Goal: Task Accomplishment & Management: Manage account settings

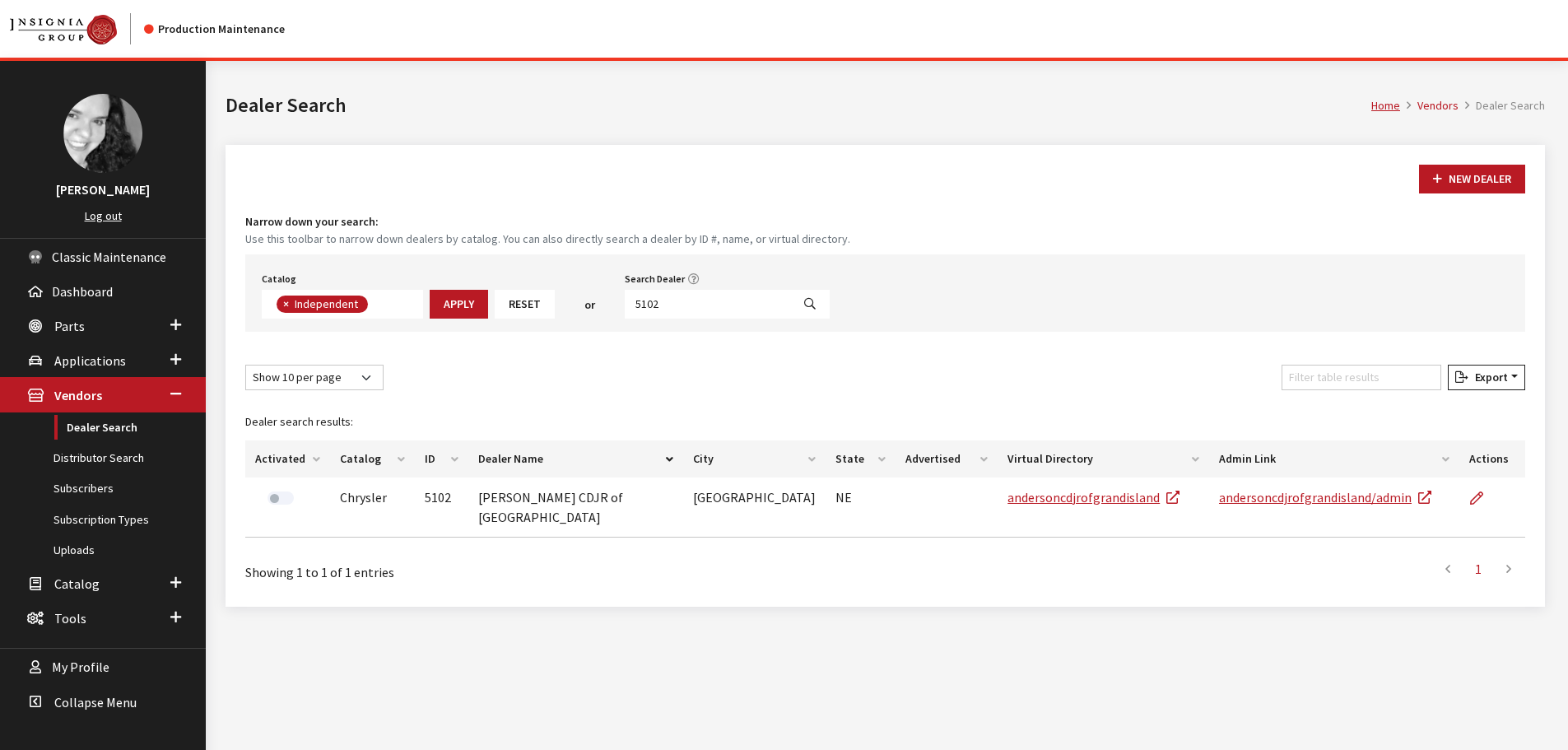
scroll to position [120, 0]
click at [708, 309] on input "5102" at bounding box center [708, 304] width 166 height 29
type input "5005"
select select
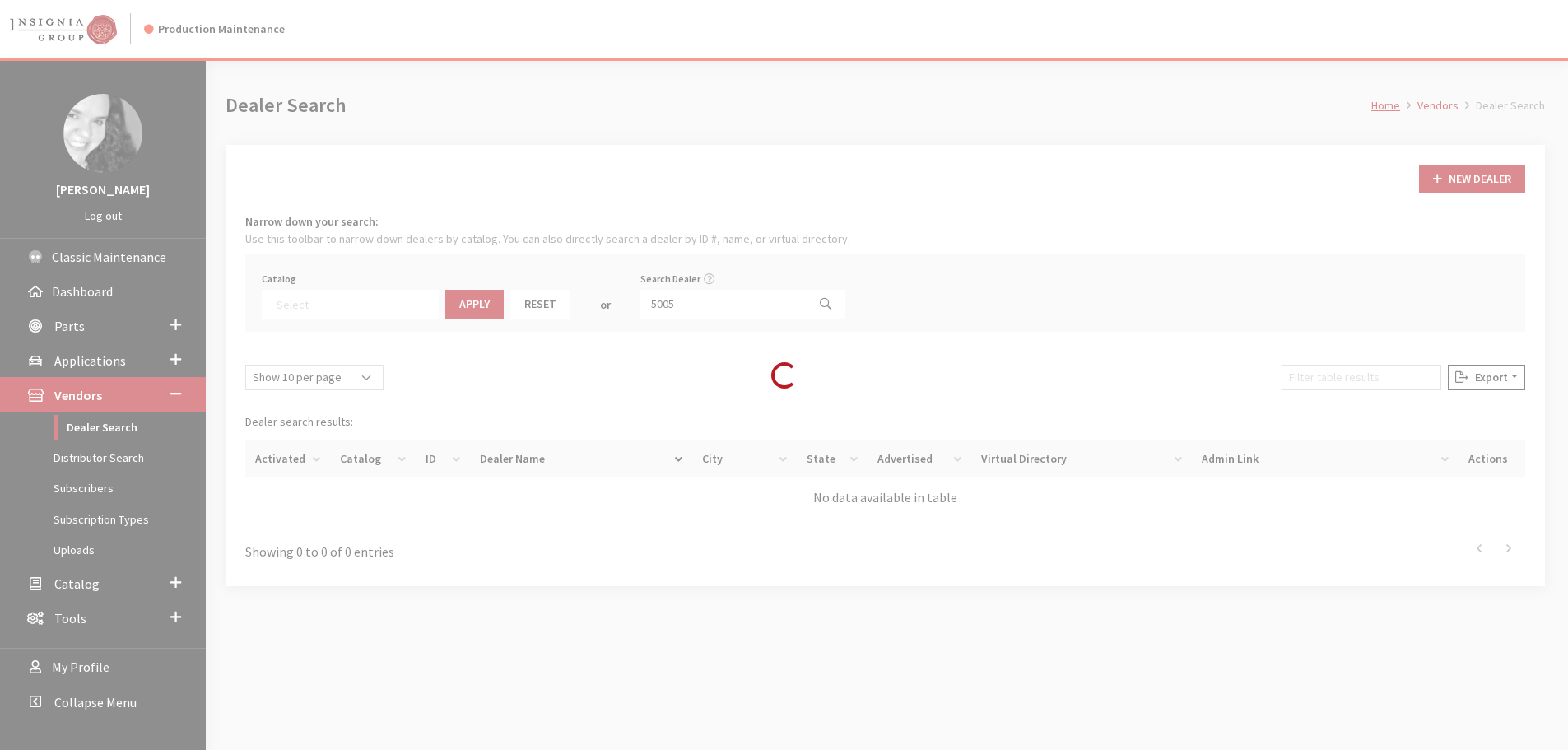
scroll to position [172, 0]
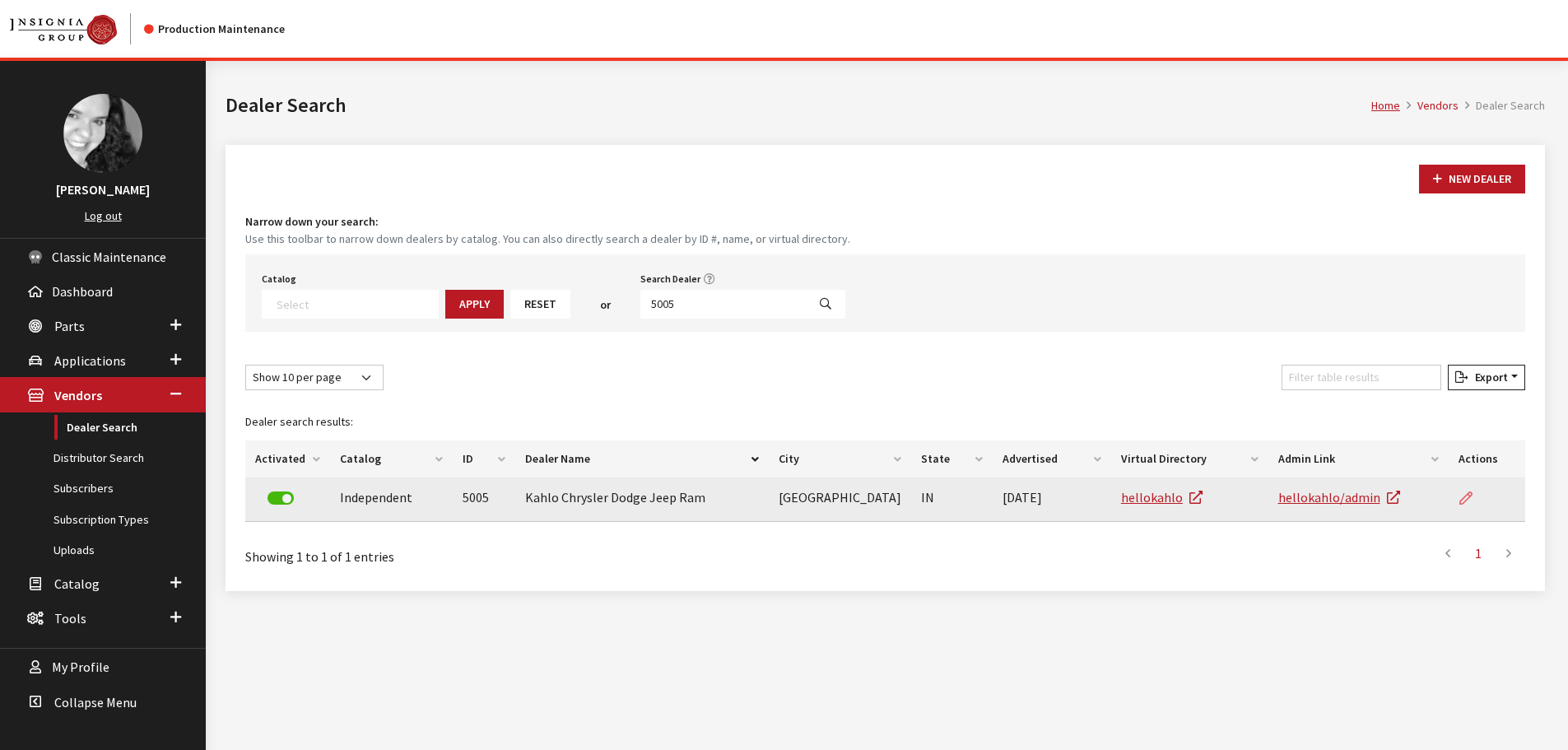
click at [1471, 502] on icon at bounding box center [1465, 498] width 13 height 13
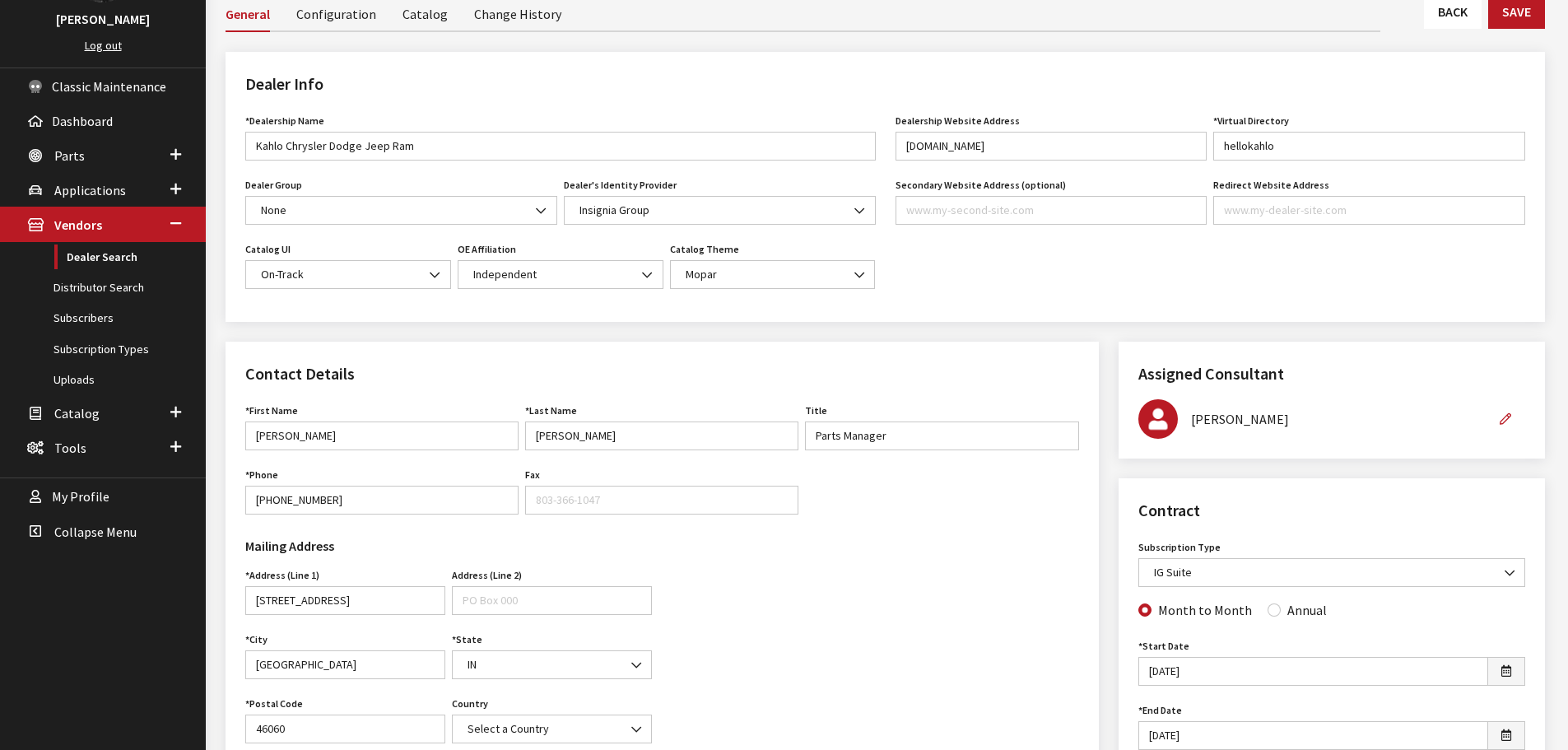
scroll to position [164, 0]
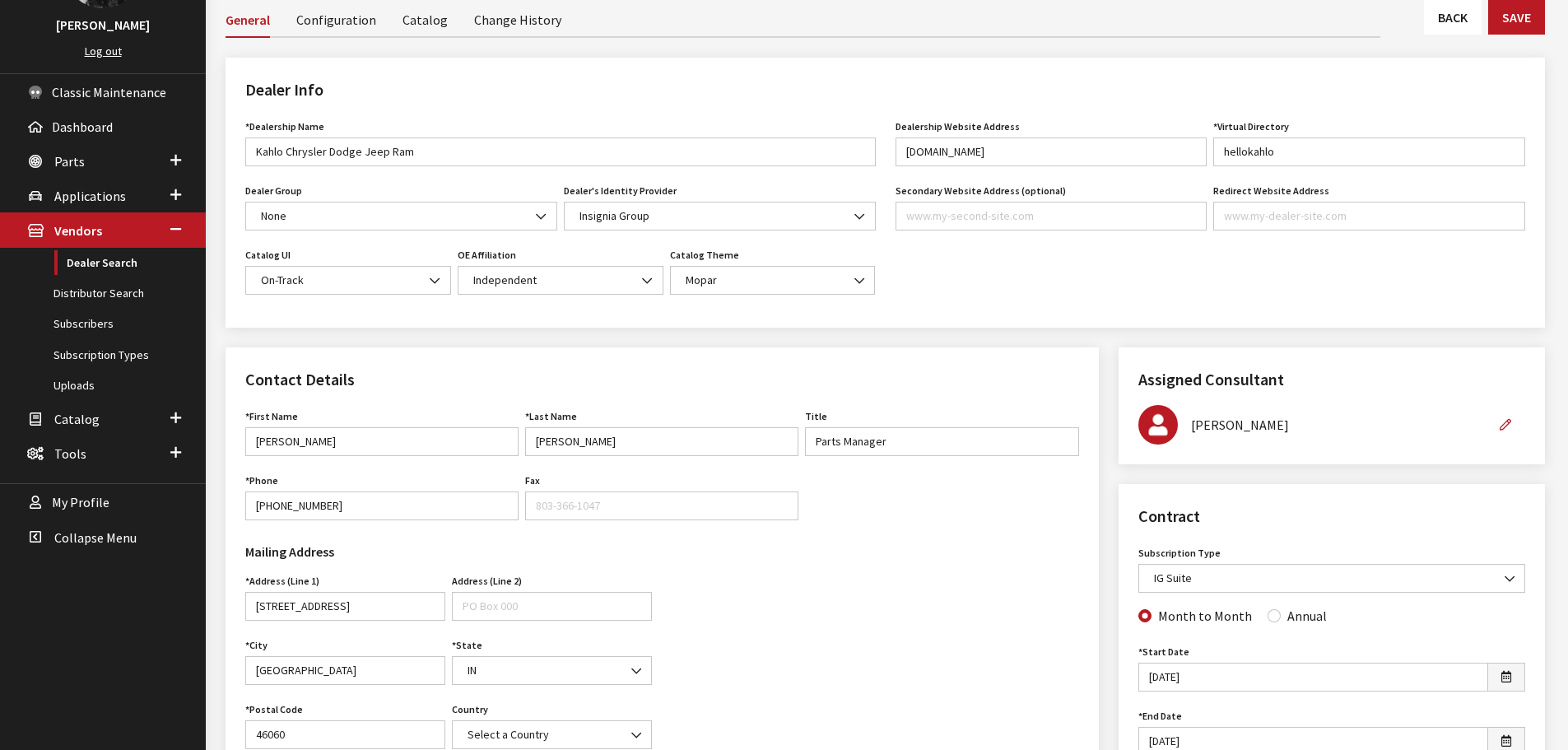
click at [1460, 5] on link "Back" at bounding box center [1453, 17] width 57 height 35
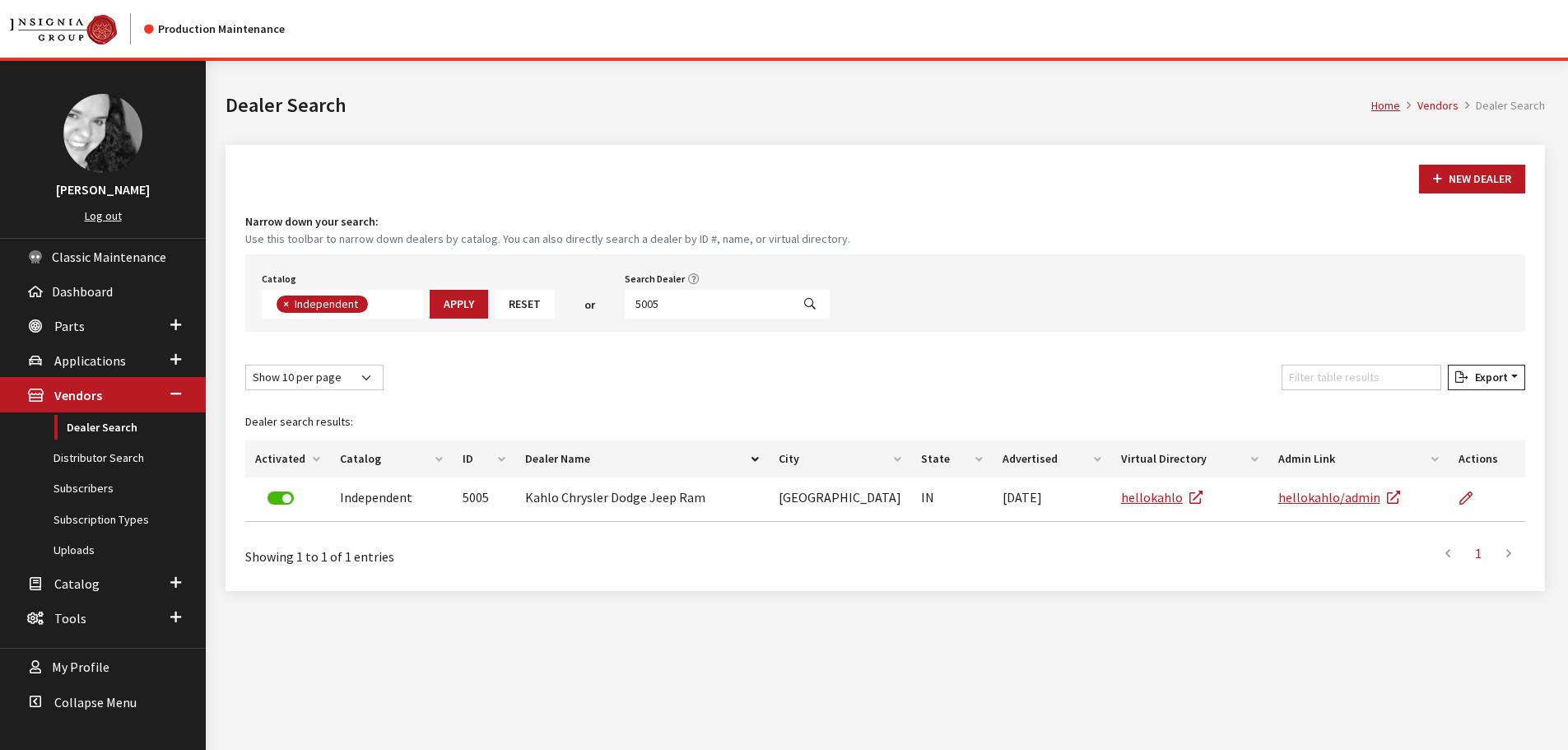
scroll to position [120, 0]
click at [677, 316] on input "5005" at bounding box center [708, 304] width 166 height 29
type input "5102"
select select
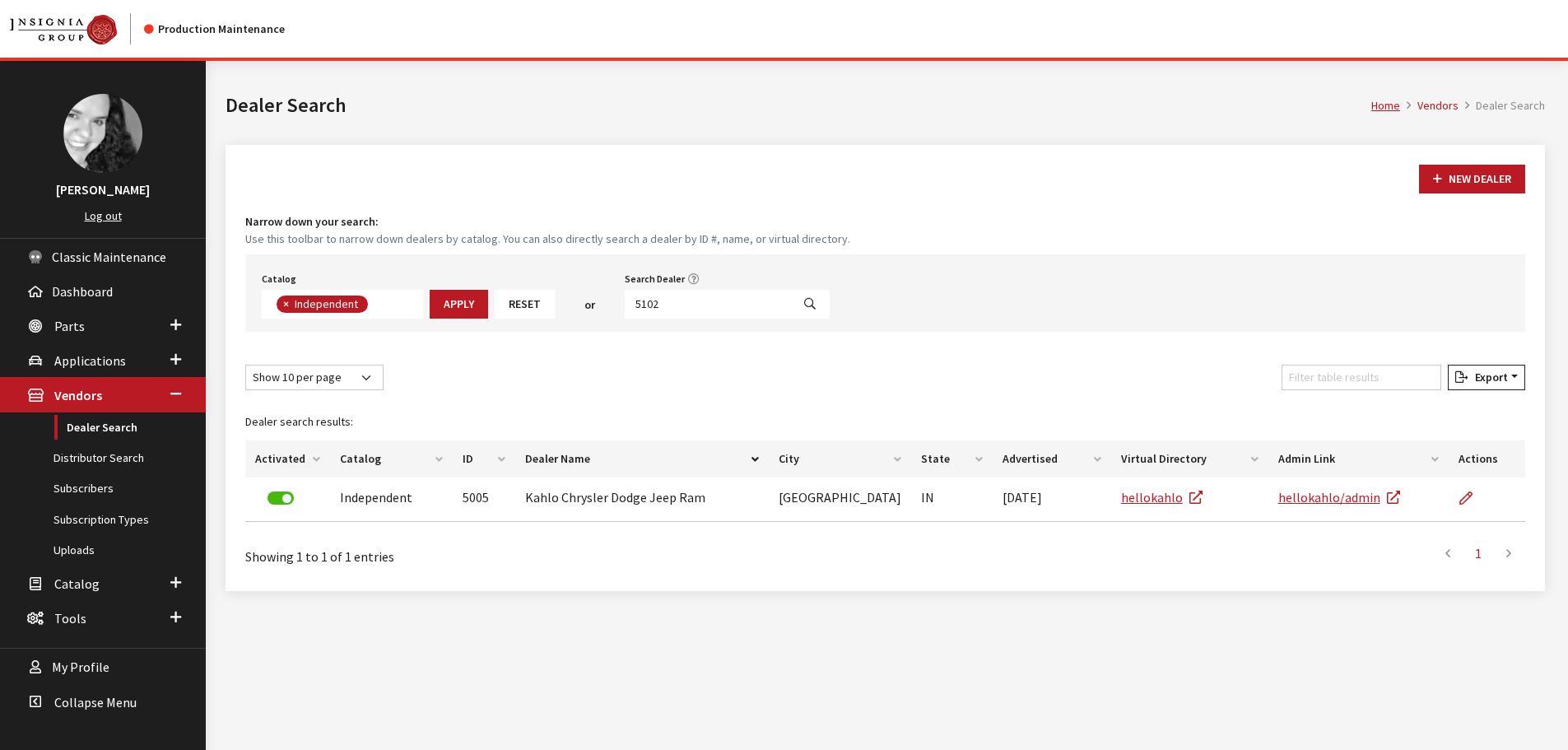
scroll to position [172, 0]
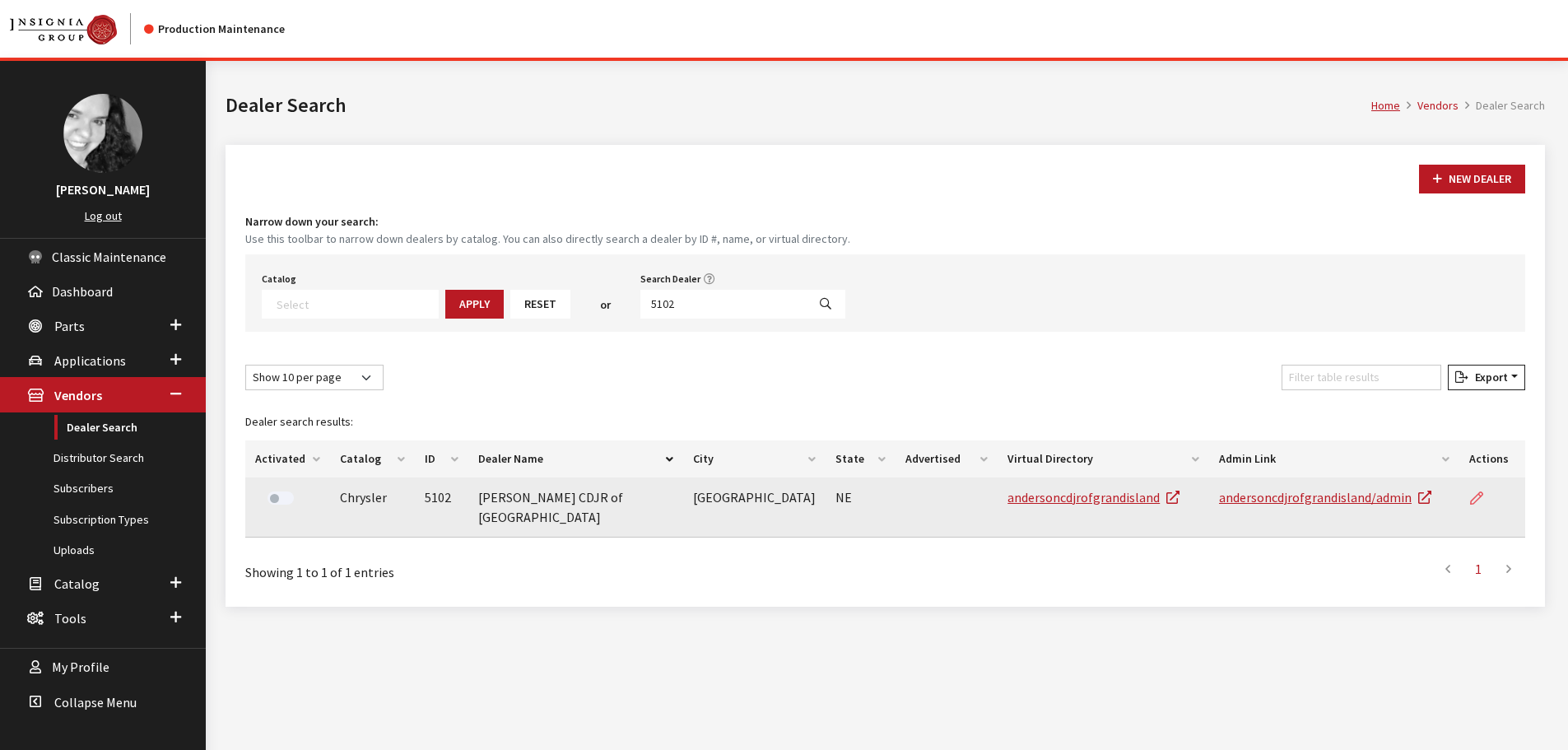
click at [1471, 500] on icon at bounding box center [1476, 498] width 13 height 13
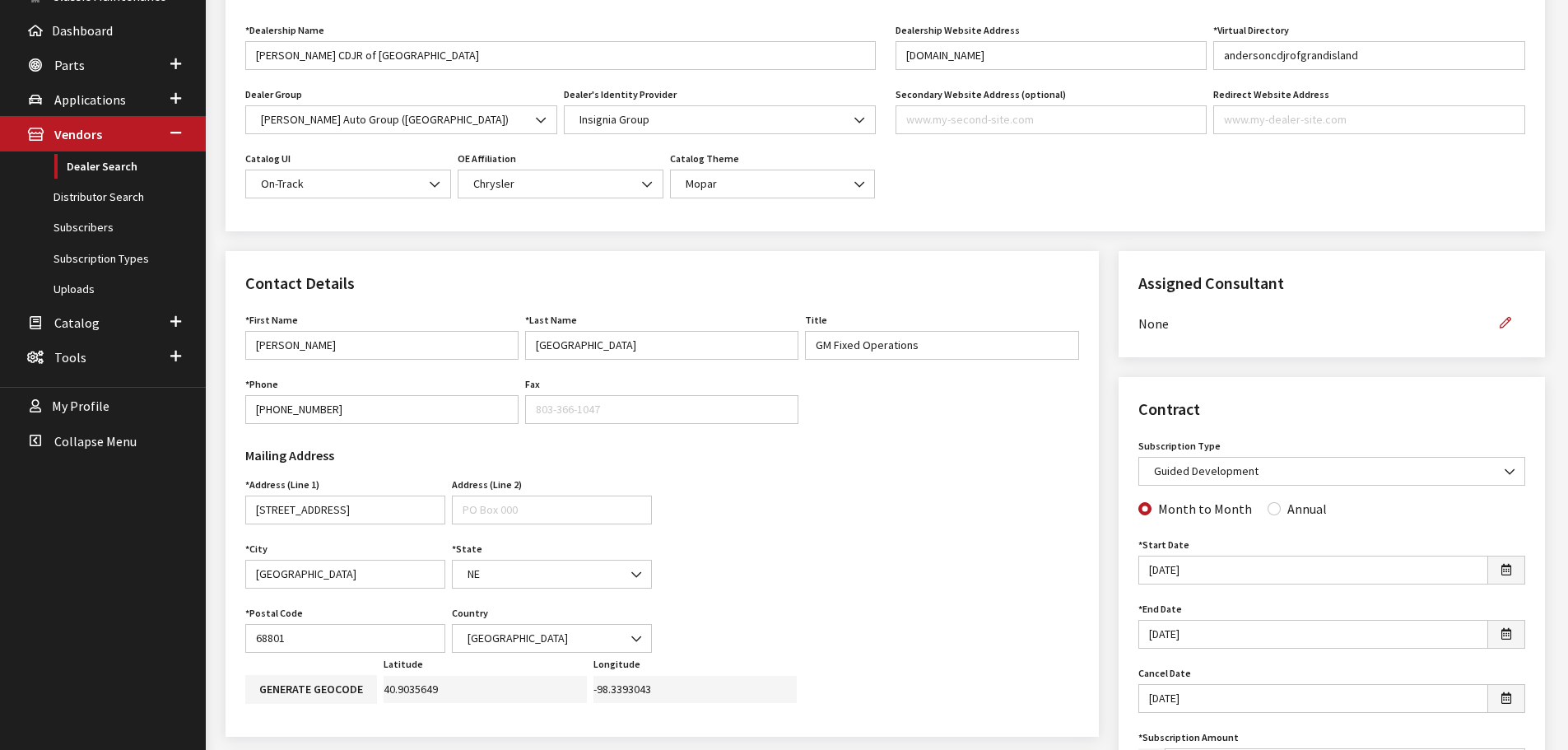
scroll to position [82, 0]
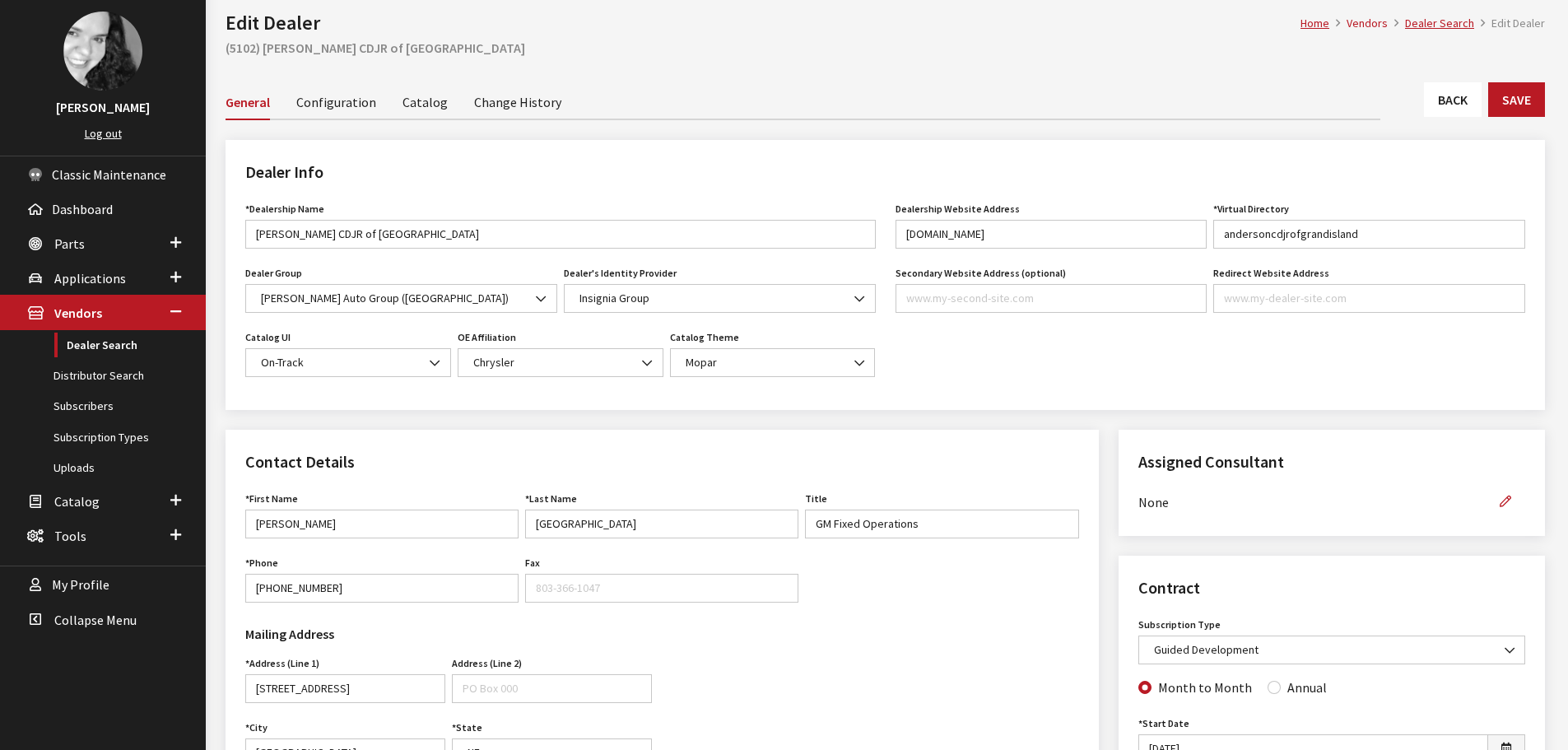
click at [1434, 102] on link "Back" at bounding box center [1453, 99] width 57 height 35
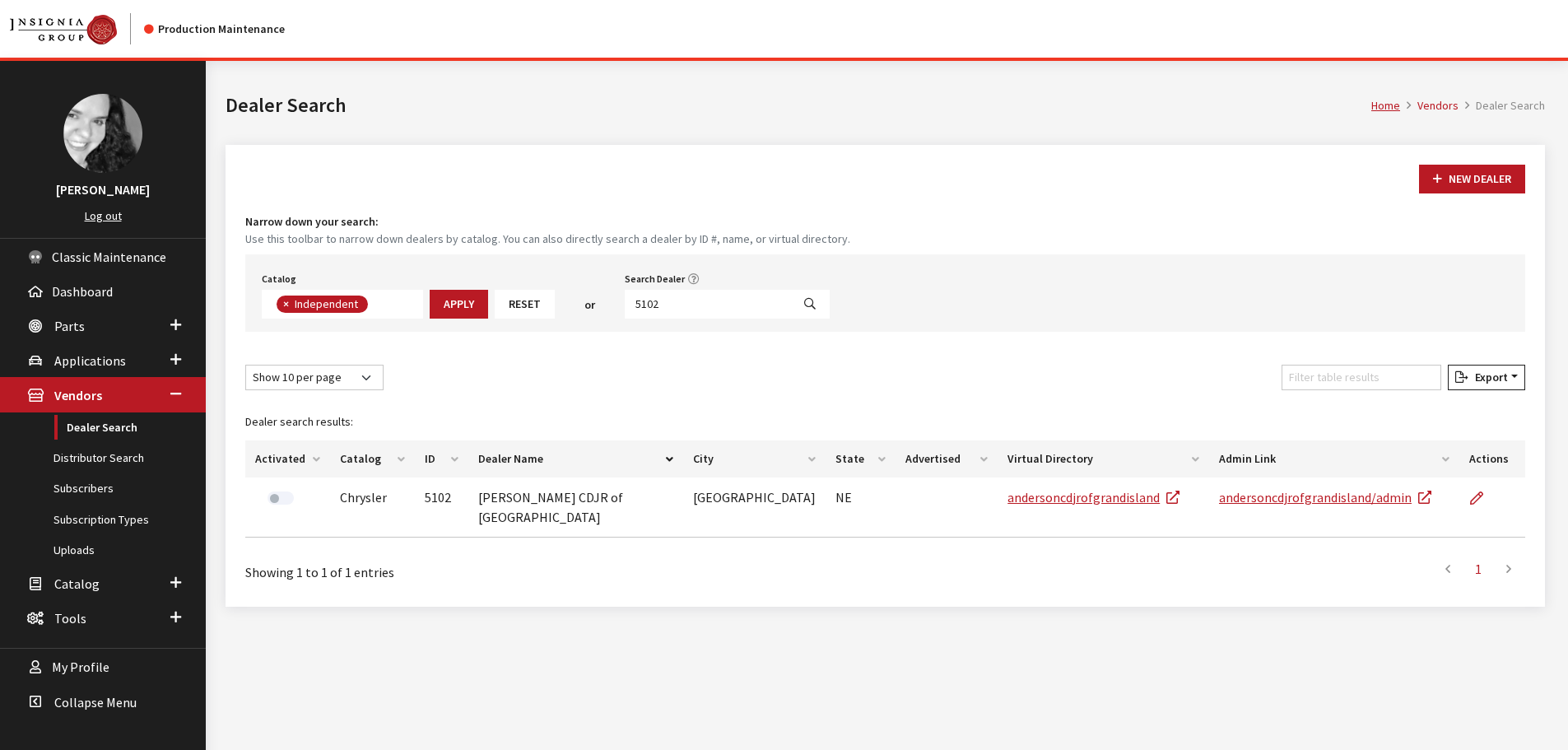
scroll to position [120, 0]
click at [760, 309] on input "5102" at bounding box center [708, 304] width 166 height 29
click at [760, 308] on input "5102" at bounding box center [708, 304] width 166 height 29
type input "5005"
select select
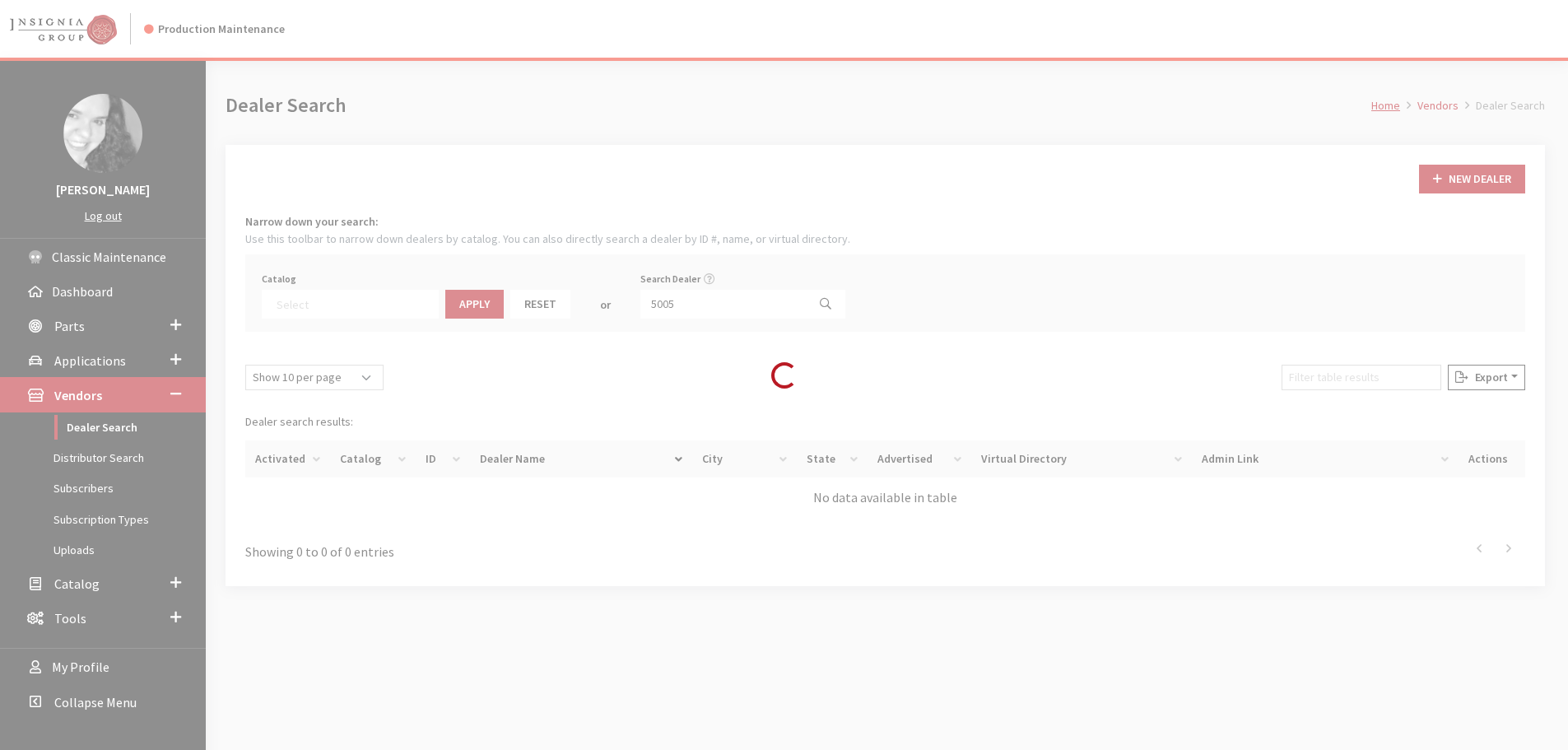
scroll to position [172, 0]
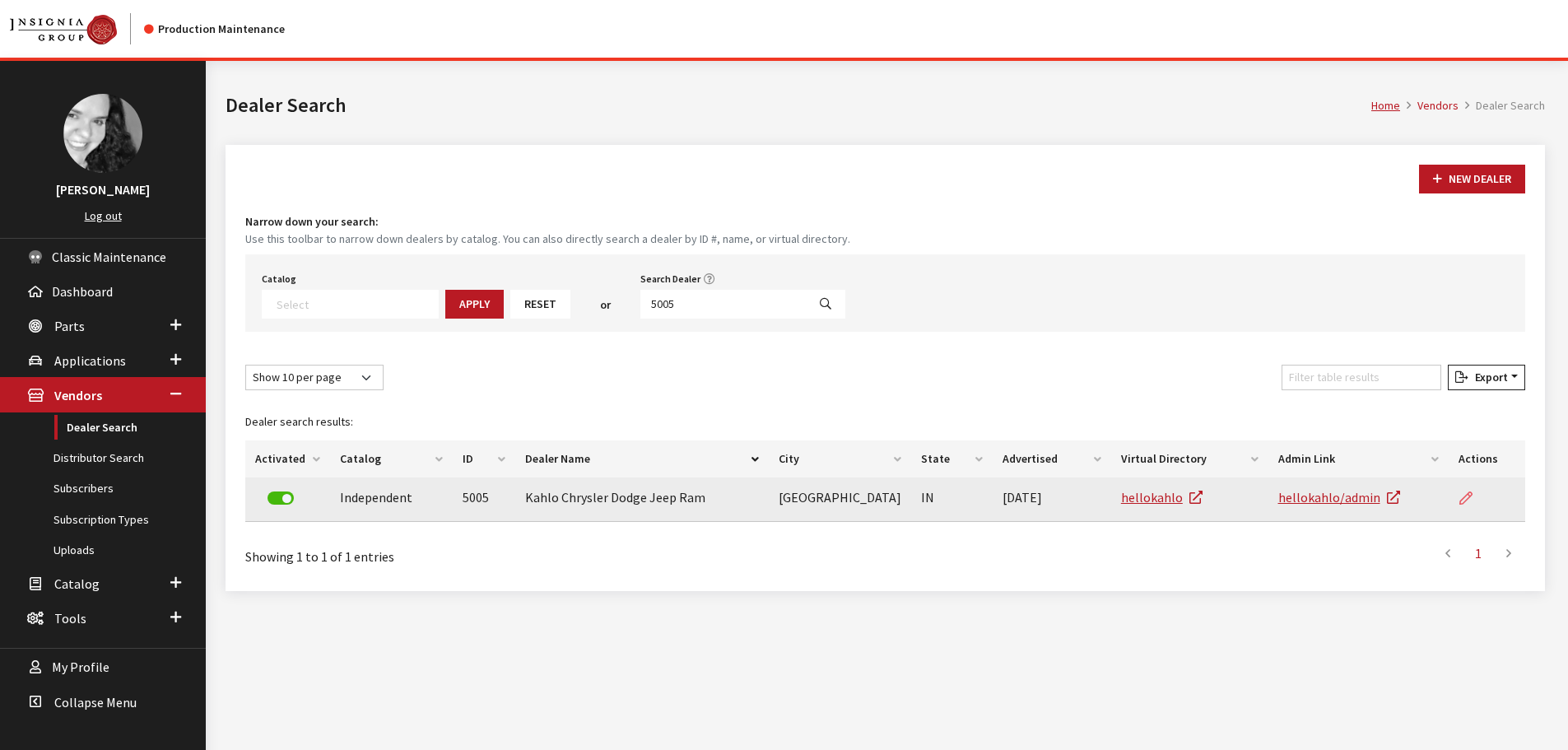
click at [1480, 508] on link at bounding box center [1473, 498] width 28 height 42
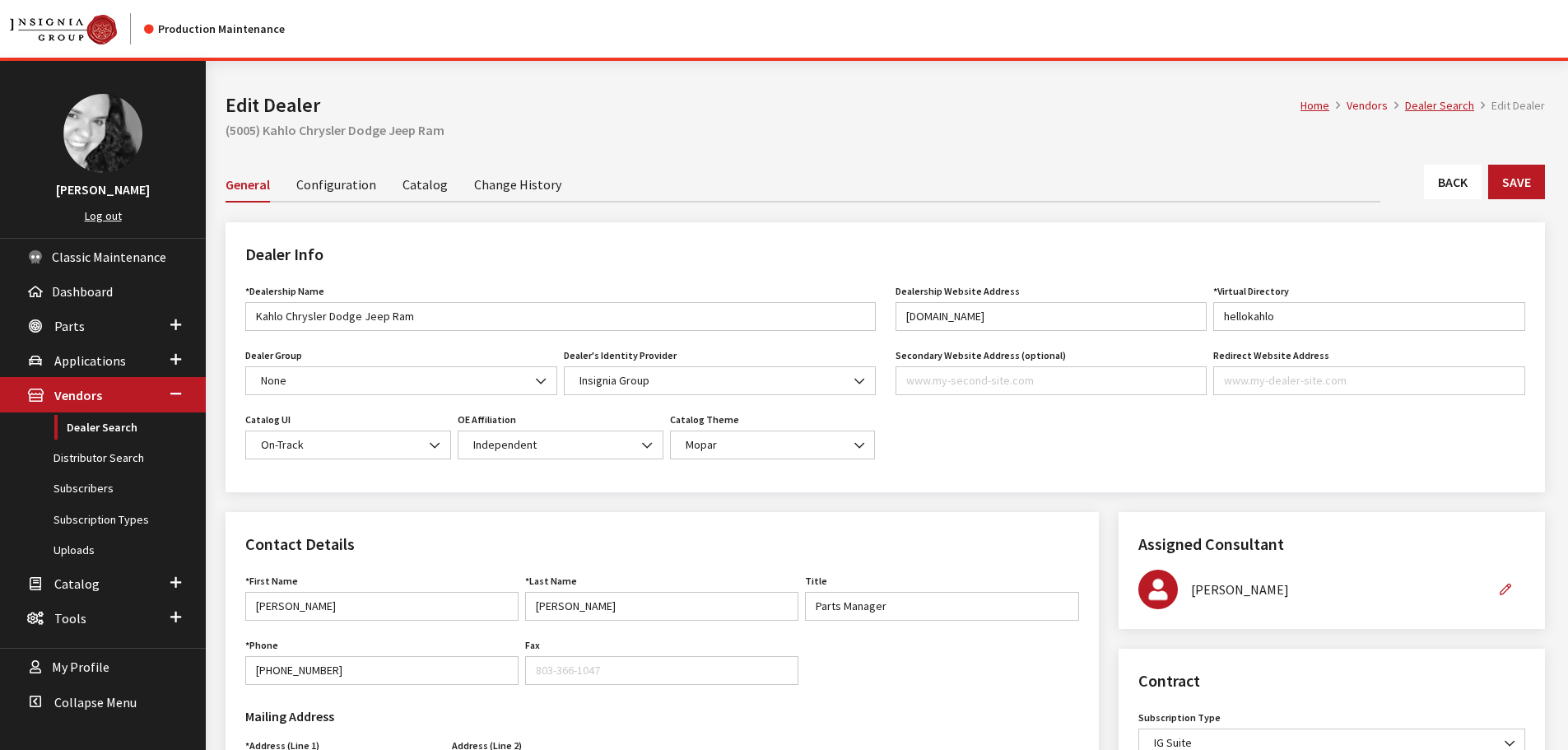
click at [1436, 195] on link "Back" at bounding box center [1453, 181] width 57 height 35
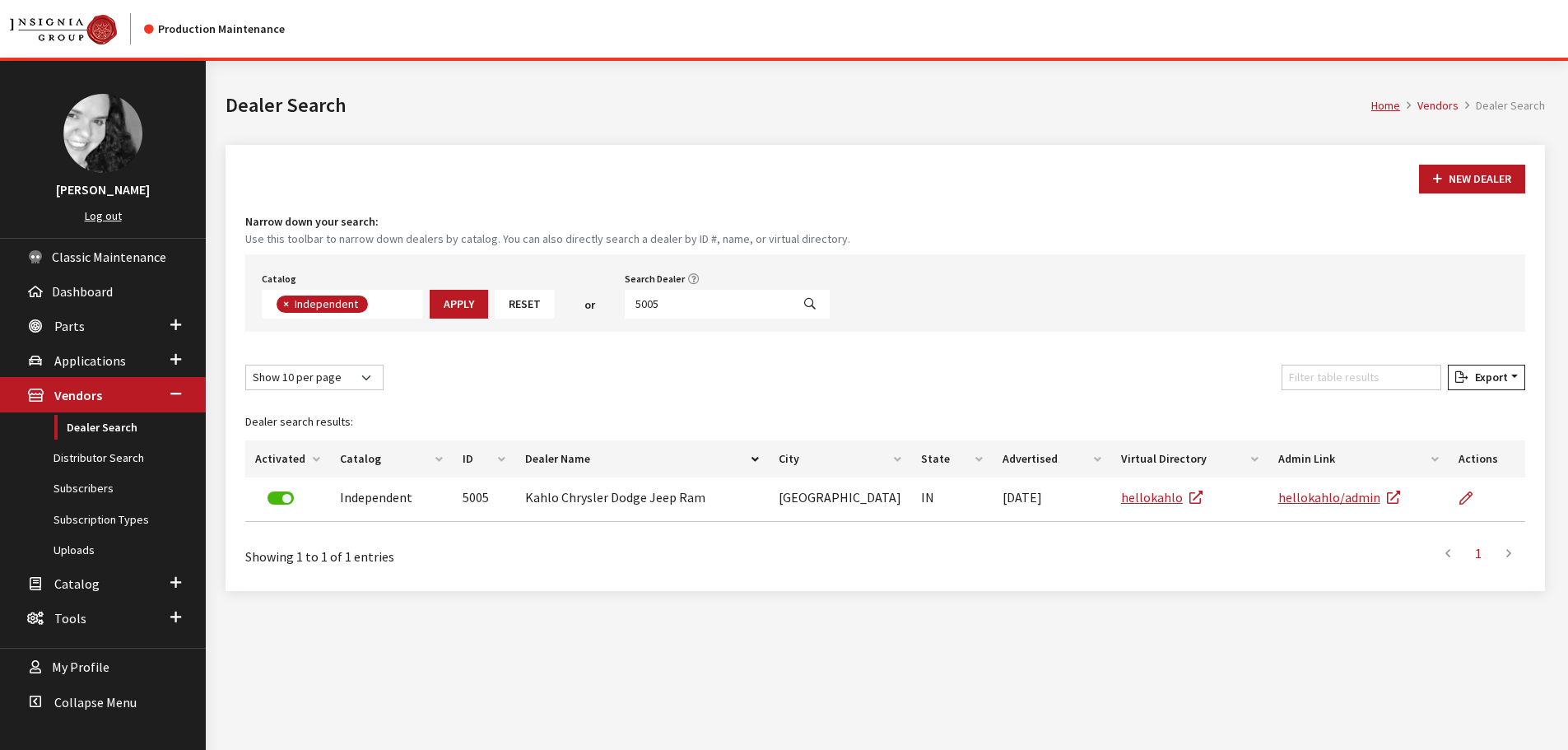
scroll to position [120, 0]
click at [666, 308] on input "5005" at bounding box center [708, 304] width 166 height 29
type input "[PERSON_NAME]"
select select
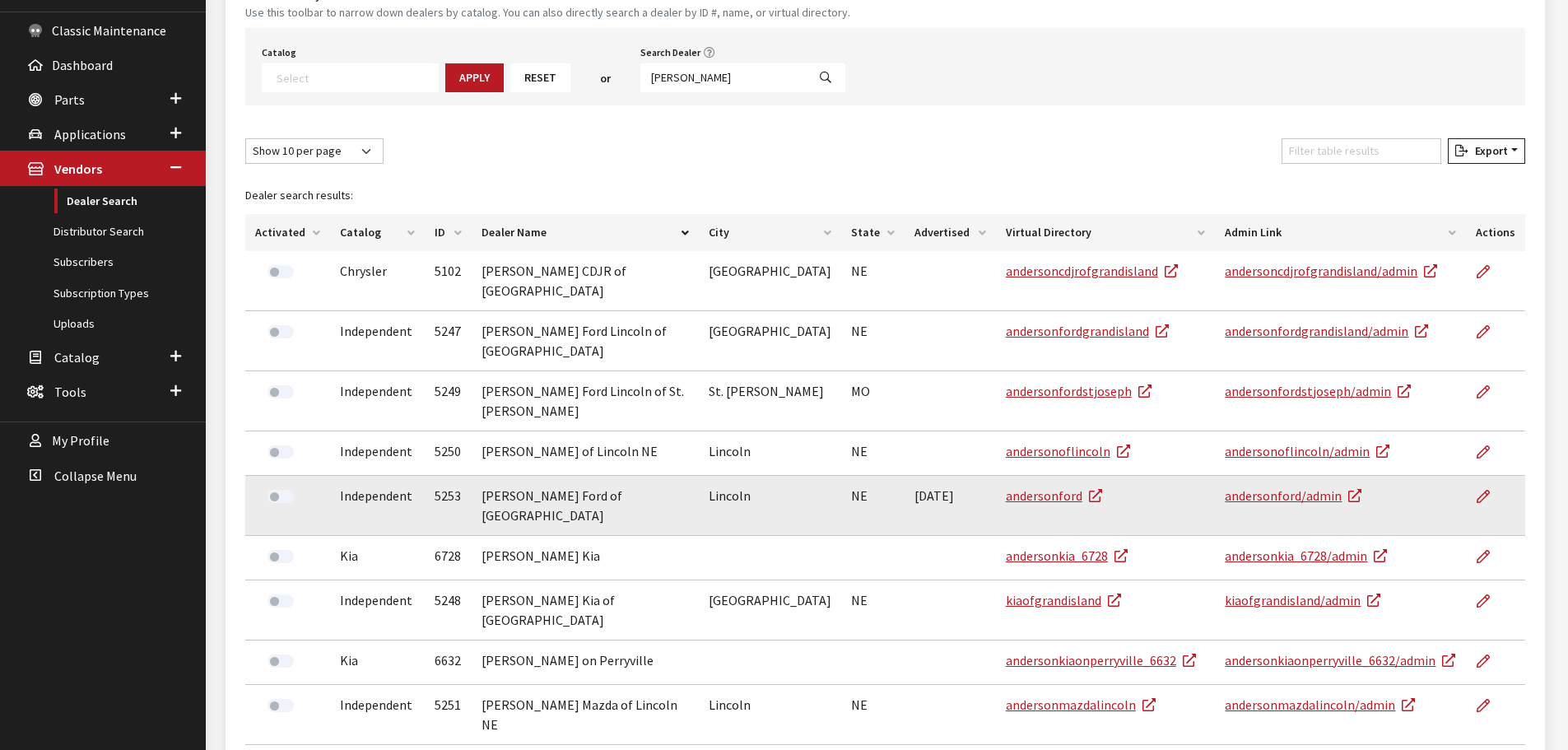
scroll to position [228, 0]
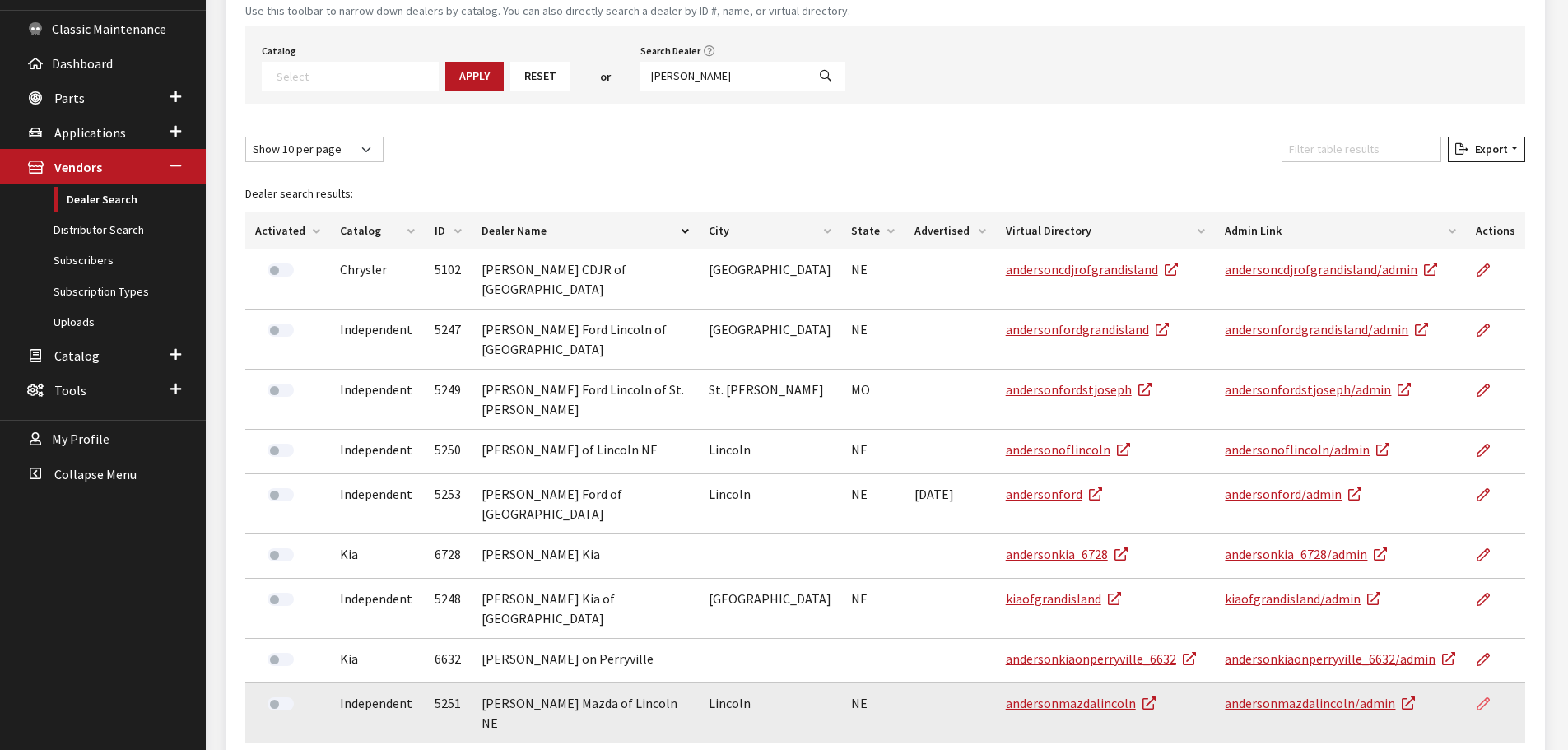
click at [1479, 698] on icon at bounding box center [1483, 704] width 13 height 13
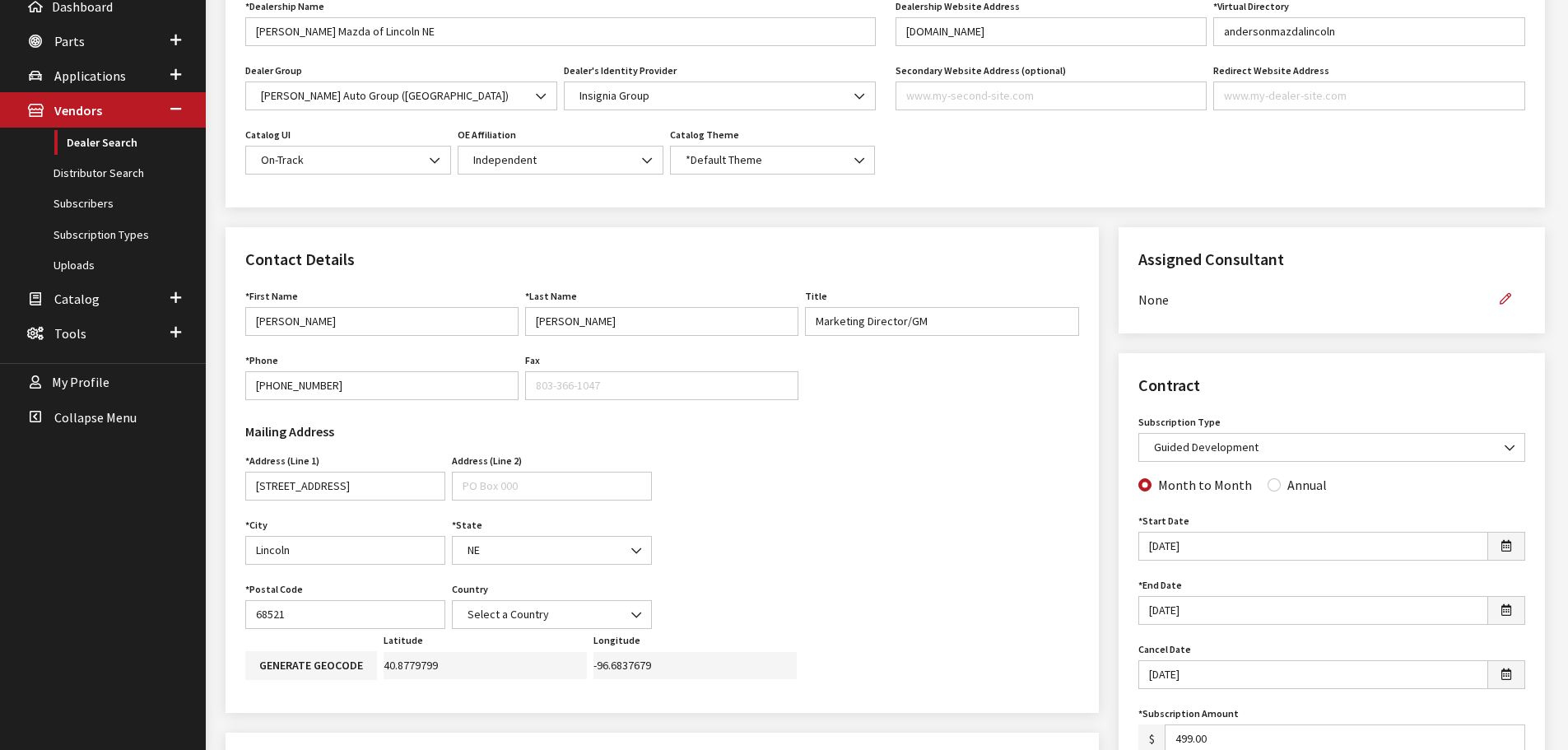
scroll to position [164, 0]
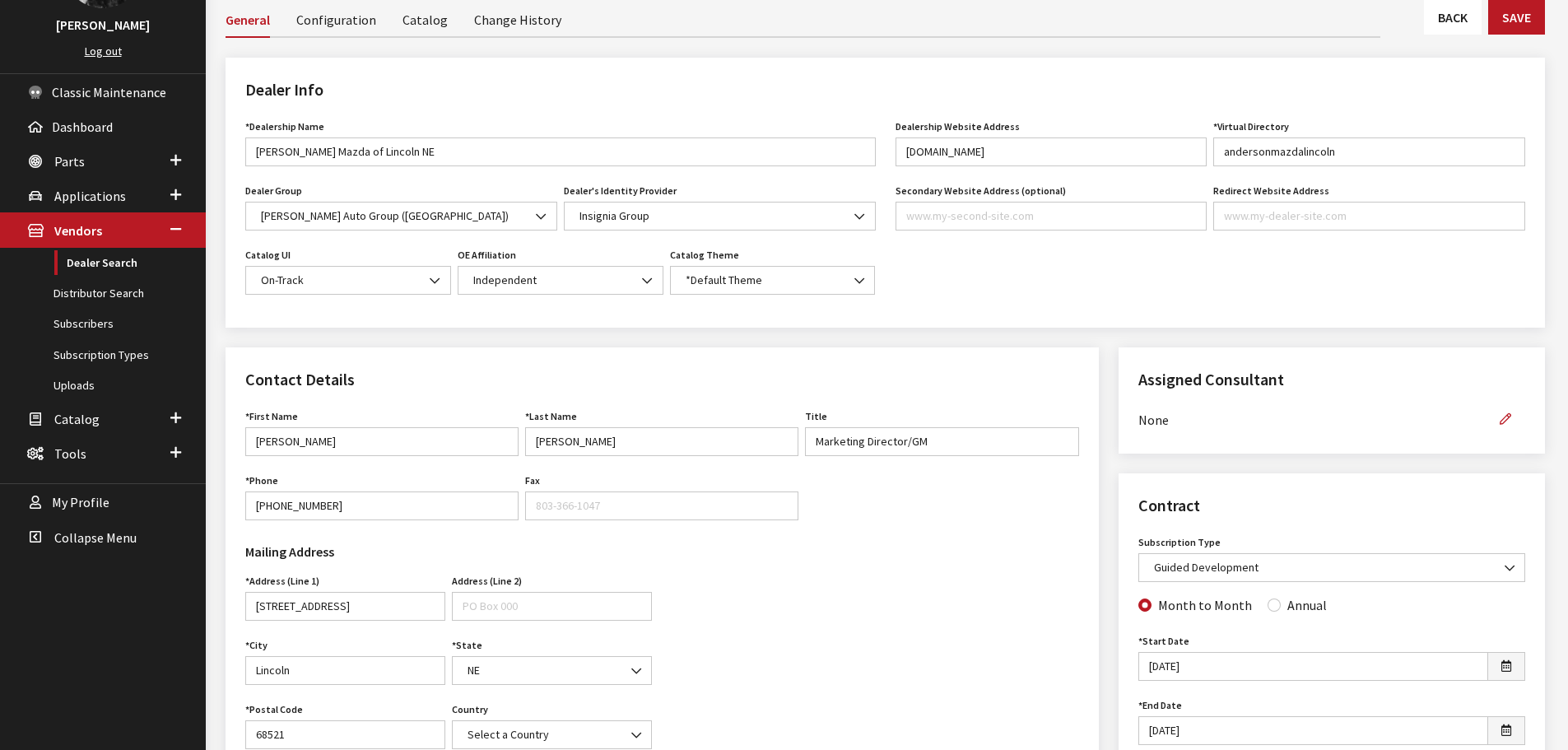
click at [1431, 14] on link "Back" at bounding box center [1453, 17] width 57 height 35
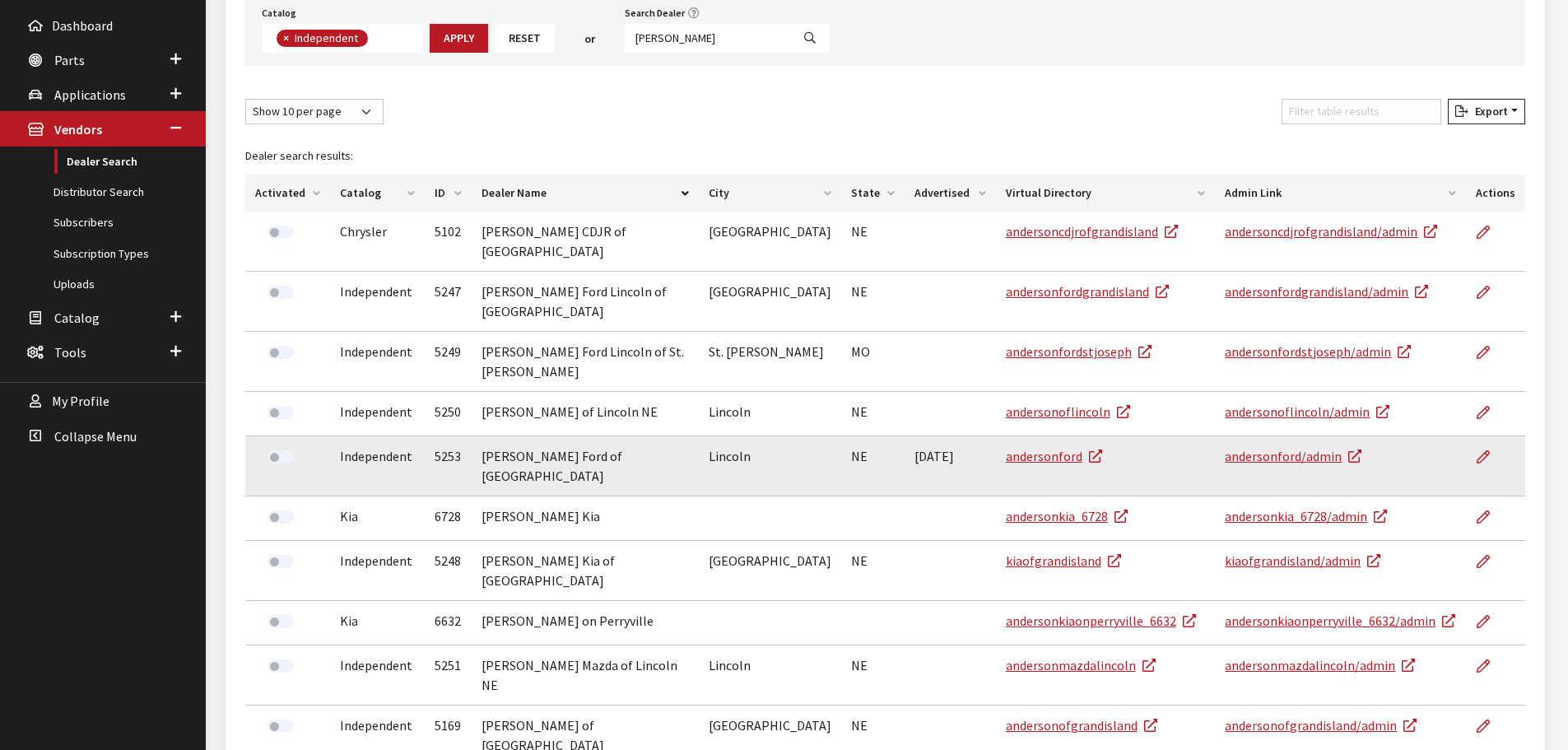
scroll to position [310, 0]
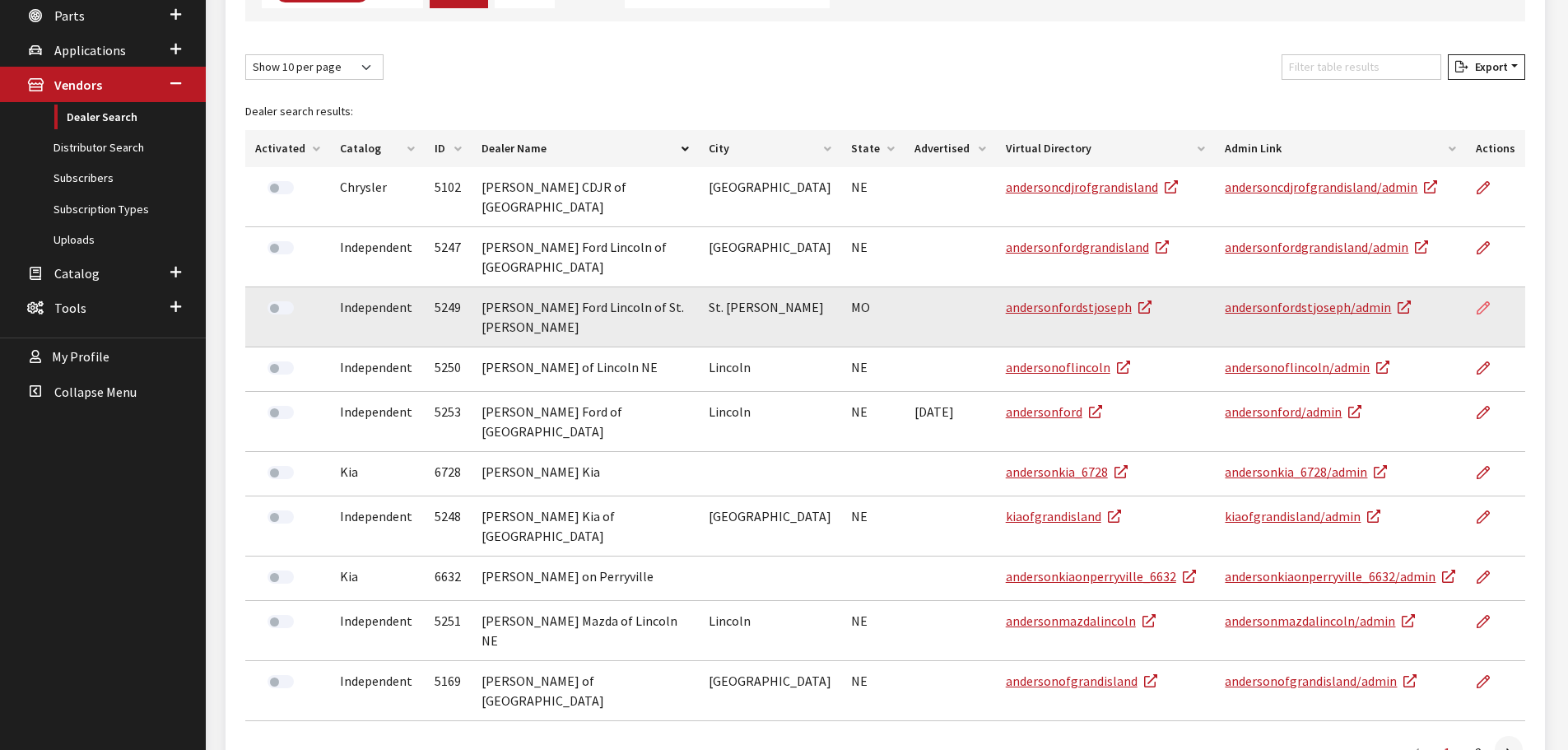
click at [1483, 302] on icon at bounding box center [1483, 308] width 13 height 13
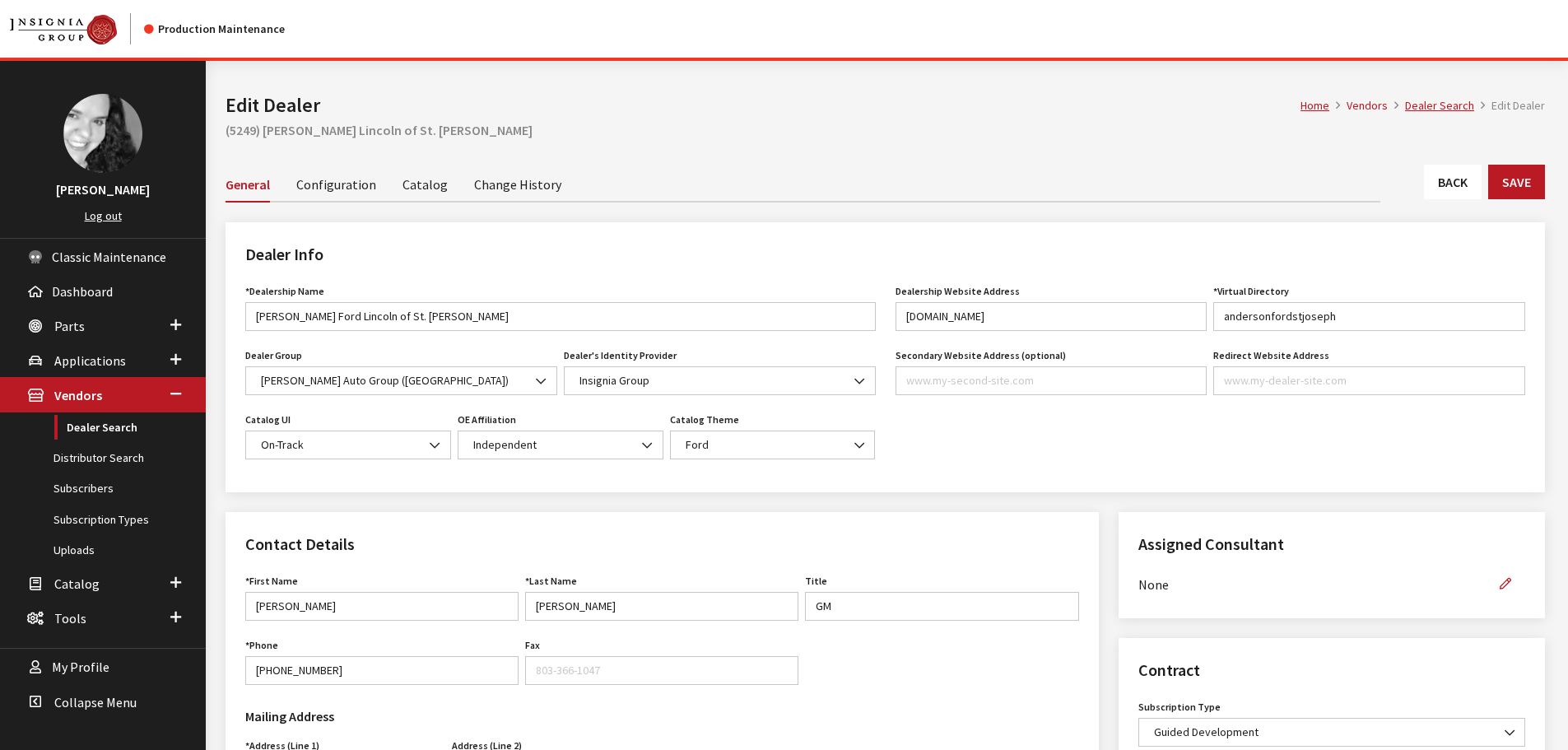
click at [1483, 145] on div "Home Vendors Dealer Search Edit Dealer Edit Dealer (5249) Anderson Ford Lincoln…" at bounding box center [886, 112] width 1339 height 104
click at [1460, 187] on link "Back" at bounding box center [1453, 181] width 57 height 35
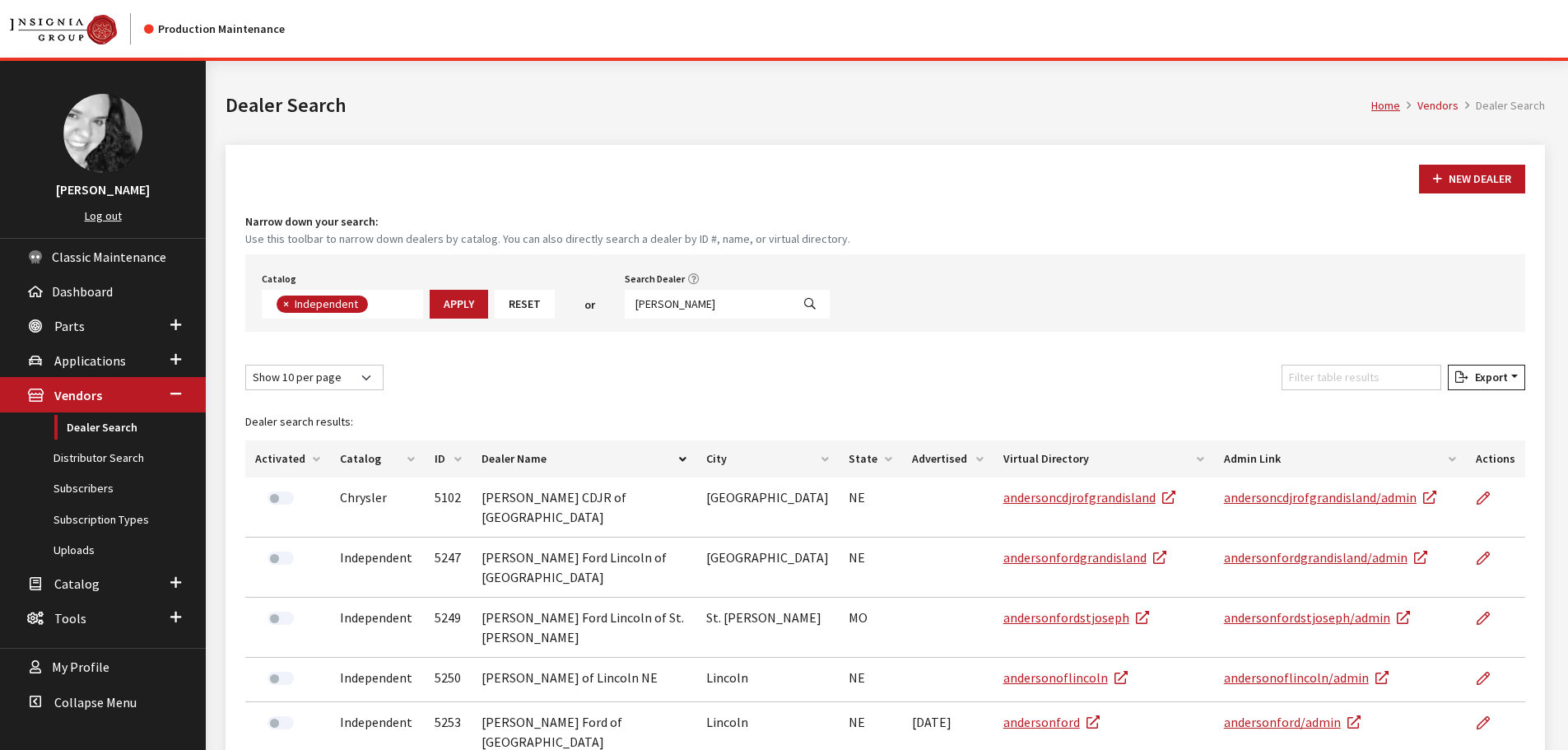
scroll to position [120, 0]
click at [708, 309] on input "anderson" at bounding box center [708, 304] width 166 height 29
type input "towbin"
select select
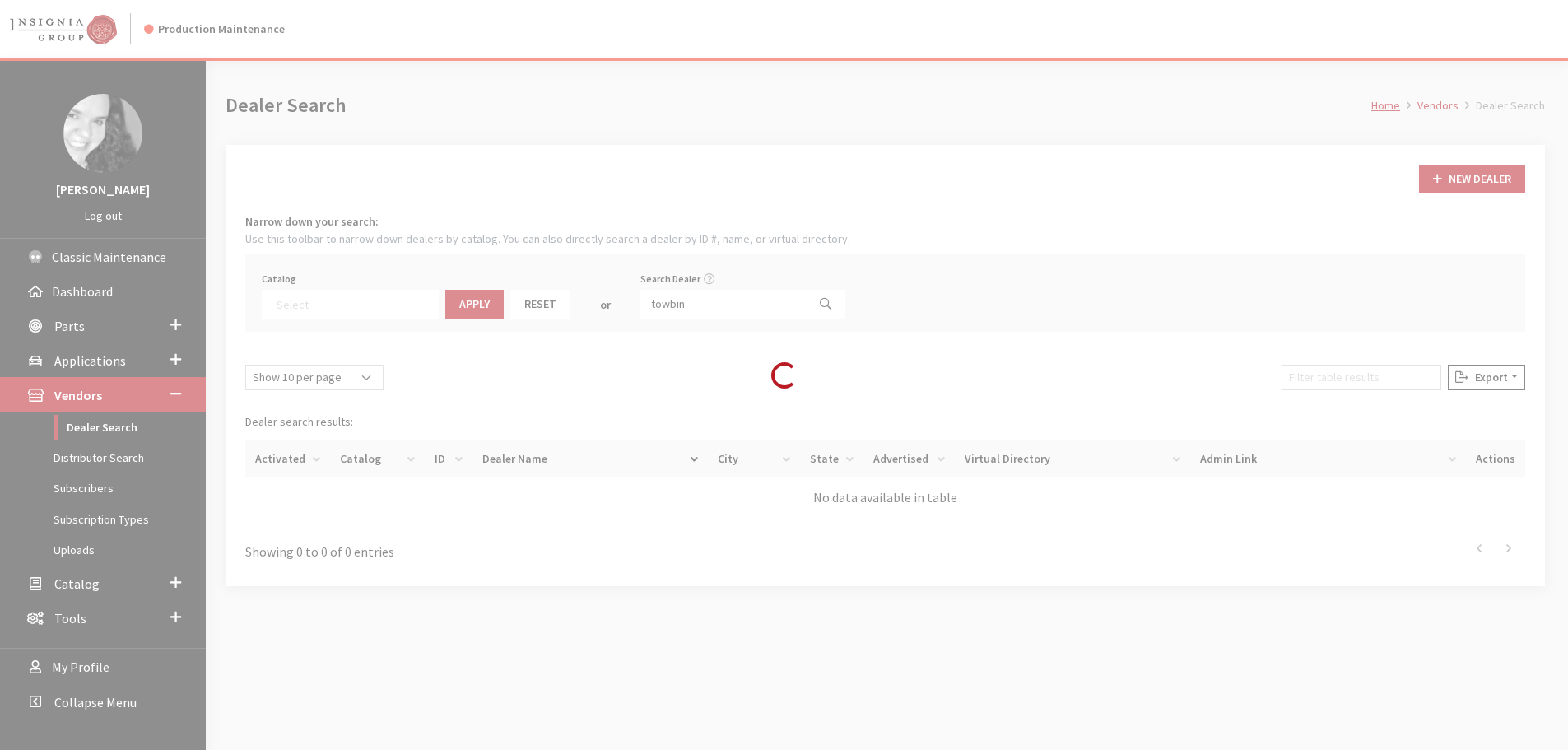
scroll to position [172, 0]
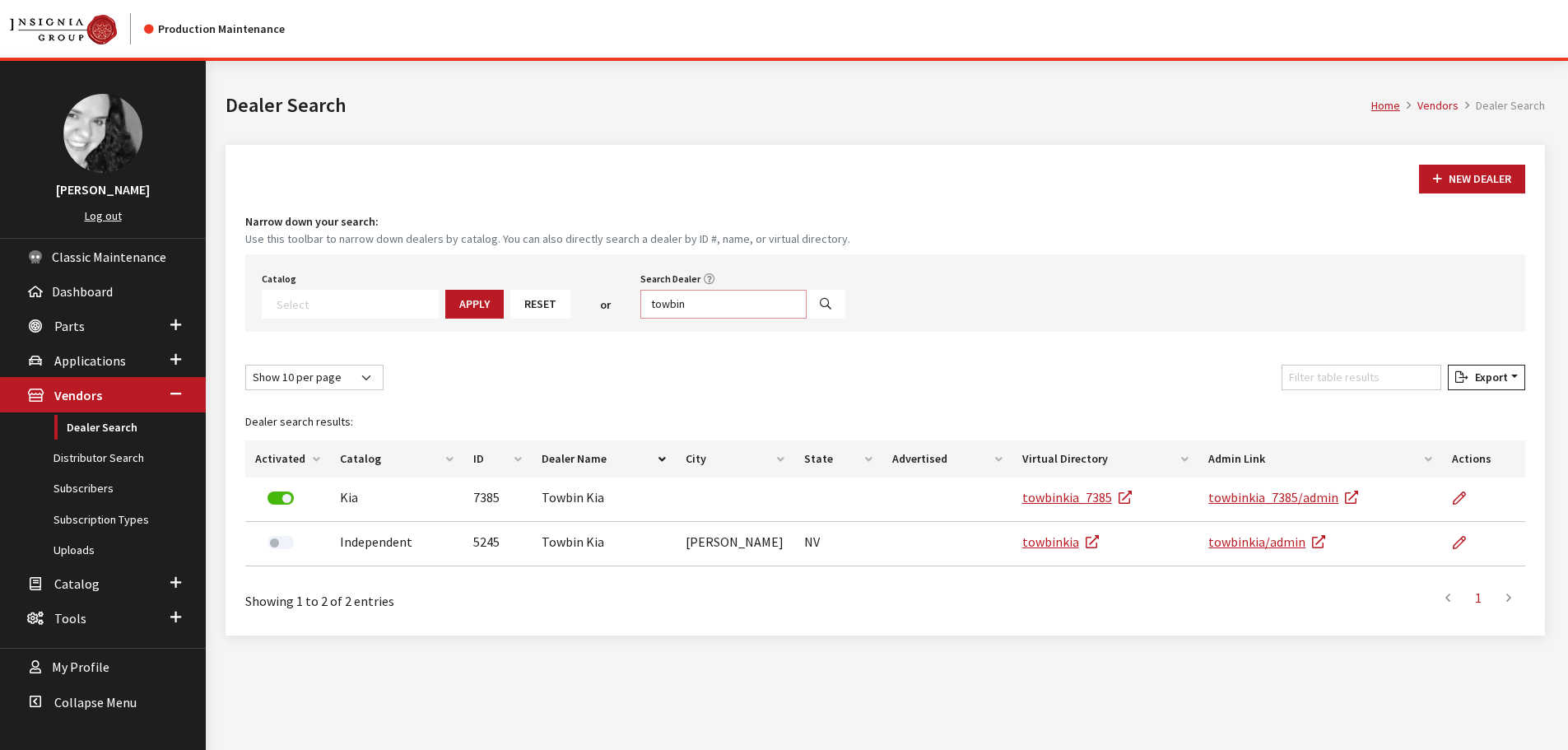
click at [721, 308] on input "towbin" at bounding box center [724, 304] width 166 height 29
type input "alfa romeo"
select select
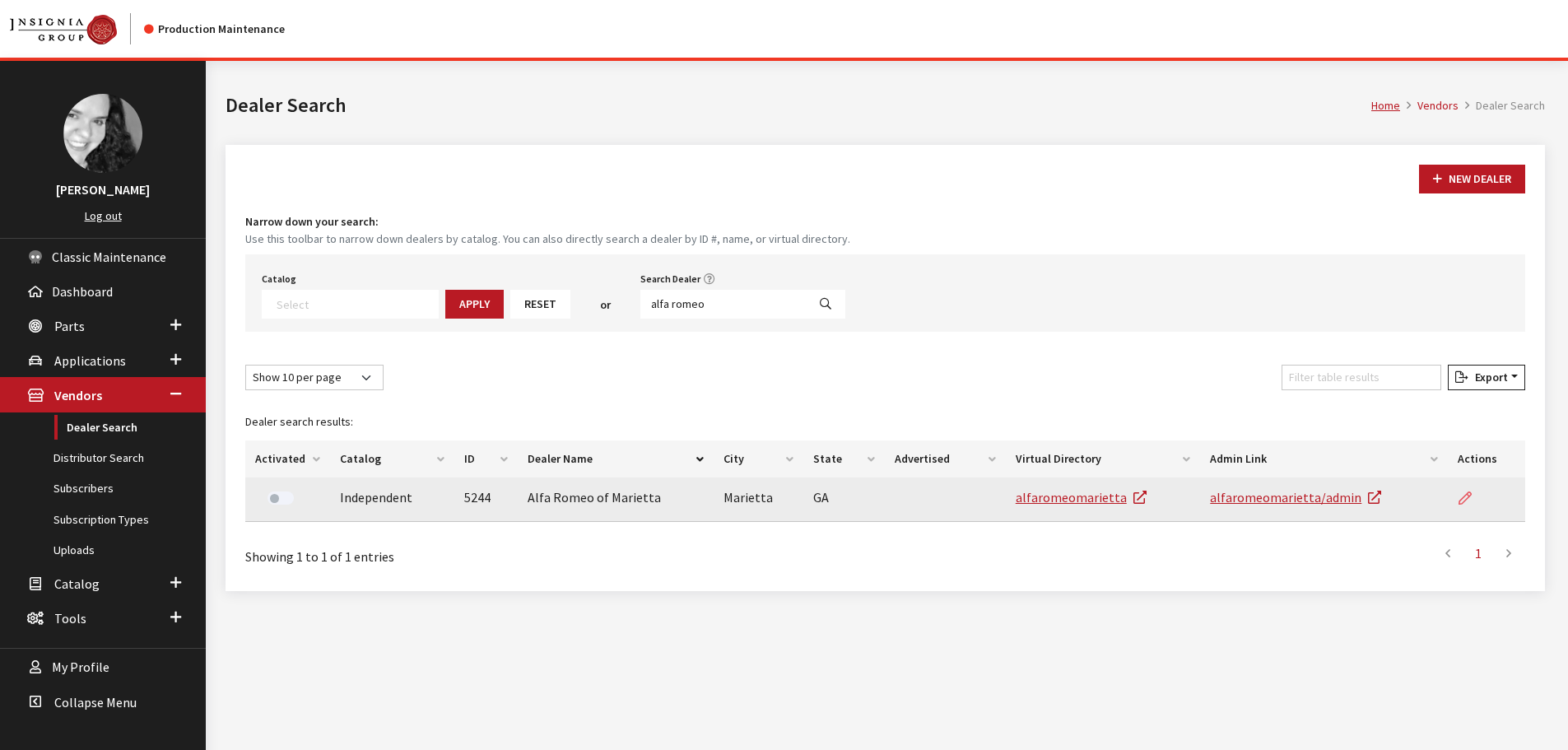
click at [1478, 499] on link at bounding box center [1472, 498] width 28 height 42
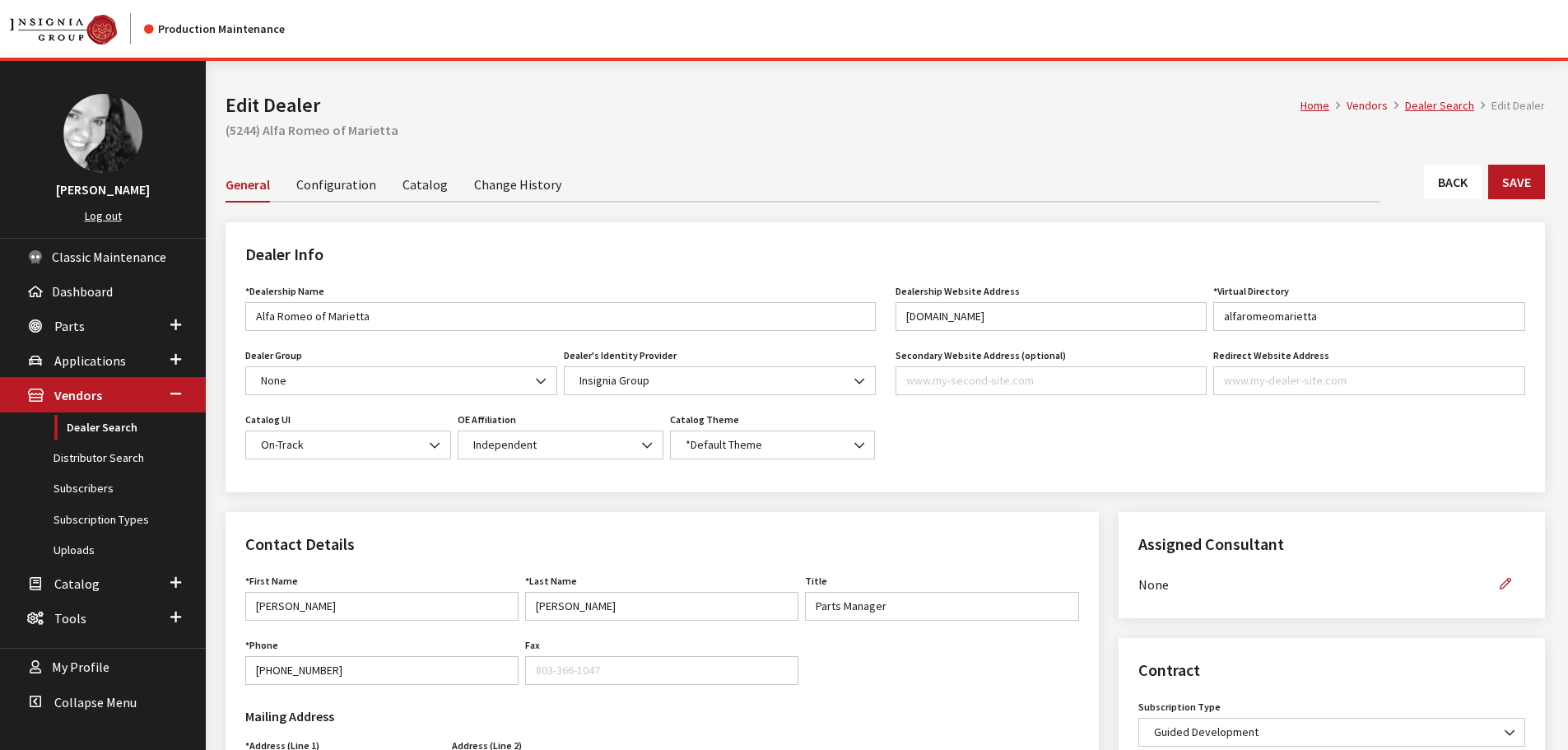
click at [1450, 174] on link "Back" at bounding box center [1453, 181] width 57 height 35
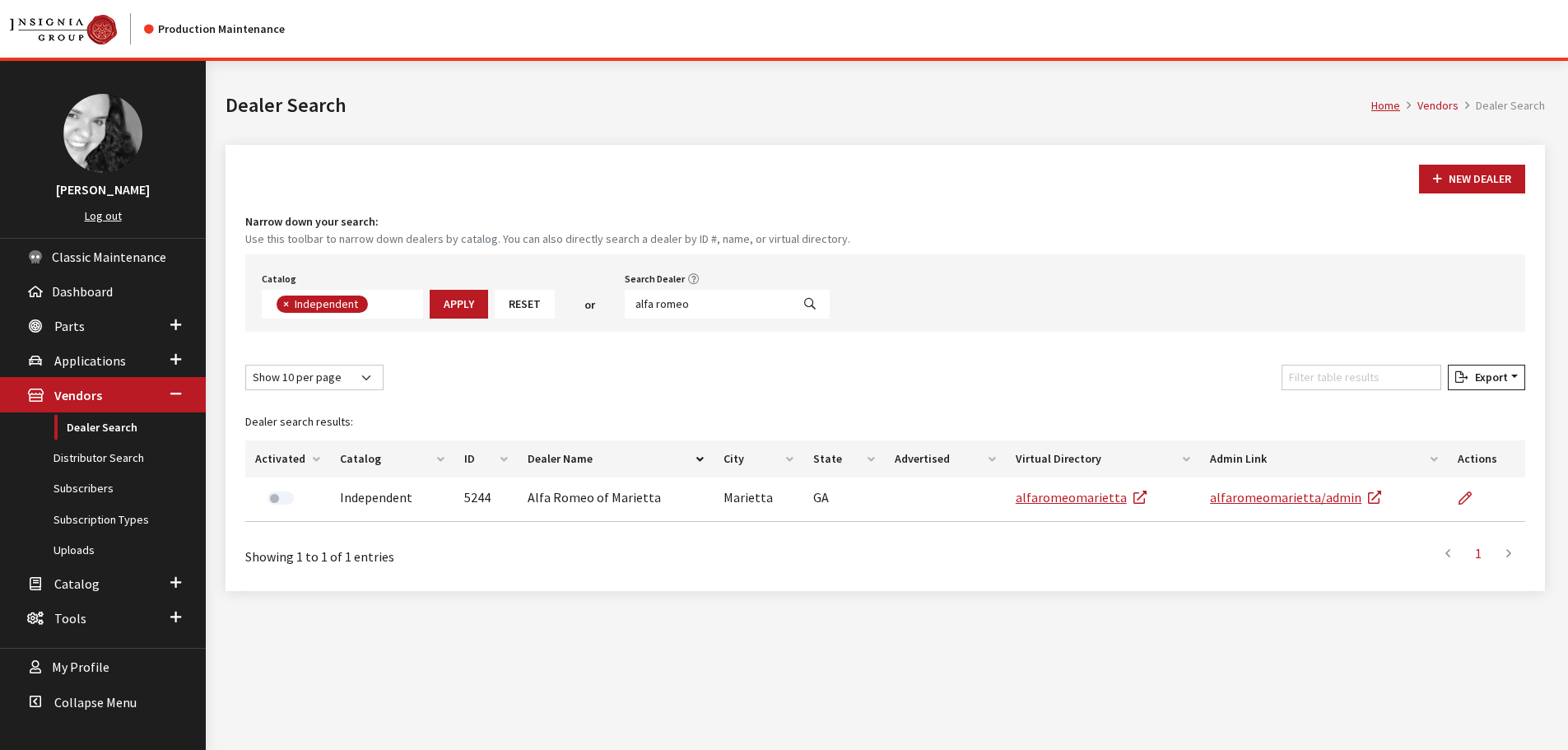
scroll to position [120, 0]
click at [679, 309] on input "alfa romeo" at bounding box center [708, 304] width 166 height 29
type input "gerald"
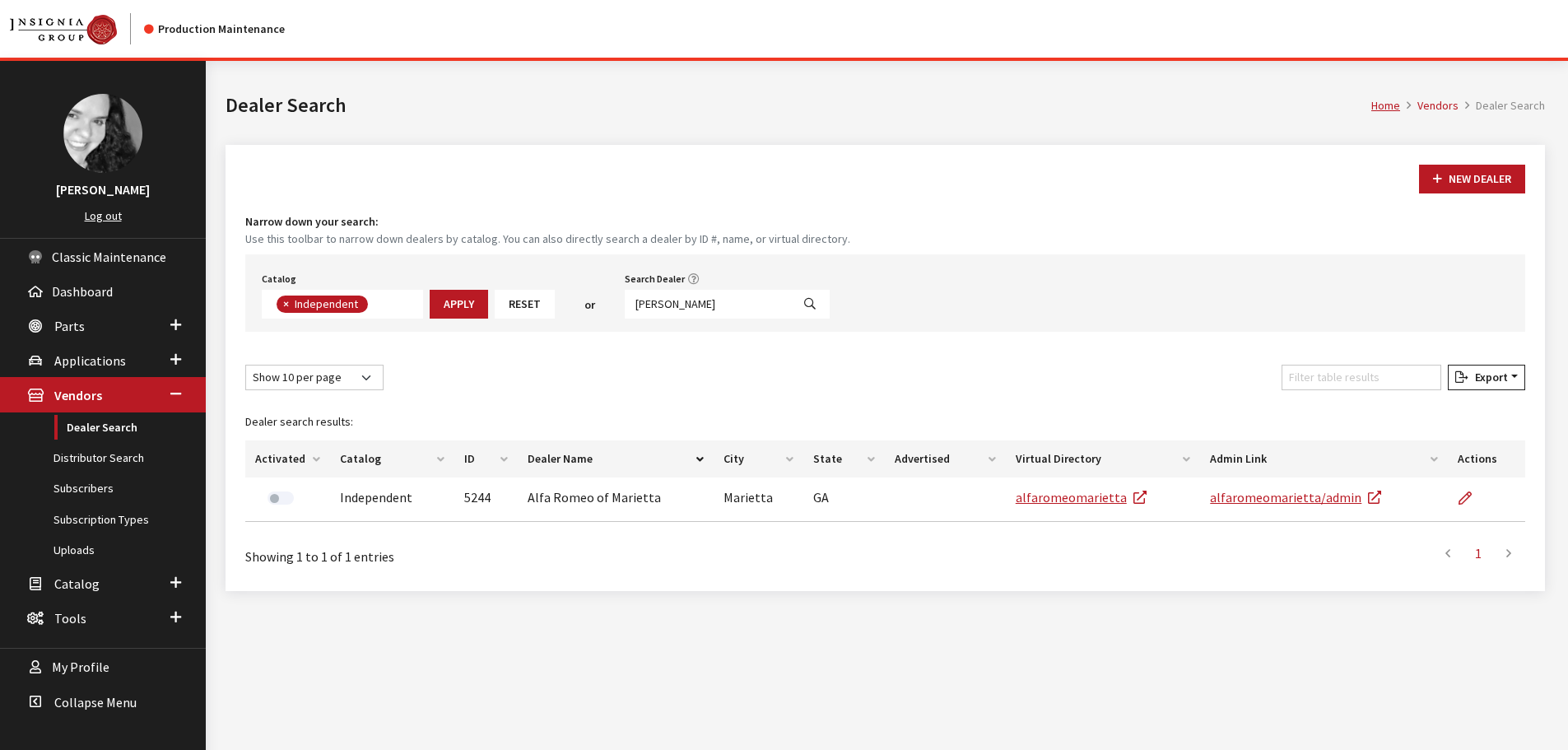
select select
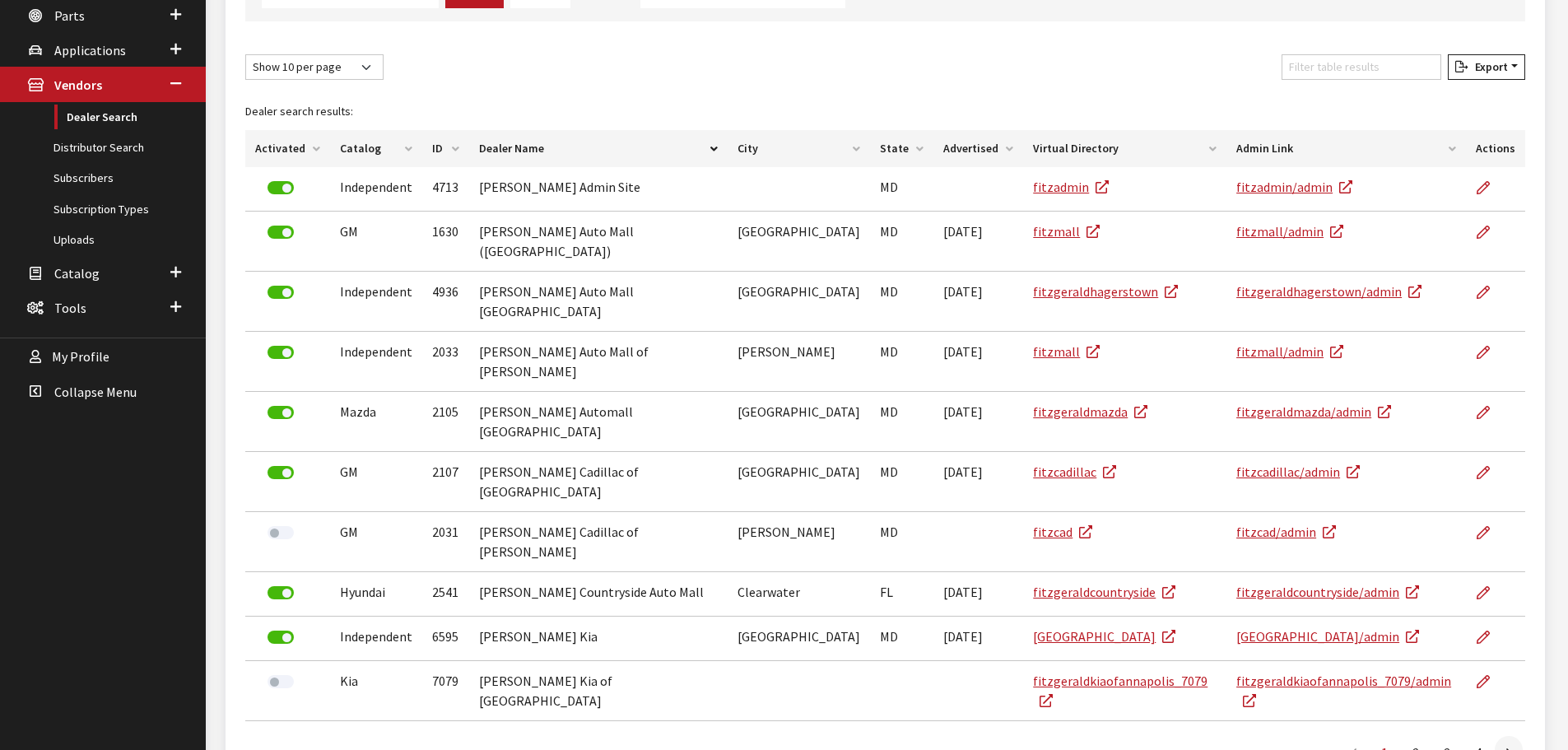
scroll to position [63, 0]
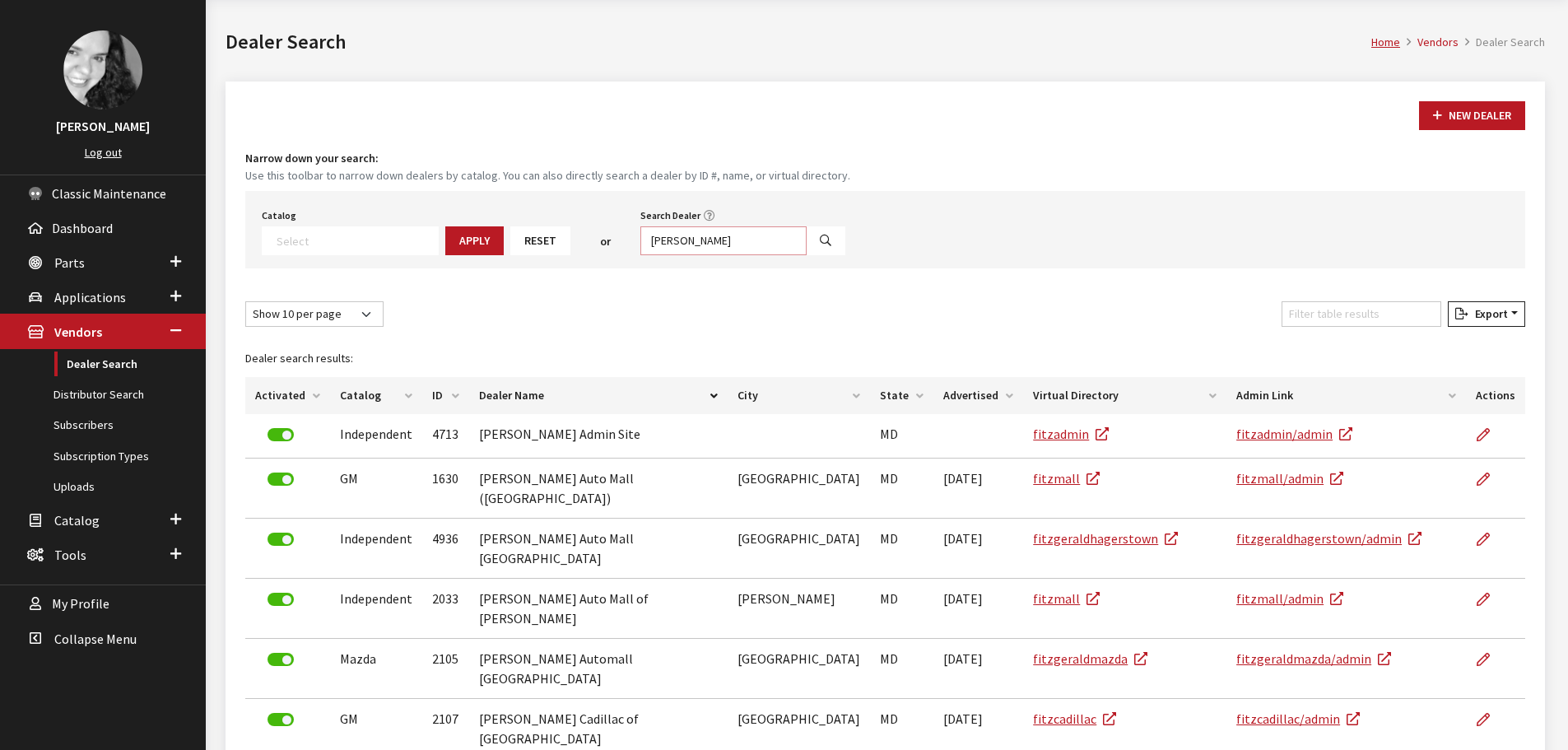
click at [721, 232] on input "gerald" at bounding box center [724, 241] width 166 height 29
type input "gerald jones"
select select
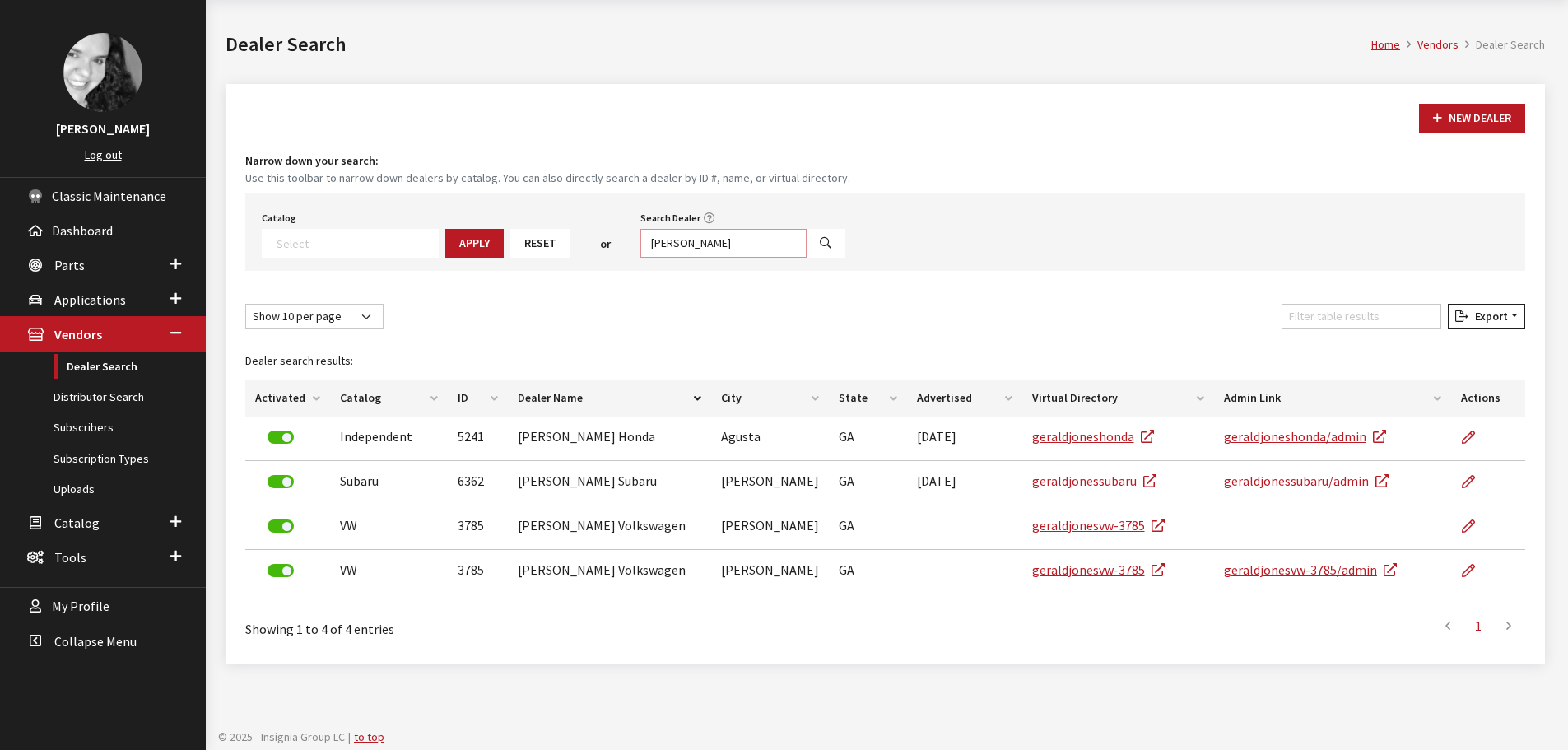
click at [758, 231] on input "gerald jones" at bounding box center [724, 243] width 166 height 29
type input "gerald jones lincoln"
select select
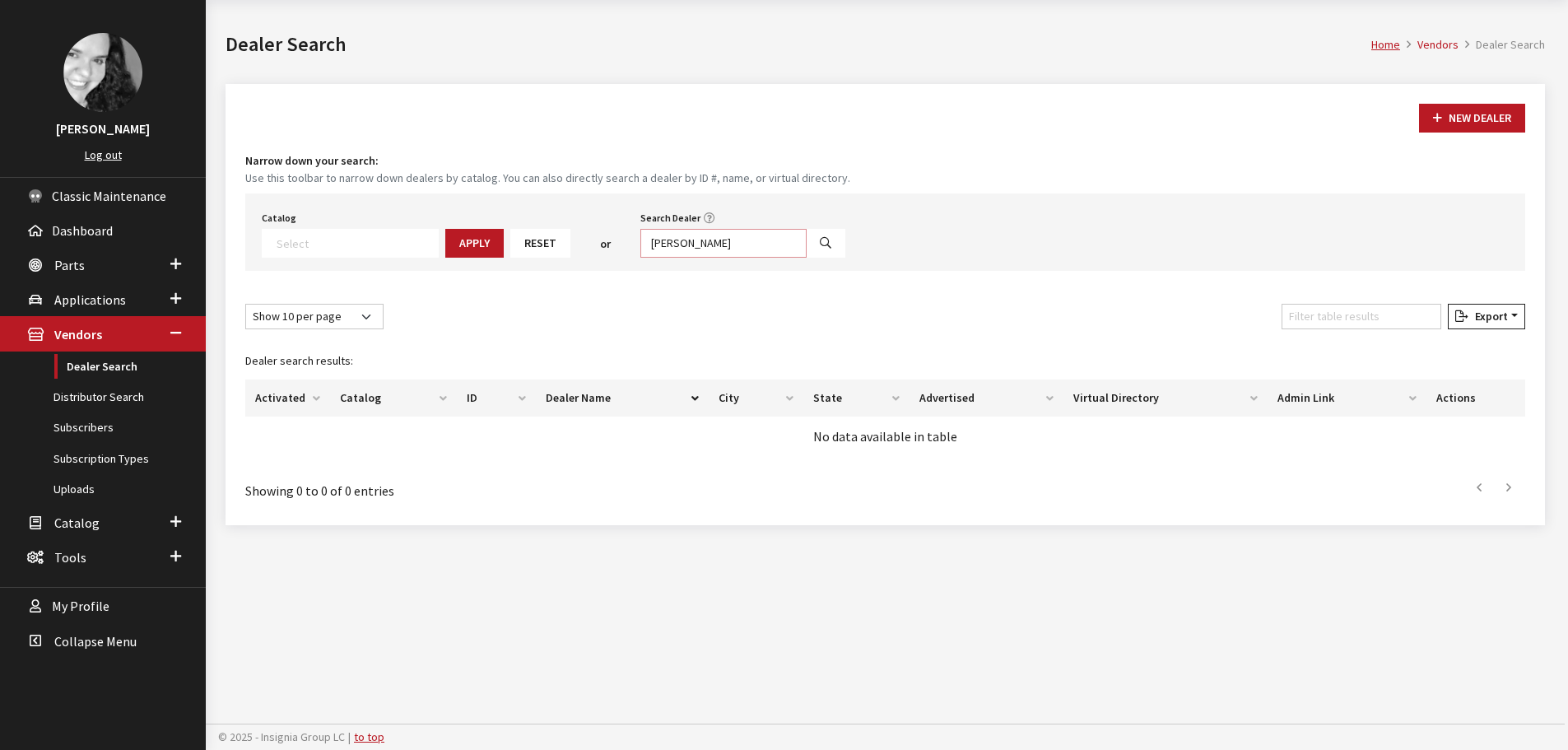
click at [758, 231] on input "gerald jones lincoln" at bounding box center [724, 243] width 166 height 29
click at [646, 246] on input "Search Dealer" at bounding box center [724, 243] width 166 height 29
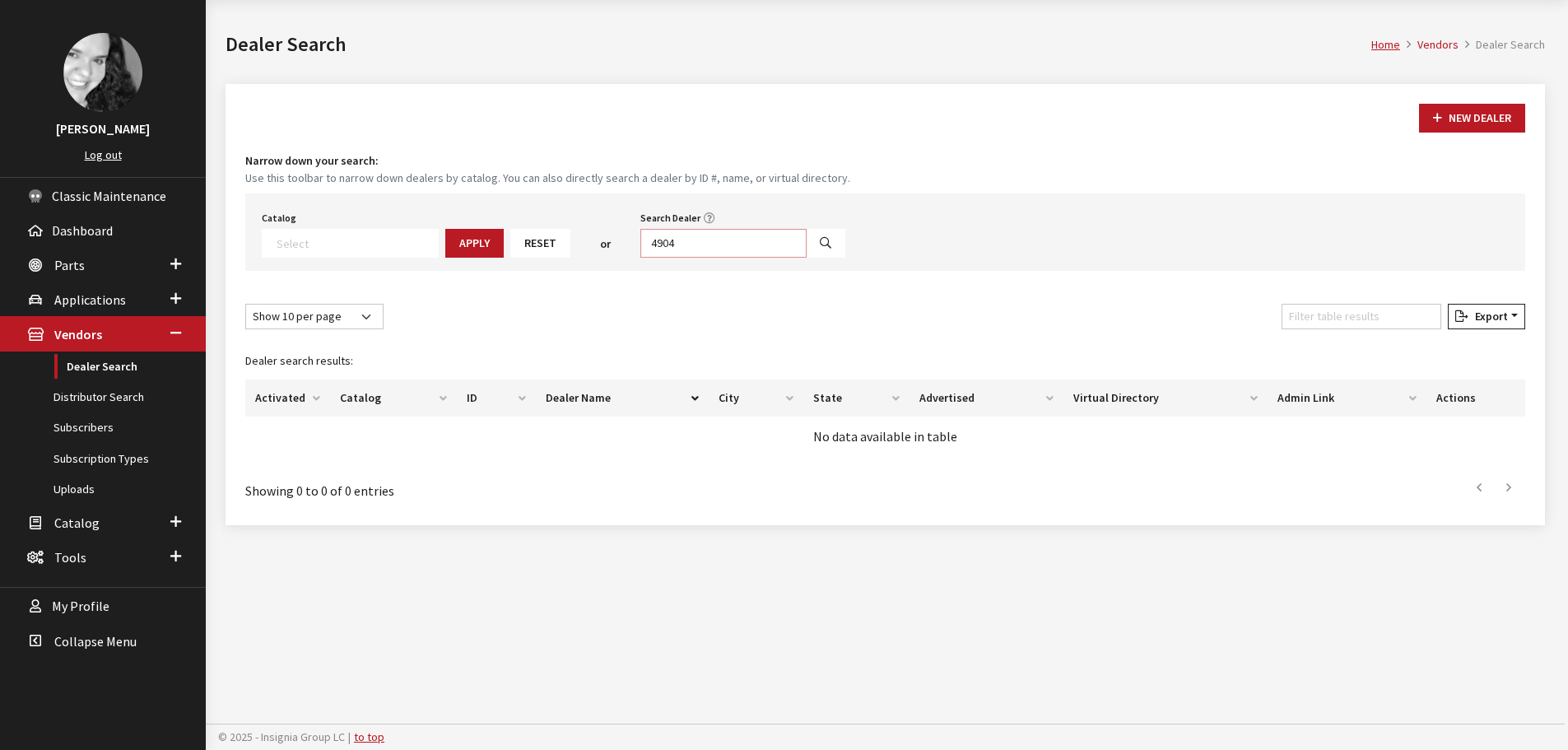
type input "4904"
select select
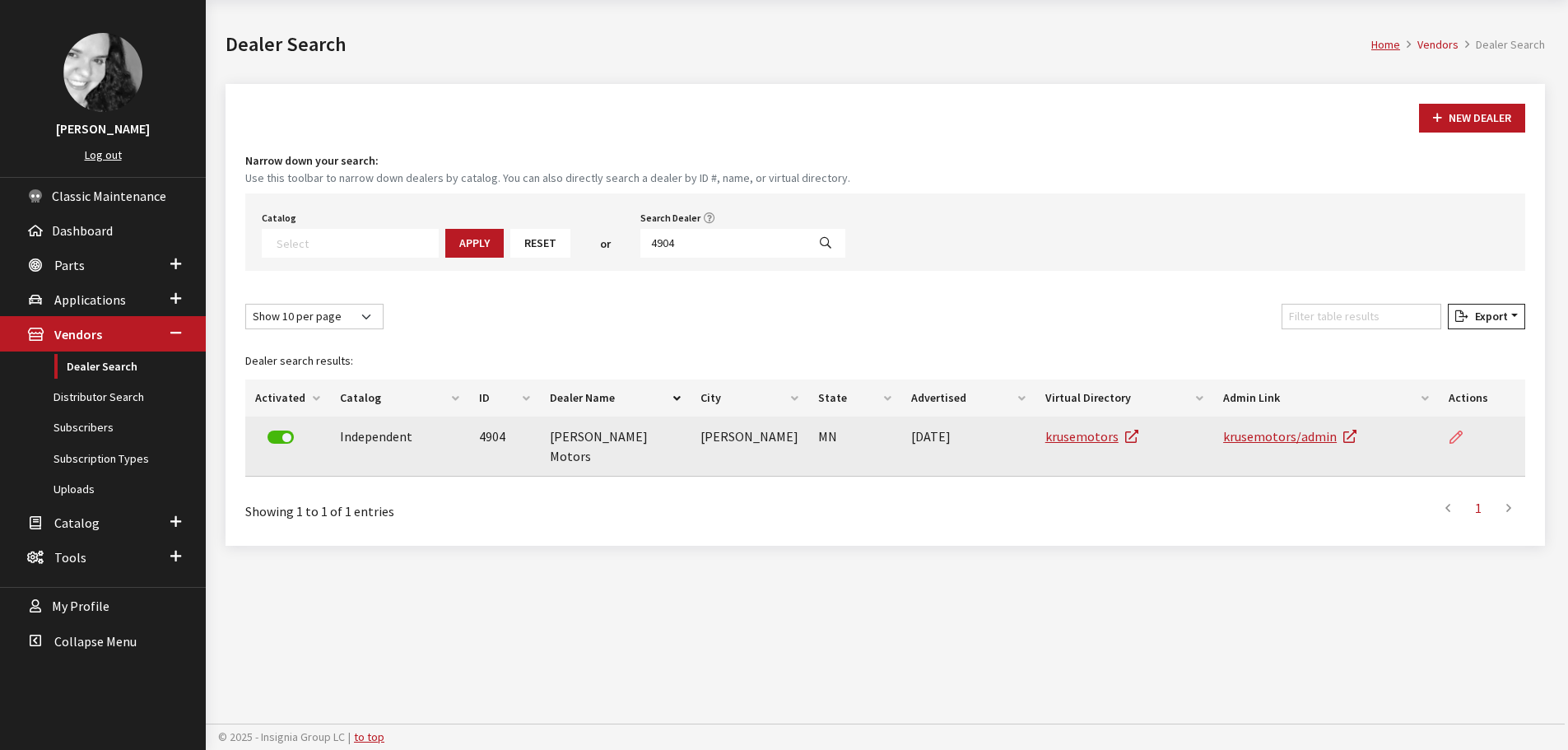
click at [1461, 436] on icon at bounding box center [1455, 437] width 13 height 13
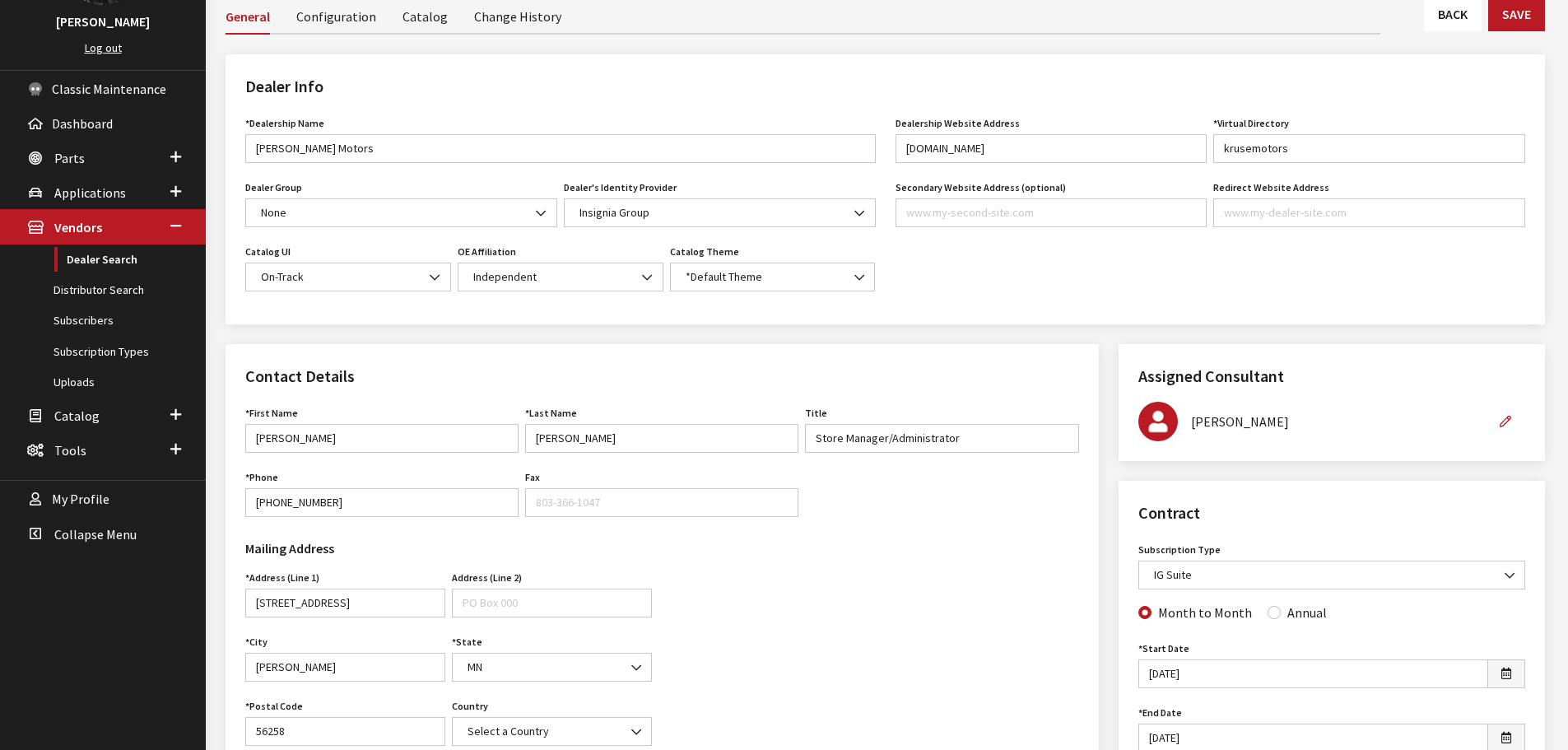
scroll to position [164, 0]
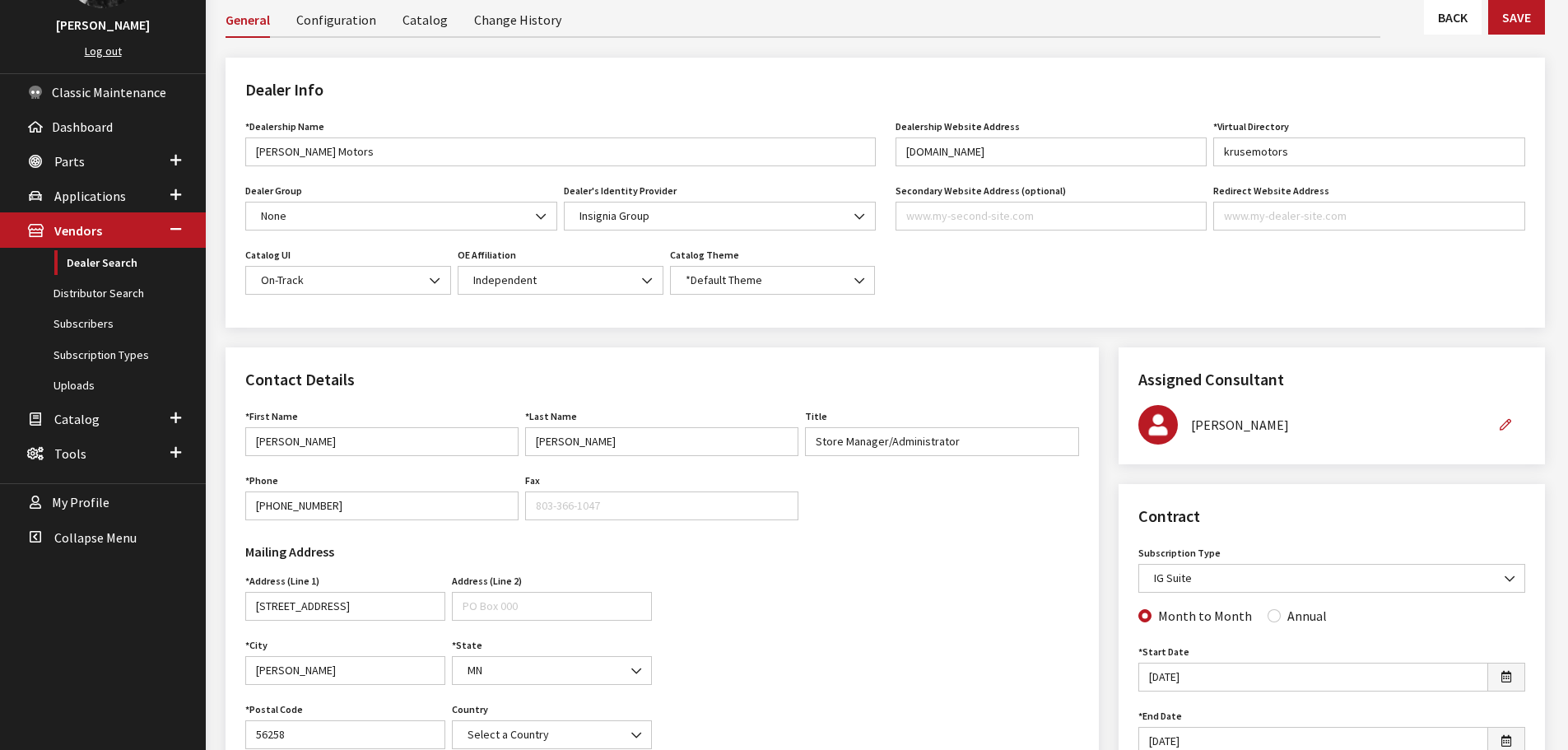
click at [1448, 29] on link "Back" at bounding box center [1453, 17] width 57 height 35
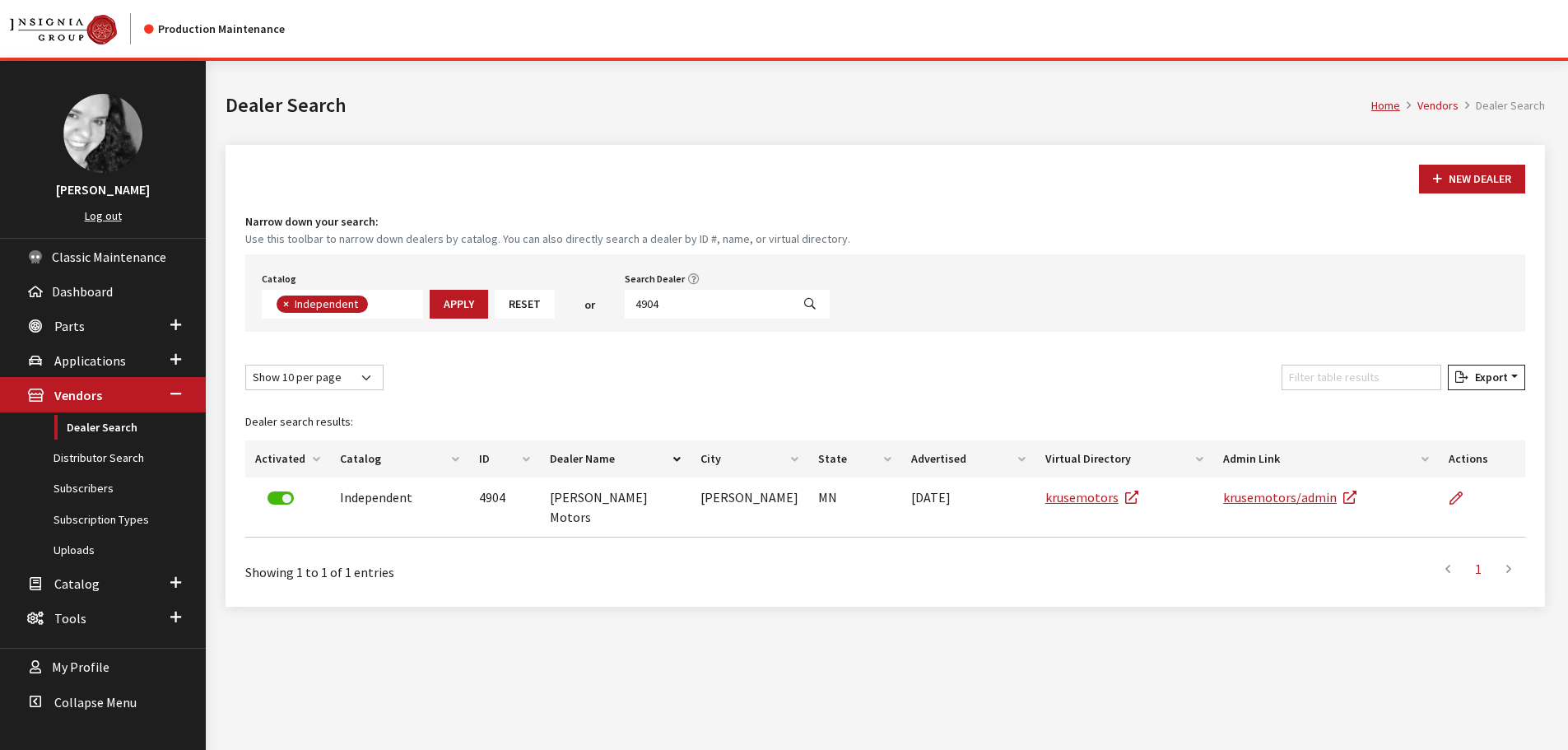
scroll to position [120, 0]
click at [686, 304] on input "4904" at bounding box center [708, 304] width 166 height 29
type input "5241"
select select
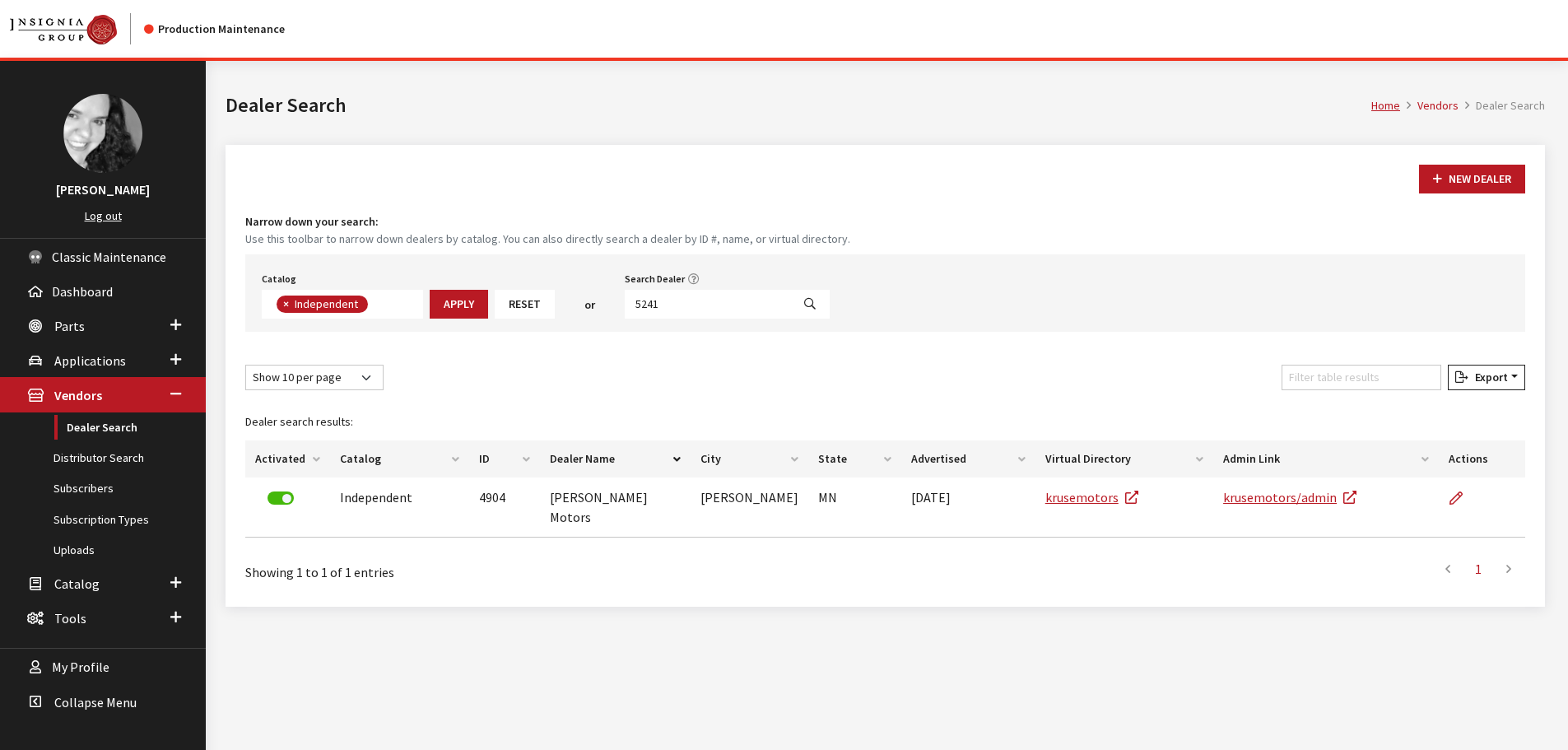
scroll to position [172, 0]
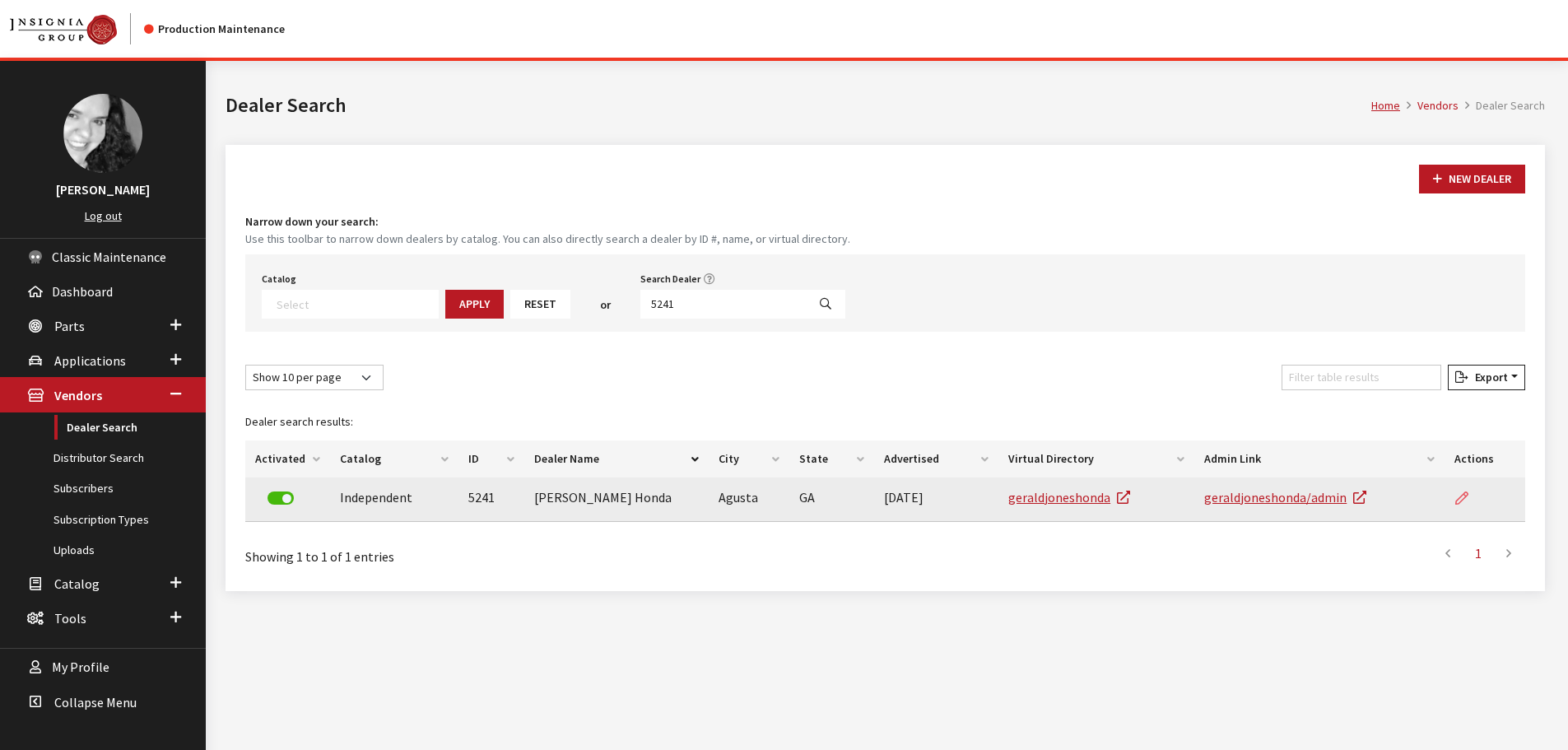
click at [1477, 505] on link at bounding box center [1468, 498] width 28 height 42
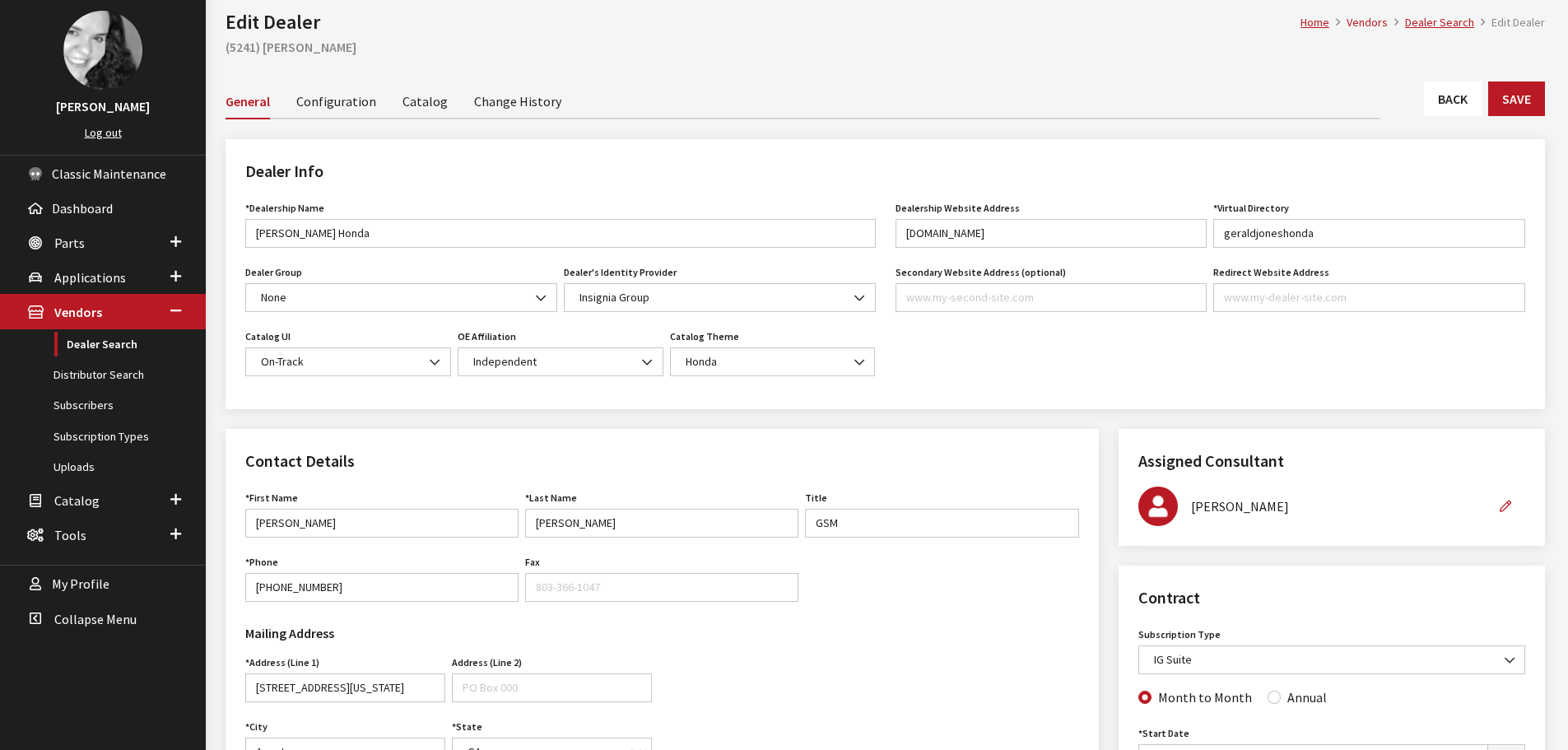
scroll to position [82, 0]
click at [1429, 122] on div "Back Save" at bounding box center [886, 106] width 1339 height 48
click at [1433, 113] on link "Back" at bounding box center [1453, 99] width 57 height 35
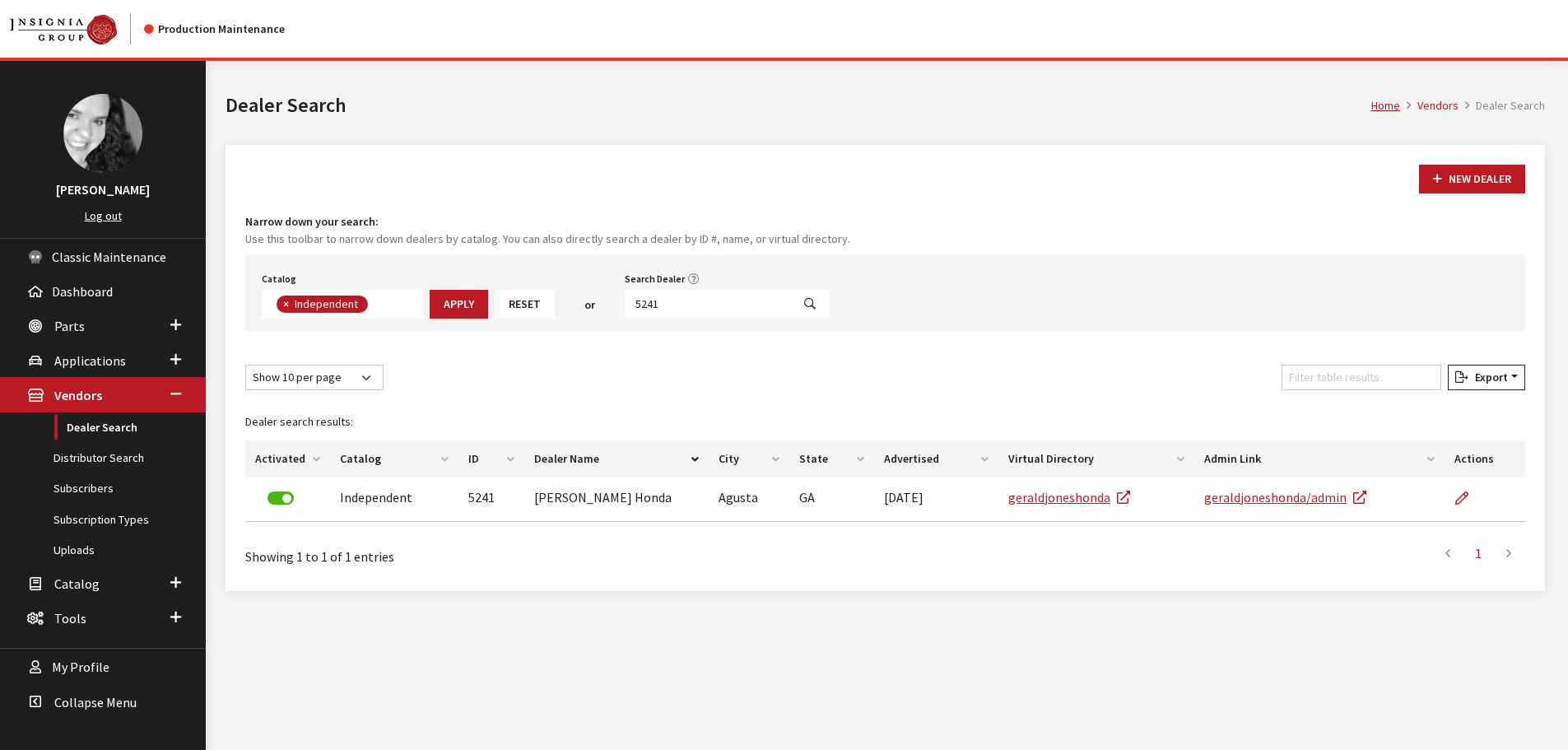
click at [739, 316] on input "5241" at bounding box center [708, 304] width 166 height 29
type input "5240"
select select
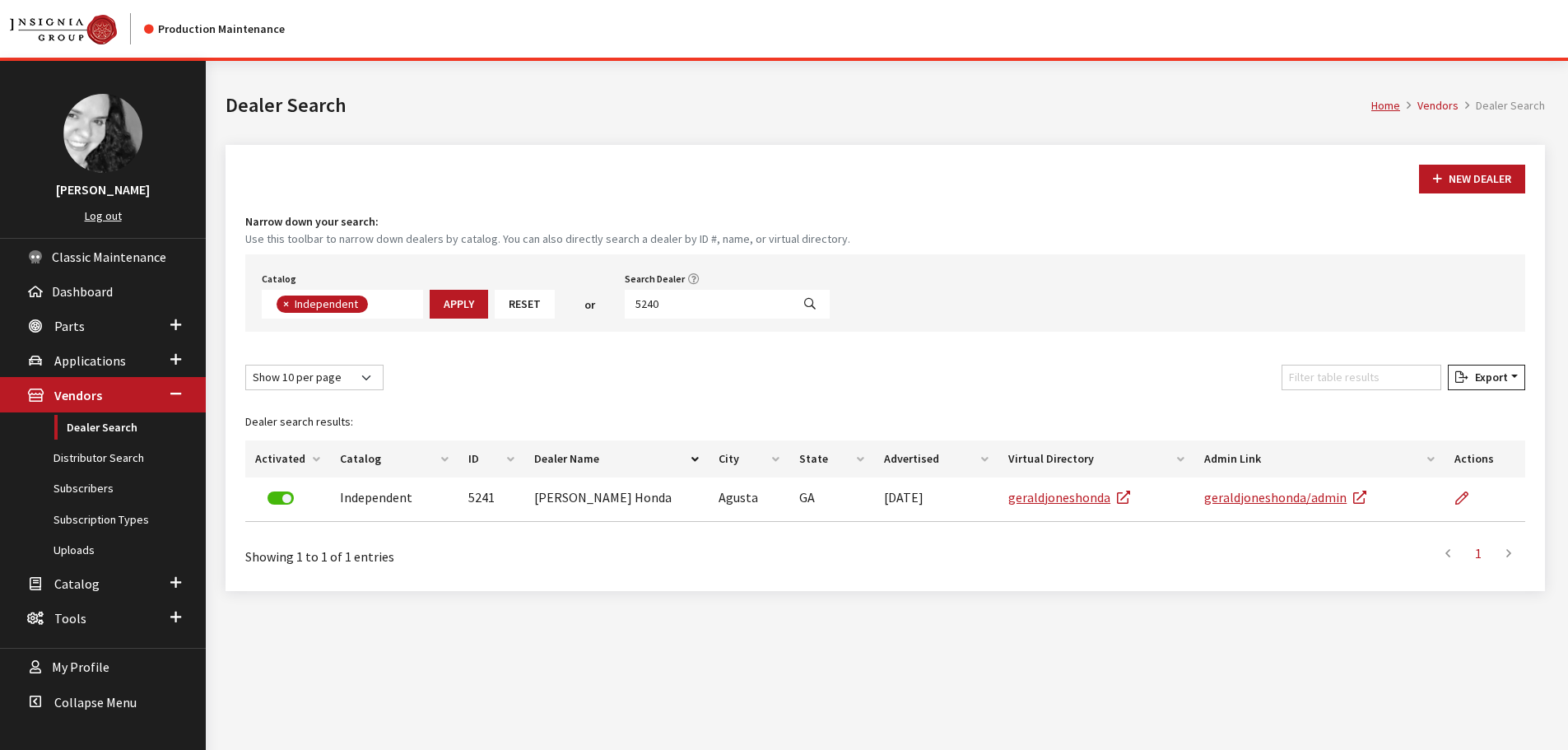
scroll to position [172, 0]
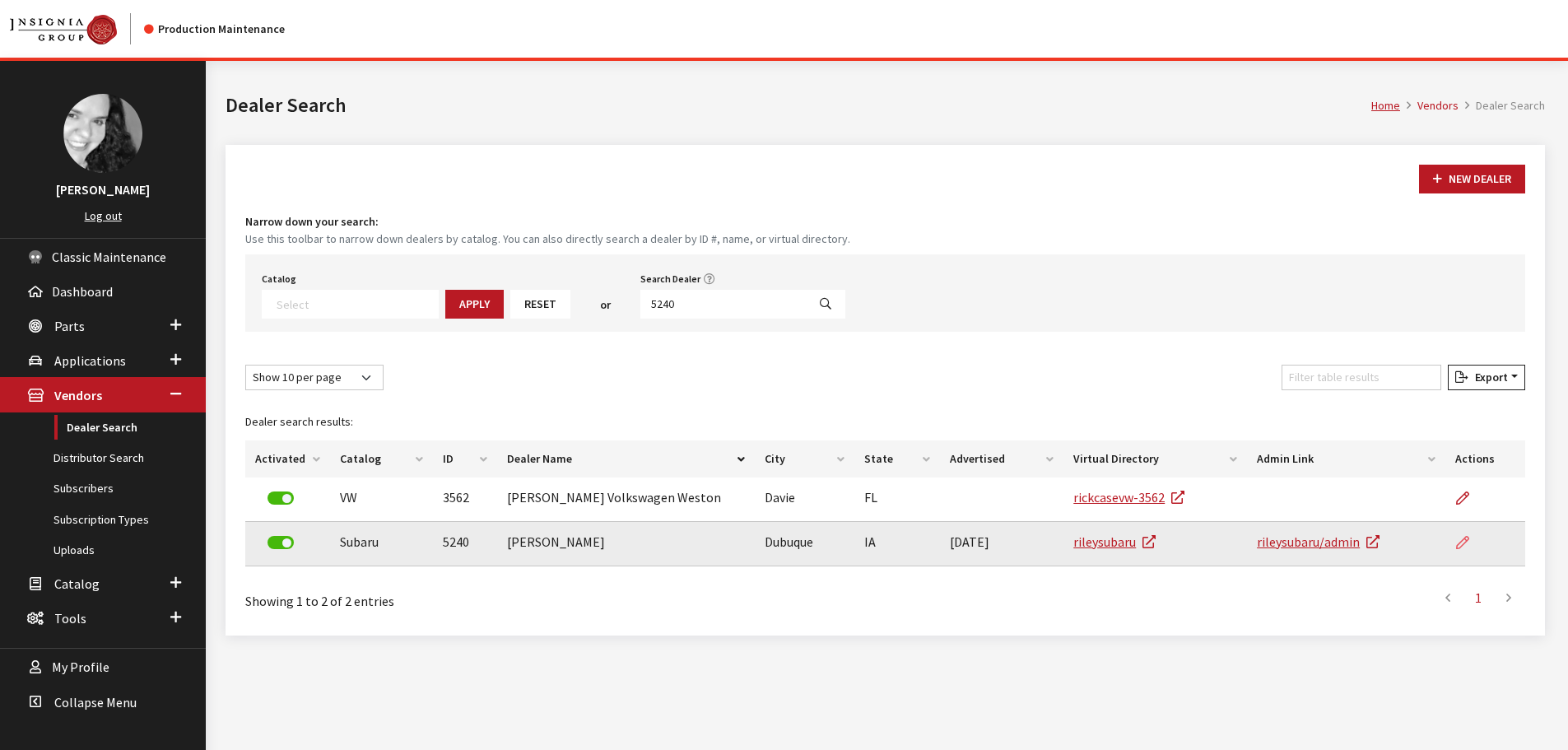
click at [1458, 538] on icon at bounding box center [1462, 543] width 13 height 13
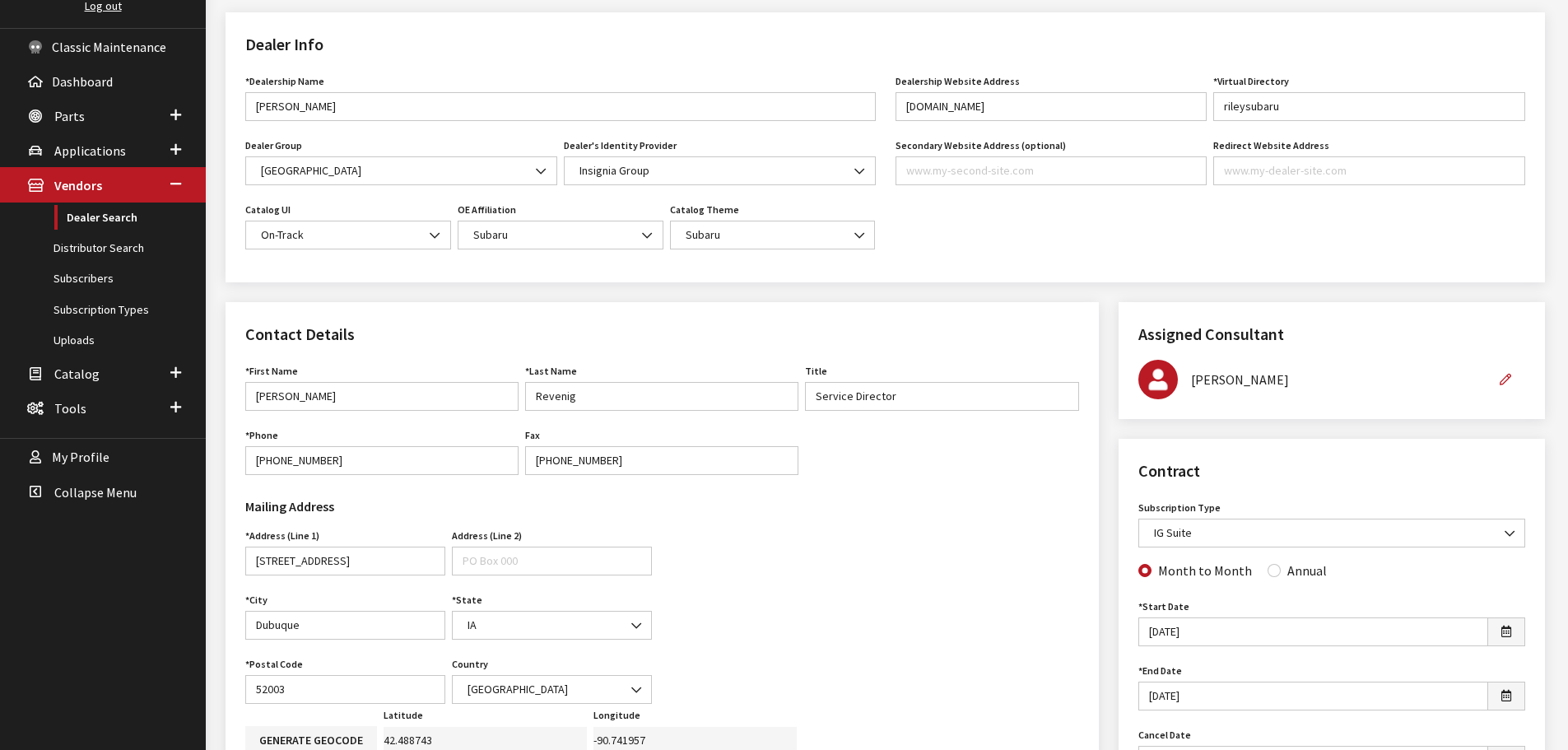
scroll to position [82, 0]
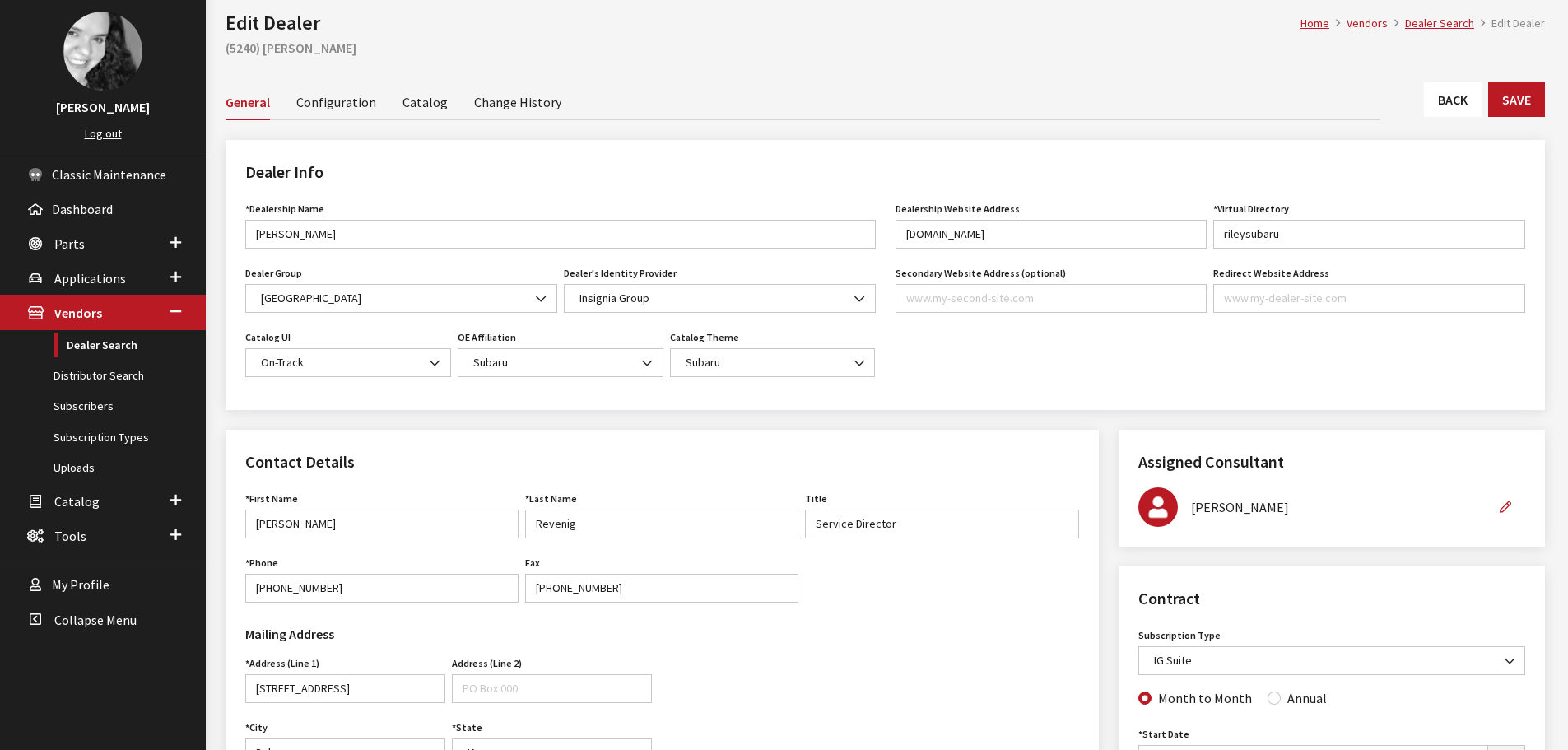
click at [1459, 109] on link "Back" at bounding box center [1453, 99] width 57 height 35
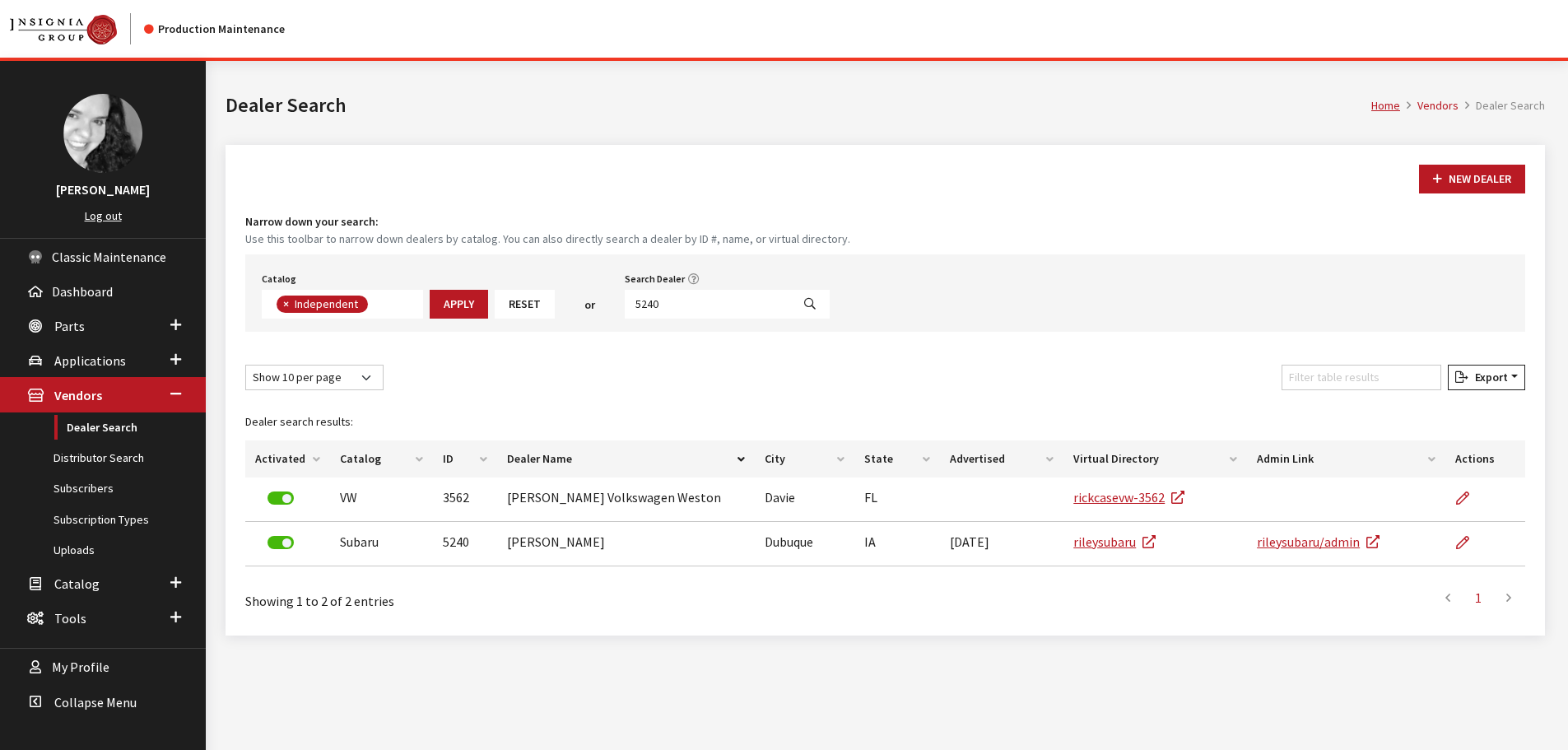
click at [790, 294] on button "Search" at bounding box center [810, 304] width 40 height 29
select select
click at [767, 294] on input "5240" at bounding box center [724, 304] width 166 height 29
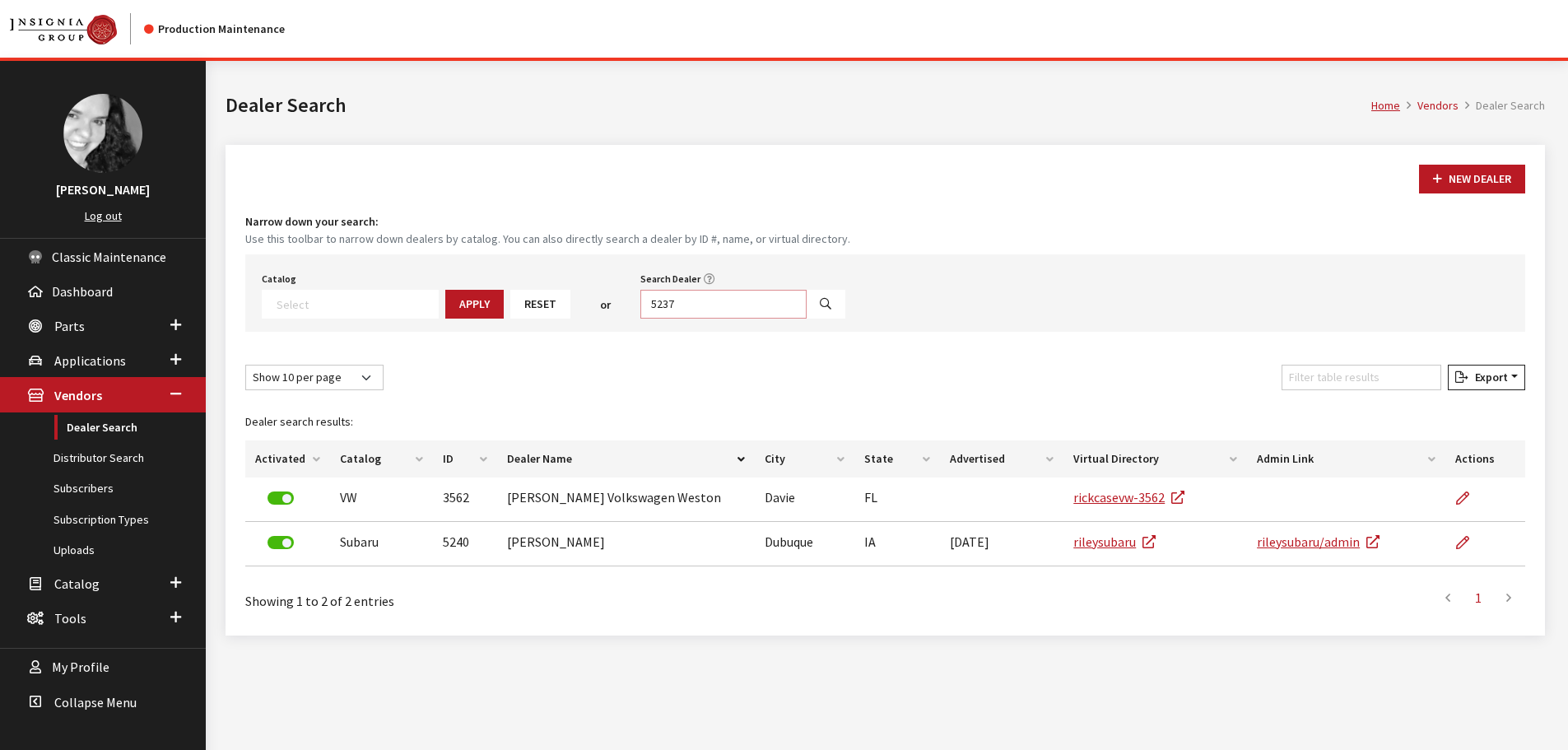
type input "5237"
select select
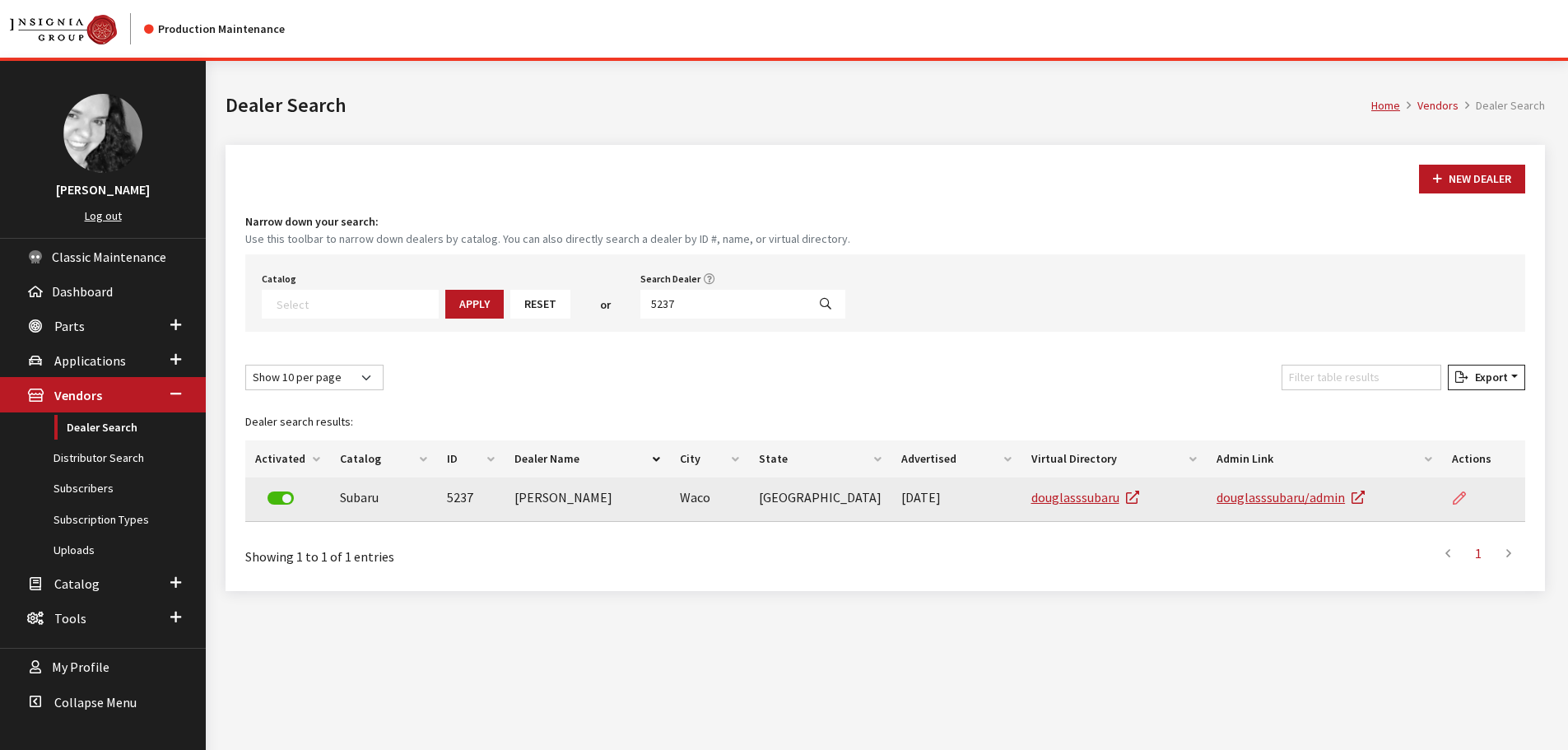
click at [1452, 484] on link at bounding box center [1466, 498] width 28 height 42
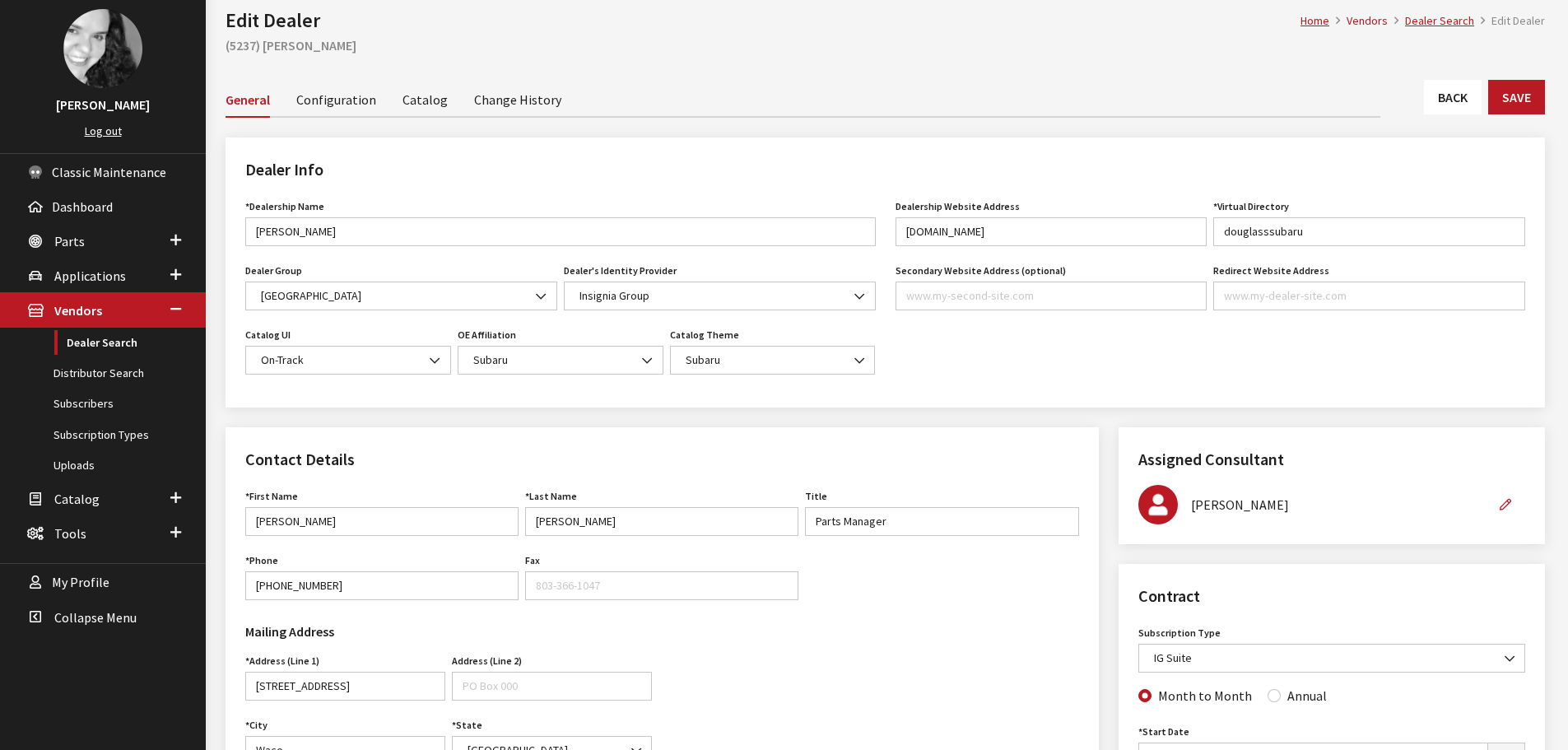
scroll to position [82, 0]
click at [1426, 109] on link "Back" at bounding box center [1453, 99] width 57 height 35
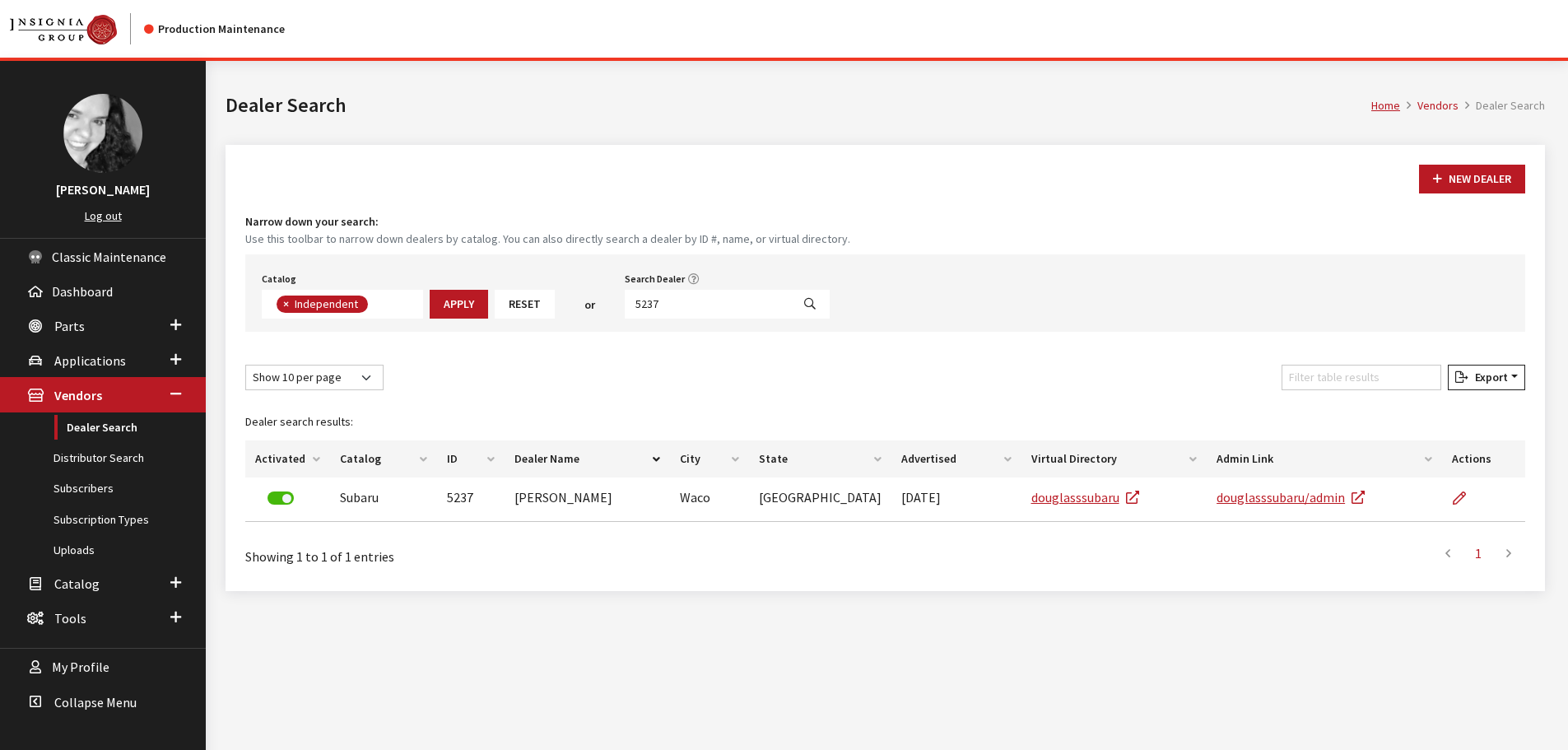
scroll to position [120, 0]
click at [750, 302] on input "5237" at bounding box center [708, 304] width 166 height 29
type input "5236"
select select
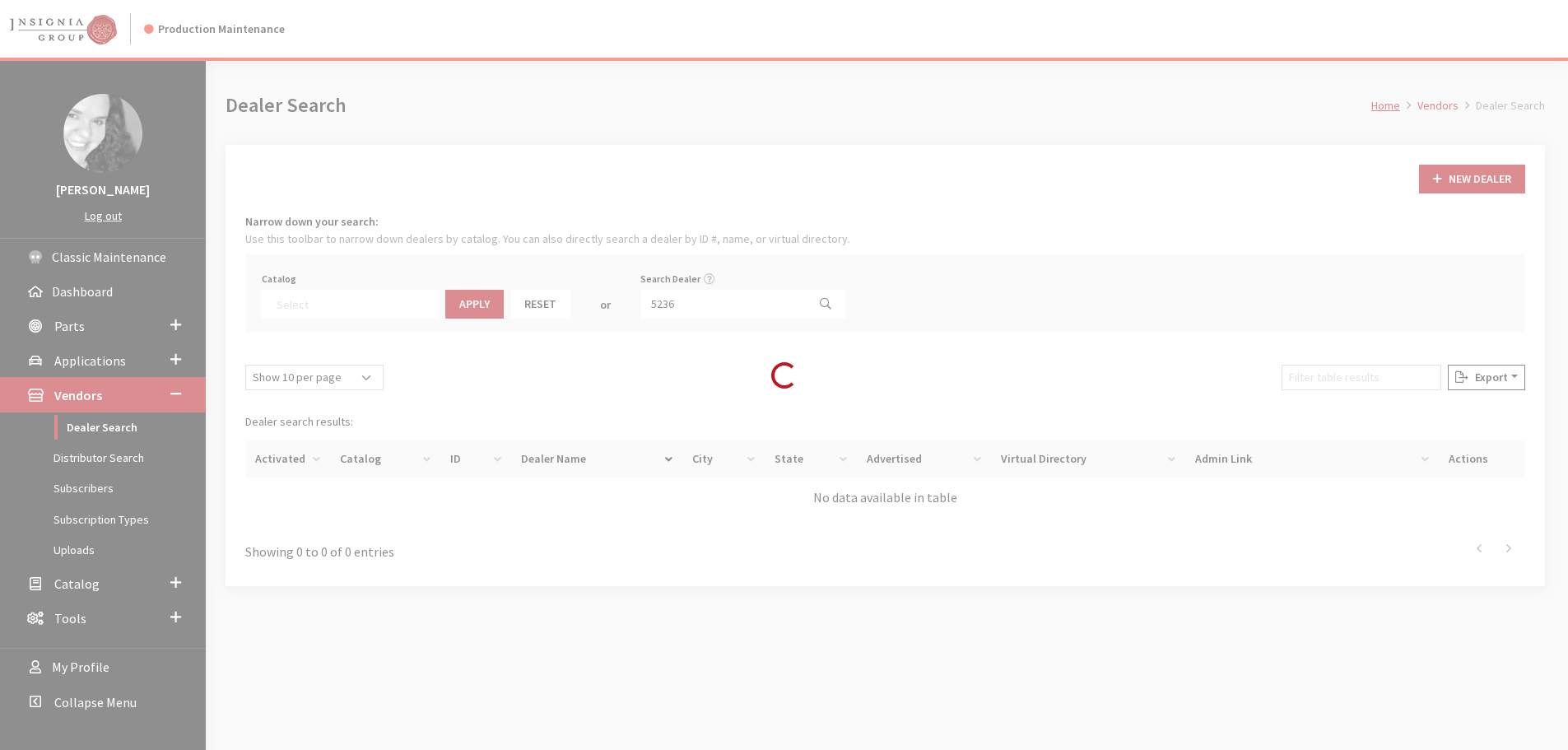
scroll to position [172, 0]
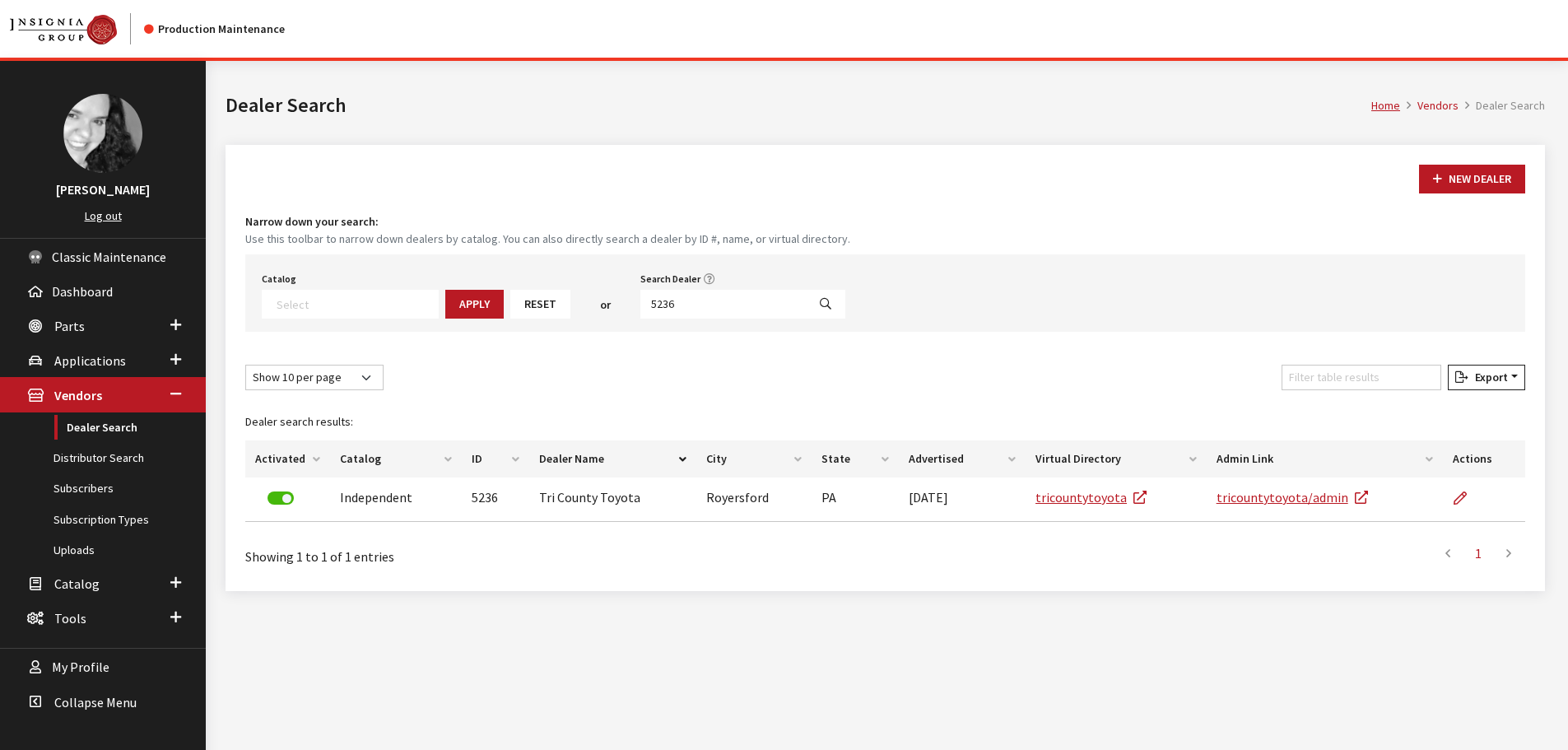
click at [1459, 559] on li at bounding box center [1449, 553] width 30 height 33
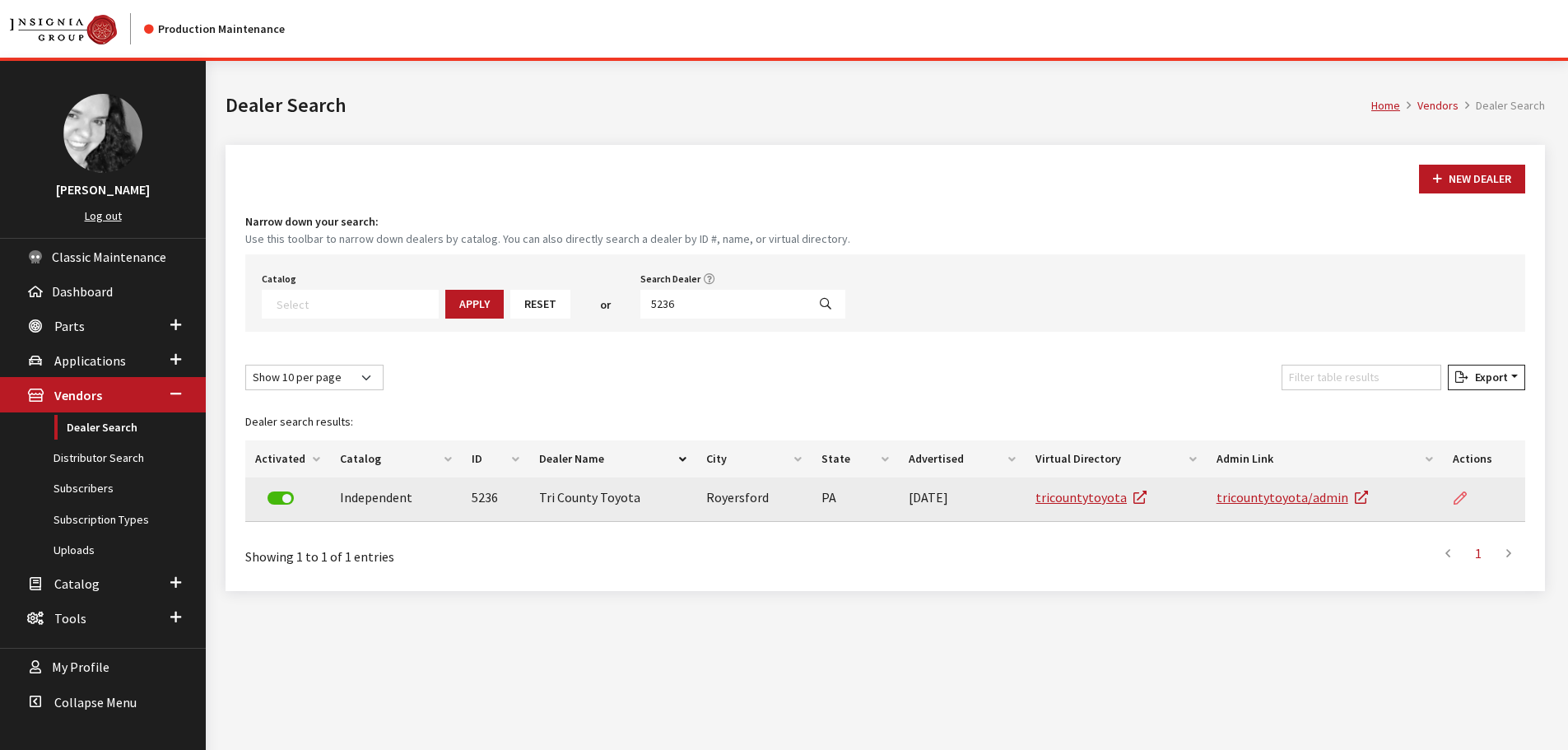
click at [1471, 504] on link at bounding box center [1467, 498] width 28 height 42
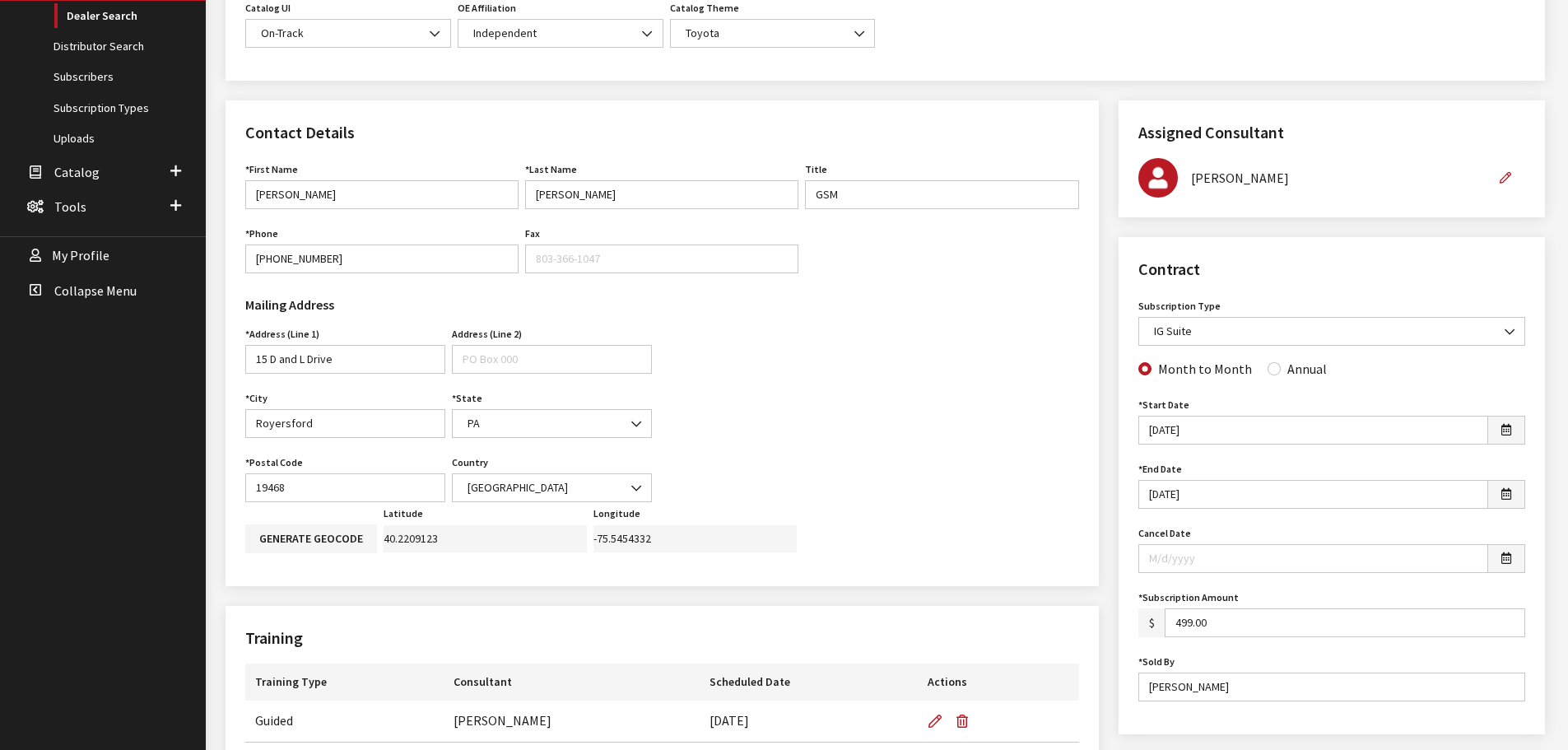
scroll to position [82, 0]
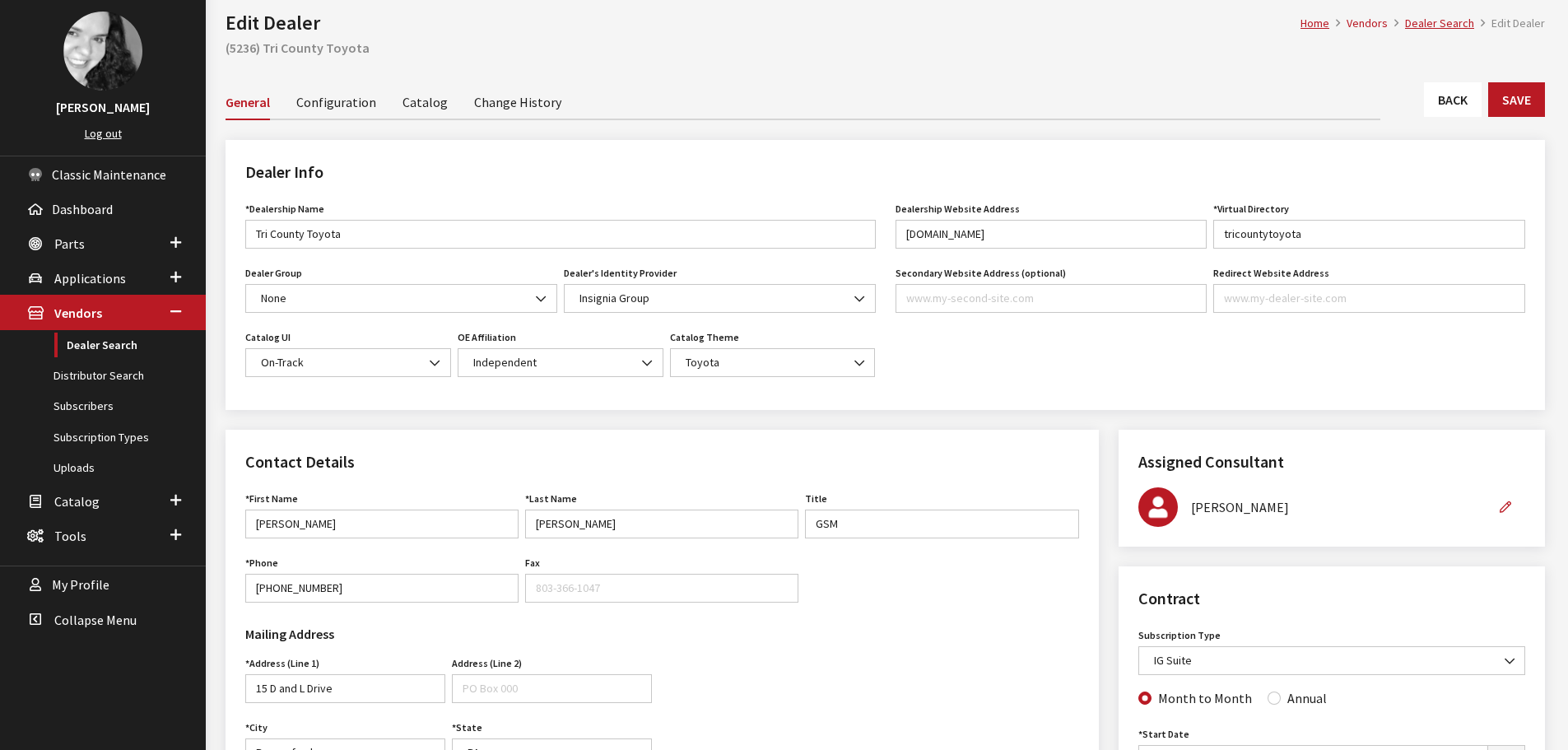
click at [1461, 115] on link "Back" at bounding box center [1453, 99] width 57 height 35
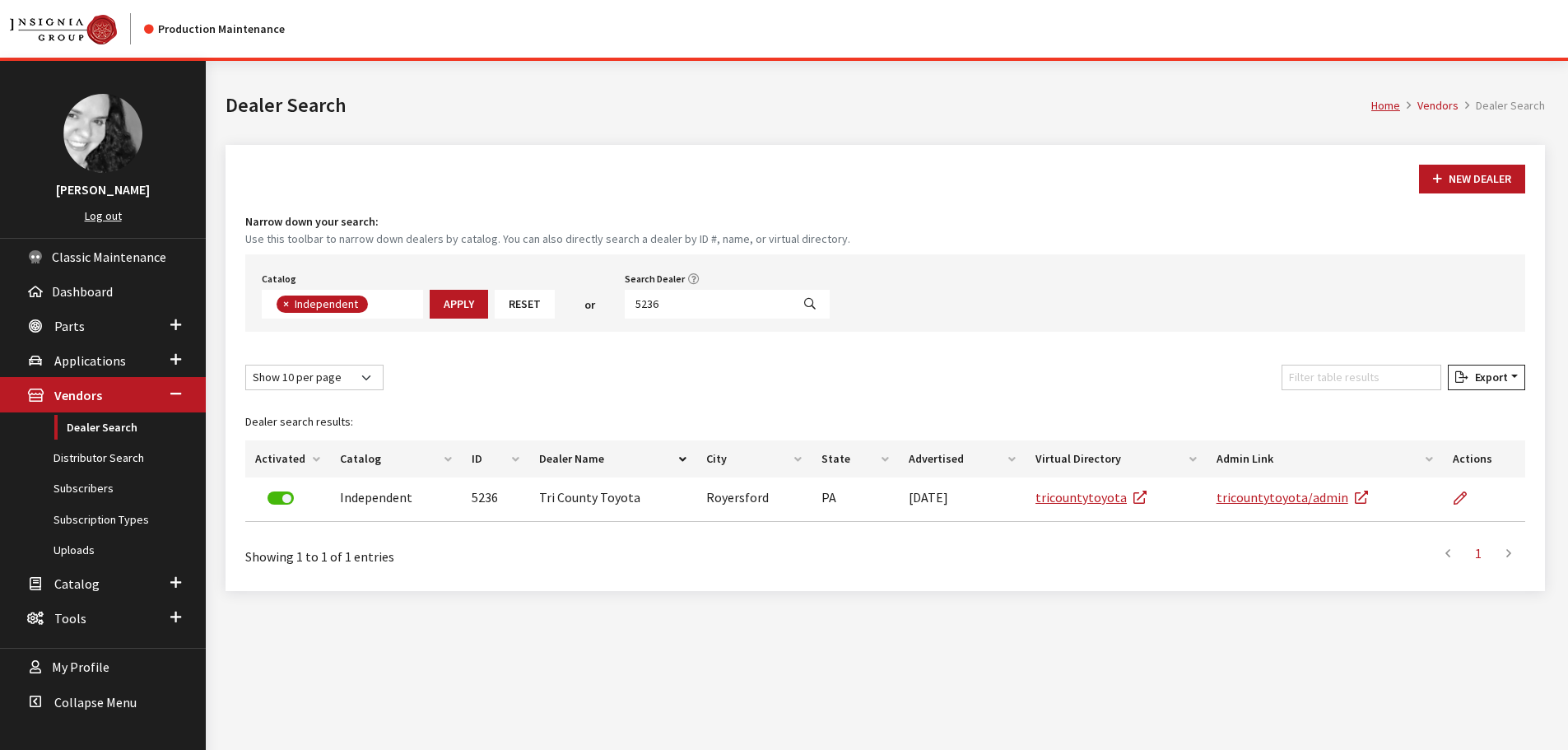
scroll to position [120, 0]
click at [735, 312] on input "5236" at bounding box center [708, 304] width 166 height 29
click at [733, 310] on input "5236" at bounding box center [708, 304] width 166 height 29
type input "5233"
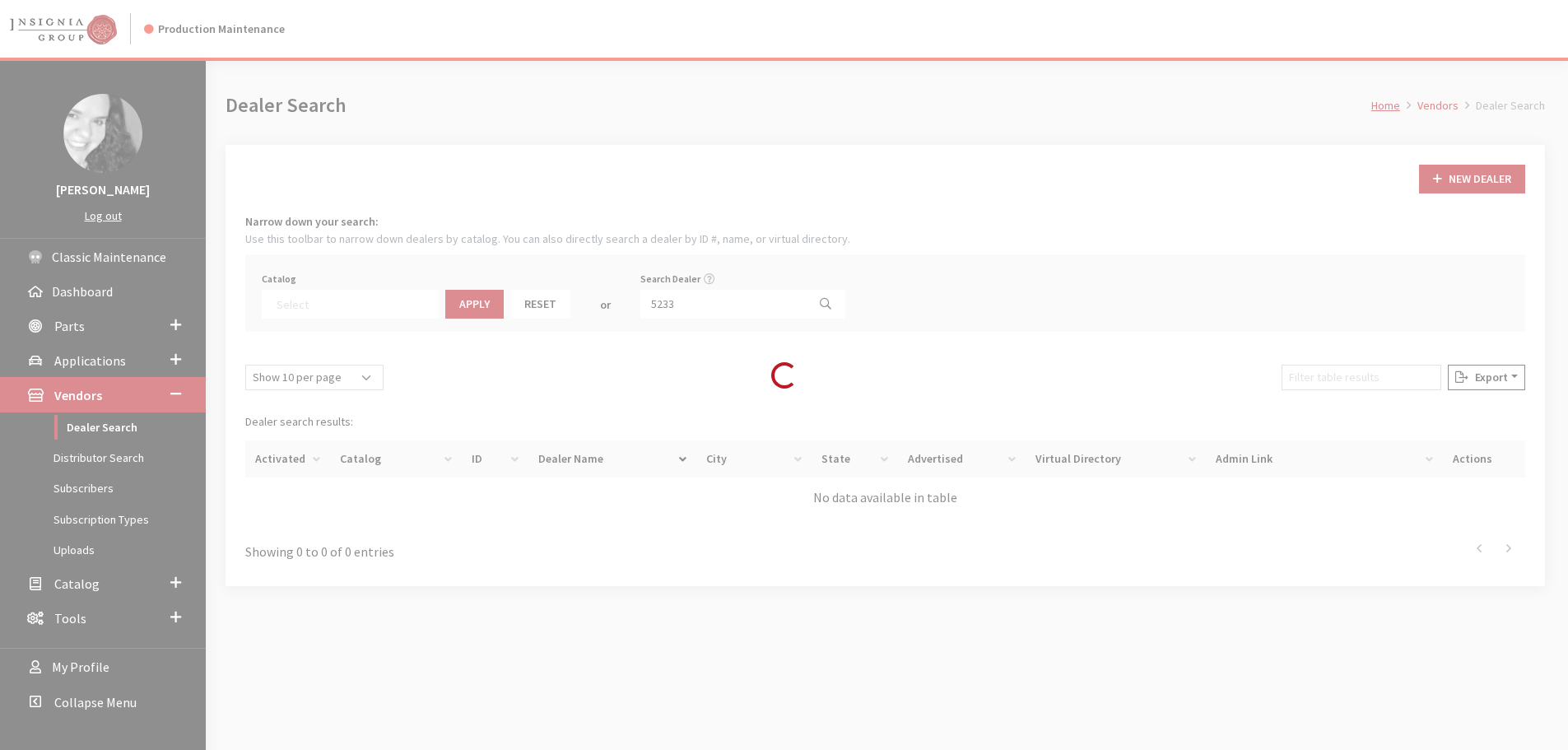
select select
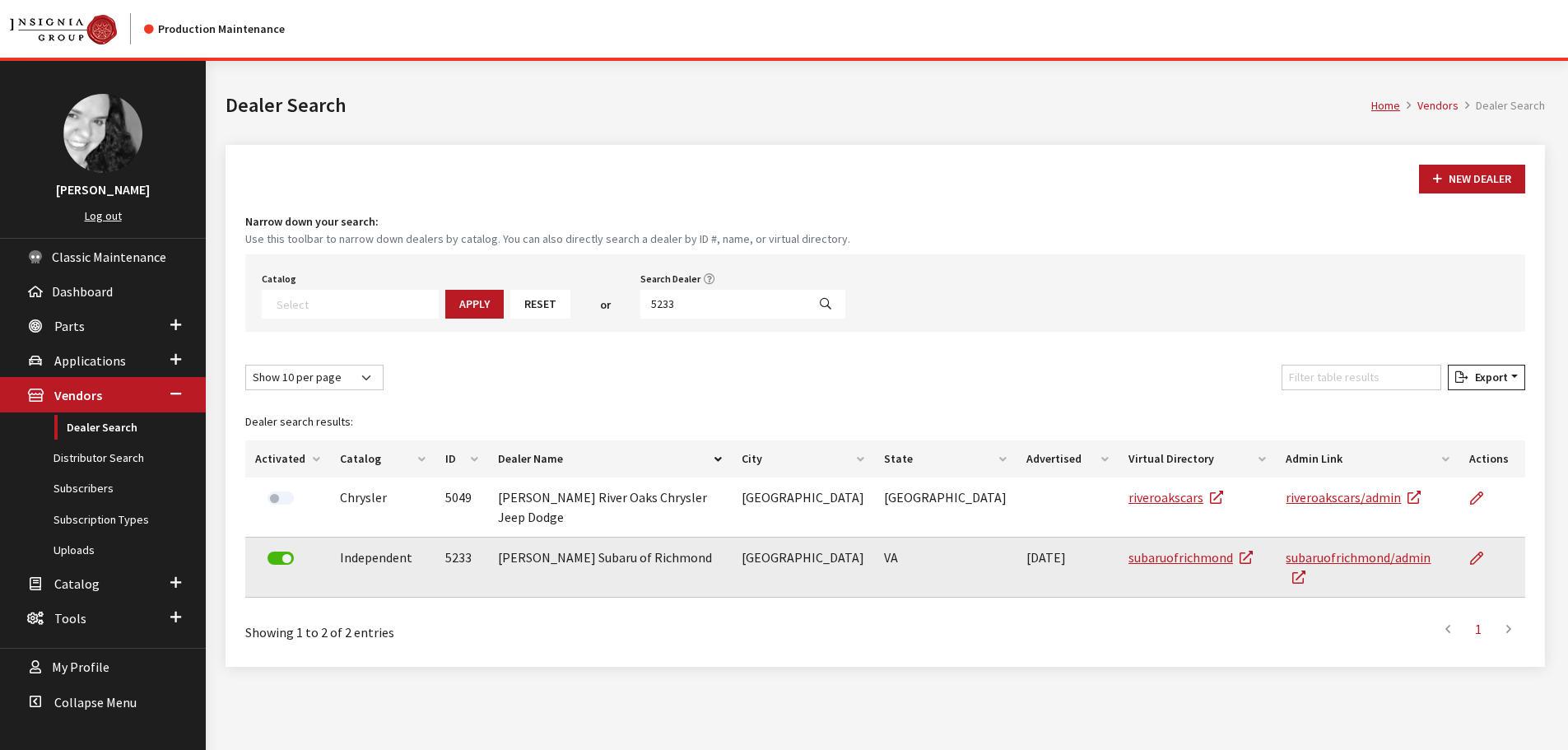
click at [1464, 538] on td at bounding box center [1492, 568] width 65 height 60
click at [1470, 553] on icon at bounding box center [1476, 559] width 13 height 13
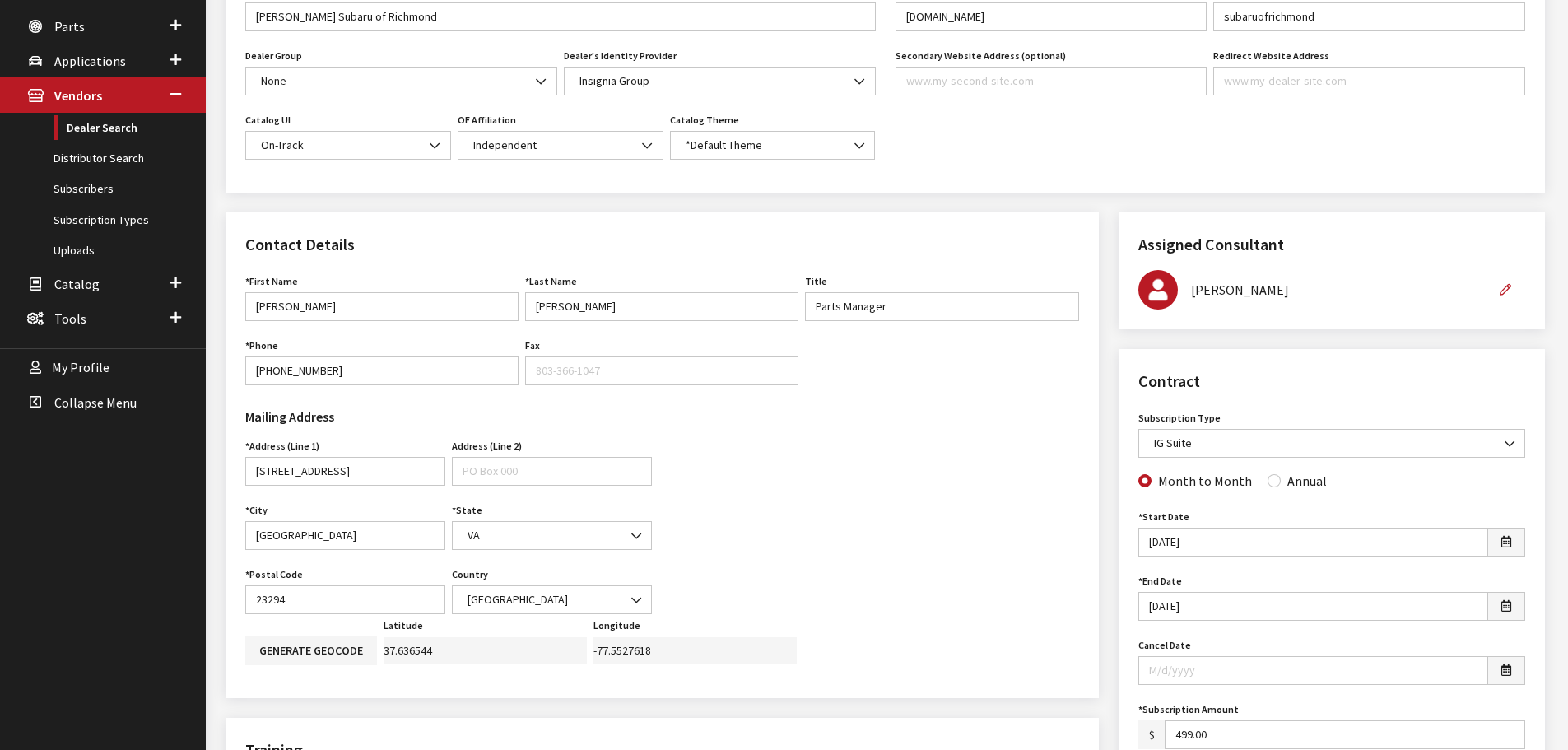
scroll to position [164, 0]
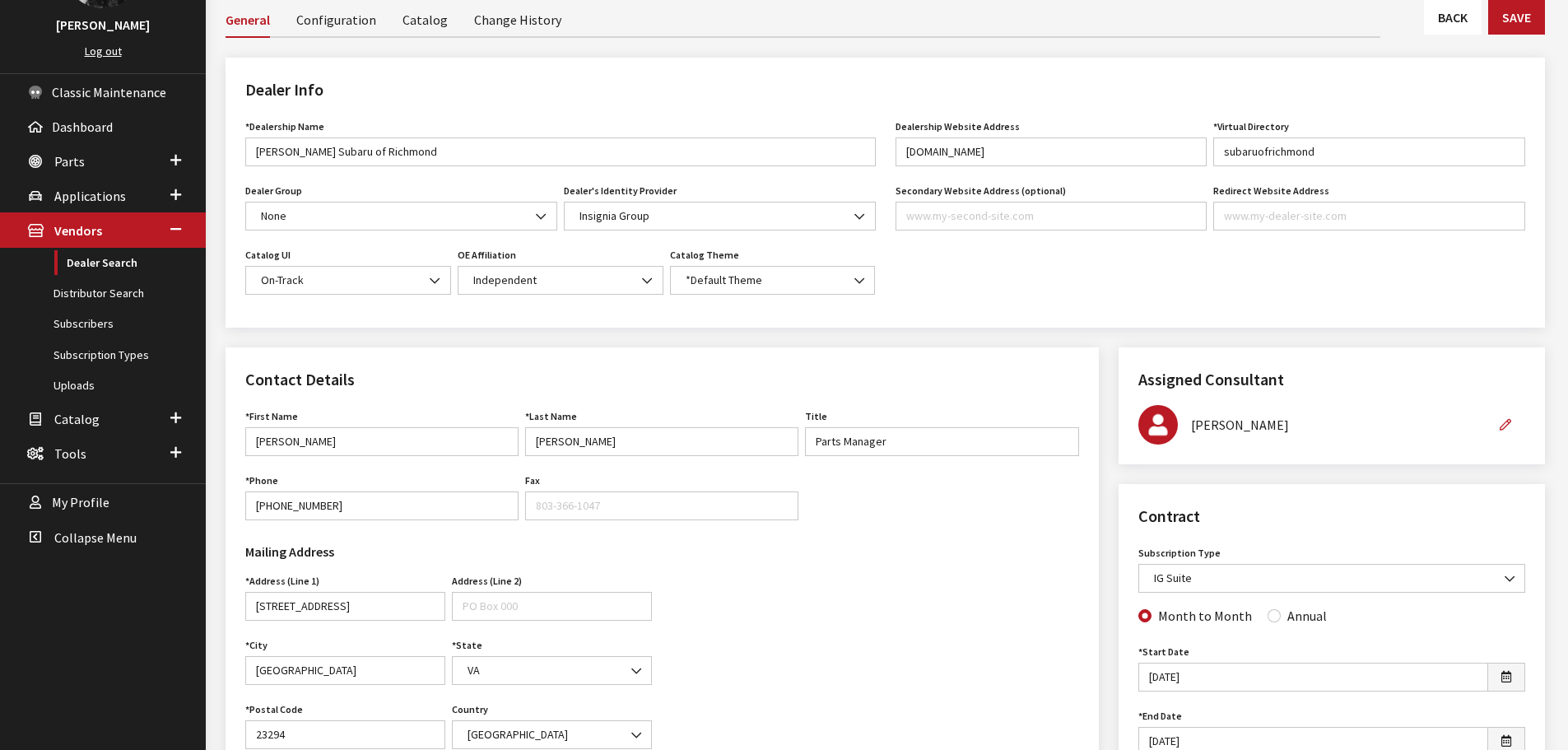
click at [1463, 27] on link "Back" at bounding box center [1453, 17] width 57 height 35
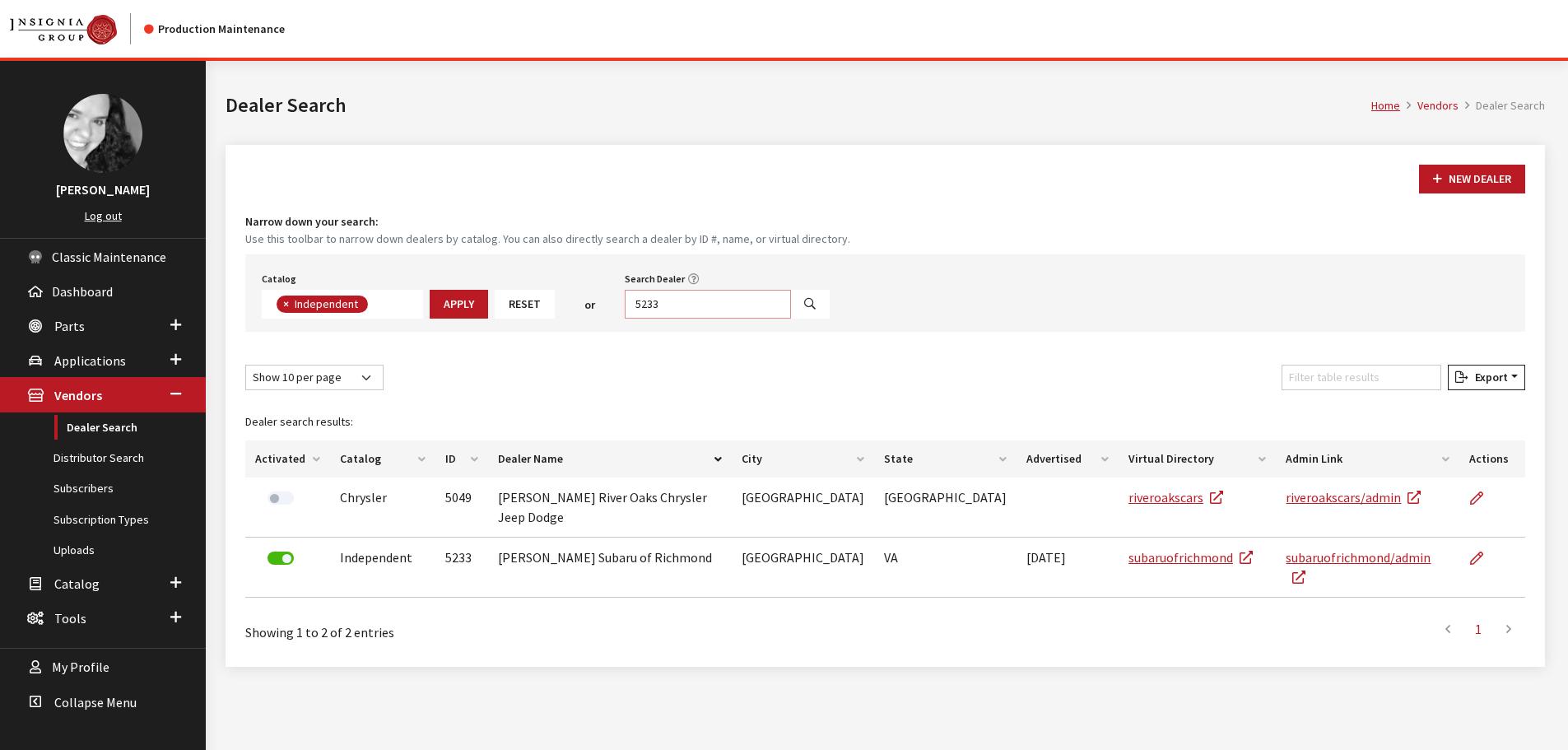
scroll to position [120, 0]
click at [727, 302] on input "5233" at bounding box center [708, 304] width 166 height 29
type input "4948"
select select
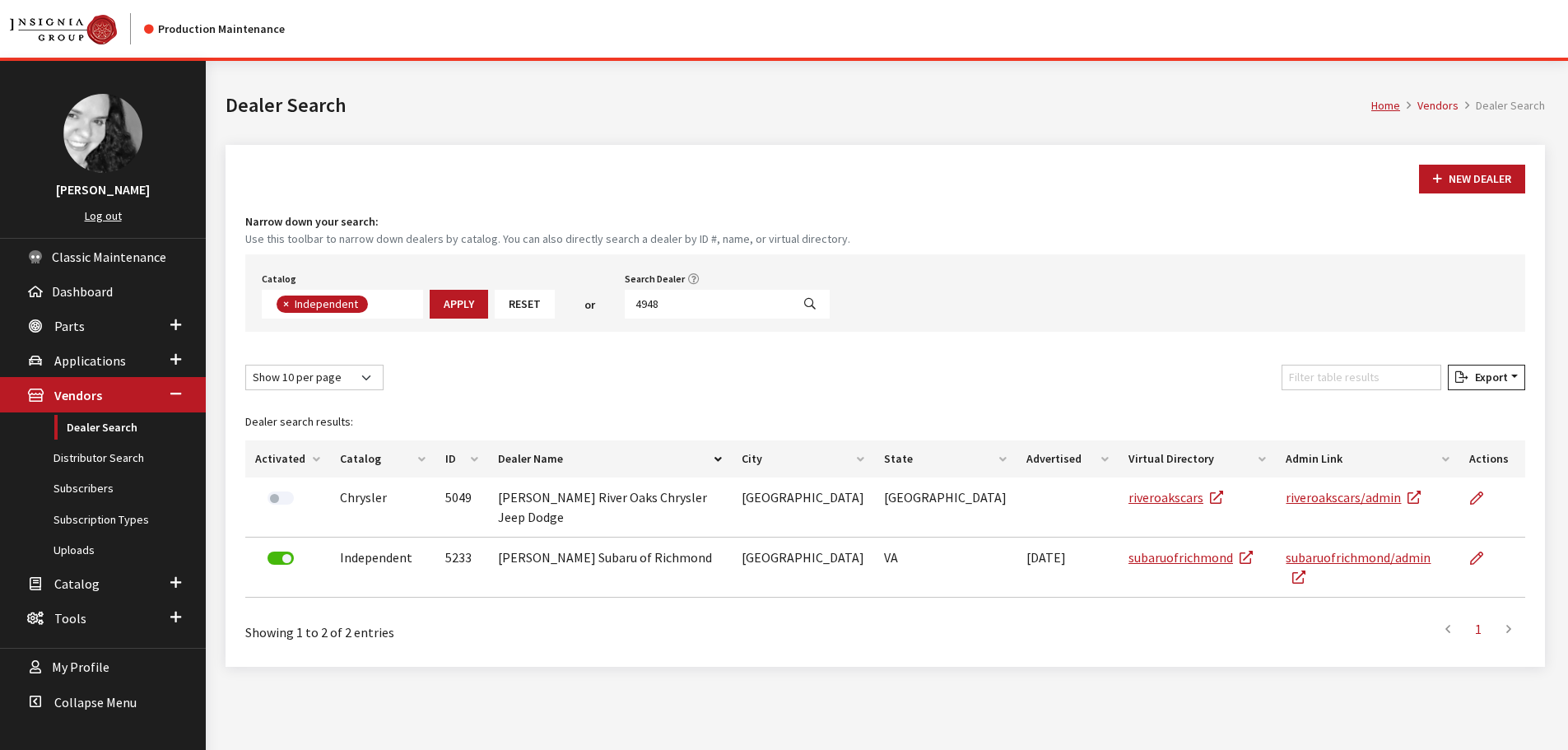
scroll to position [172, 0]
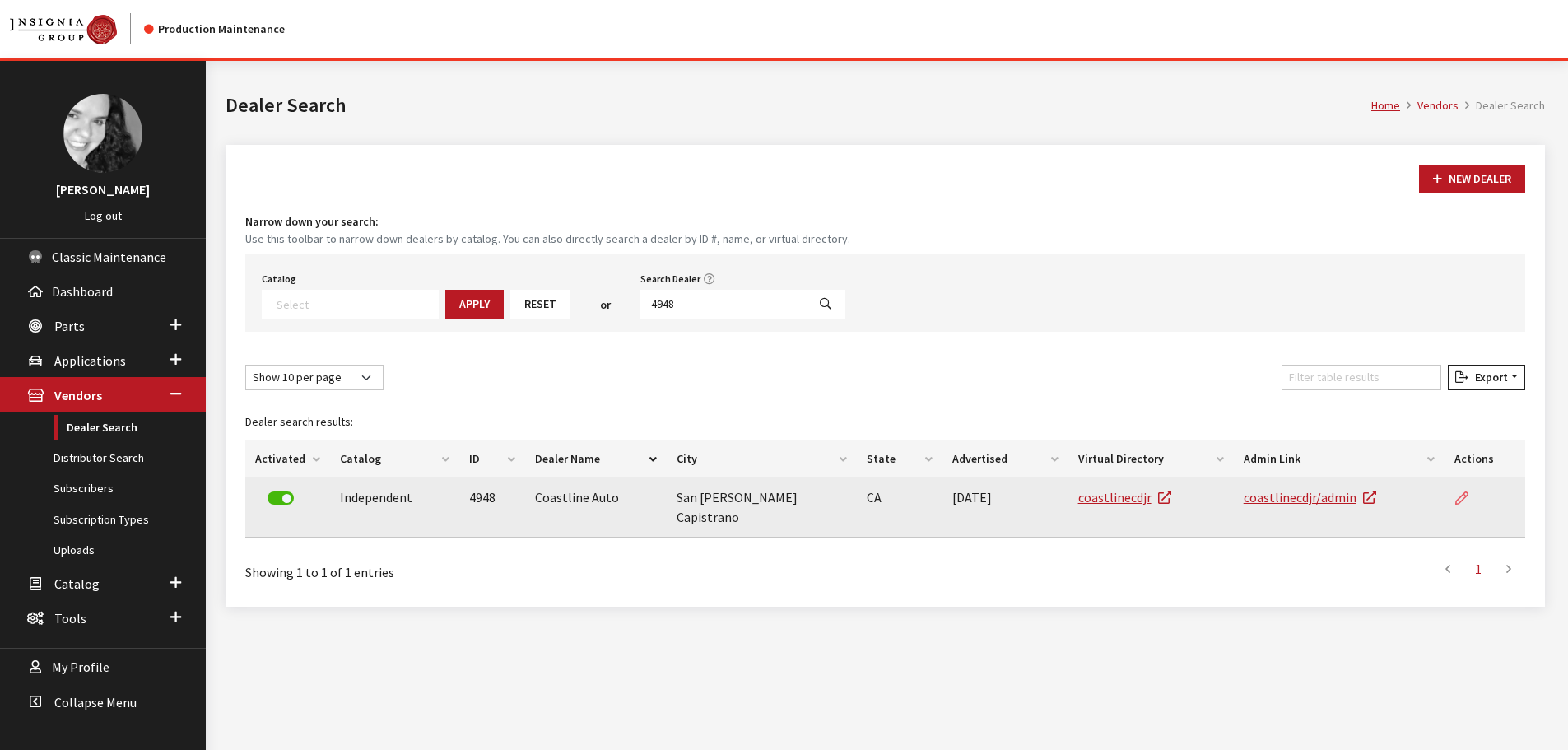
click at [1457, 494] on icon at bounding box center [1461, 498] width 13 height 13
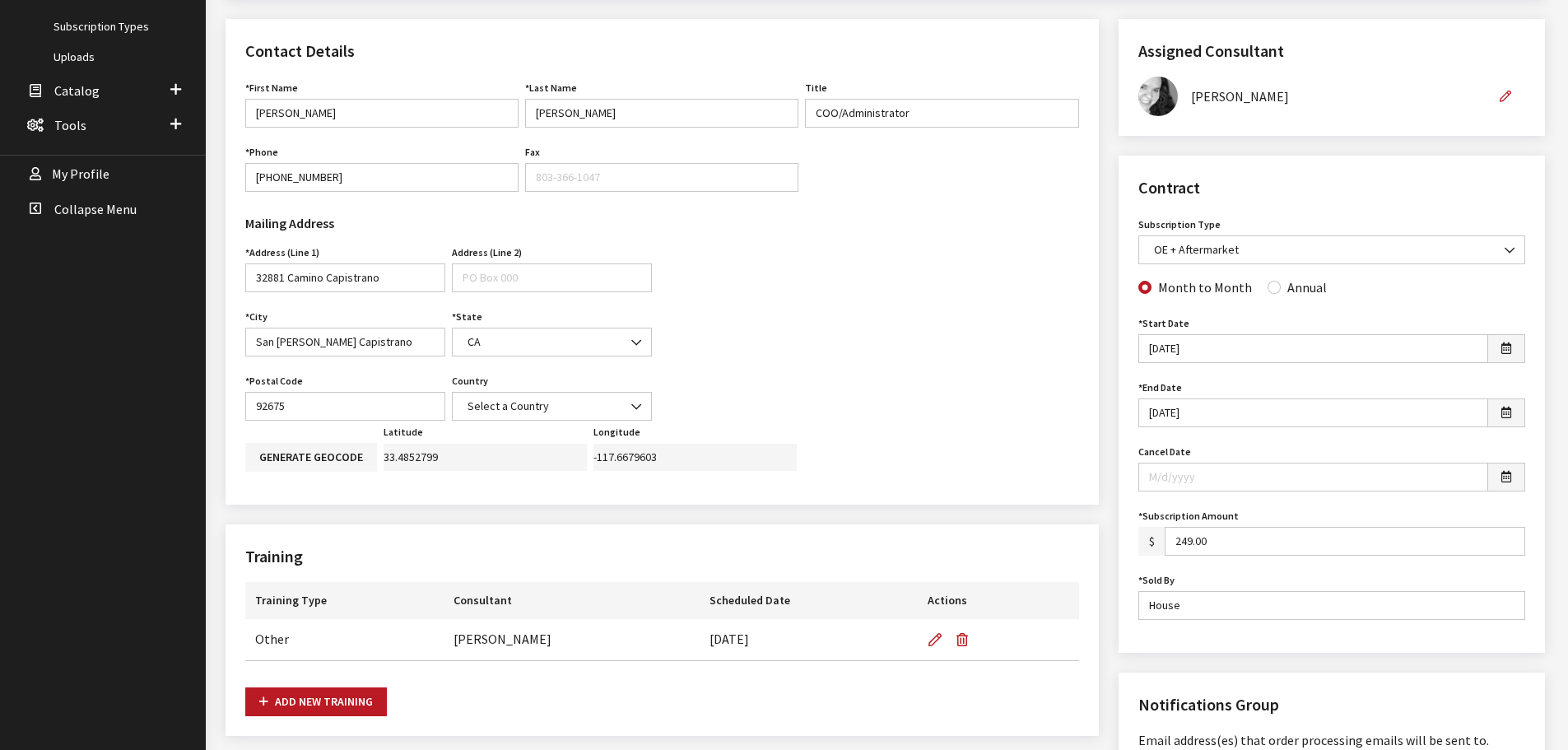
scroll to position [494, 0]
click at [1252, 535] on input "249.00" at bounding box center [1345, 540] width 361 height 29
click at [1183, 538] on input "249.00" at bounding box center [1345, 540] width 361 height 29
click at [1186, 538] on input "249.00" at bounding box center [1345, 540] width 361 height 29
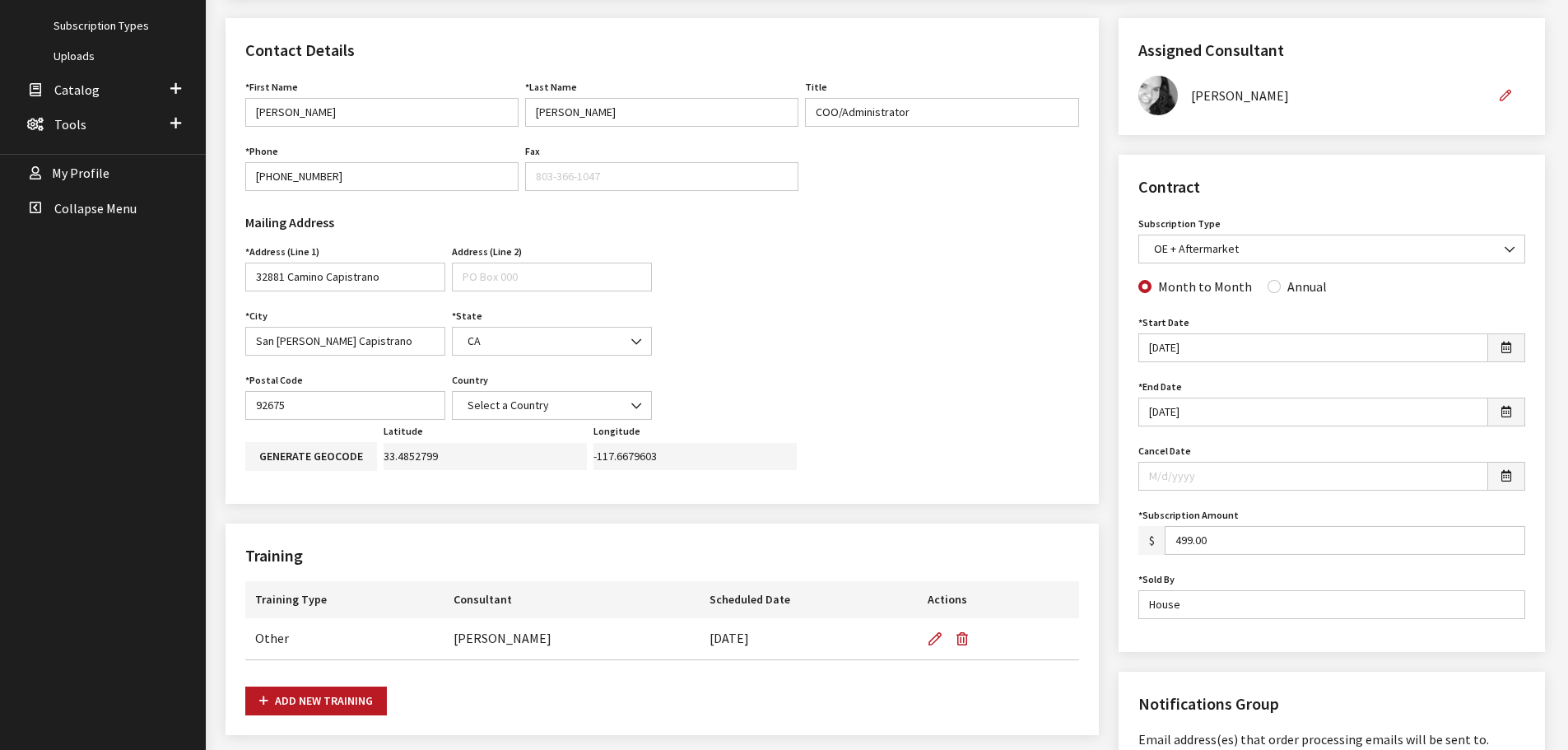
type input "499.00"
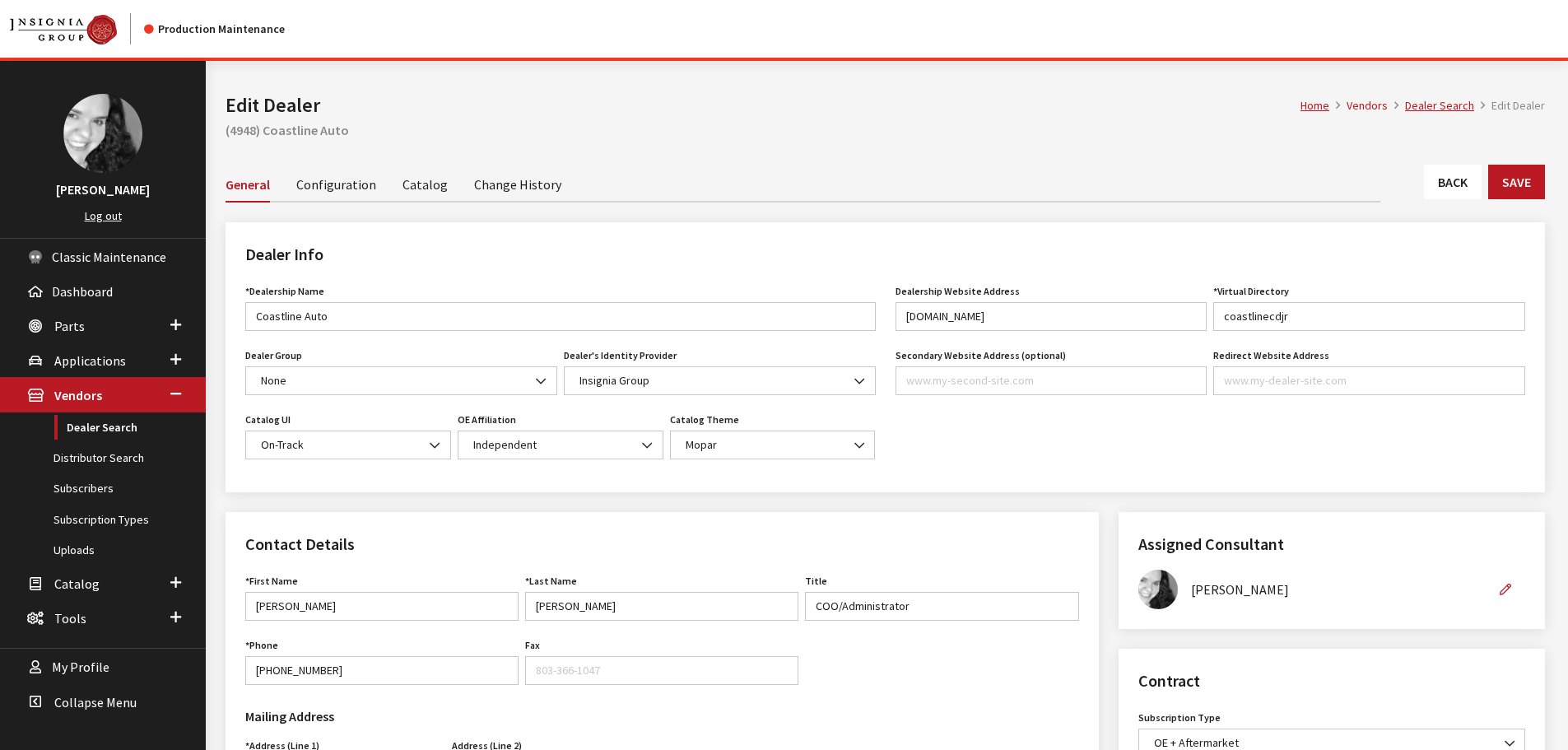
click at [1452, 177] on link "Back" at bounding box center [1453, 181] width 57 height 35
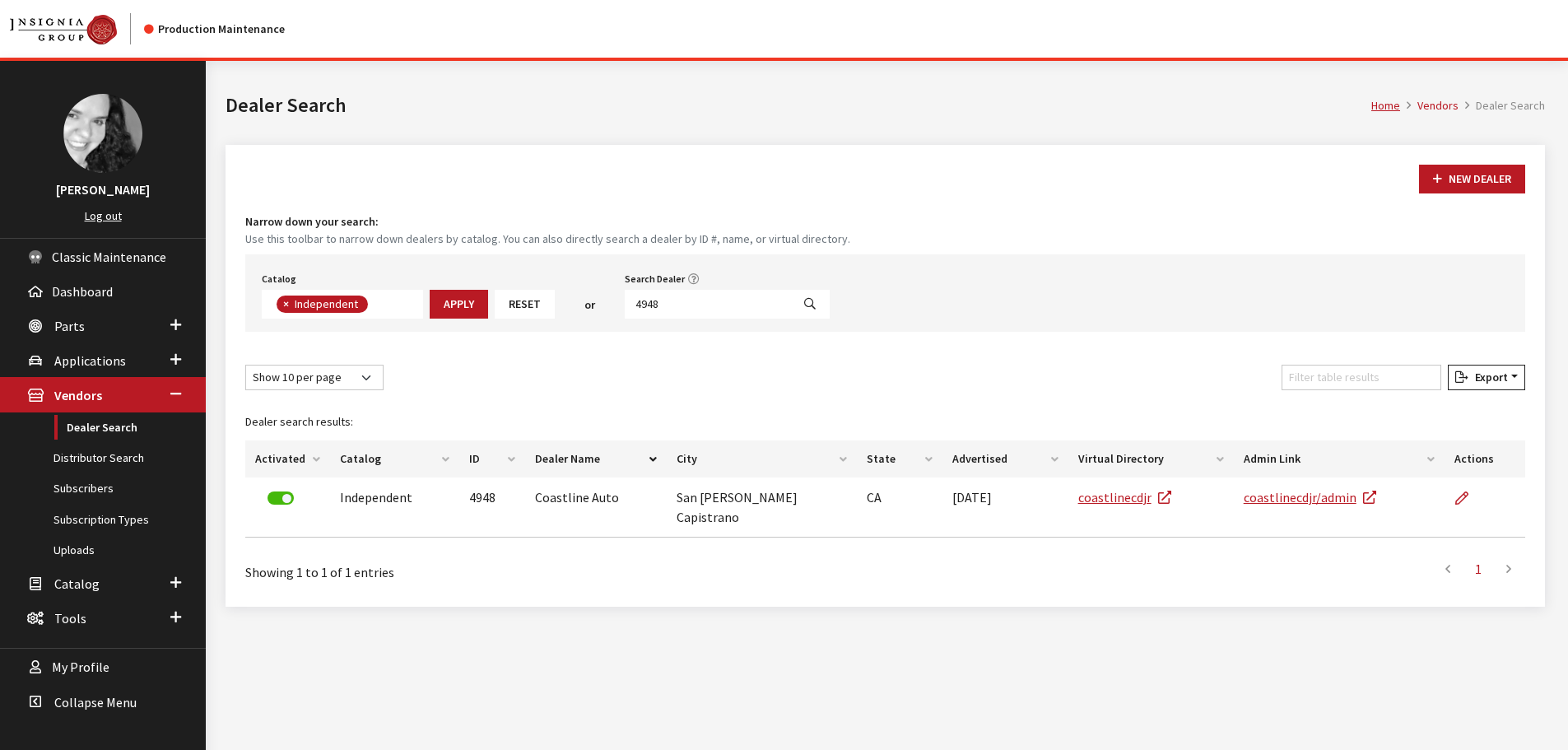
scroll to position [120, 0]
click at [702, 297] on input "4948" at bounding box center [708, 304] width 166 height 29
click at [702, 298] on input "4948" at bounding box center [708, 304] width 166 height 29
type input "5227"
select select
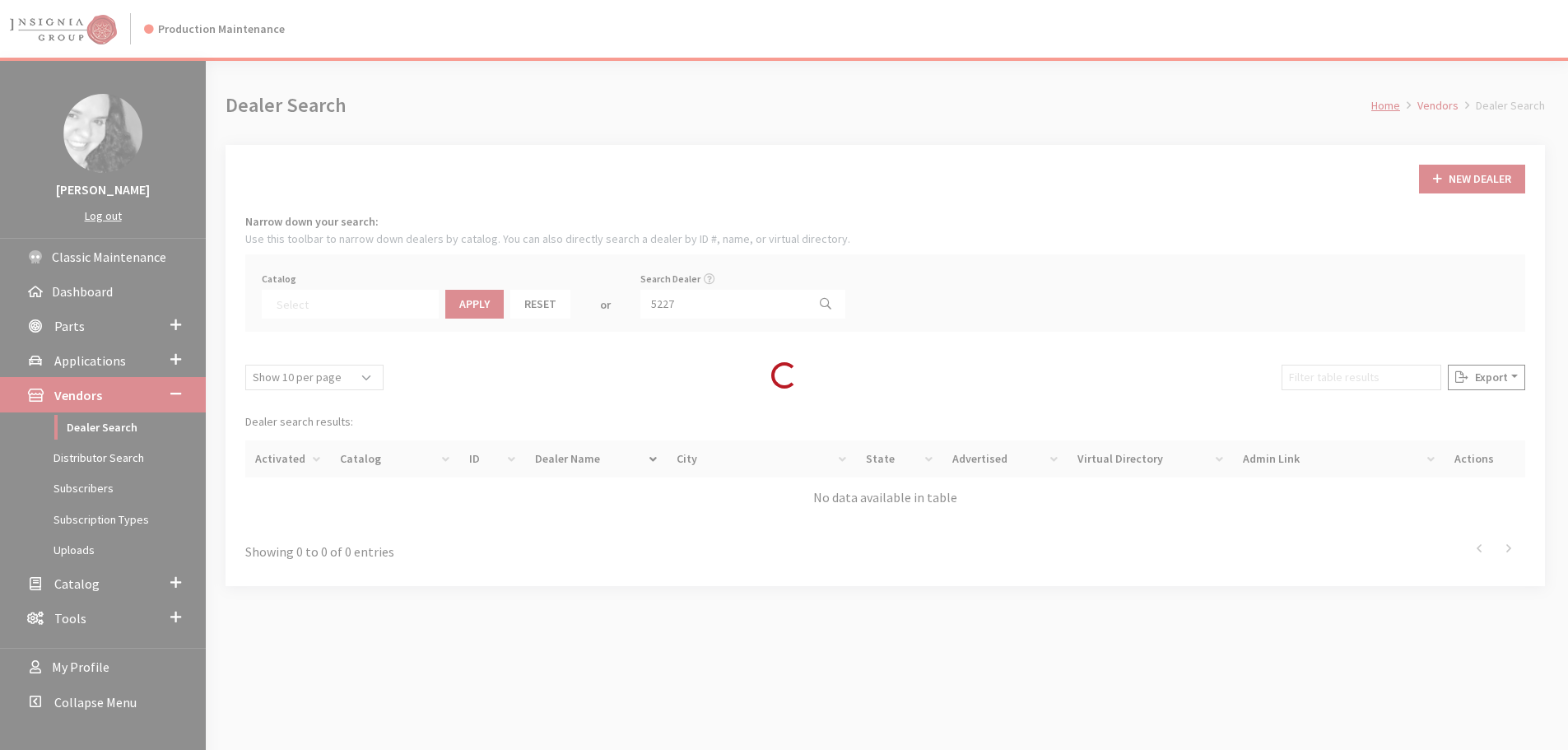
scroll to position [172, 0]
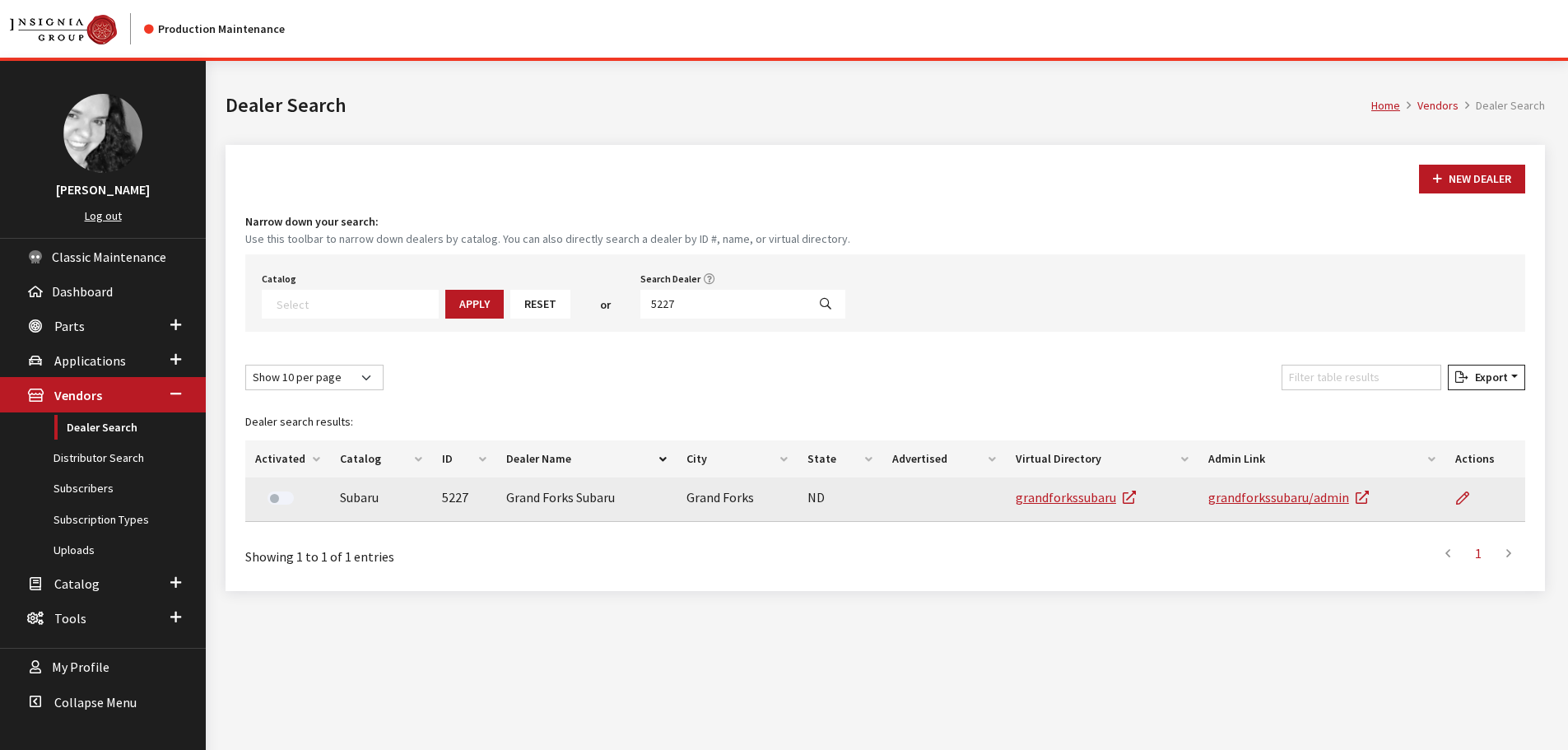
click at [1453, 498] on td at bounding box center [1485, 499] width 80 height 45
click at [1465, 502] on icon at bounding box center [1462, 498] width 13 height 13
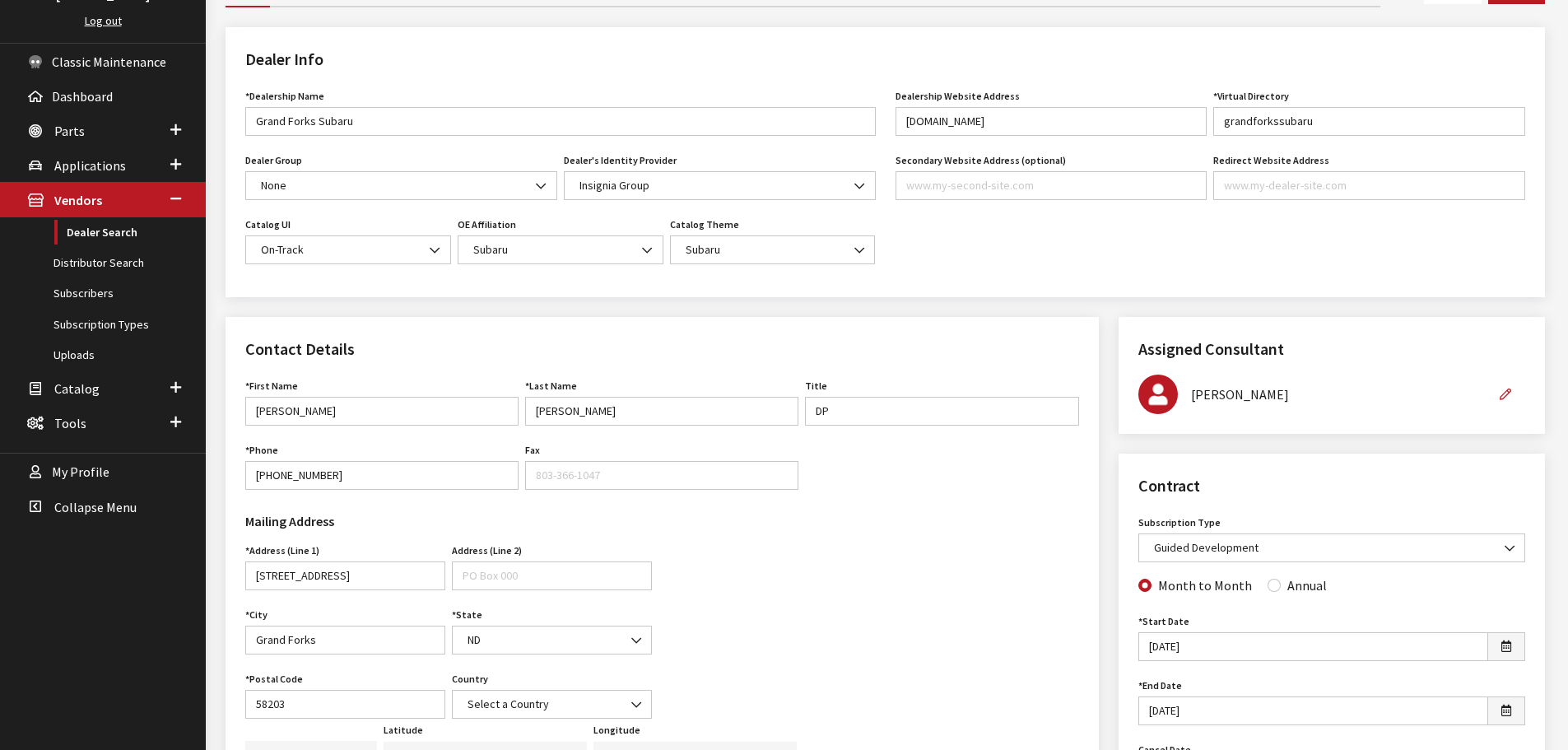
scroll to position [164, 0]
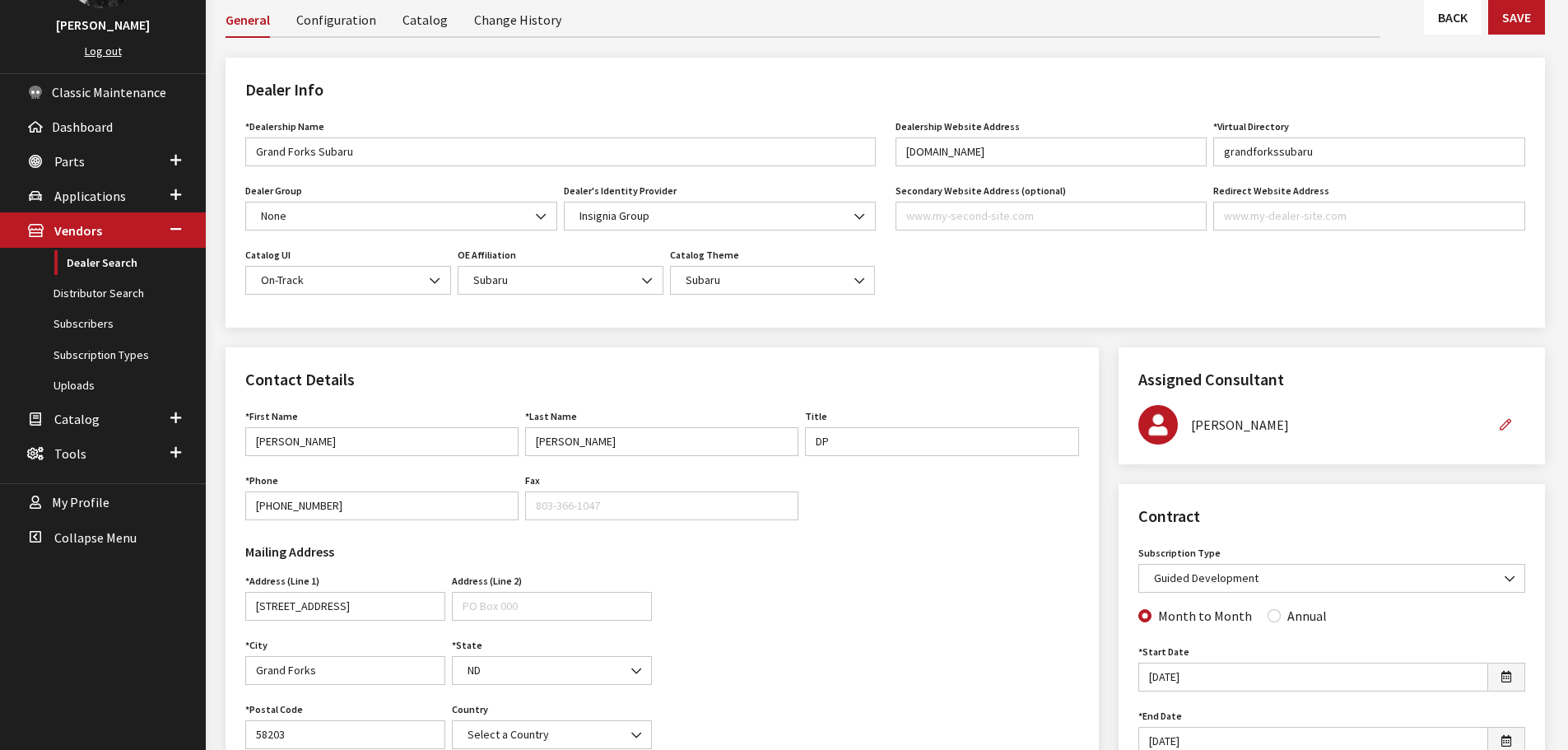
click at [1472, 21] on link "Back" at bounding box center [1453, 17] width 57 height 35
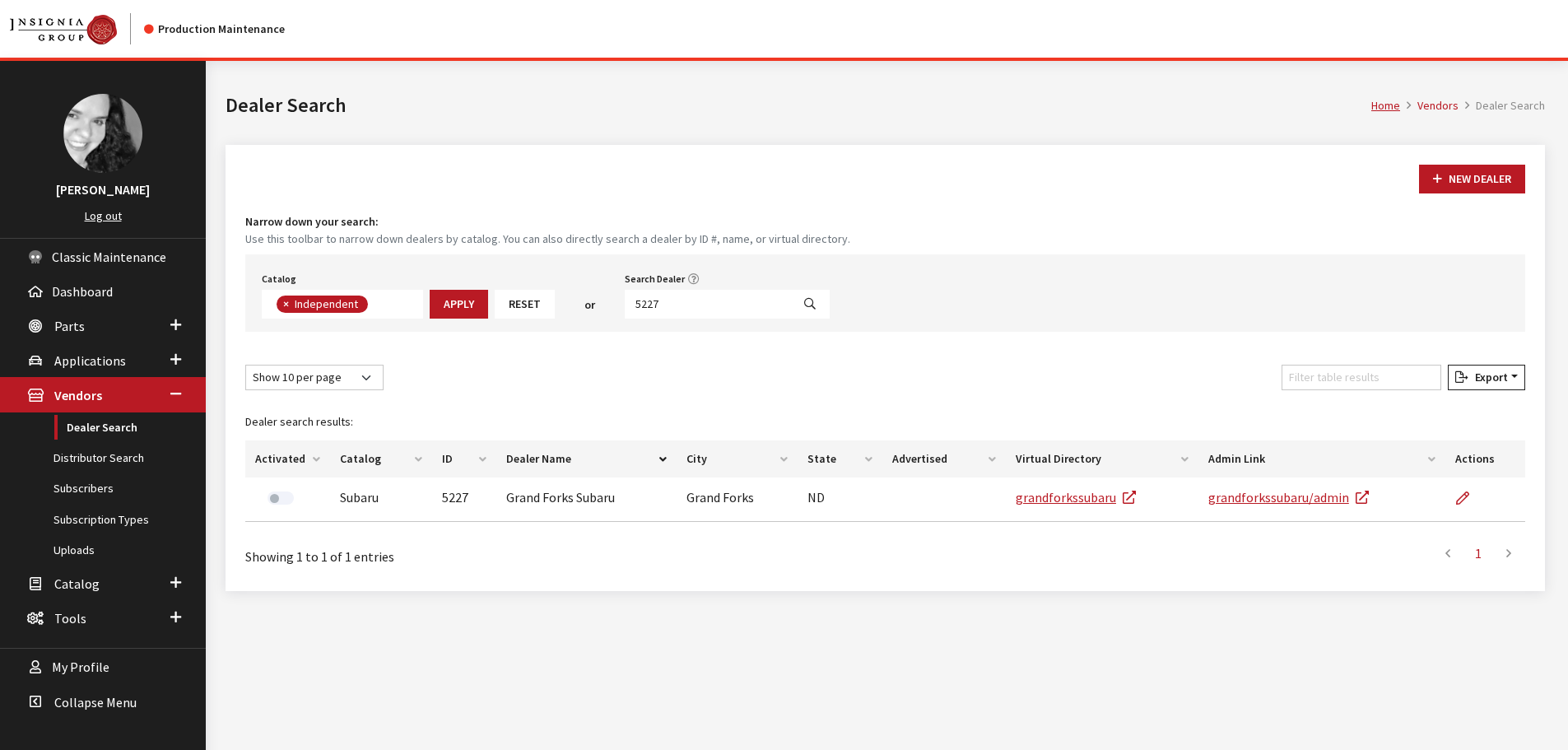
scroll to position [120, 0]
click at [679, 304] on input "5227" at bounding box center [708, 304] width 166 height 29
type input "5225"
select select
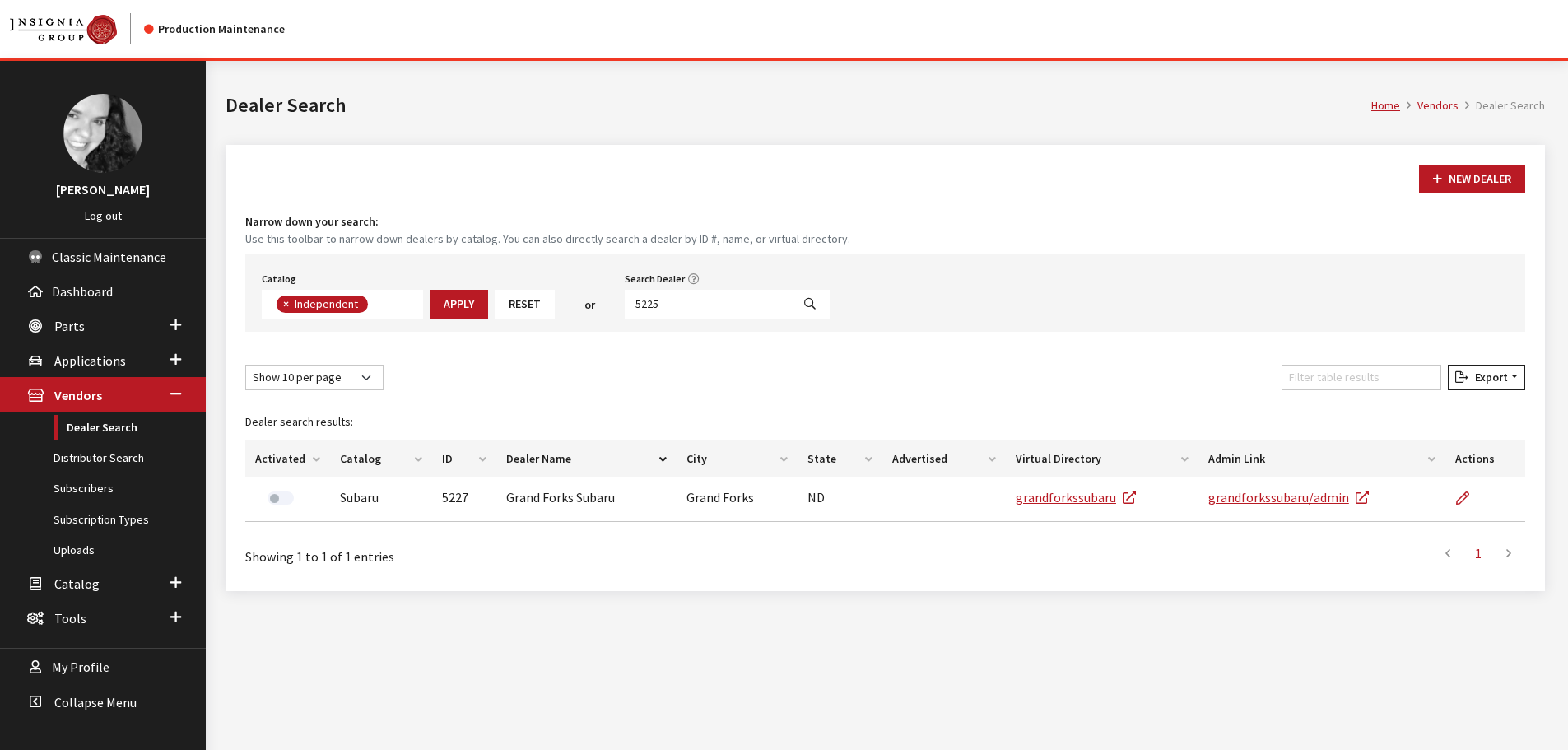
scroll to position [172, 0]
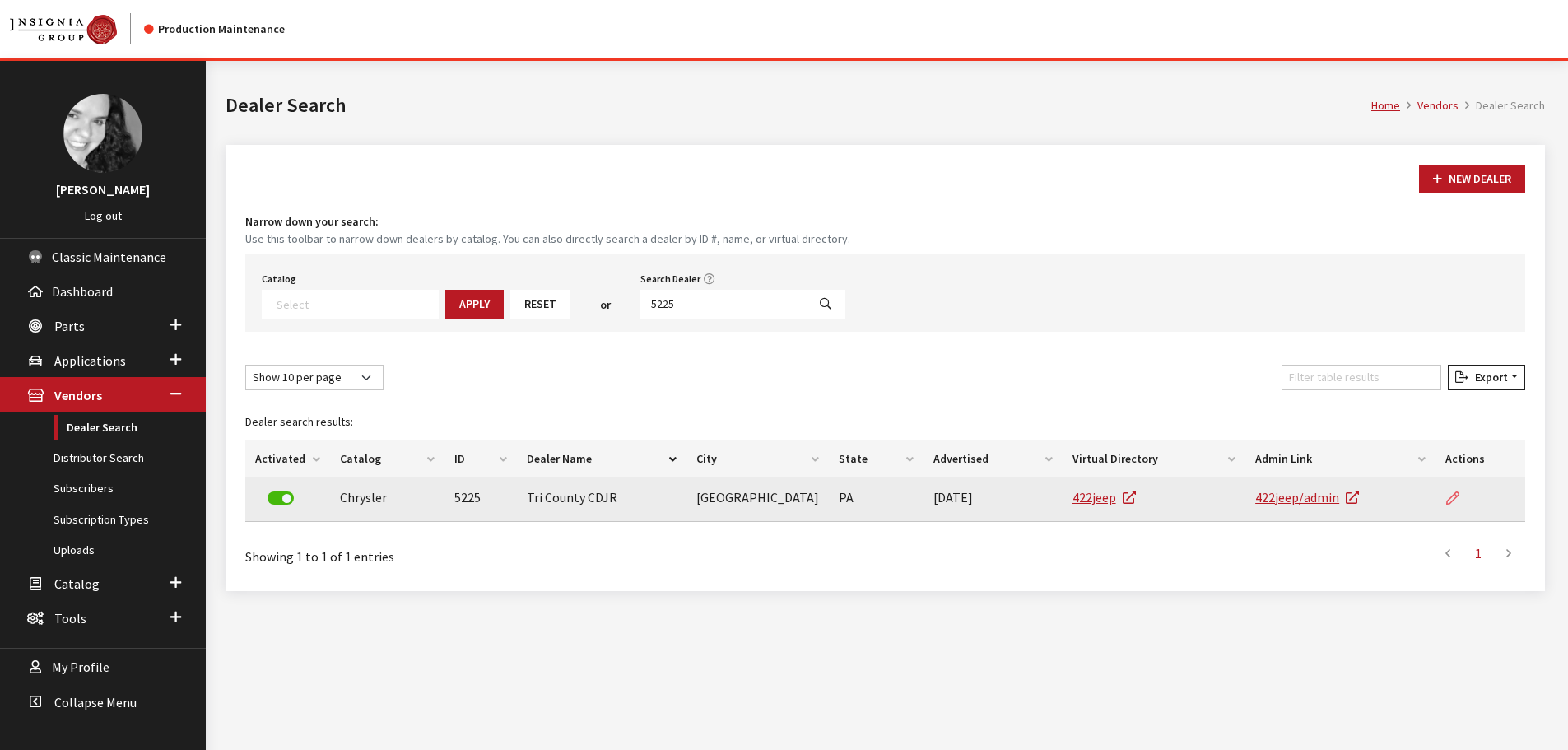
click at [1454, 494] on icon at bounding box center [1452, 498] width 13 height 13
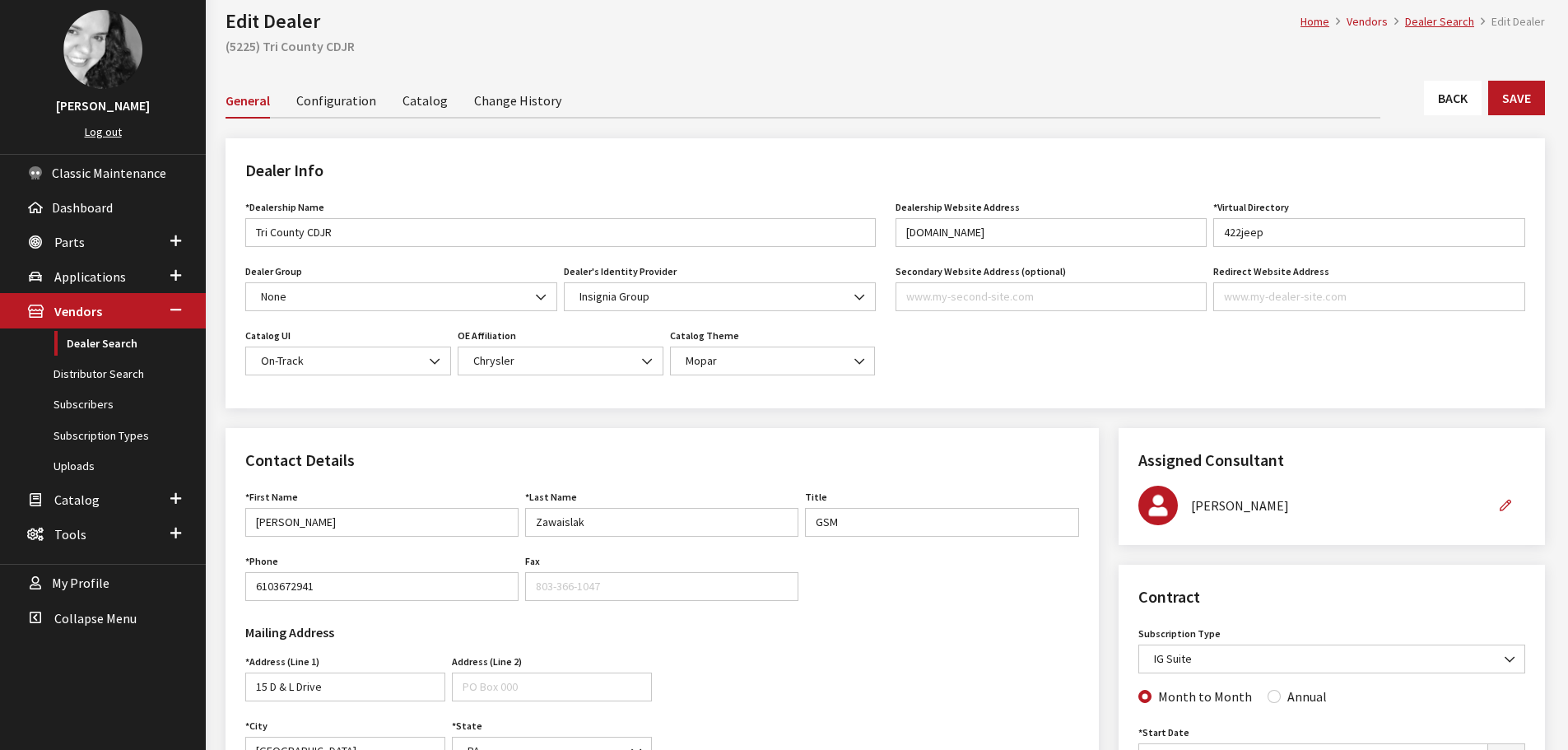
scroll to position [82, 0]
click at [1425, 99] on link "Back" at bounding box center [1453, 99] width 57 height 35
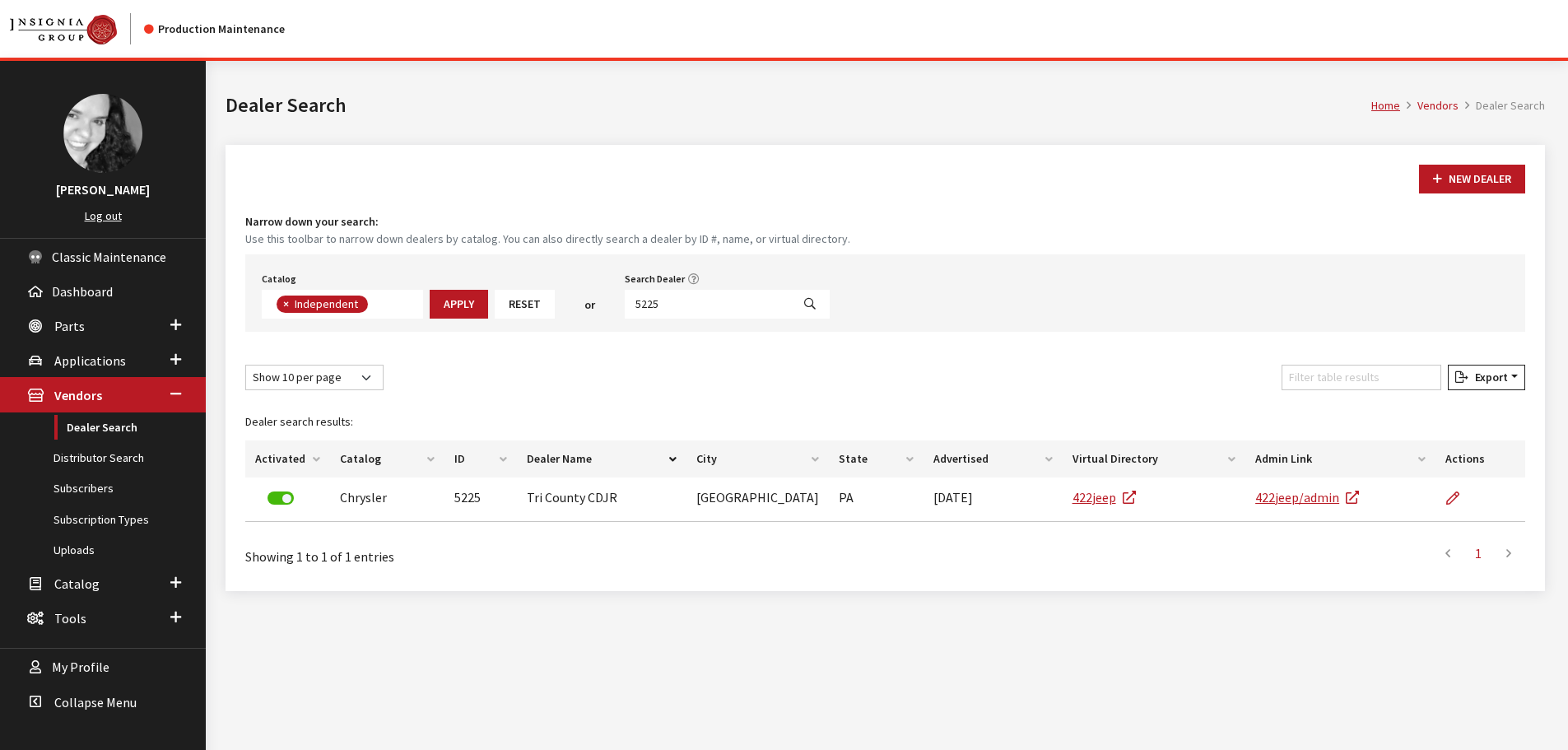
click at [694, 312] on input "5225" at bounding box center [708, 304] width 166 height 29
type input "4264"
select select
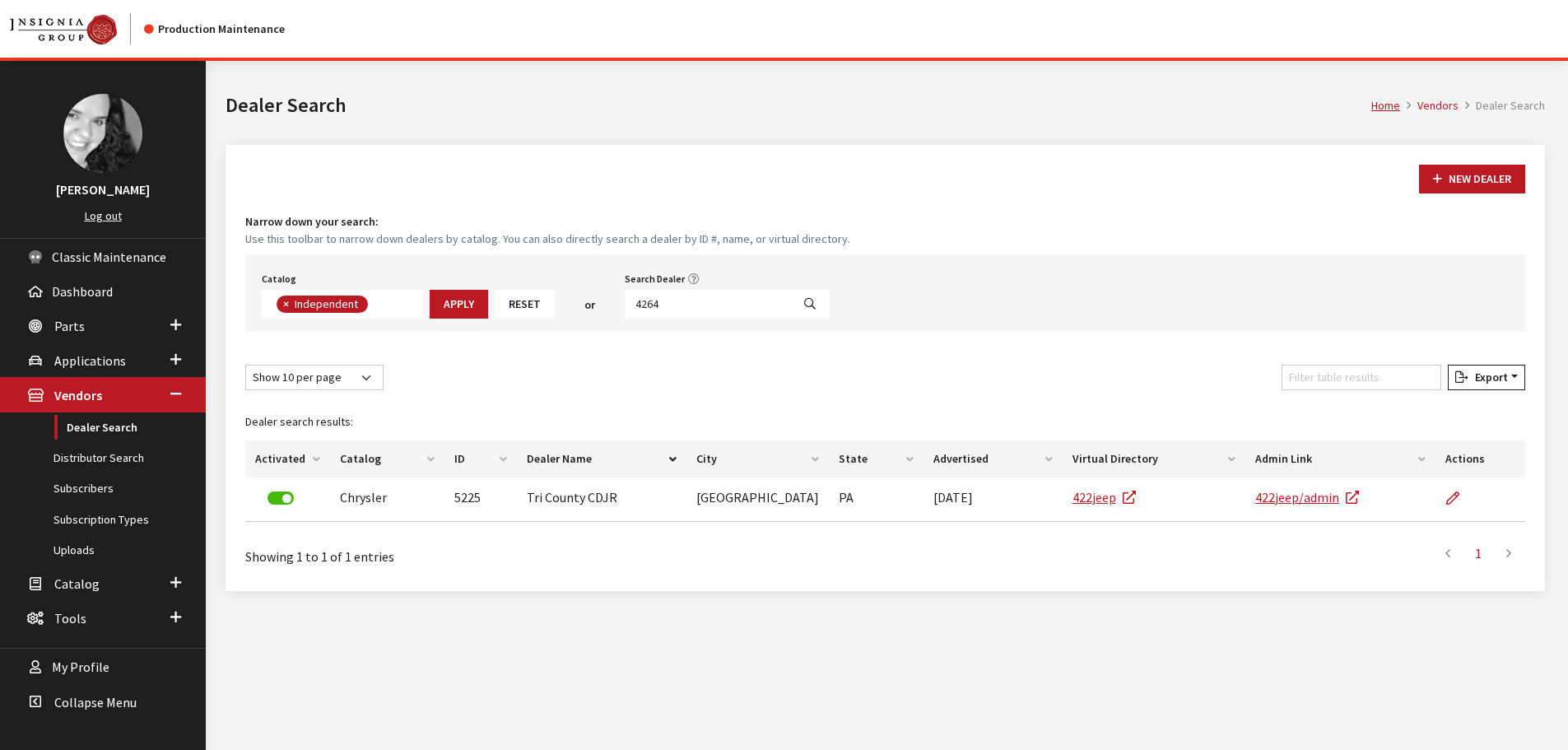
scroll to position [172, 0]
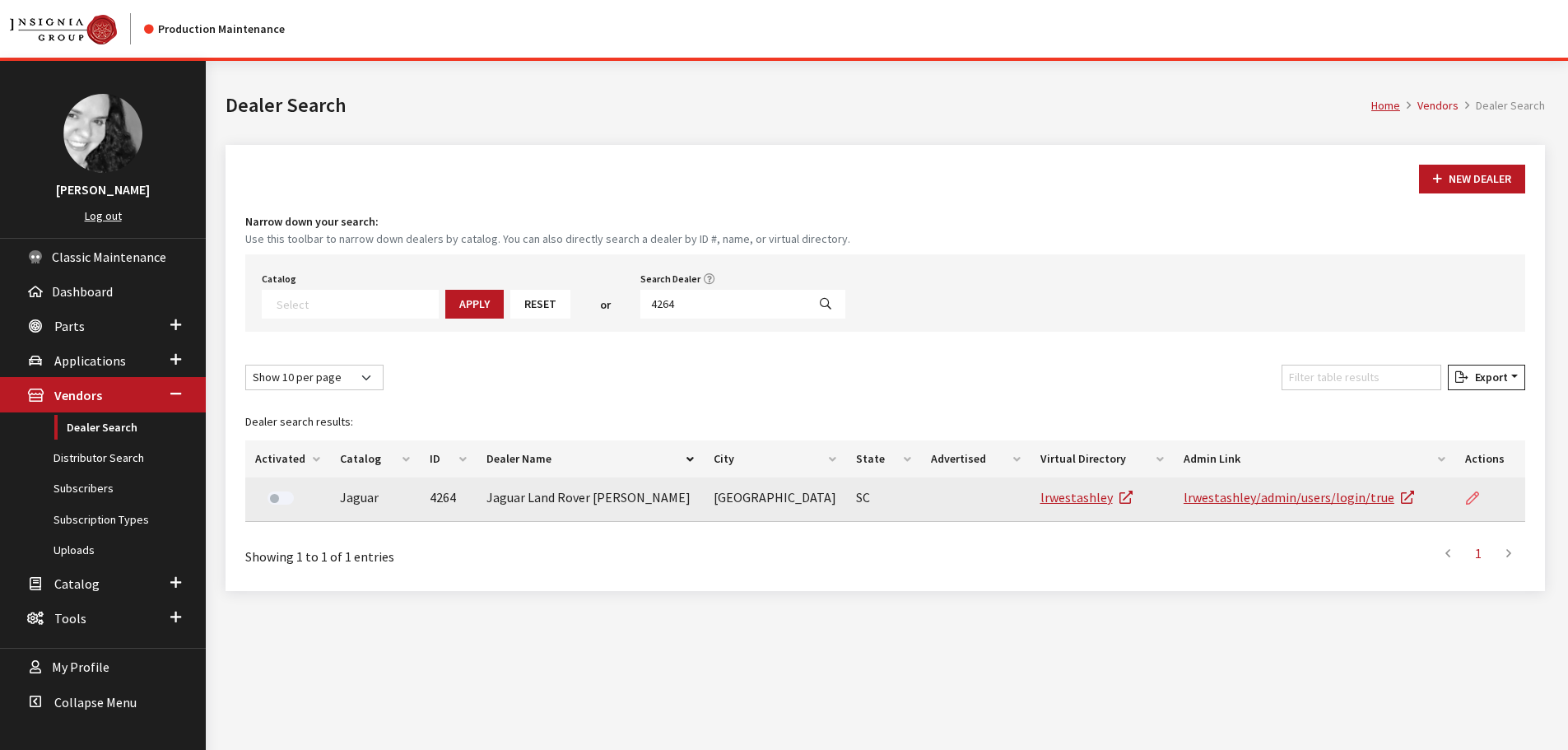
click at [1474, 497] on icon at bounding box center [1472, 498] width 13 height 13
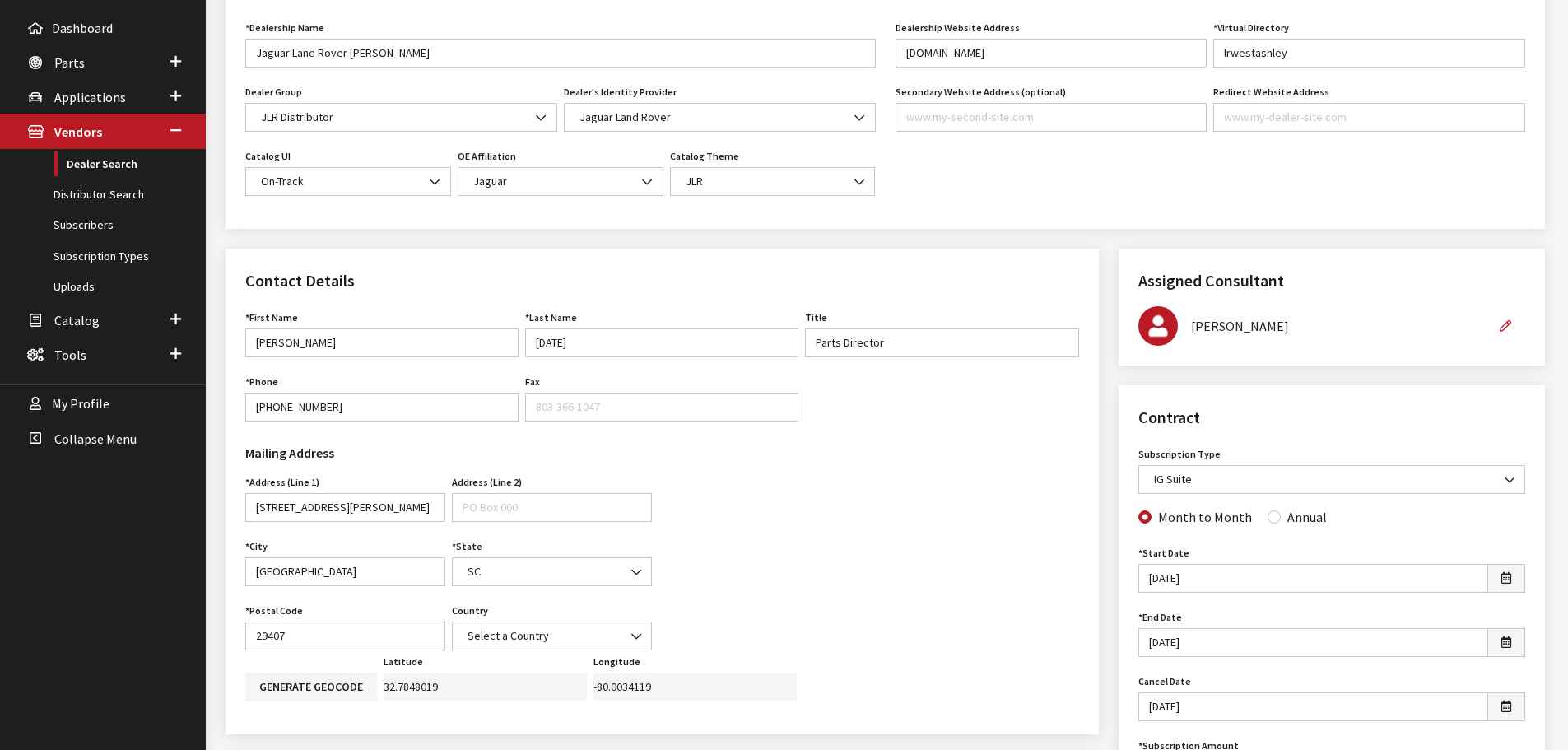
scroll to position [164, 0]
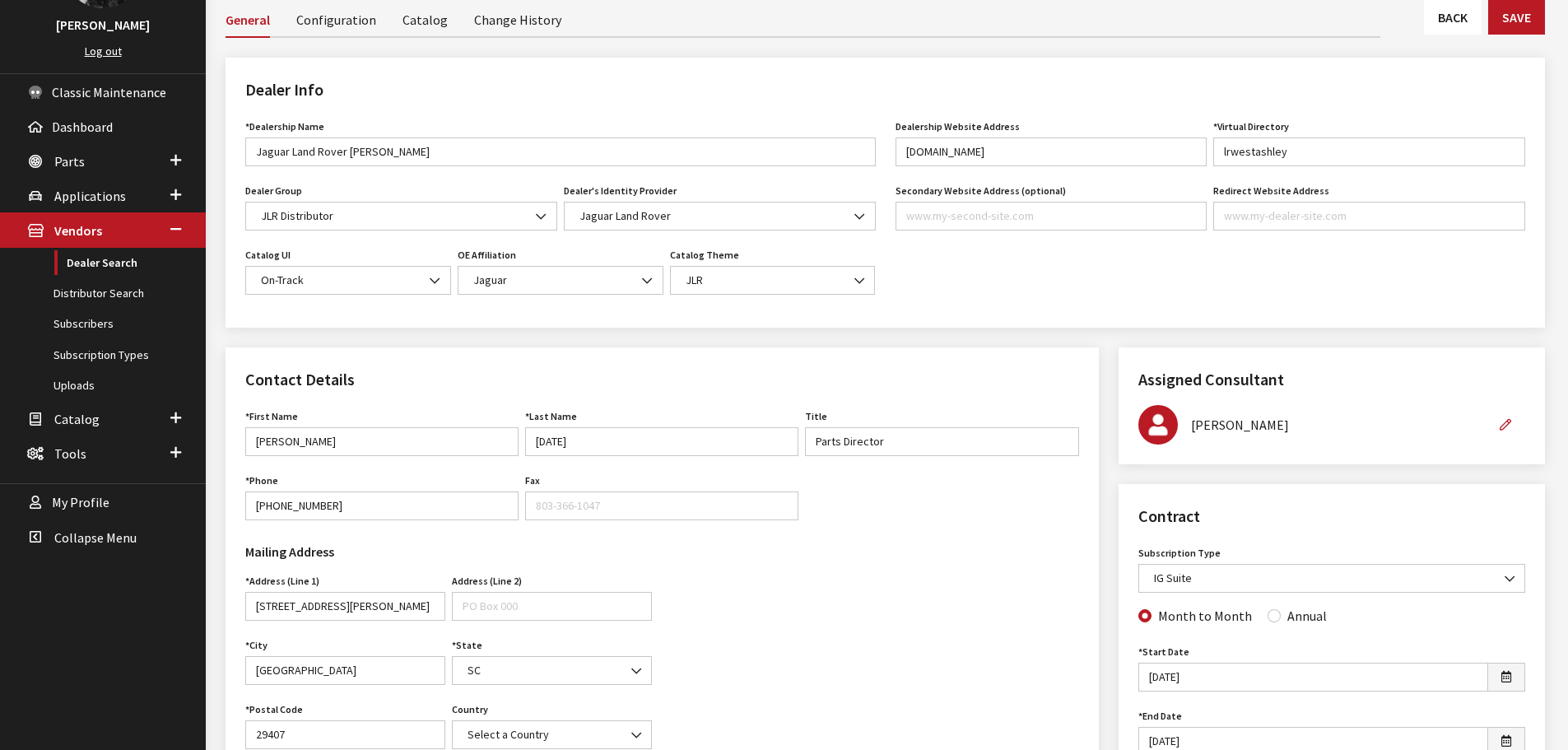
click at [1467, 35] on div "General Configuration Catalog Change History" at bounding box center [886, 20] width 1319 height 37
click at [1465, 31] on link "Back" at bounding box center [1453, 17] width 57 height 35
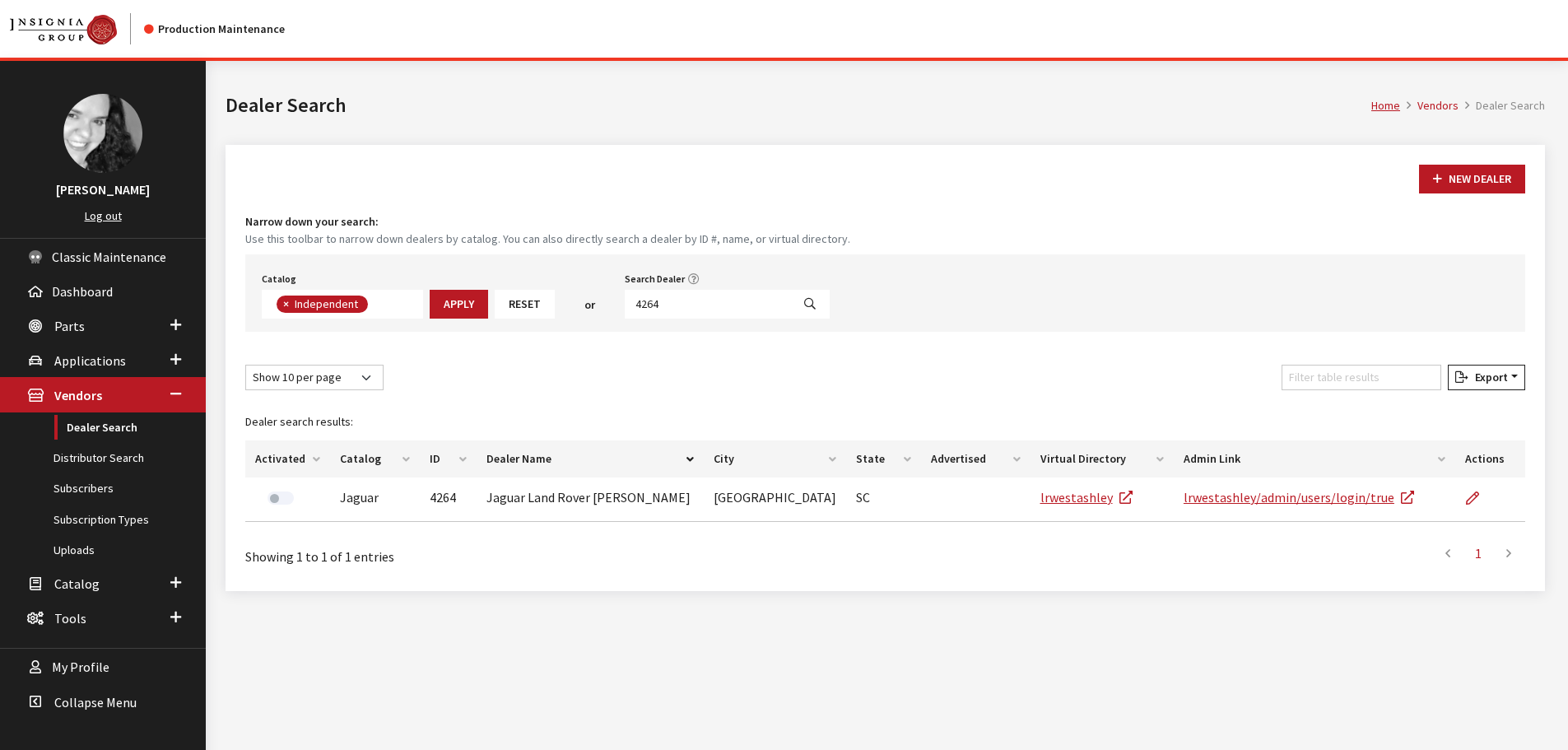
click at [675, 292] on input "4264" at bounding box center [708, 304] width 166 height 29
click at [683, 305] on input "4264" at bounding box center [708, 304] width 166 height 29
type input "4781"
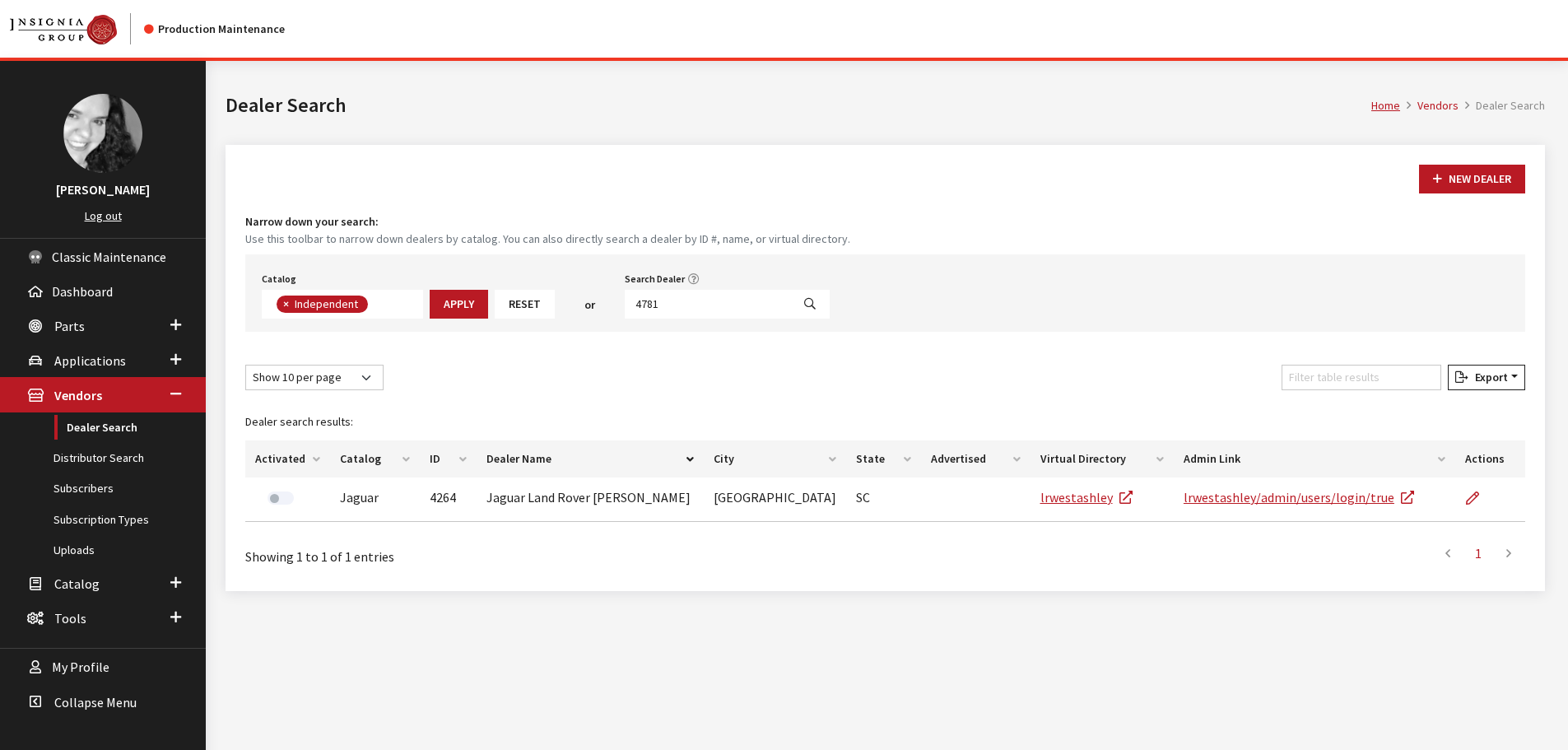
select select
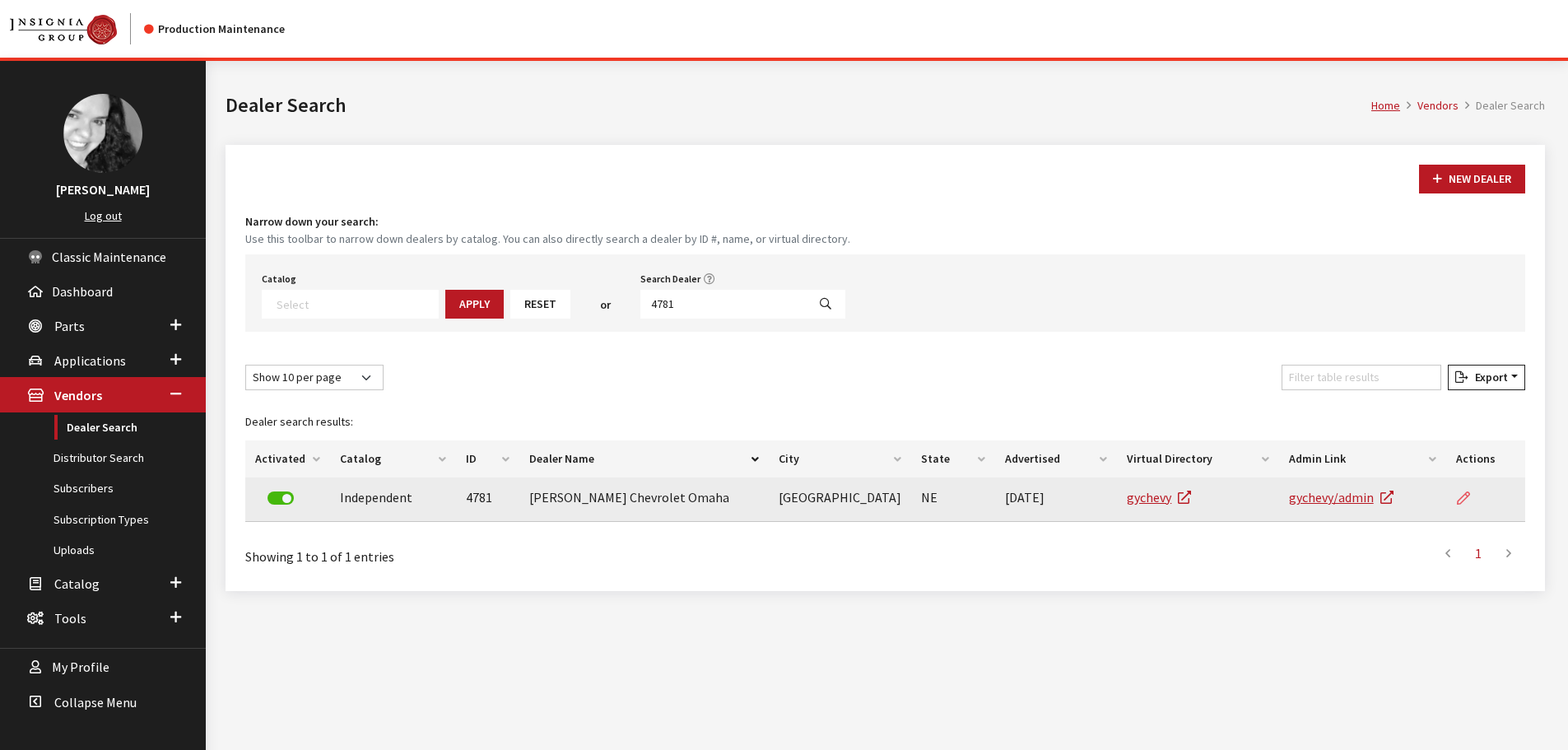
click at [1461, 485] on link at bounding box center [1470, 498] width 28 height 42
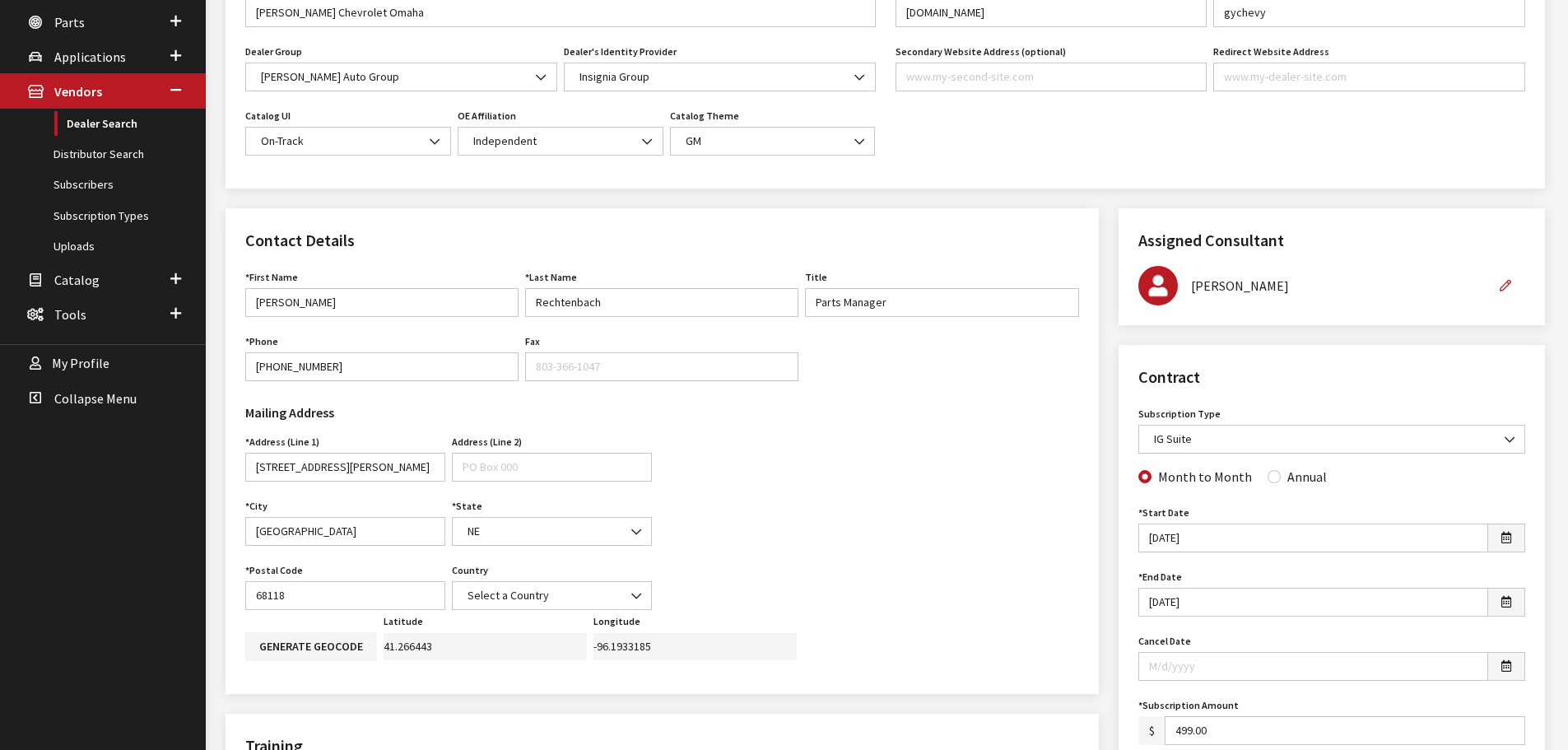
scroll to position [82, 0]
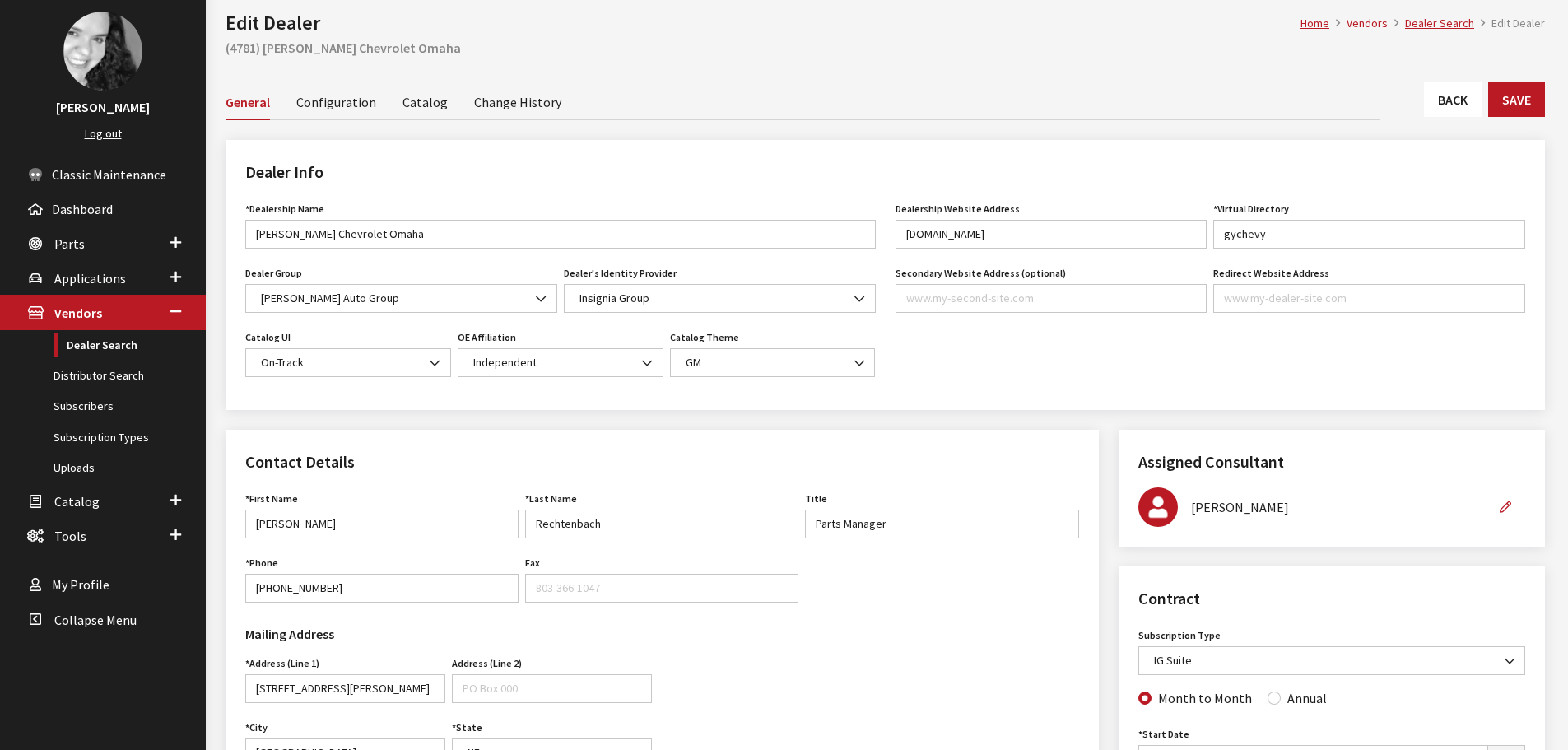
click at [1467, 95] on link "Back" at bounding box center [1453, 99] width 57 height 35
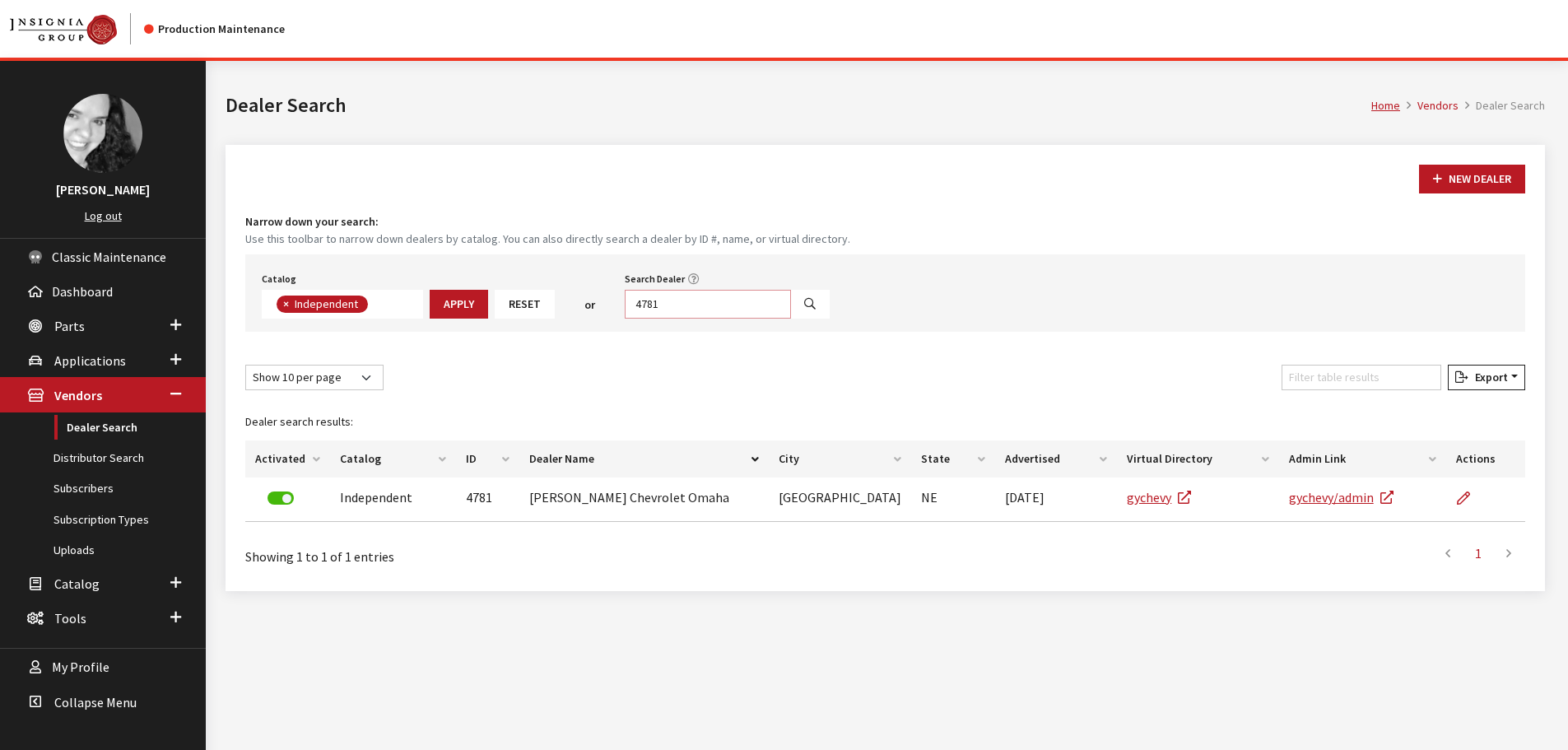
click at [699, 303] on input "4781" at bounding box center [708, 304] width 166 height 29
type input "3159"
select select
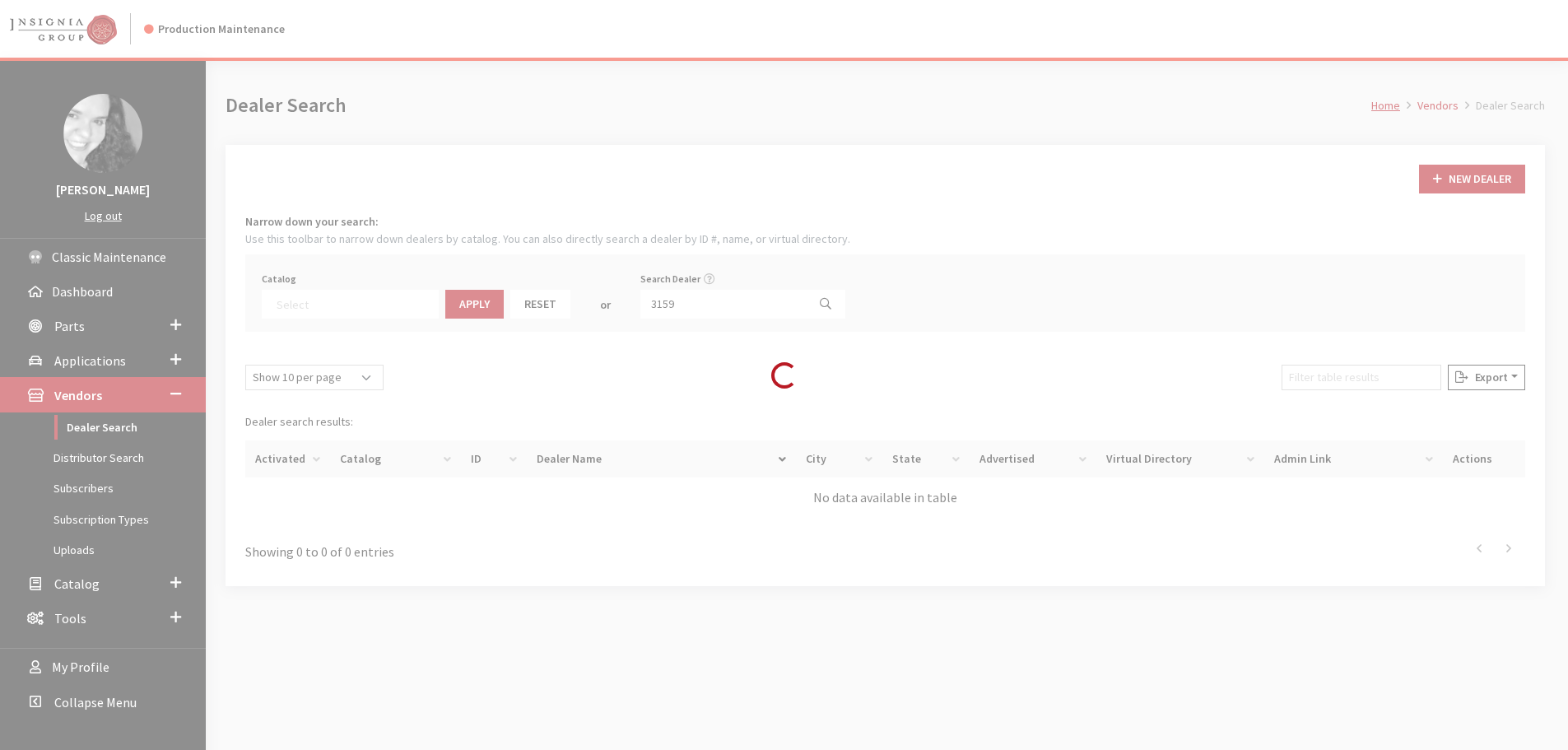
scroll to position [172, 0]
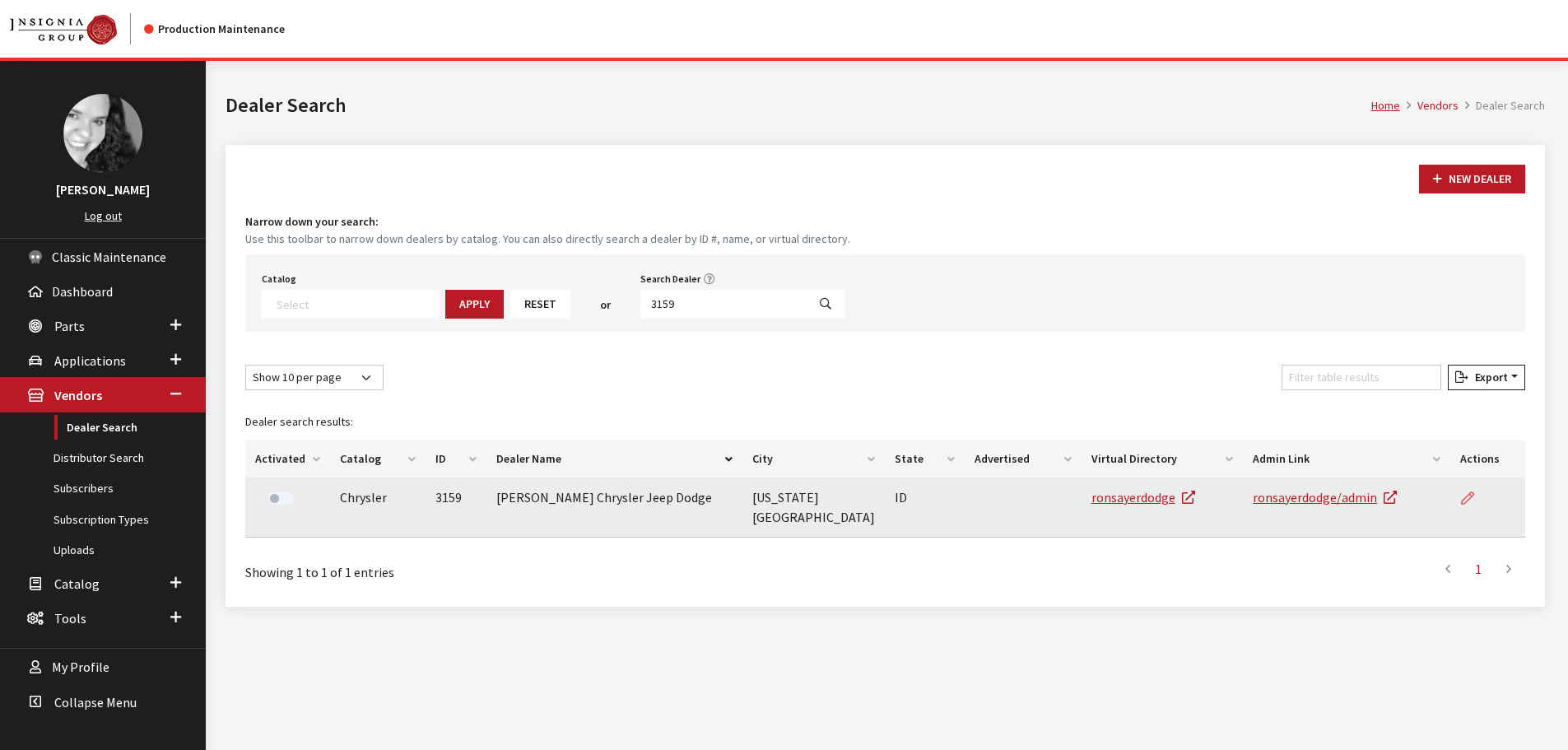
click at [1463, 503] on icon at bounding box center [1467, 498] width 13 height 13
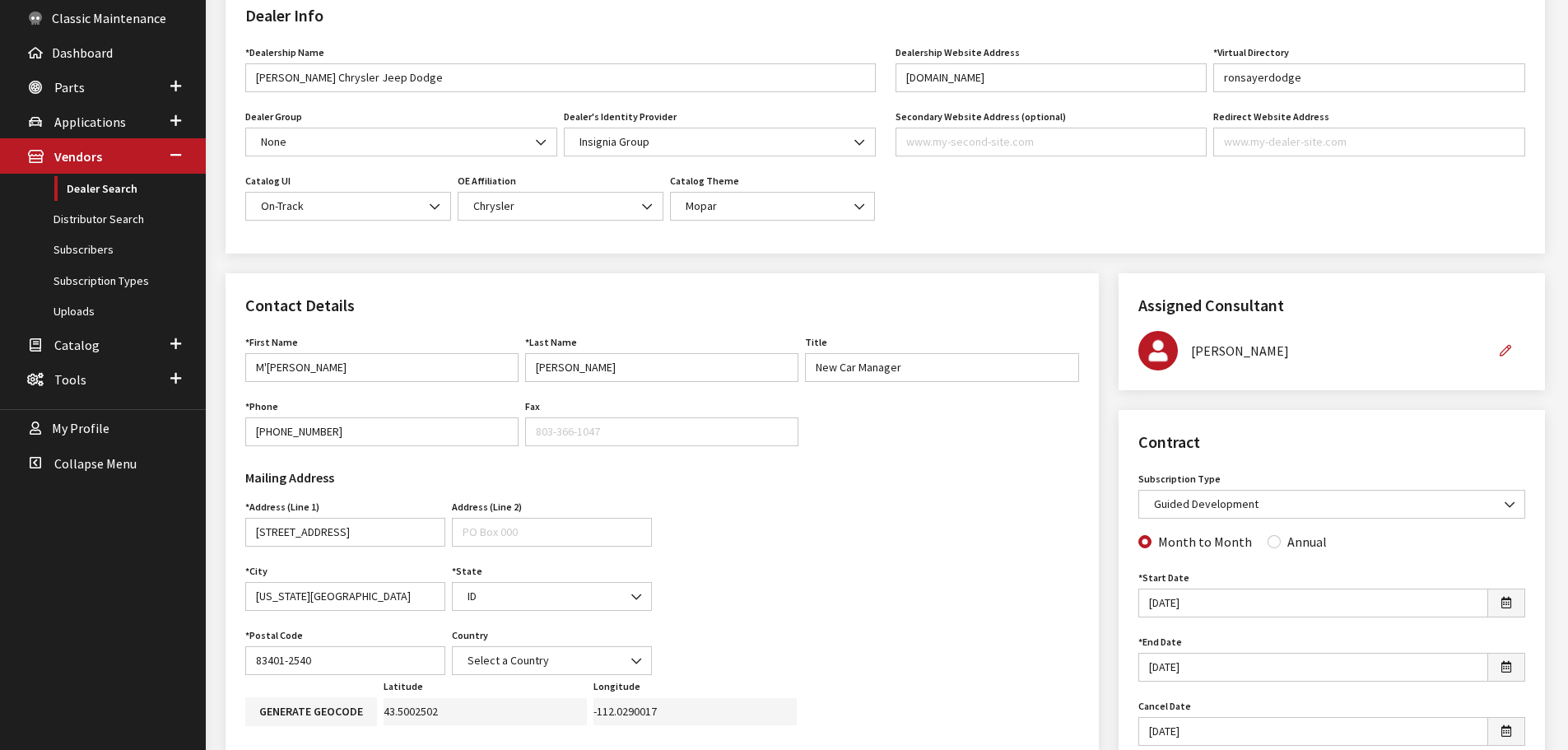
scroll to position [82, 0]
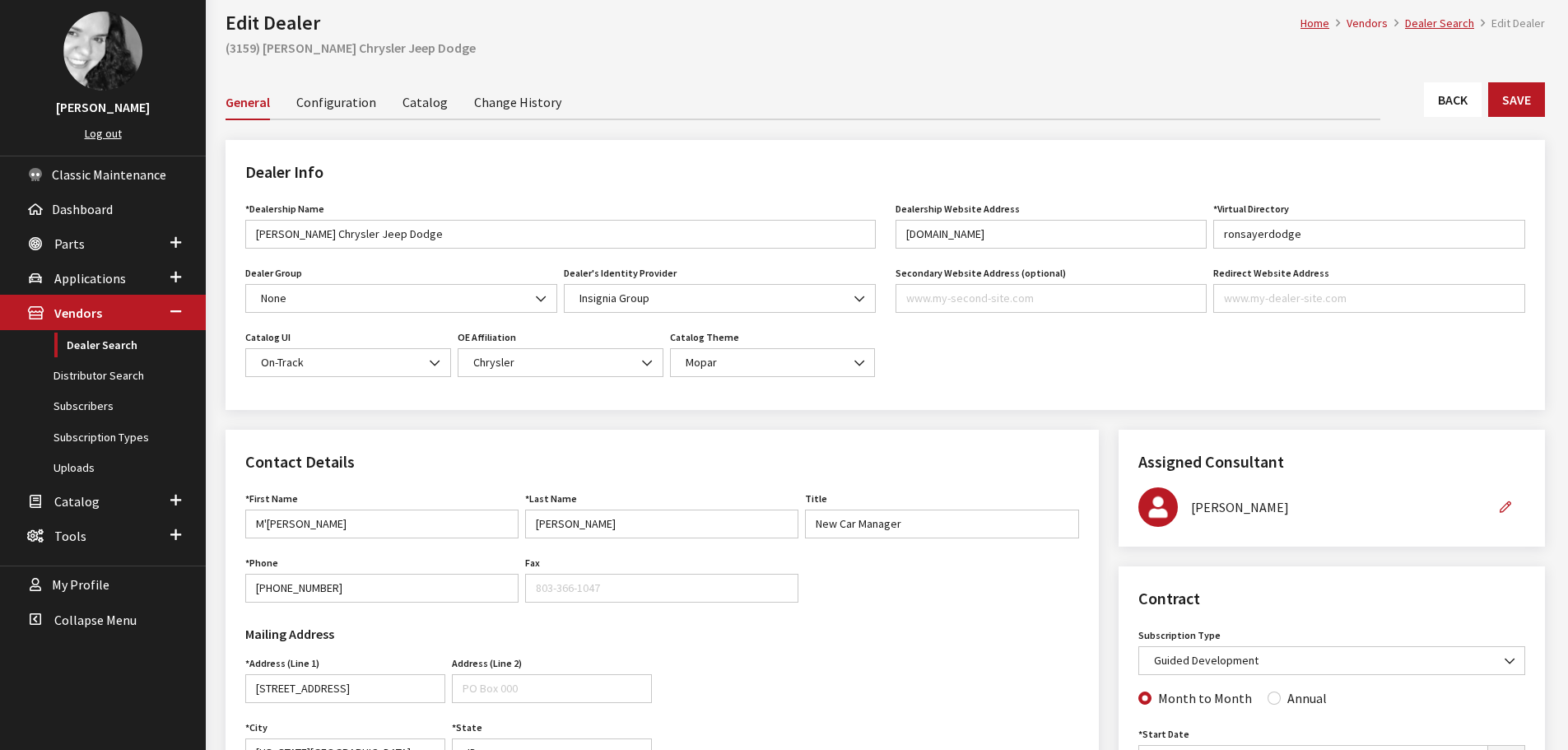
click at [1464, 110] on link "Back" at bounding box center [1453, 99] width 57 height 35
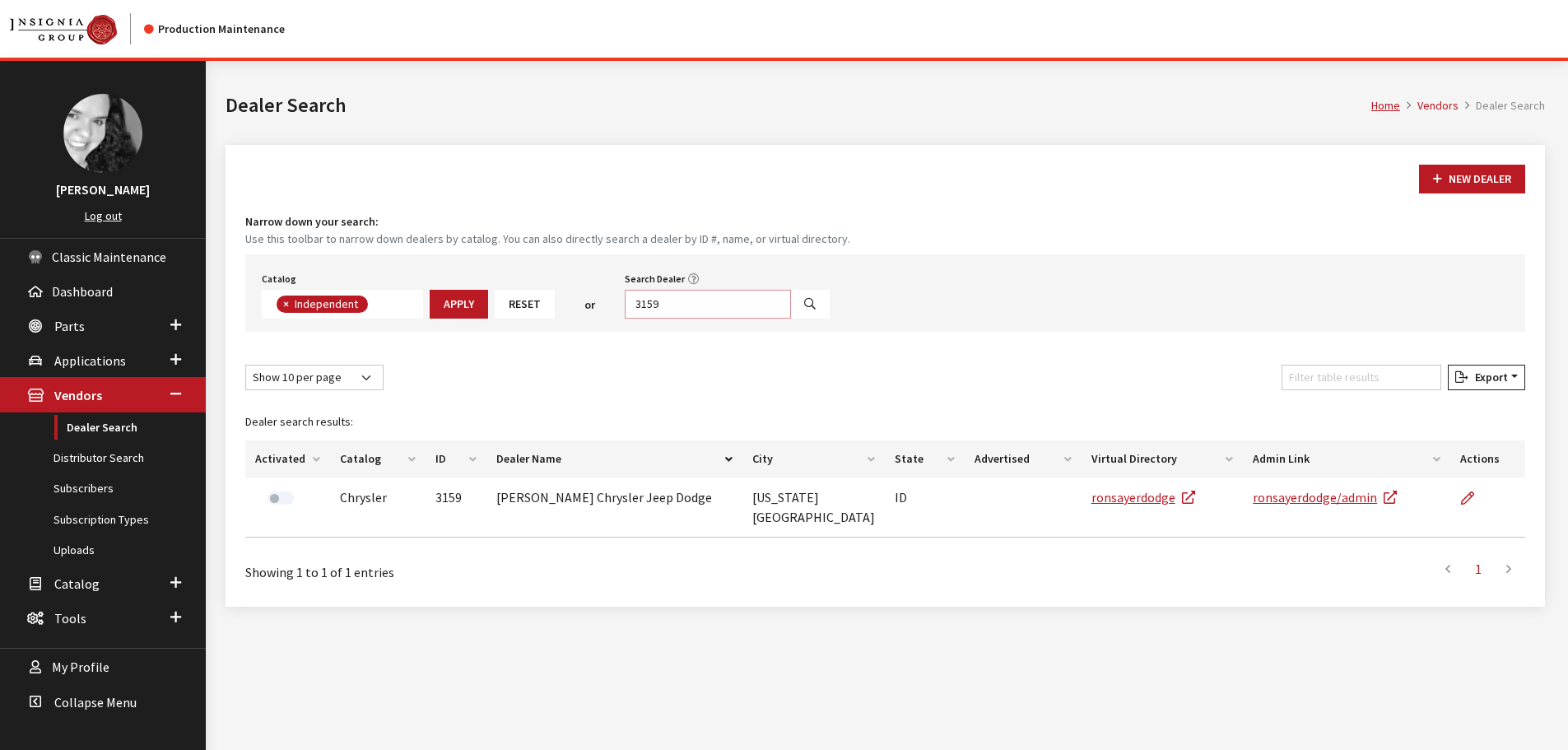
scroll to position [120, 0]
click at [671, 316] on input "3159" at bounding box center [708, 304] width 166 height 29
type input "5220"
select select
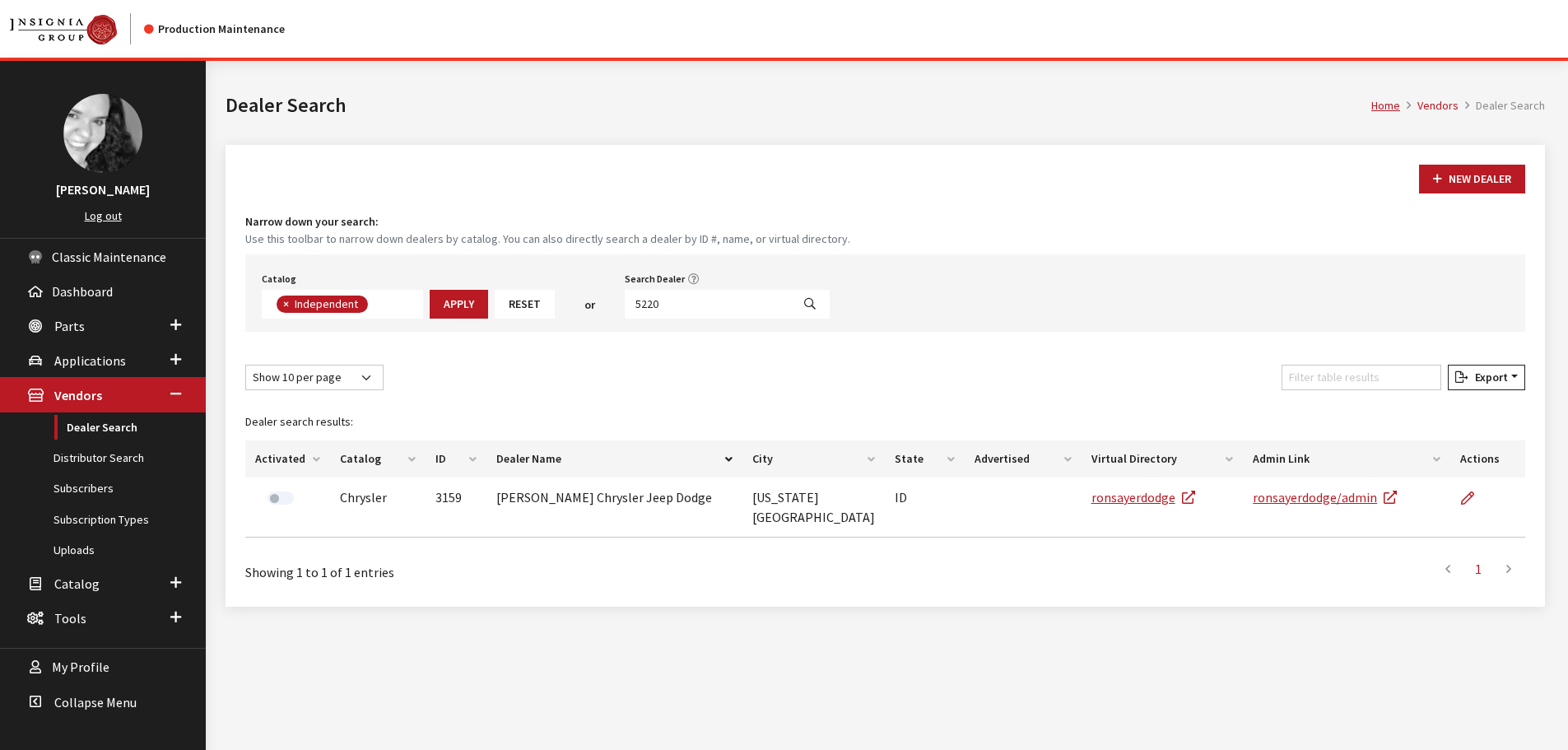
scroll to position [172, 0]
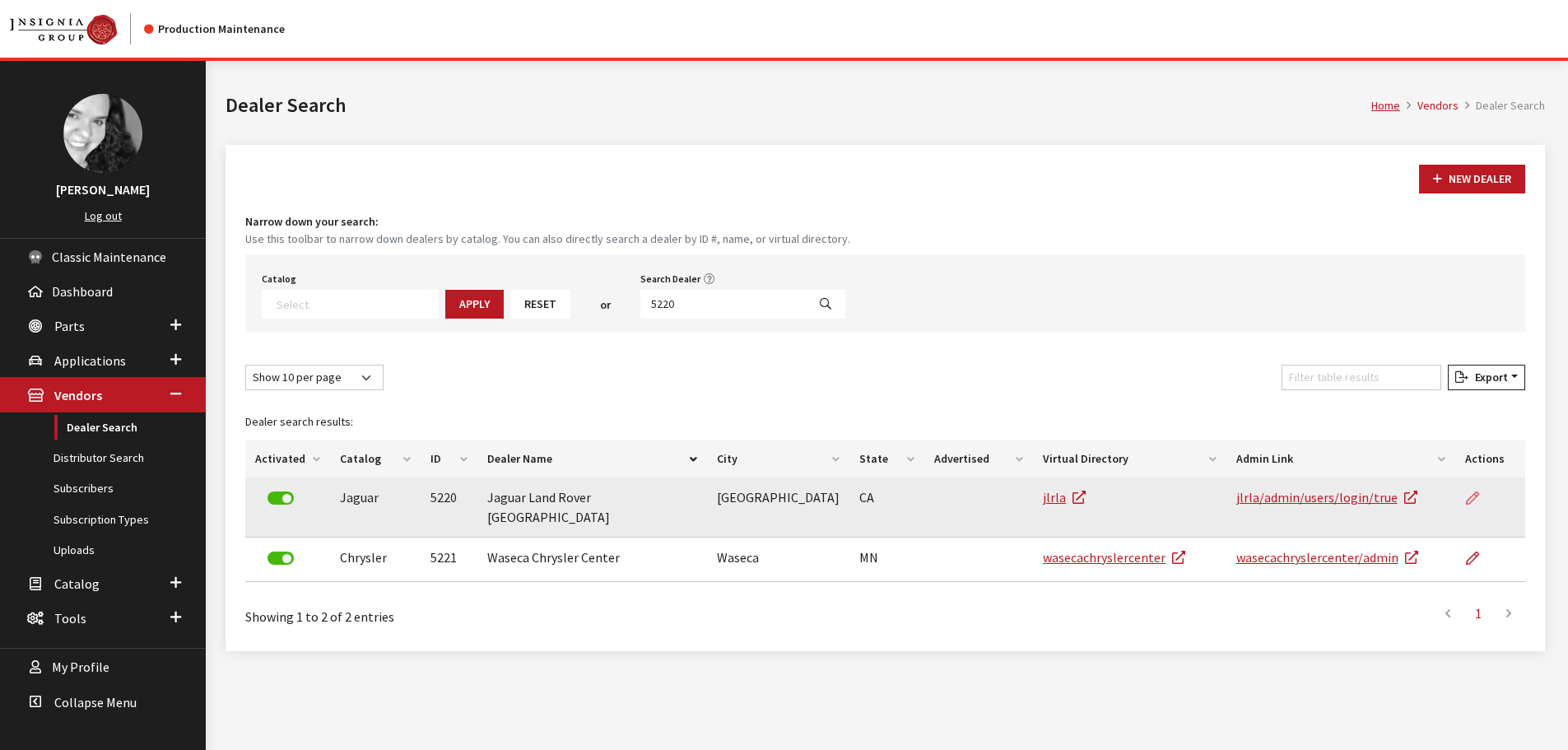
click at [1469, 494] on icon at bounding box center [1472, 498] width 13 height 13
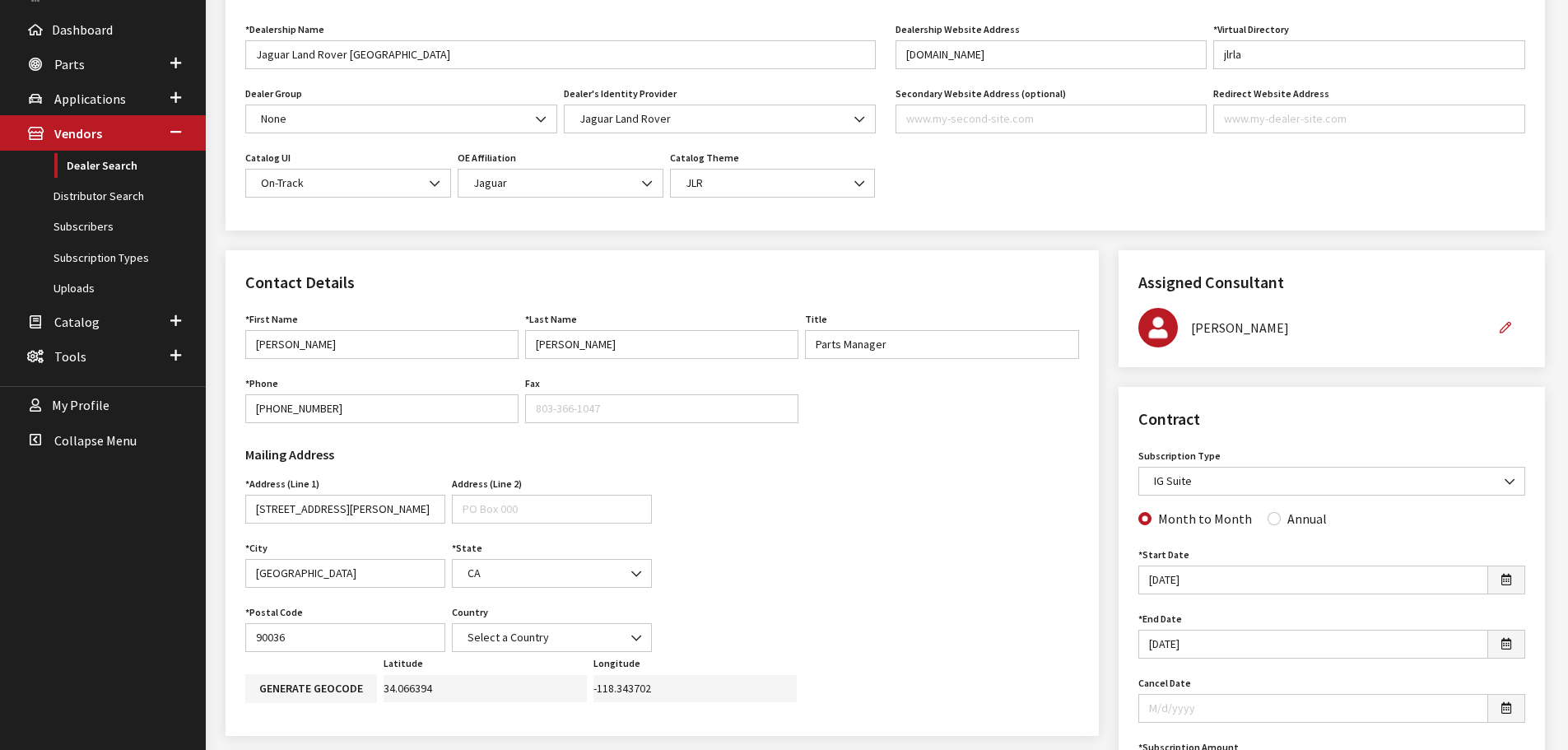
scroll to position [82, 0]
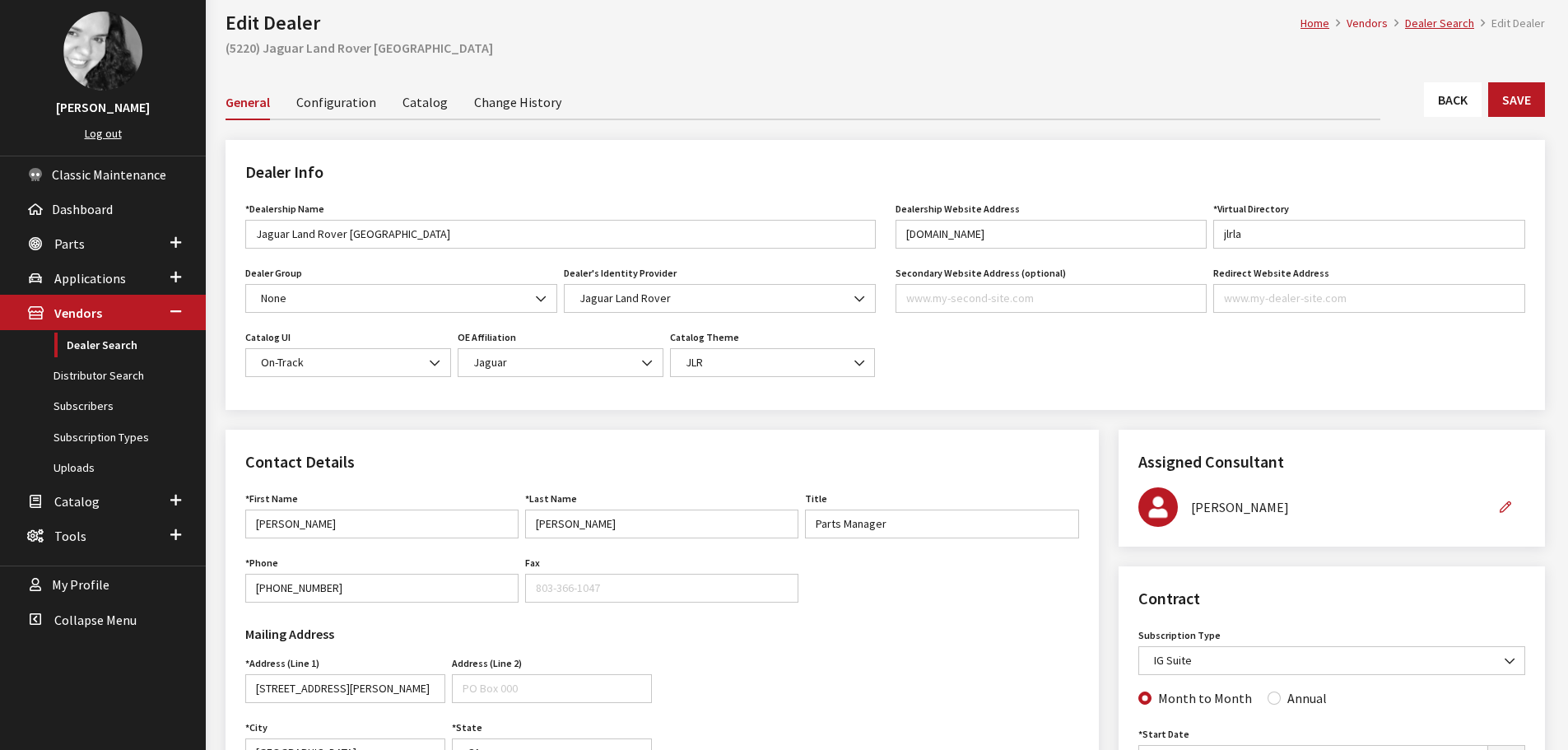
click at [1426, 107] on link "Back" at bounding box center [1453, 99] width 57 height 35
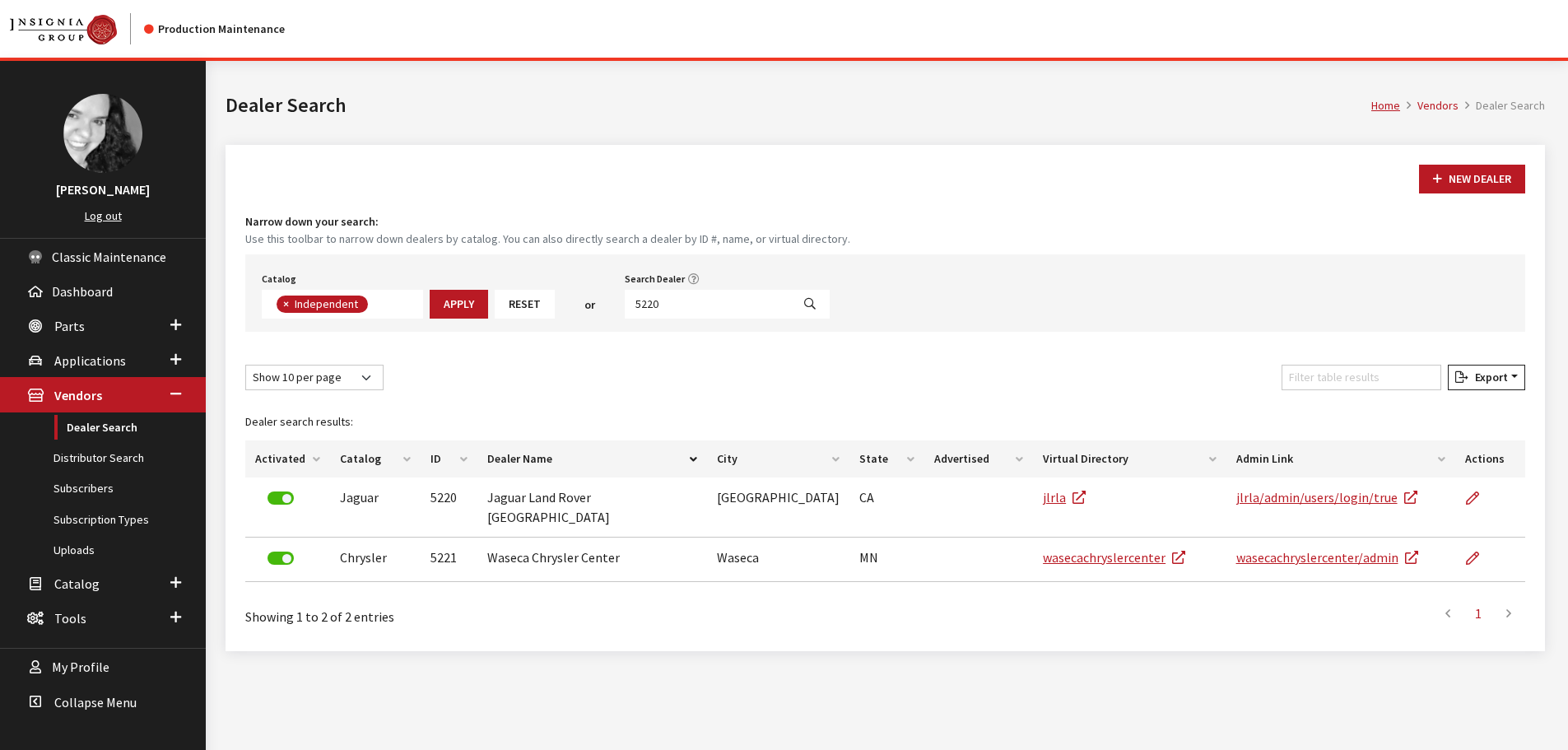
scroll to position [120, 0]
click at [707, 304] on input "5220" at bounding box center [708, 304] width 166 height 29
type input "5219"
select select
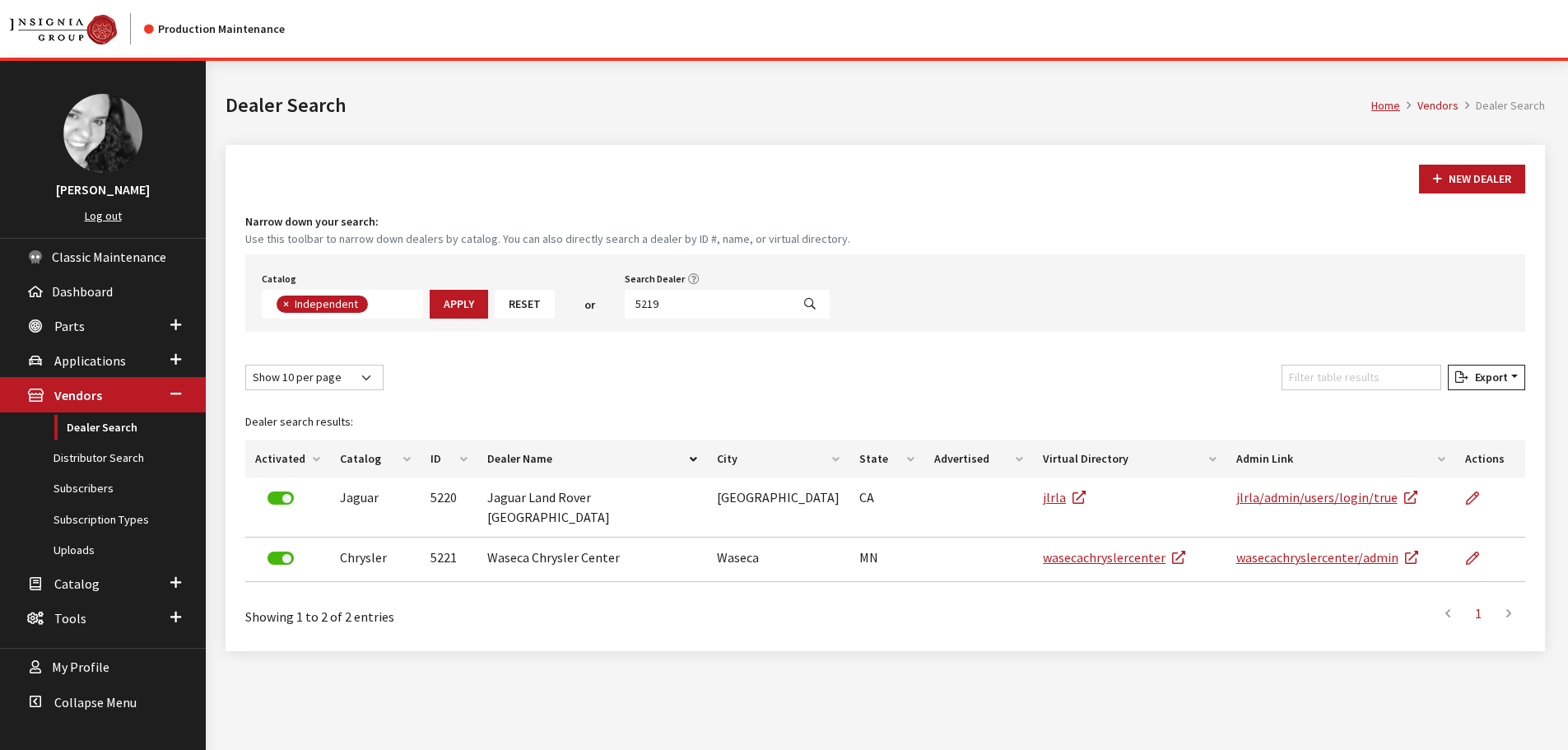
scroll to position [172, 0]
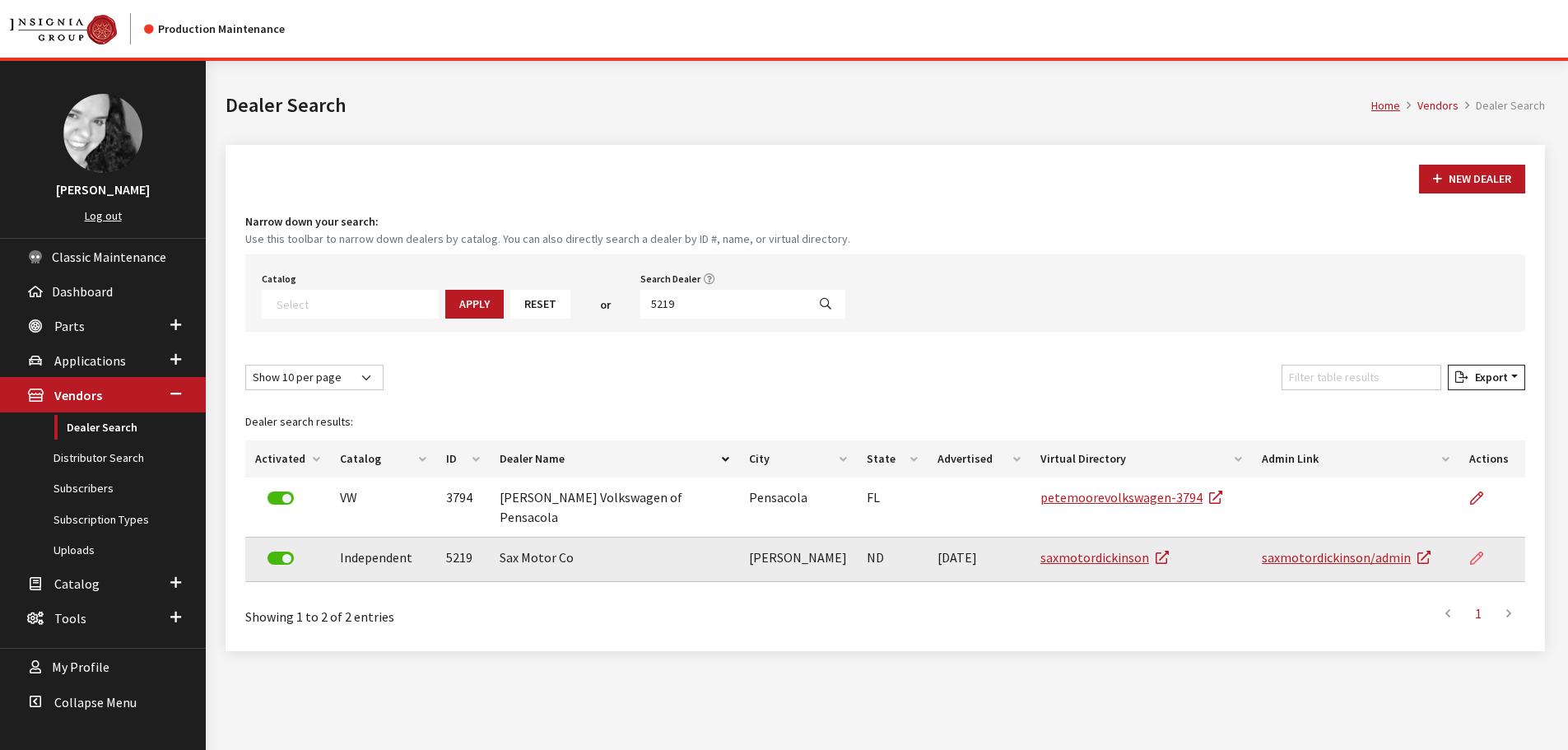
click at [1488, 548] on link at bounding box center [1483, 559] width 28 height 42
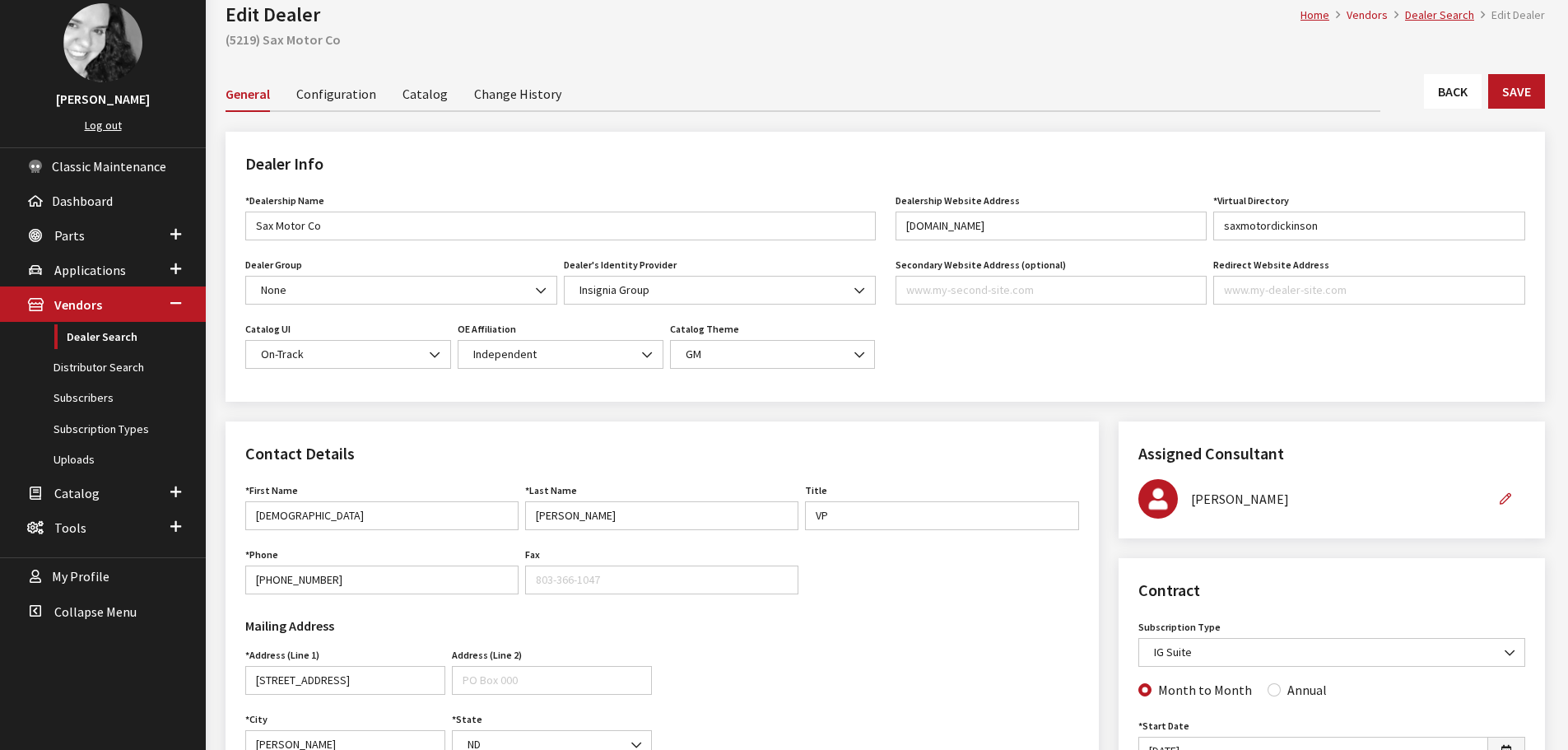
scroll to position [82, 0]
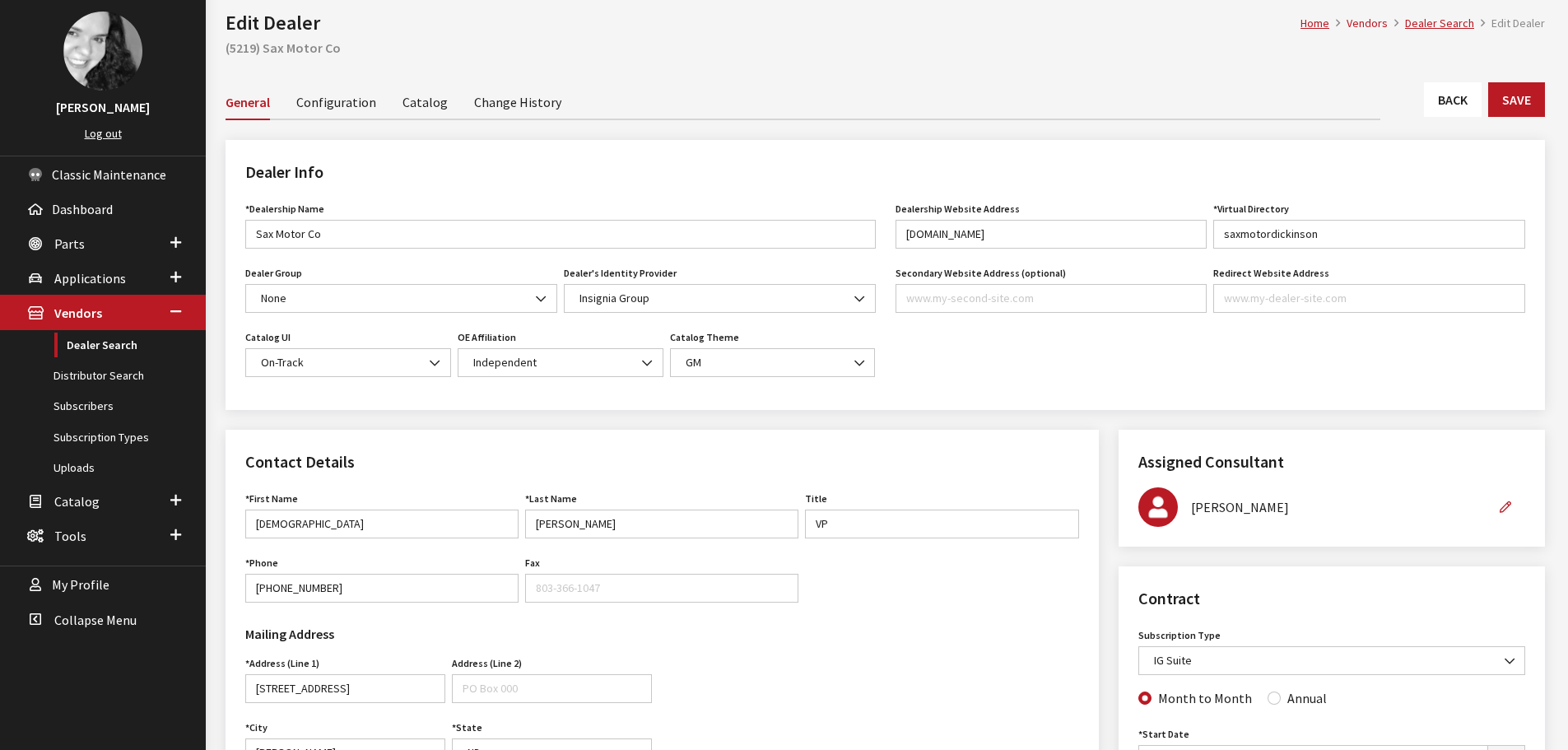
click at [1456, 113] on link "Back" at bounding box center [1453, 99] width 57 height 35
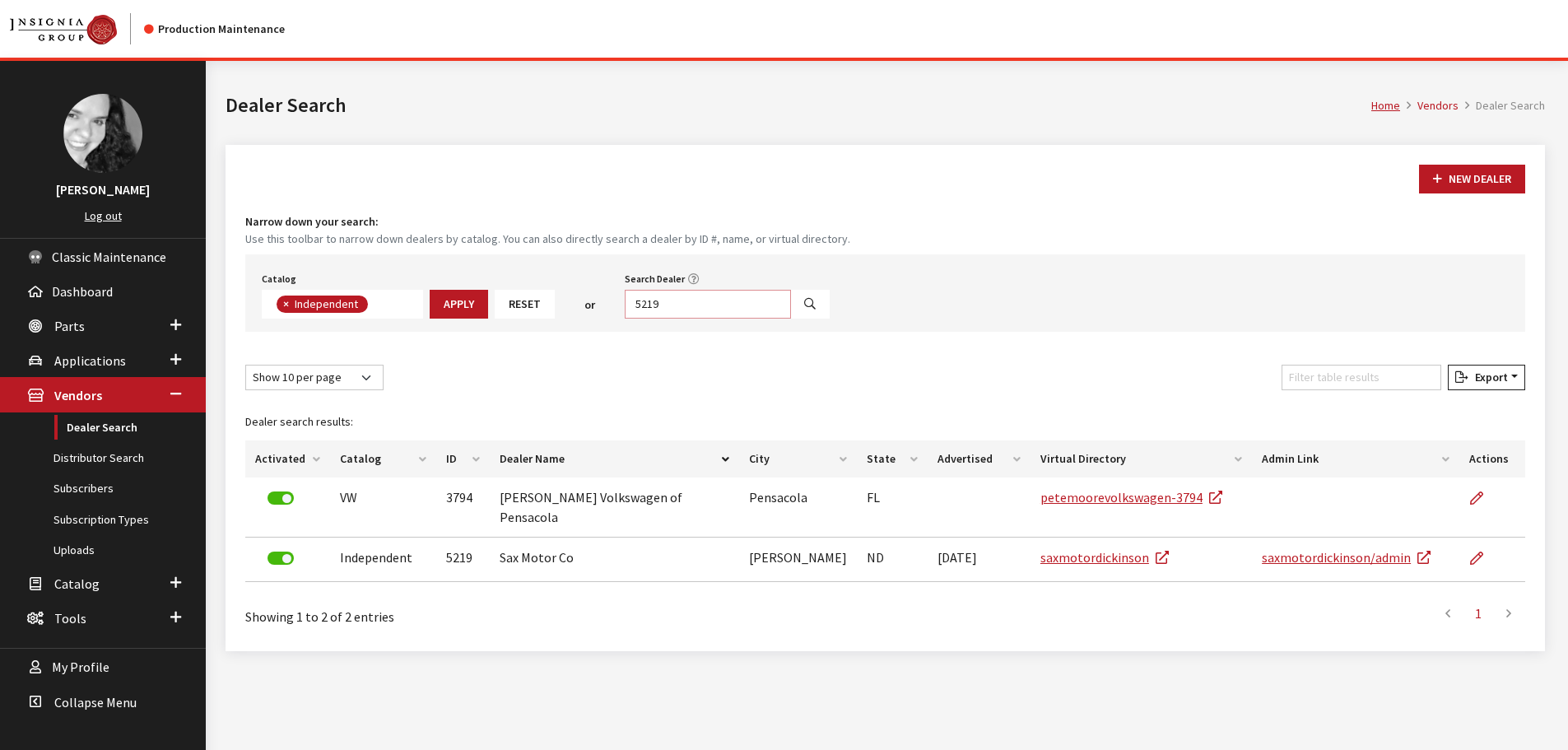
scroll to position [120, 0]
click at [698, 302] on input "5219" at bounding box center [708, 304] width 166 height 29
type input "5209"
select select
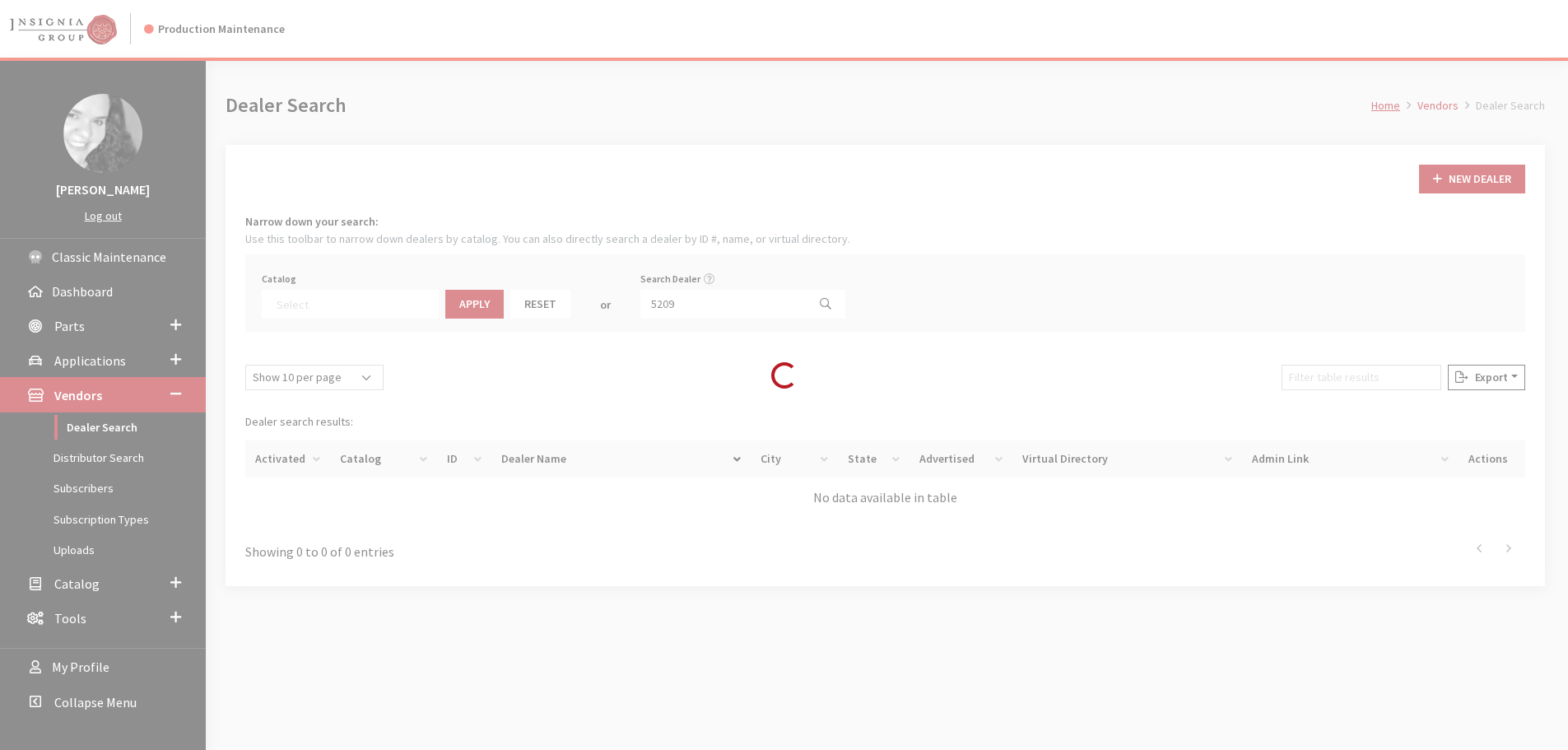
scroll to position [172, 0]
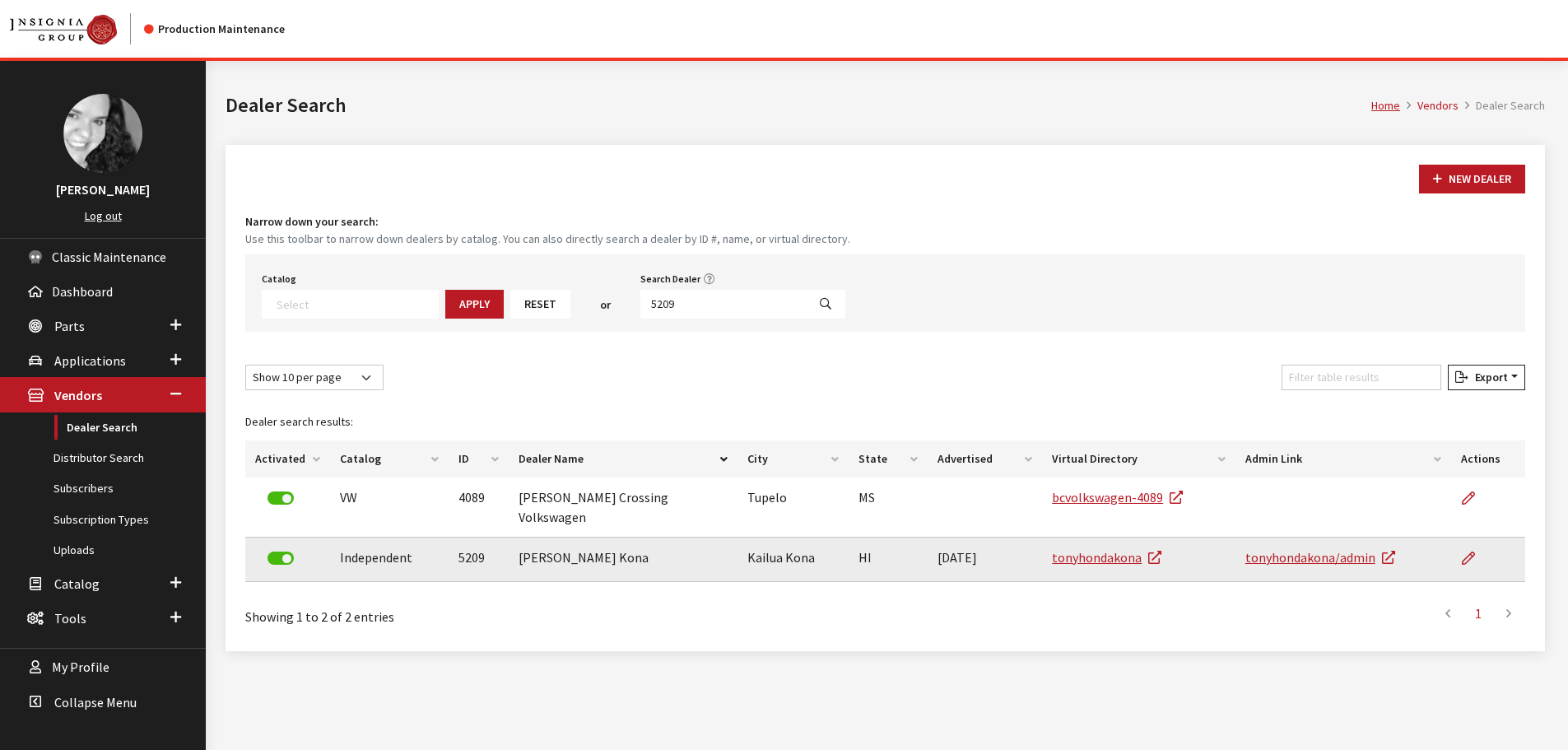
click at [1458, 548] on td at bounding box center [1488, 560] width 74 height 45
click at [1473, 553] on icon at bounding box center [1468, 559] width 13 height 13
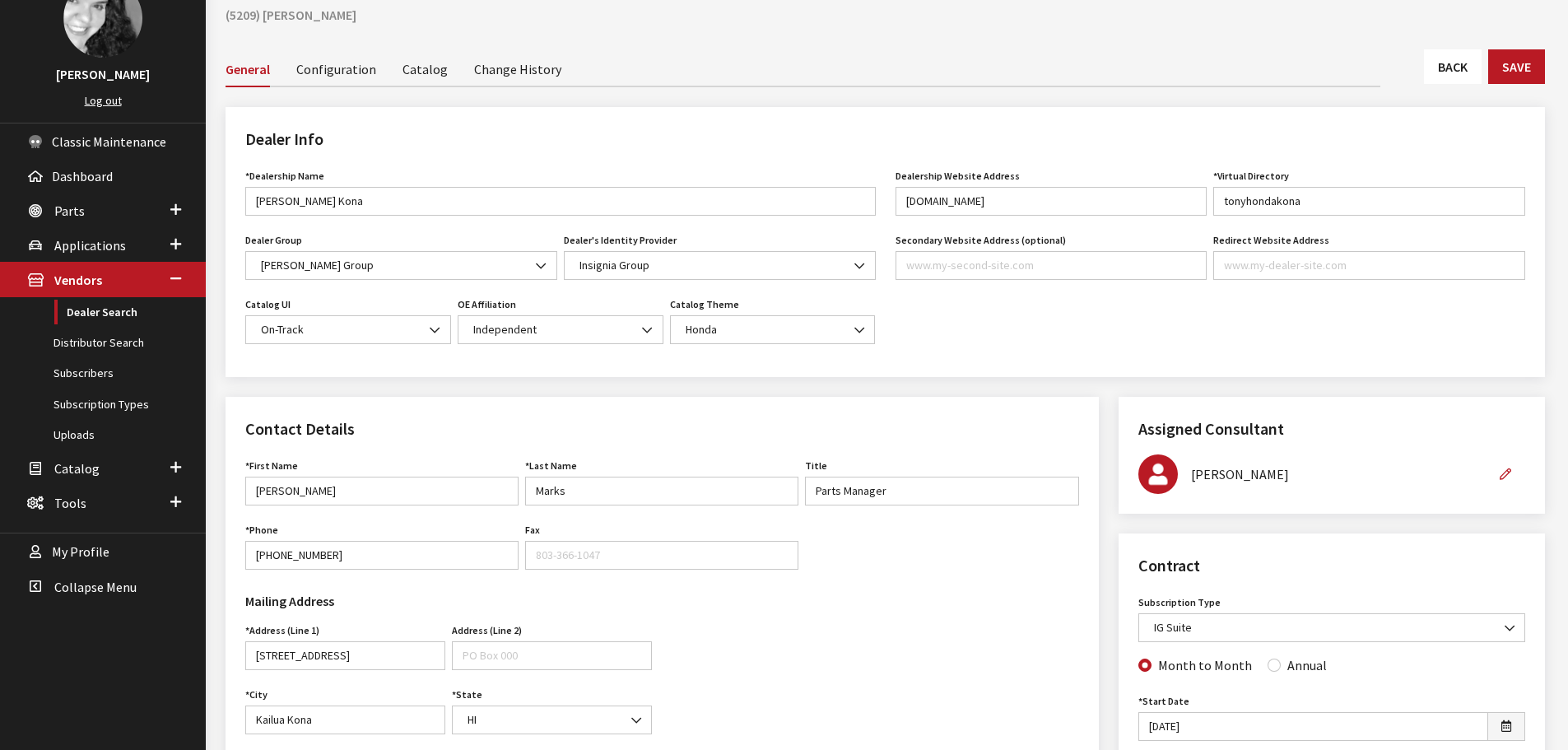
scroll to position [82, 0]
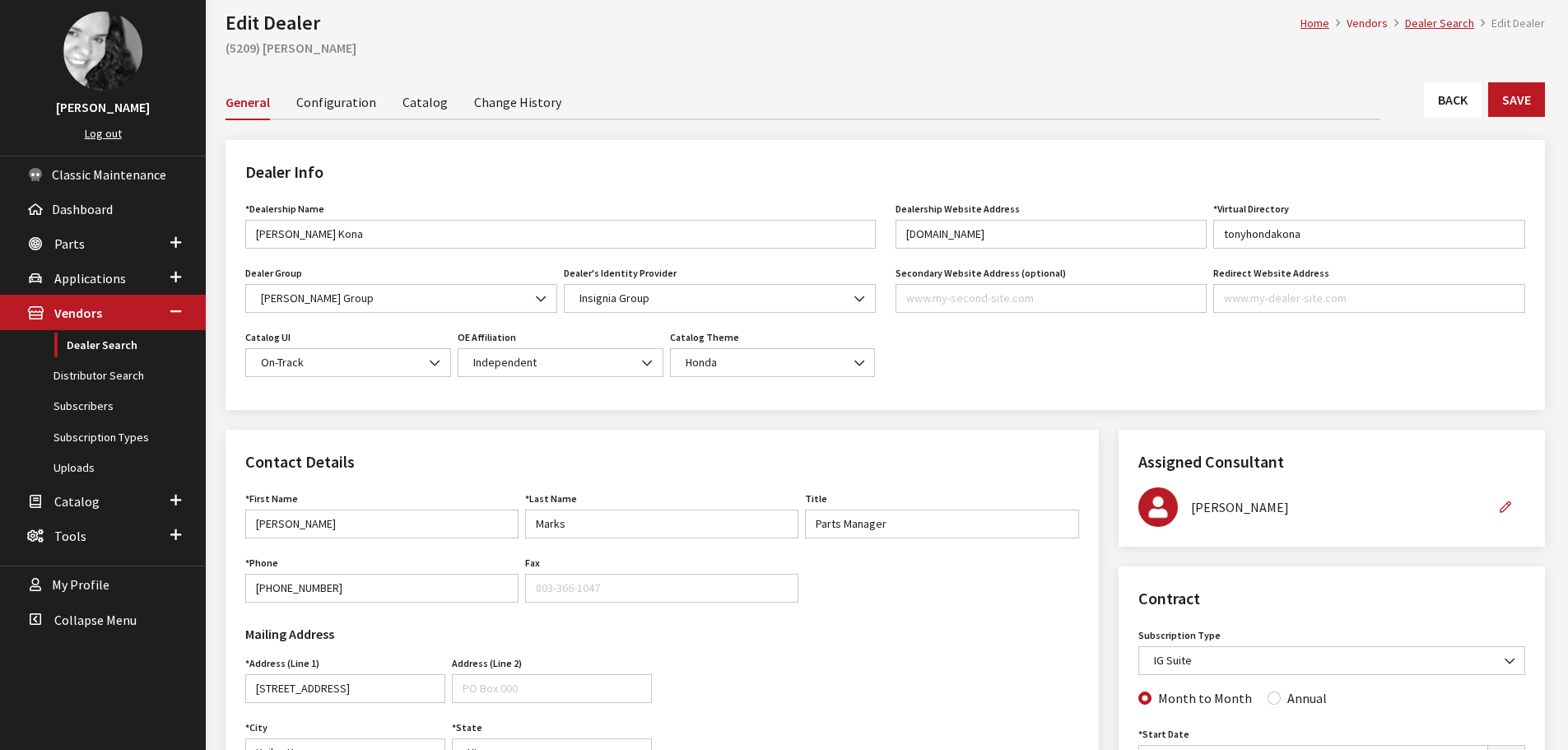
click at [1425, 110] on link "Back" at bounding box center [1453, 99] width 57 height 35
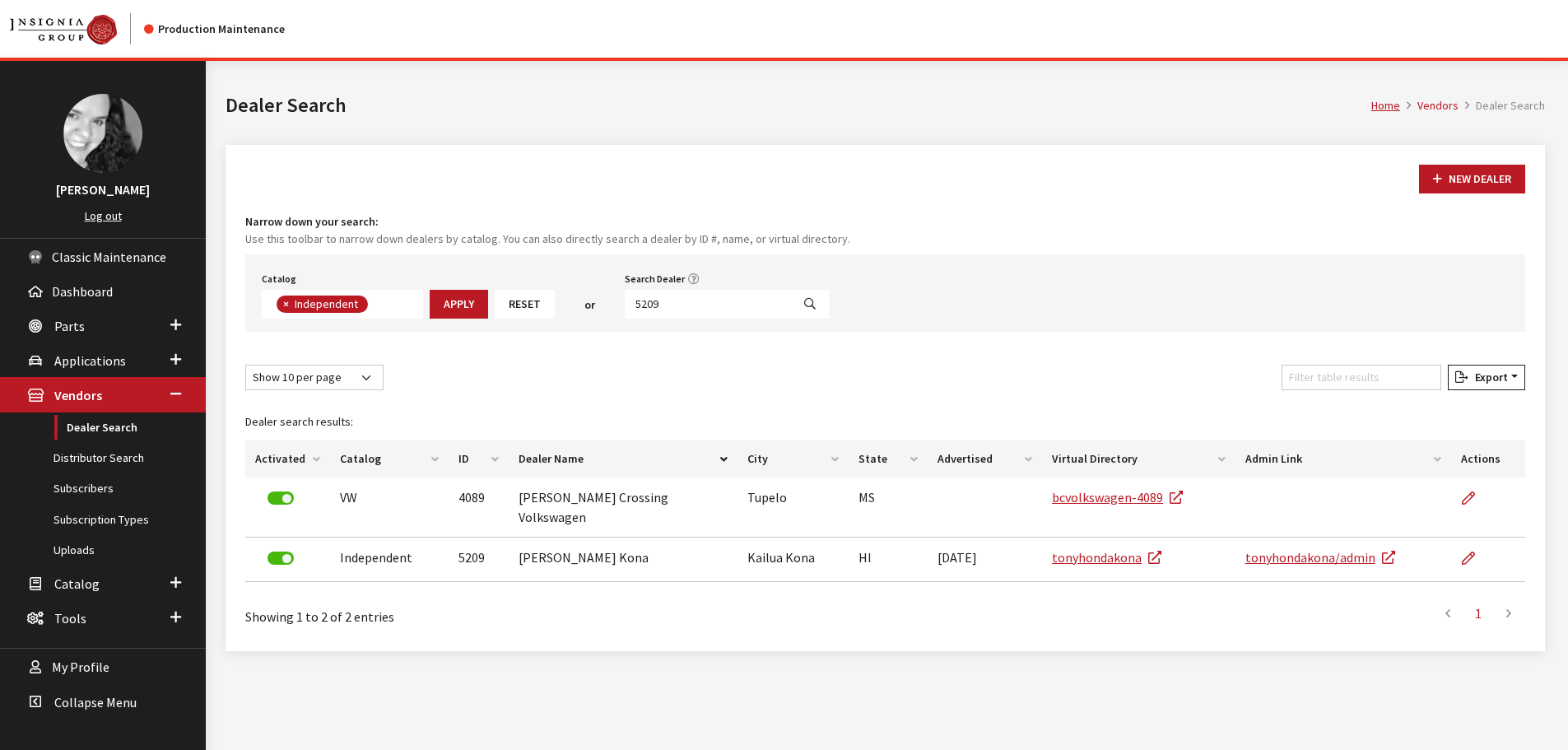
scroll to position [120, 0]
click at [711, 311] on input "5209" at bounding box center [708, 304] width 166 height 29
type input "5208"
select select
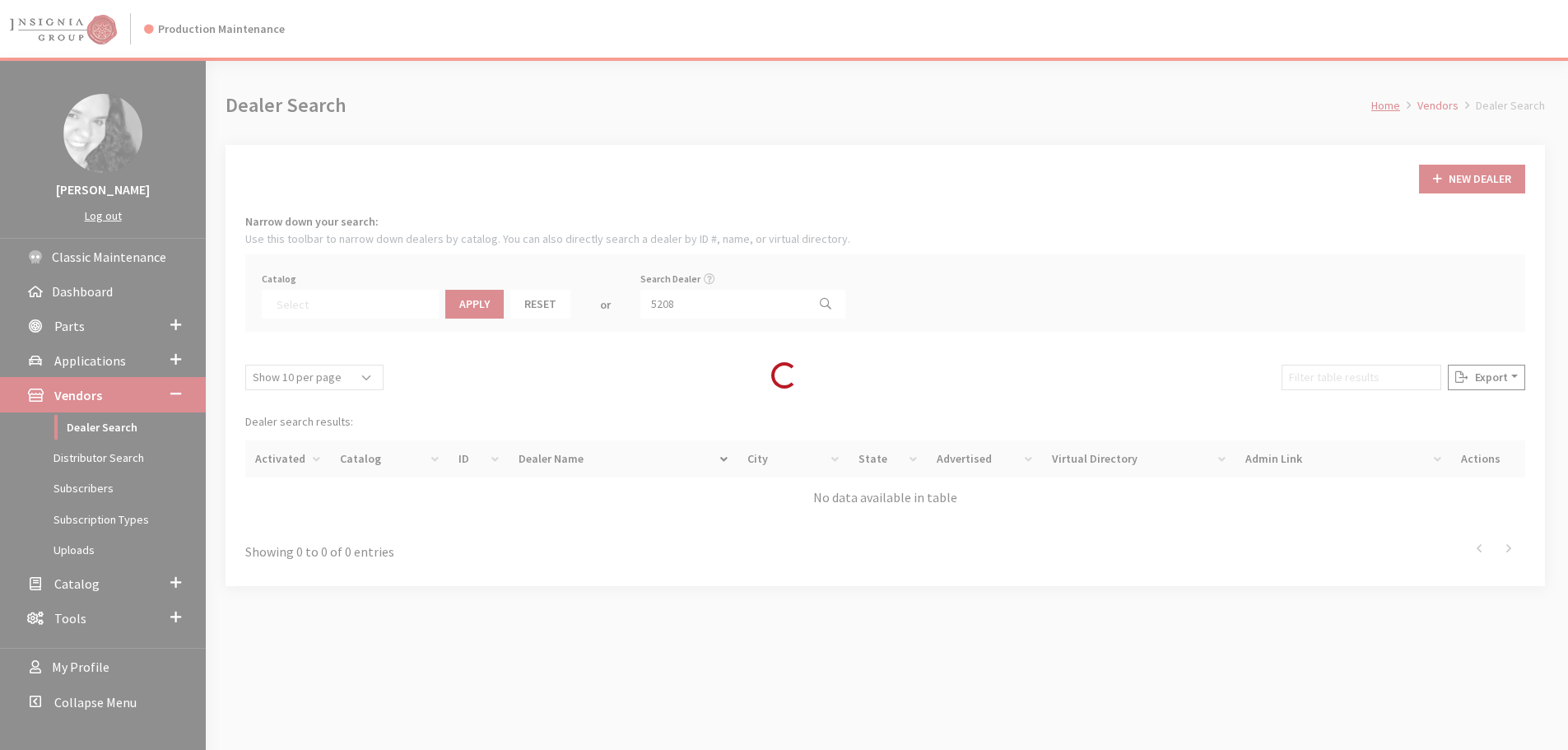
scroll to position [172, 0]
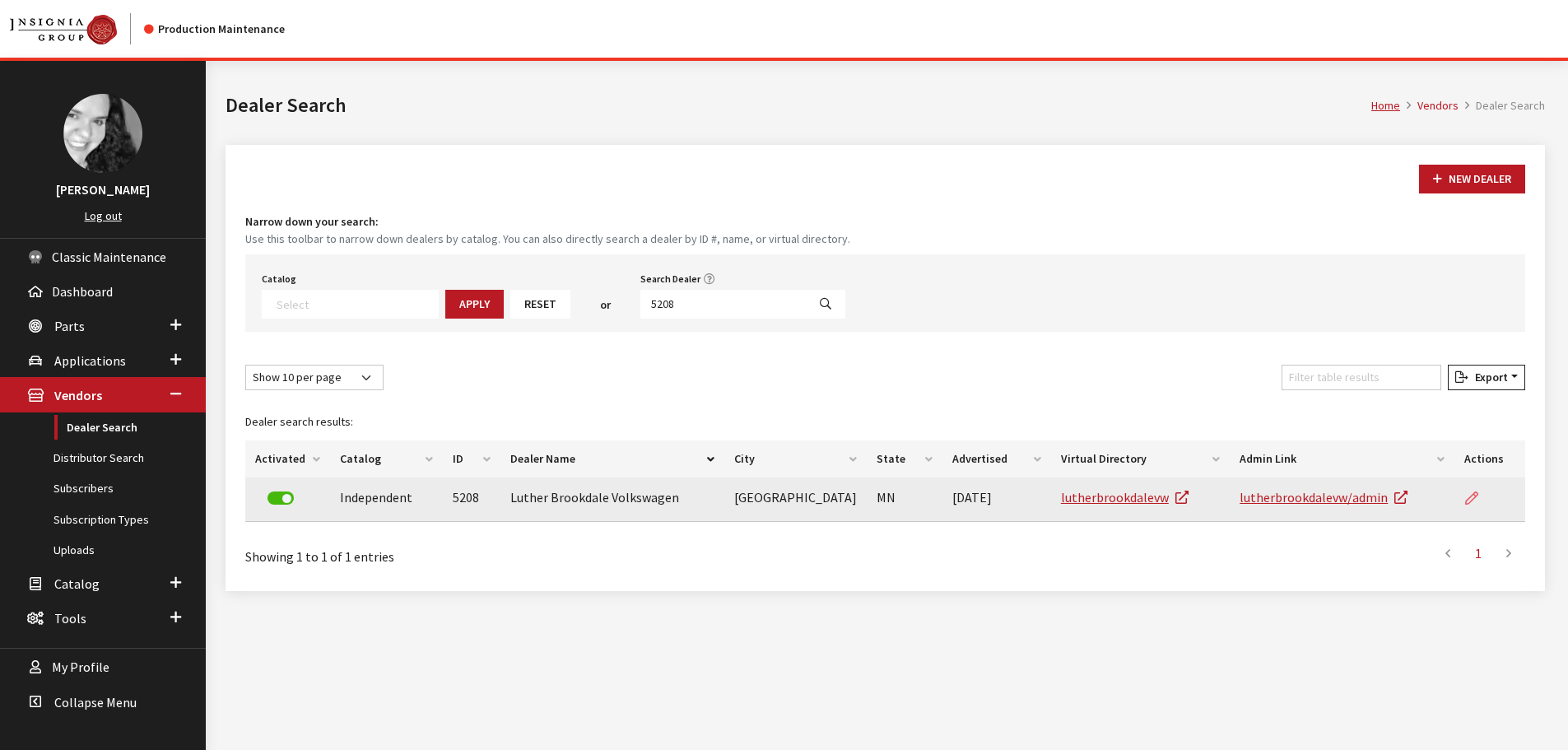
click at [1488, 494] on link at bounding box center [1478, 498] width 28 height 42
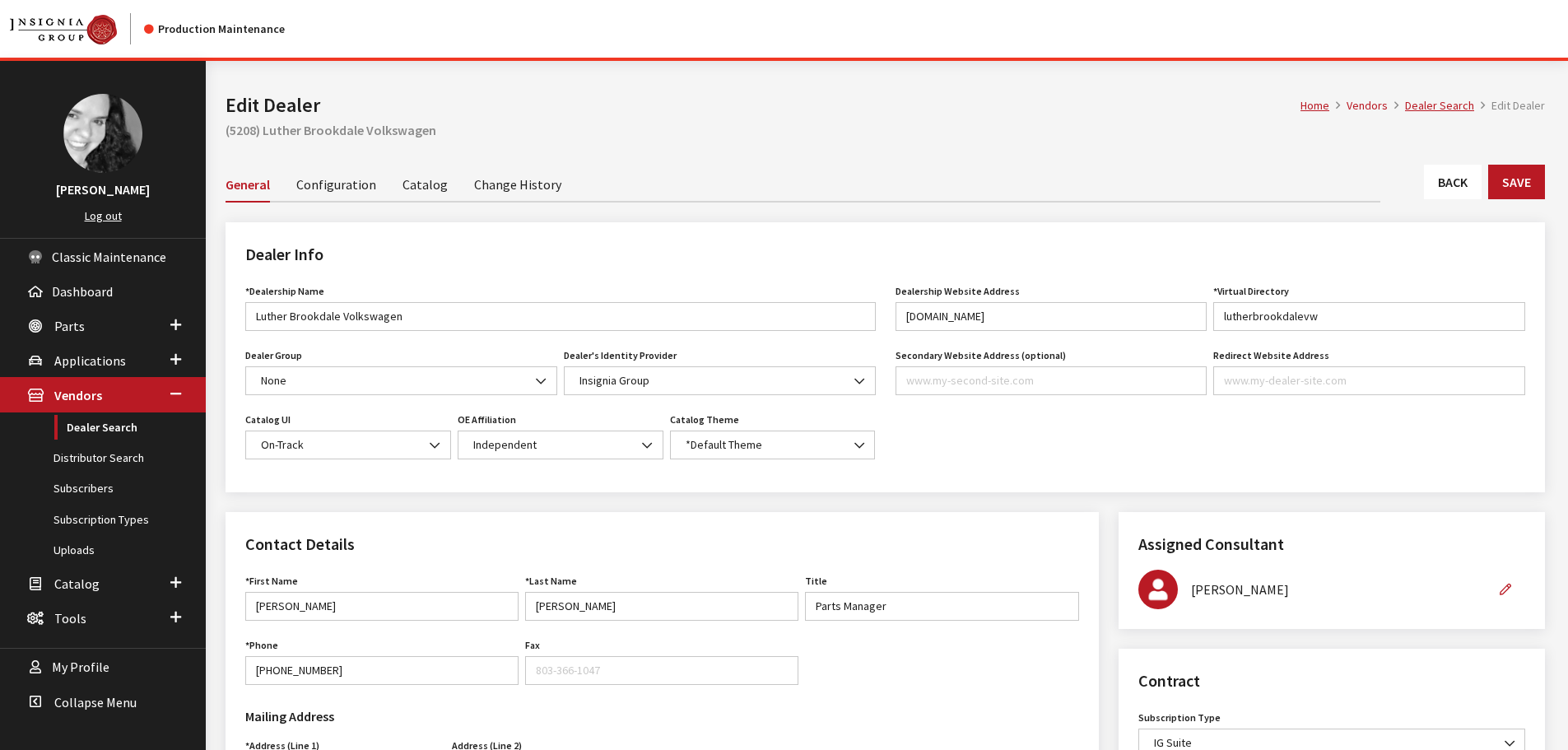
click at [1454, 177] on link "Back" at bounding box center [1453, 181] width 57 height 35
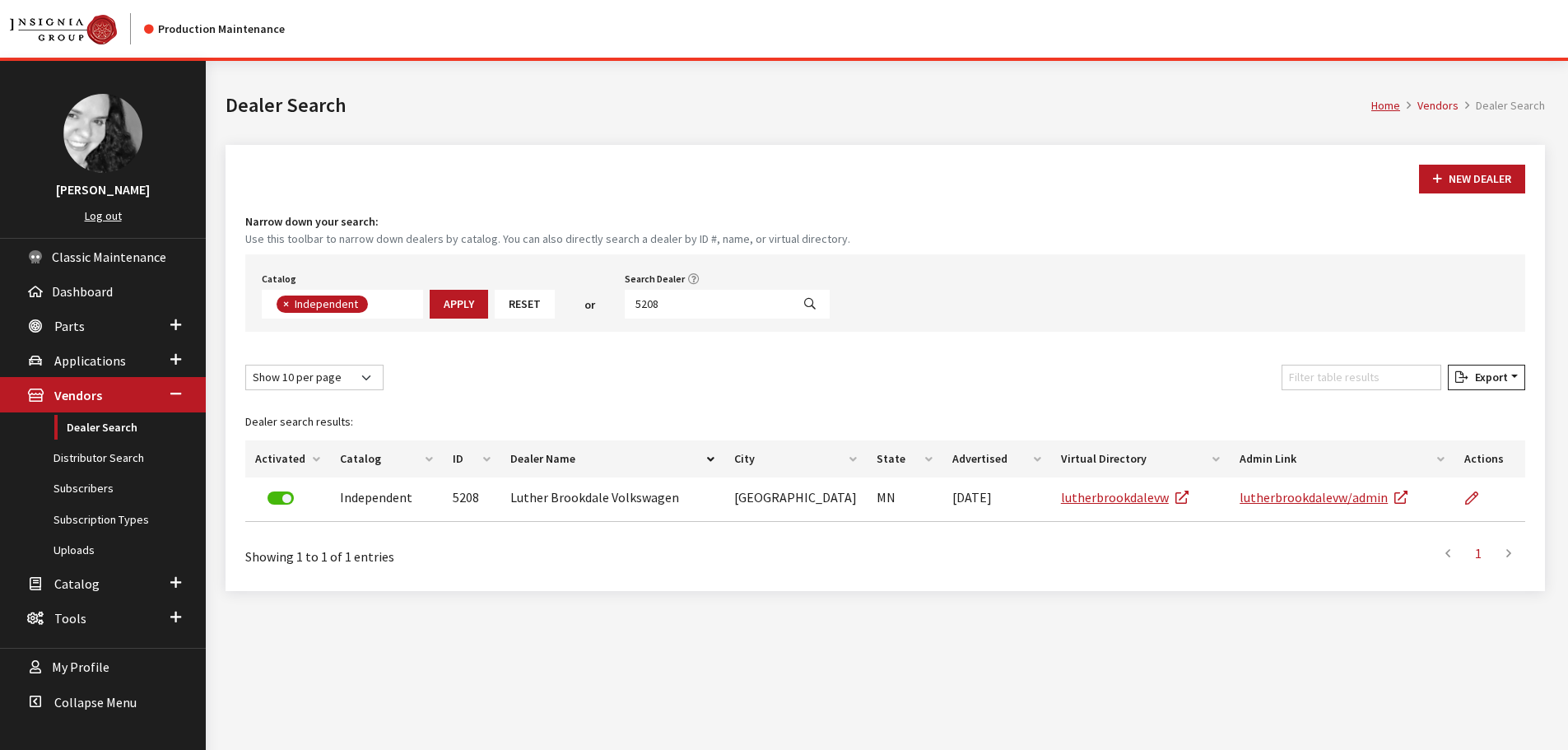
scroll to position [120, 0]
click at [672, 301] on input "5208" at bounding box center [708, 304] width 166 height 29
type input "5206"
select select
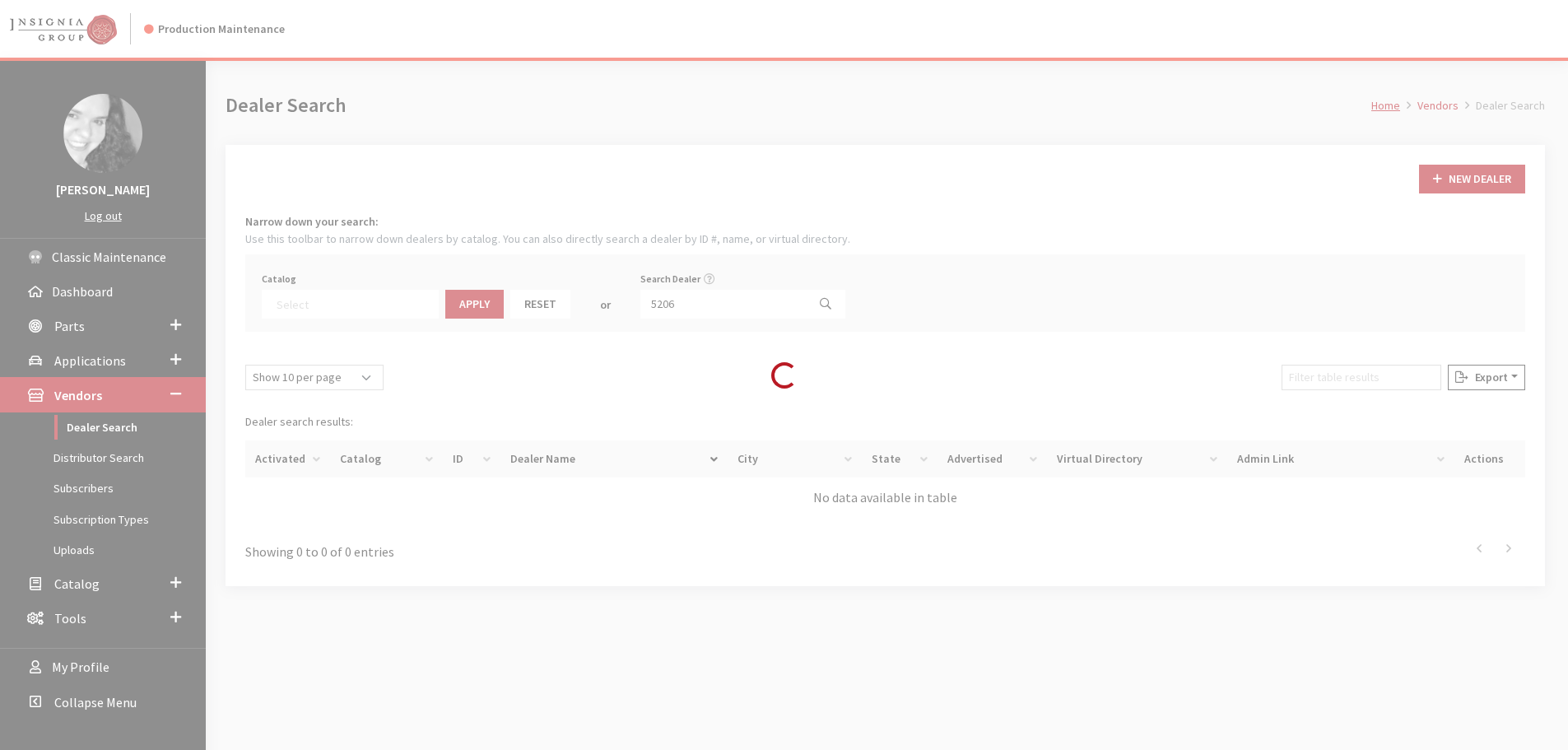
scroll to position [172, 0]
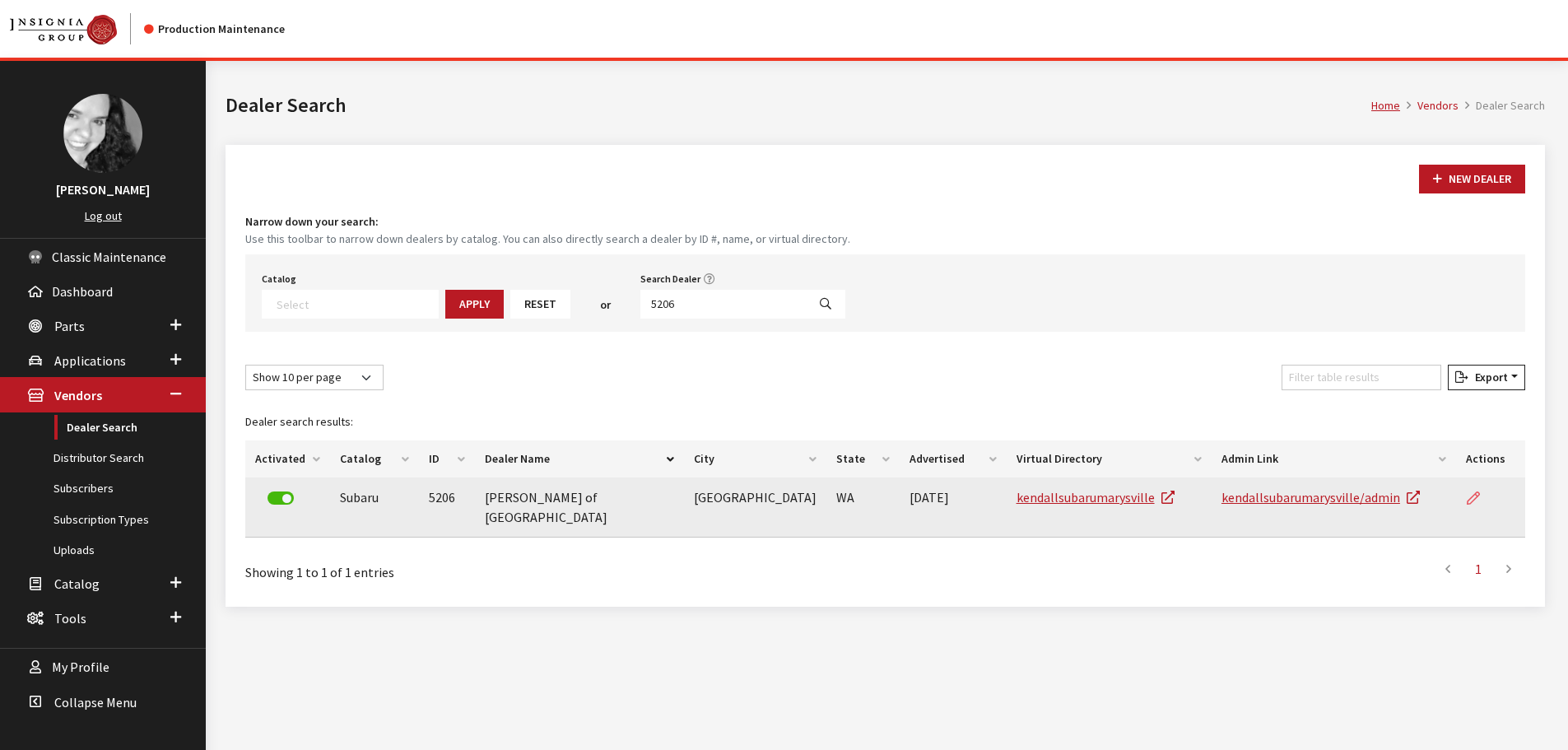
click at [1469, 497] on icon at bounding box center [1473, 498] width 13 height 13
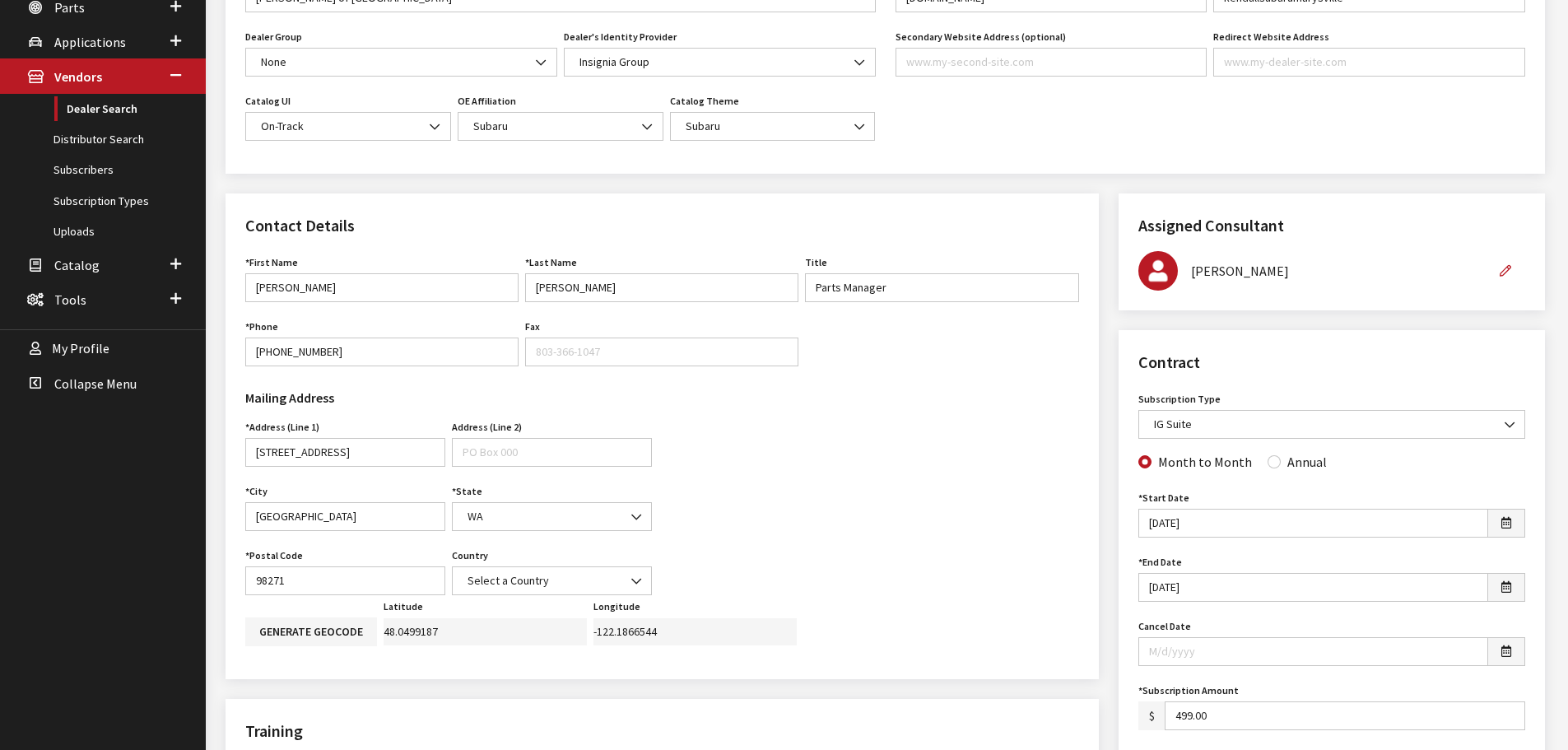
scroll to position [82, 0]
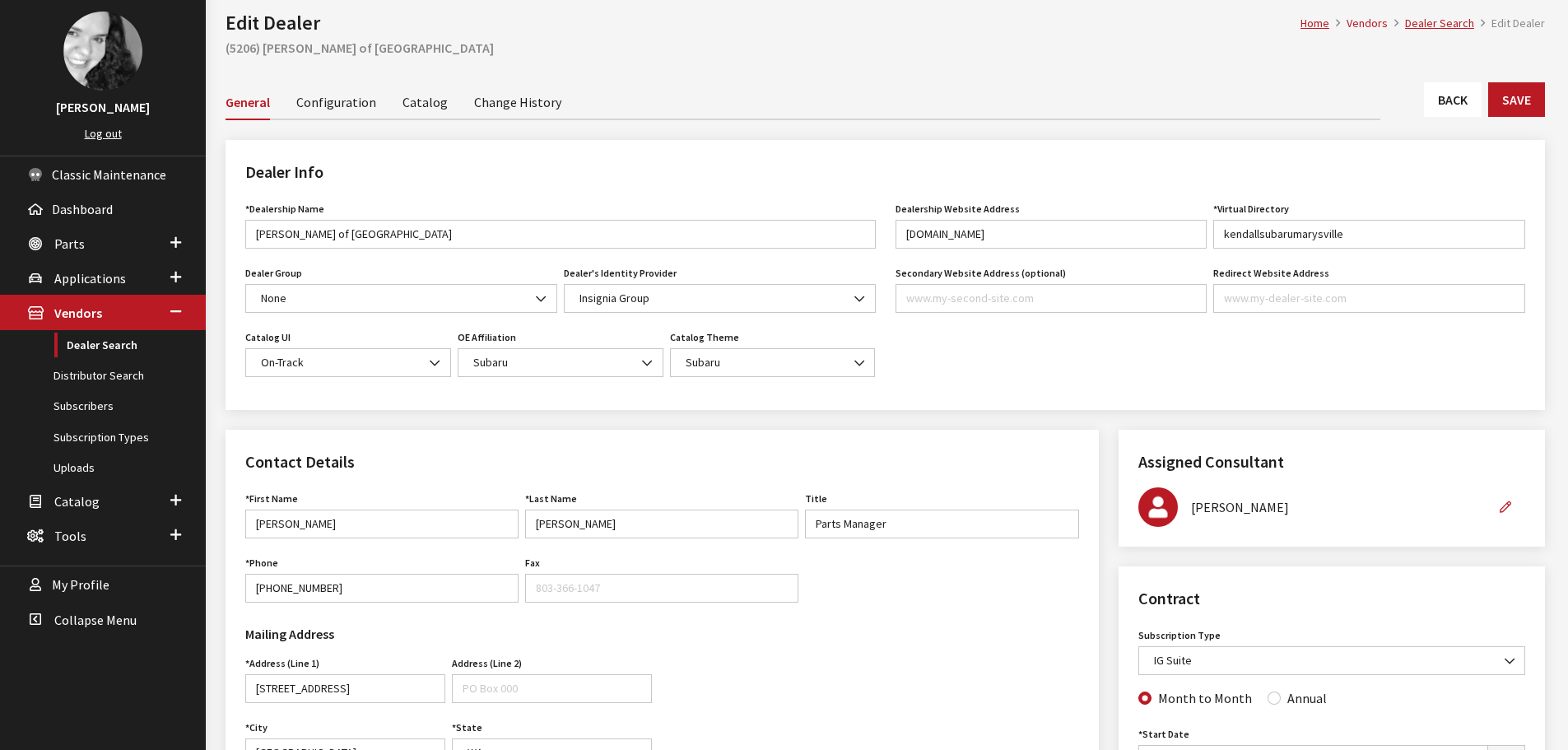
click at [1457, 102] on link "Back" at bounding box center [1453, 99] width 57 height 35
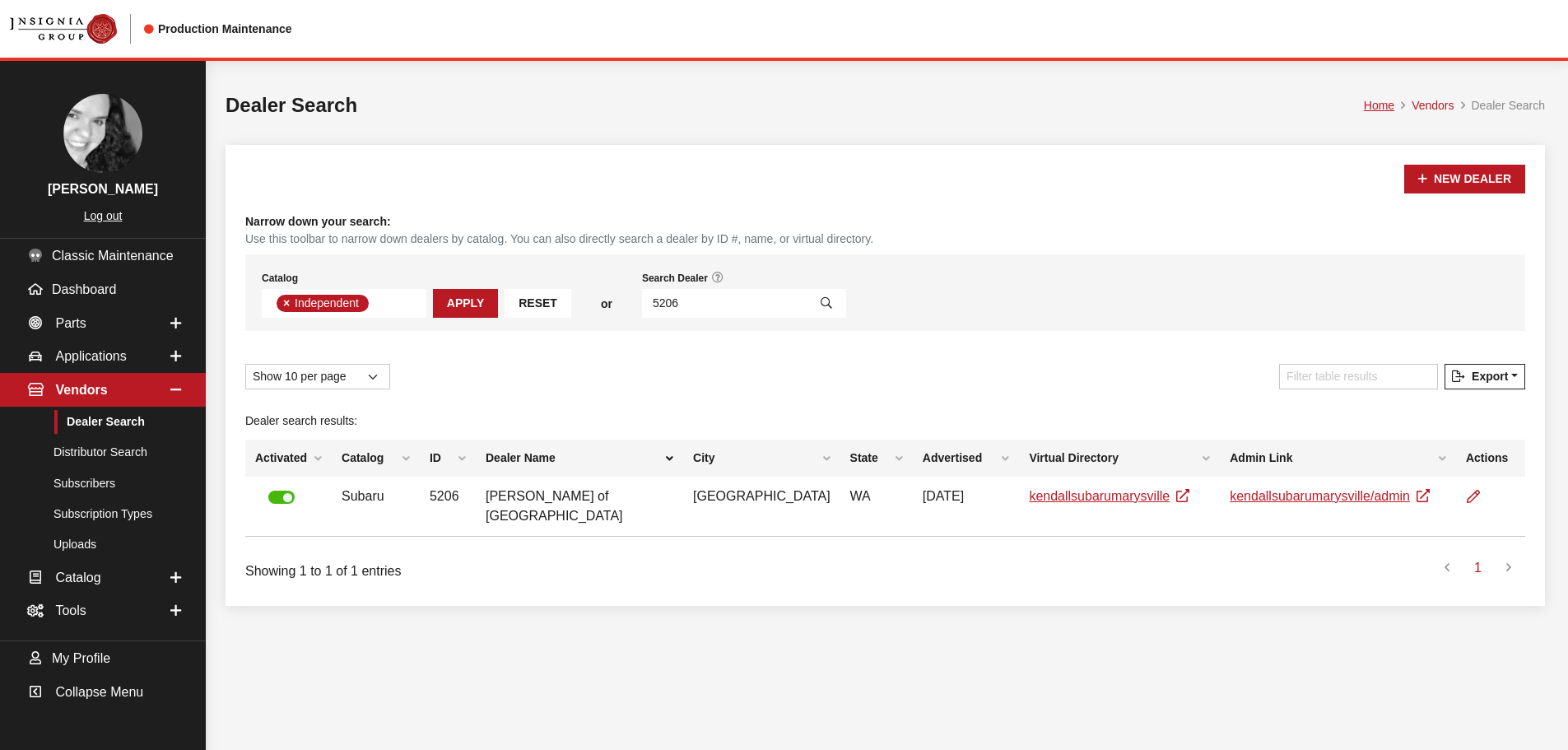
scroll to position [120, 0]
click at [753, 300] on input "5206" at bounding box center [724, 303] width 165 height 29
type input "4932"
select select
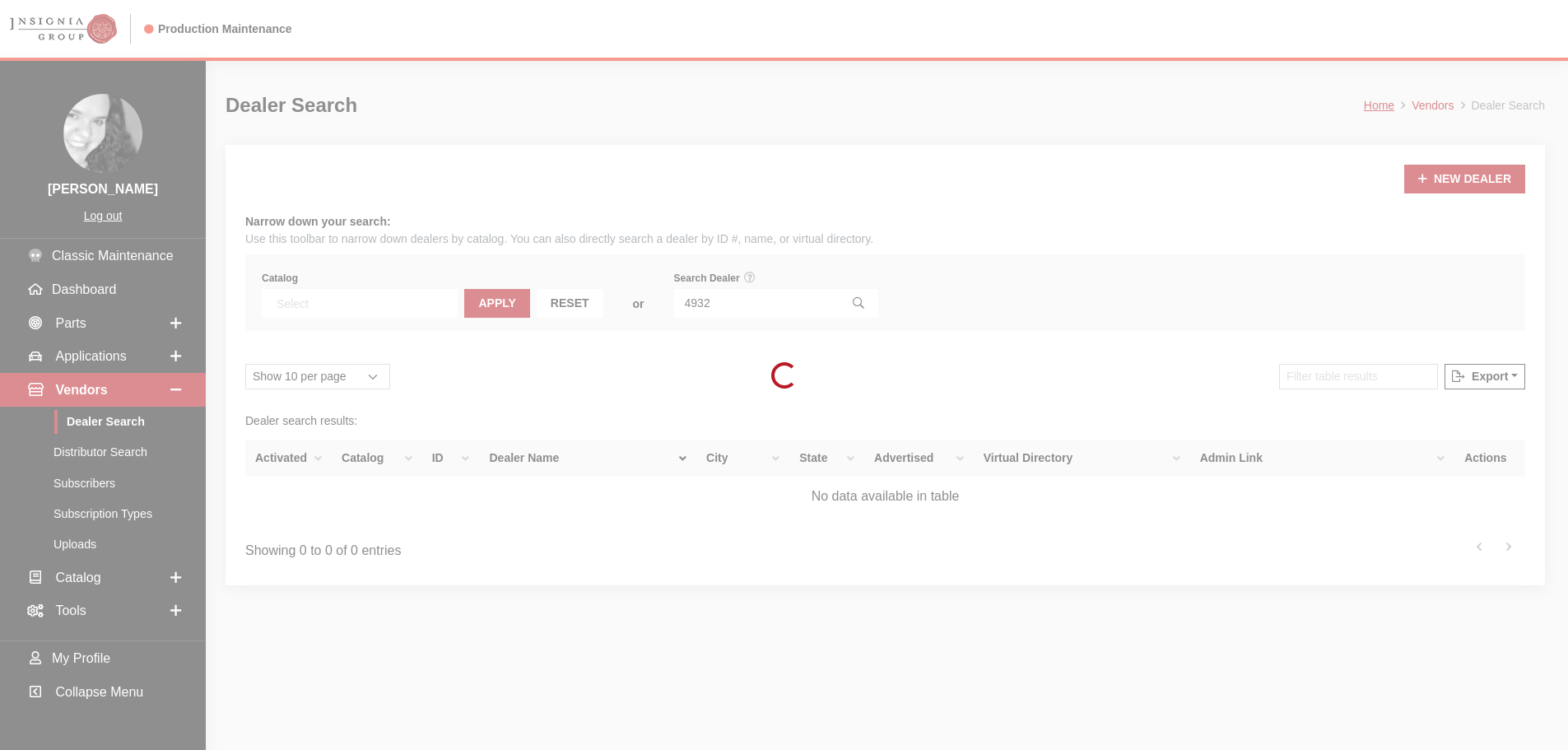
scroll to position [172, 0]
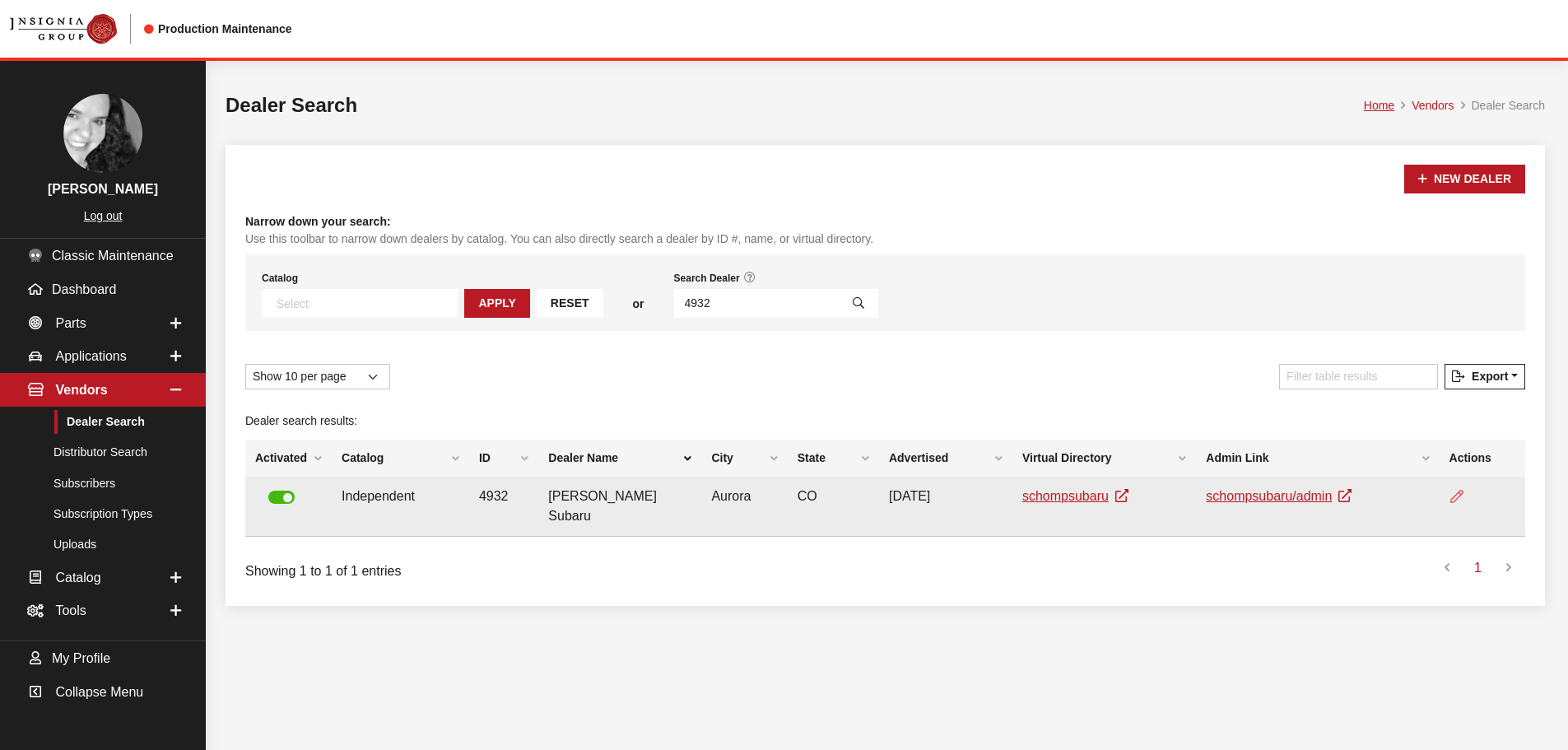
click at [1451, 497] on icon at bounding box center [1456, 496] width 13 height 13
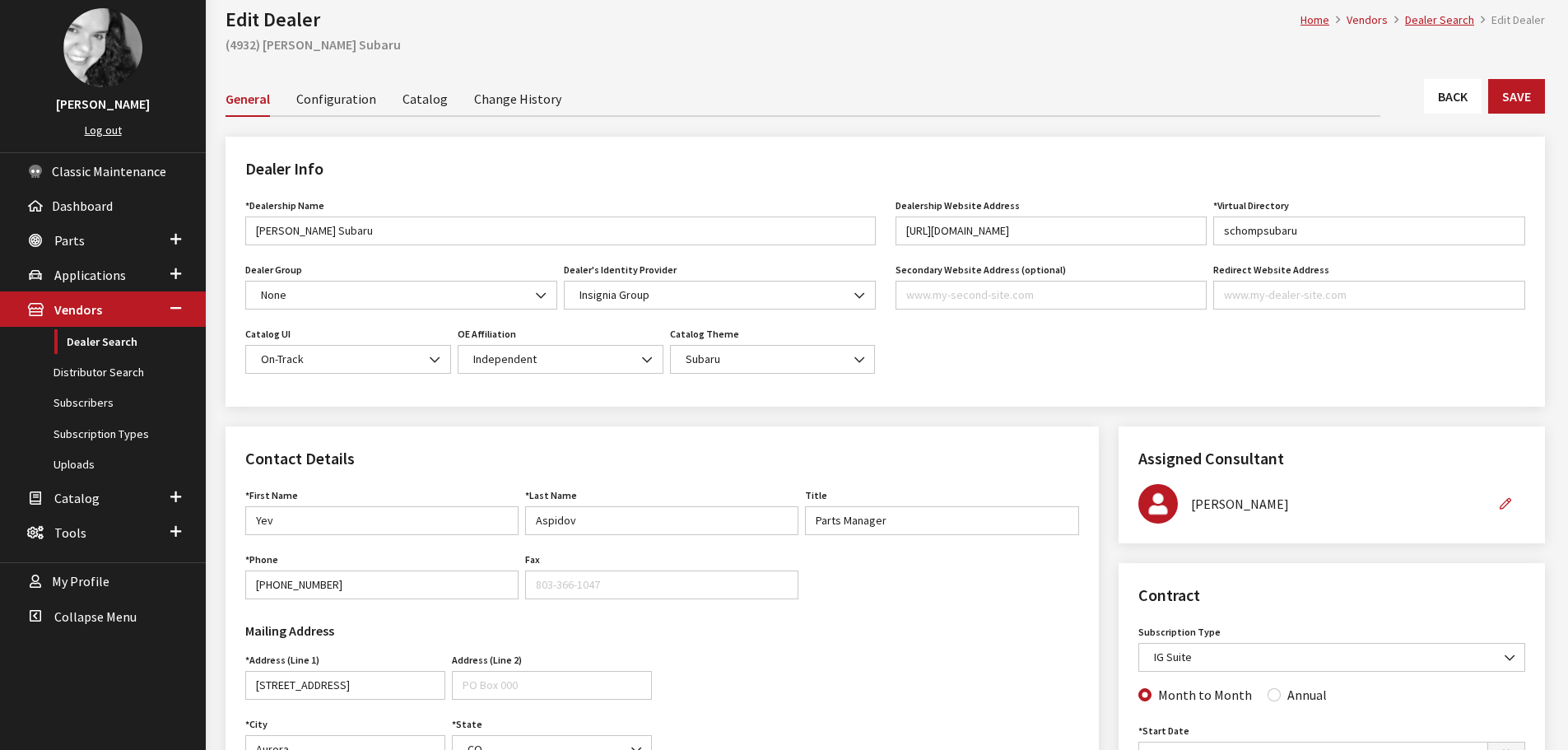
scroll to position [82, 0]
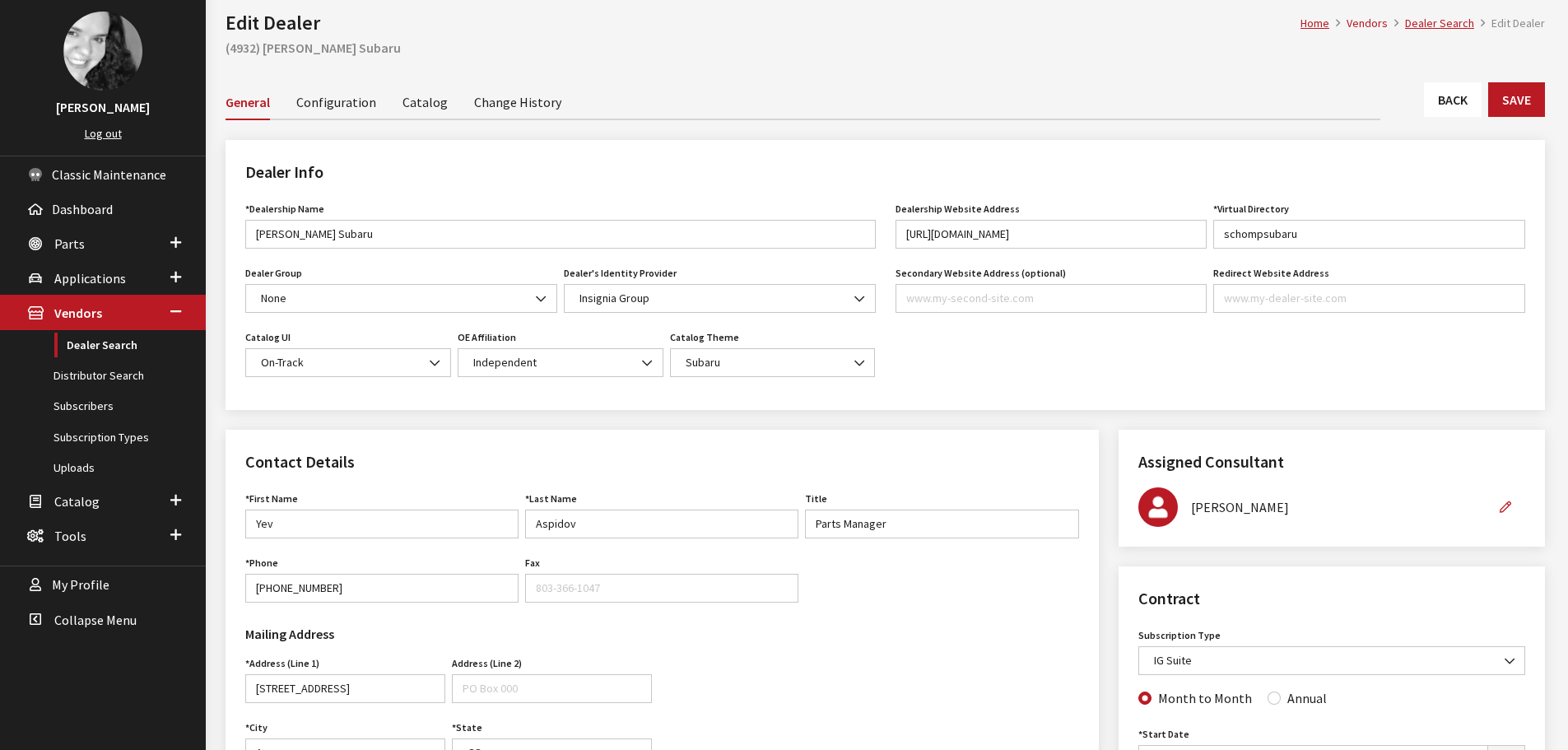
click at [1447, 109] on link "Back" at bounding box center [1453, 99] width 57 height 35
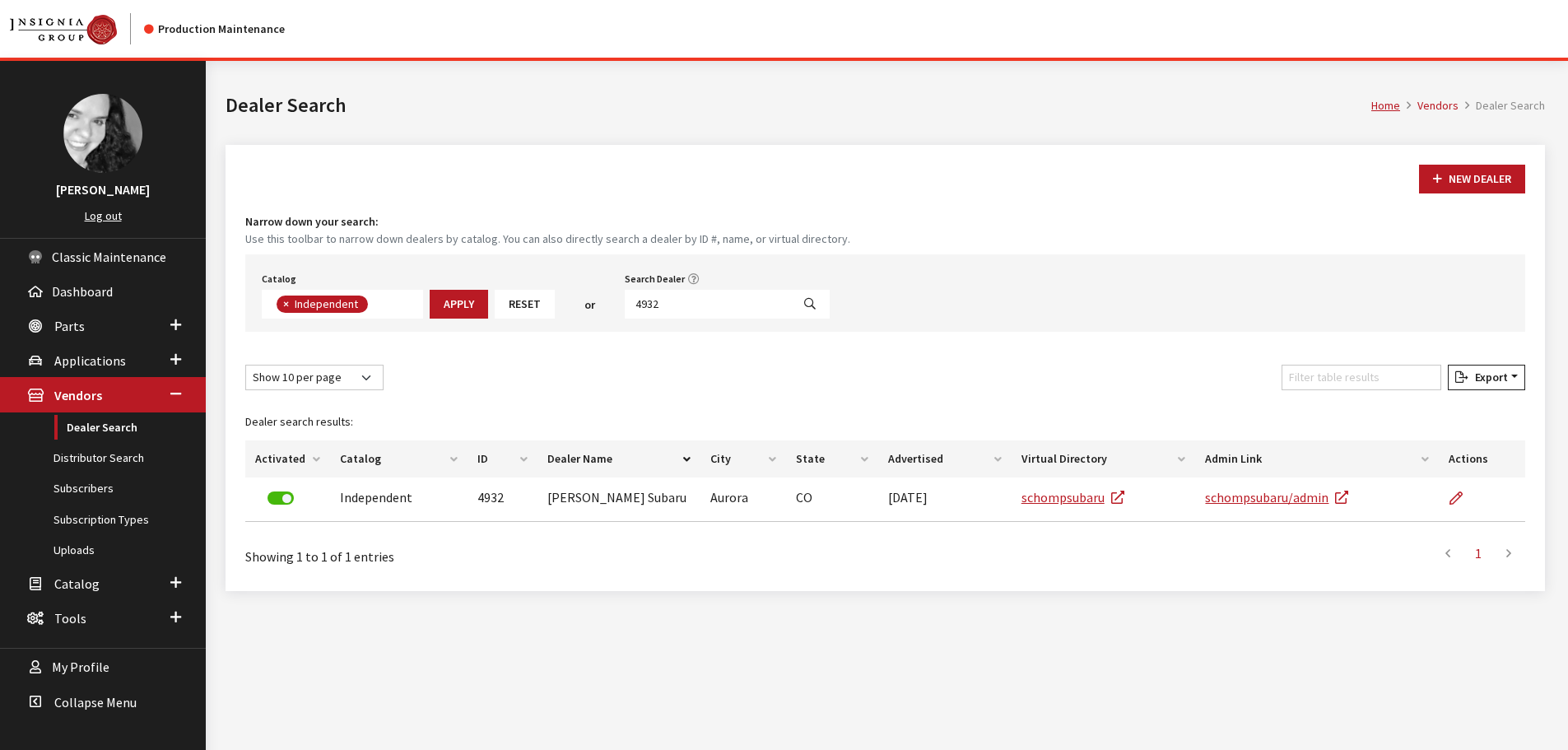
scroll to position [120, 0]
click at [714, 298] on input "4932" at bounding box center [708, 304] width 166 height 29
type input "5197"
select select
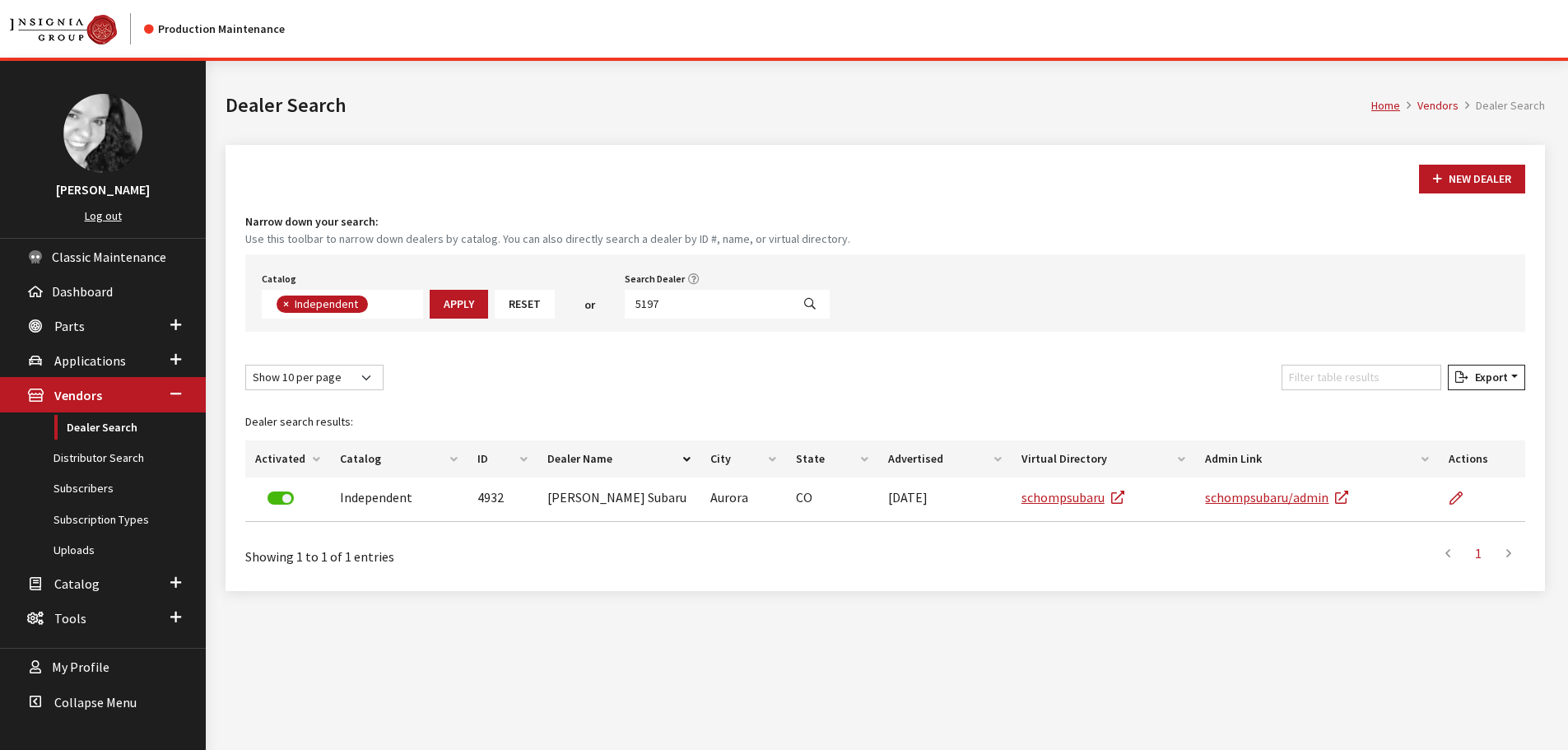
scroll to position [172, 0]
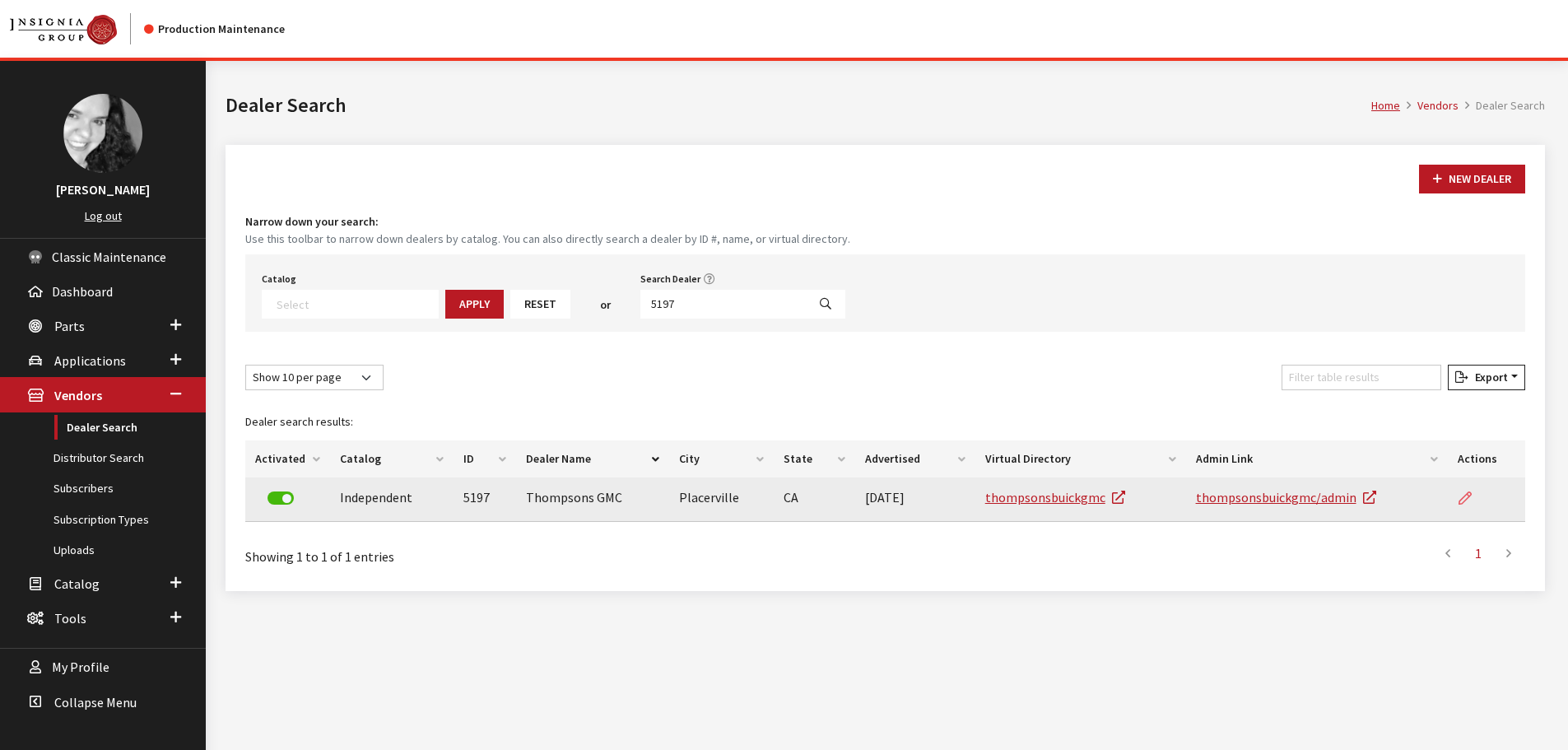
click at [1461, 490] on link at bounding box center [1472, 498] width 28 height 42
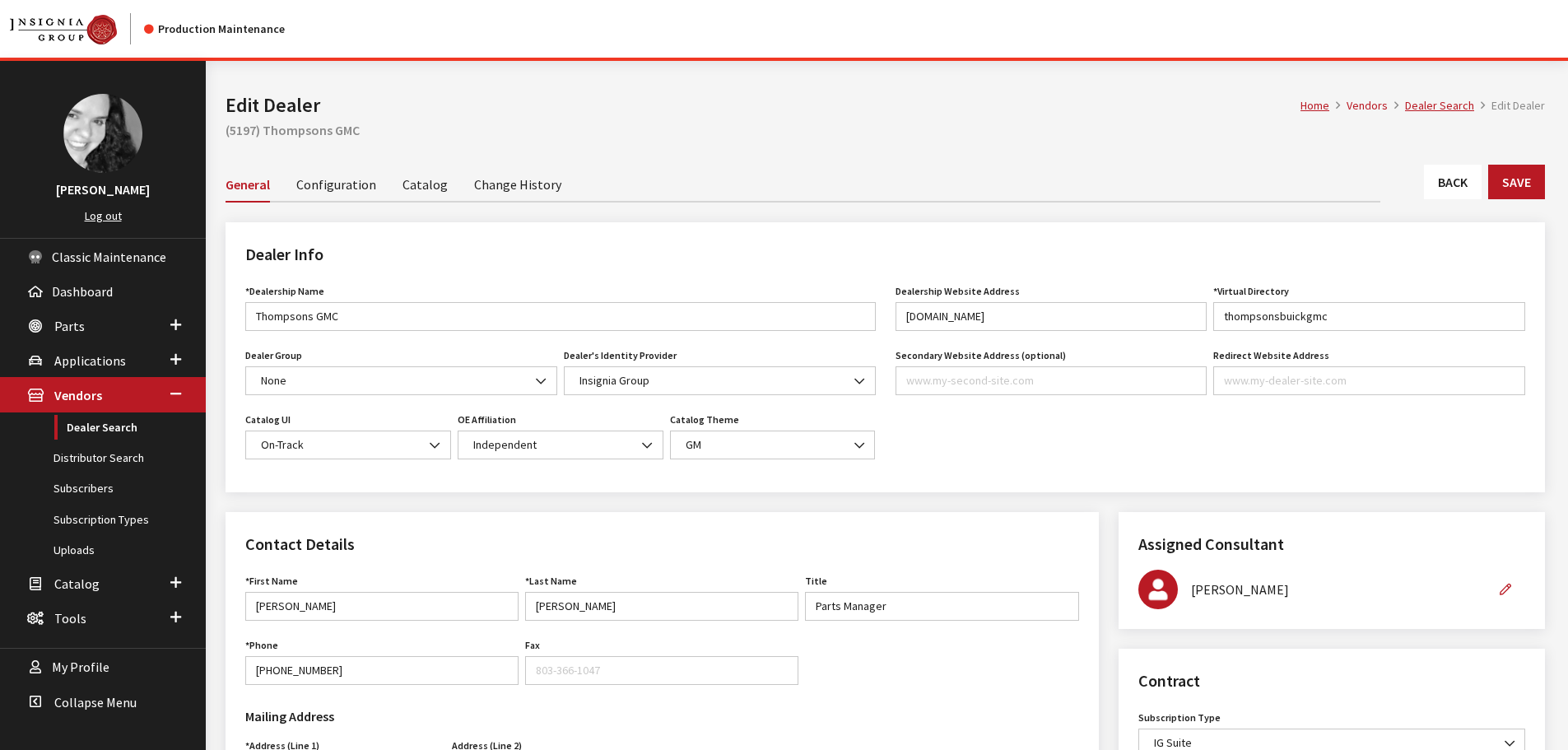
click at [1456, 197] on link "Back" at bounding box center [1453, 181] width 57 height 35
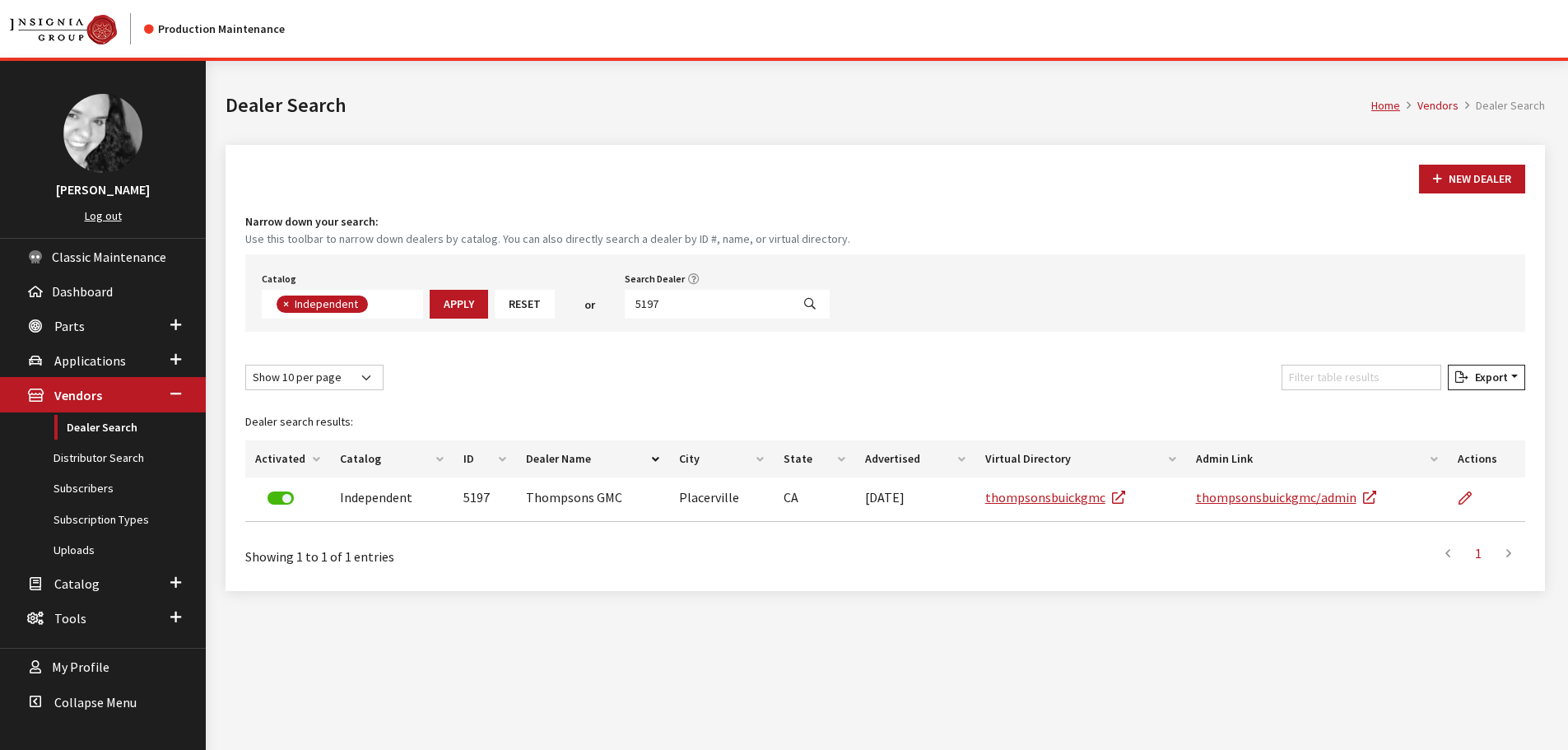
scroll to position [120, 0]
click at [678, 301] on input "5197" at bounding box center [708, 304] width 166 height 29
type input "5196"
select select
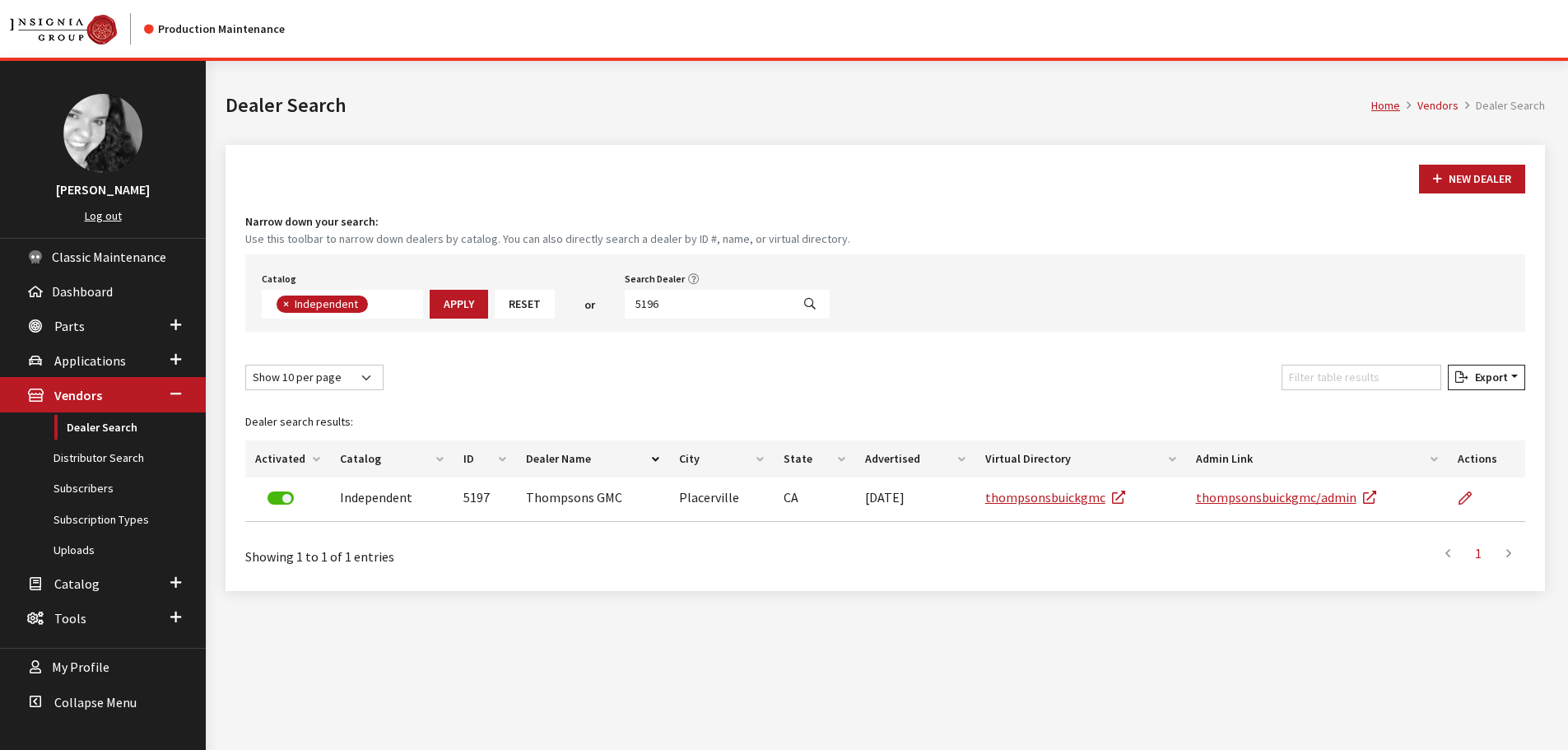
scroll to position [172, 0]
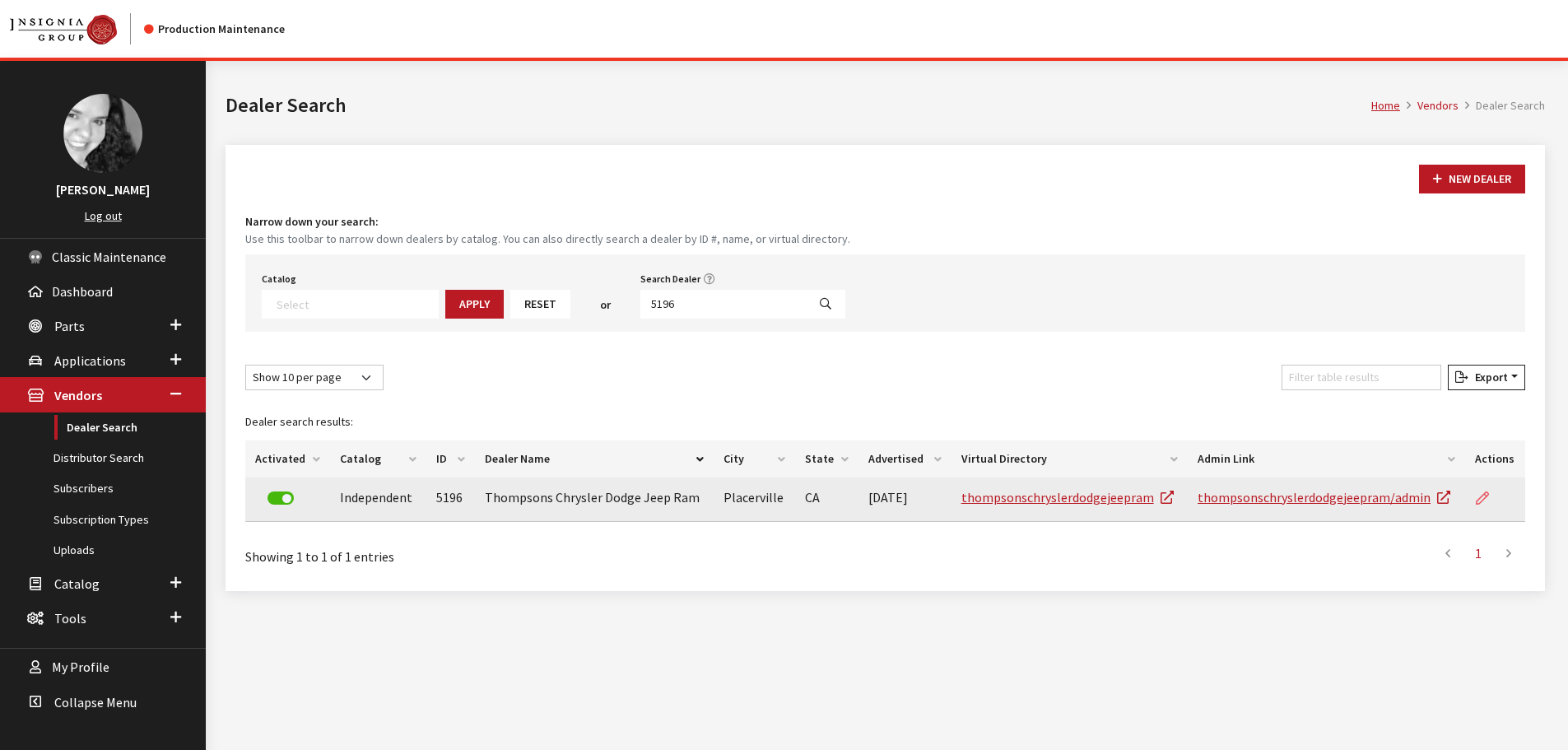
click at [1496, 503] on link at bounding box center [1489, 498] width 28 height 42
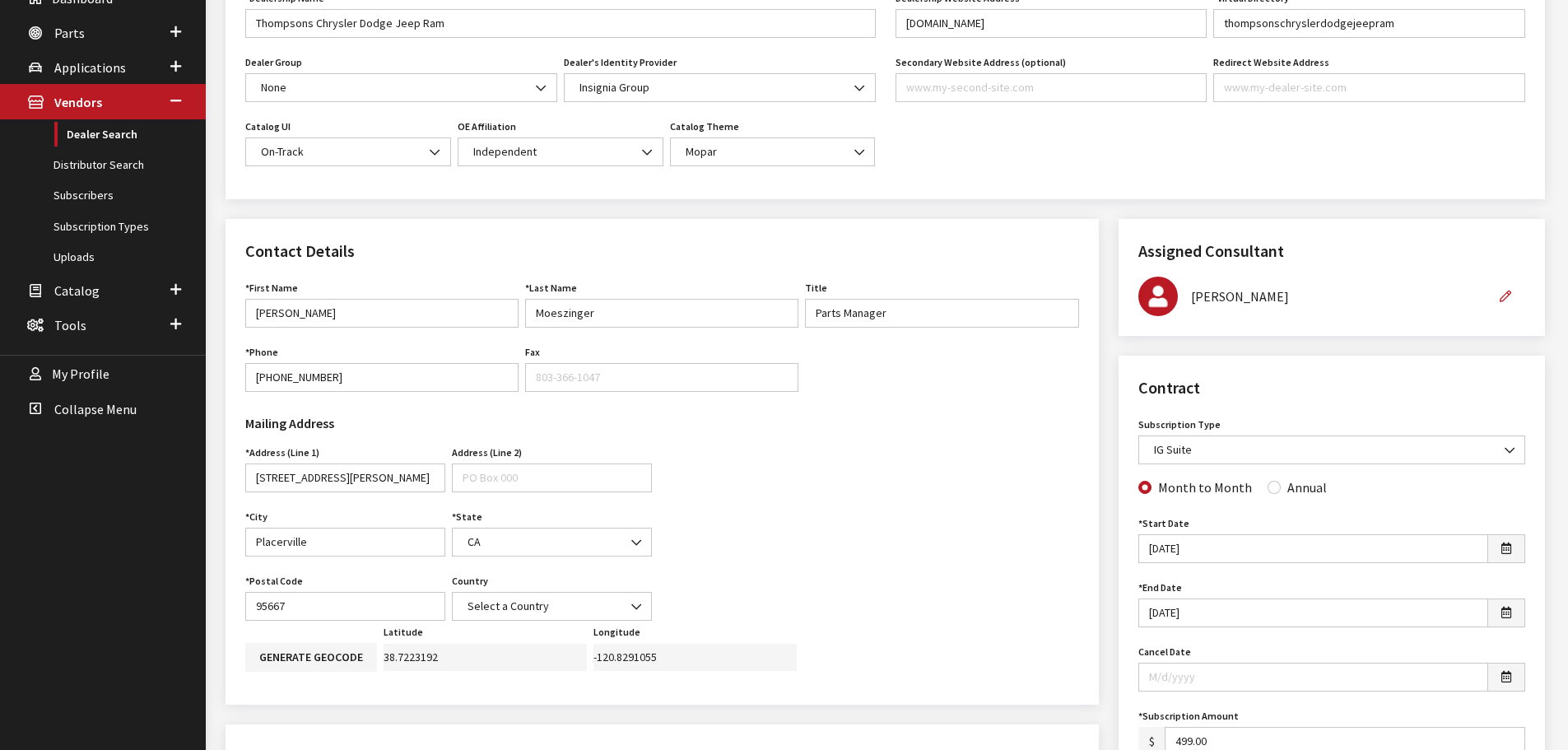
scroll to position [82, 0]
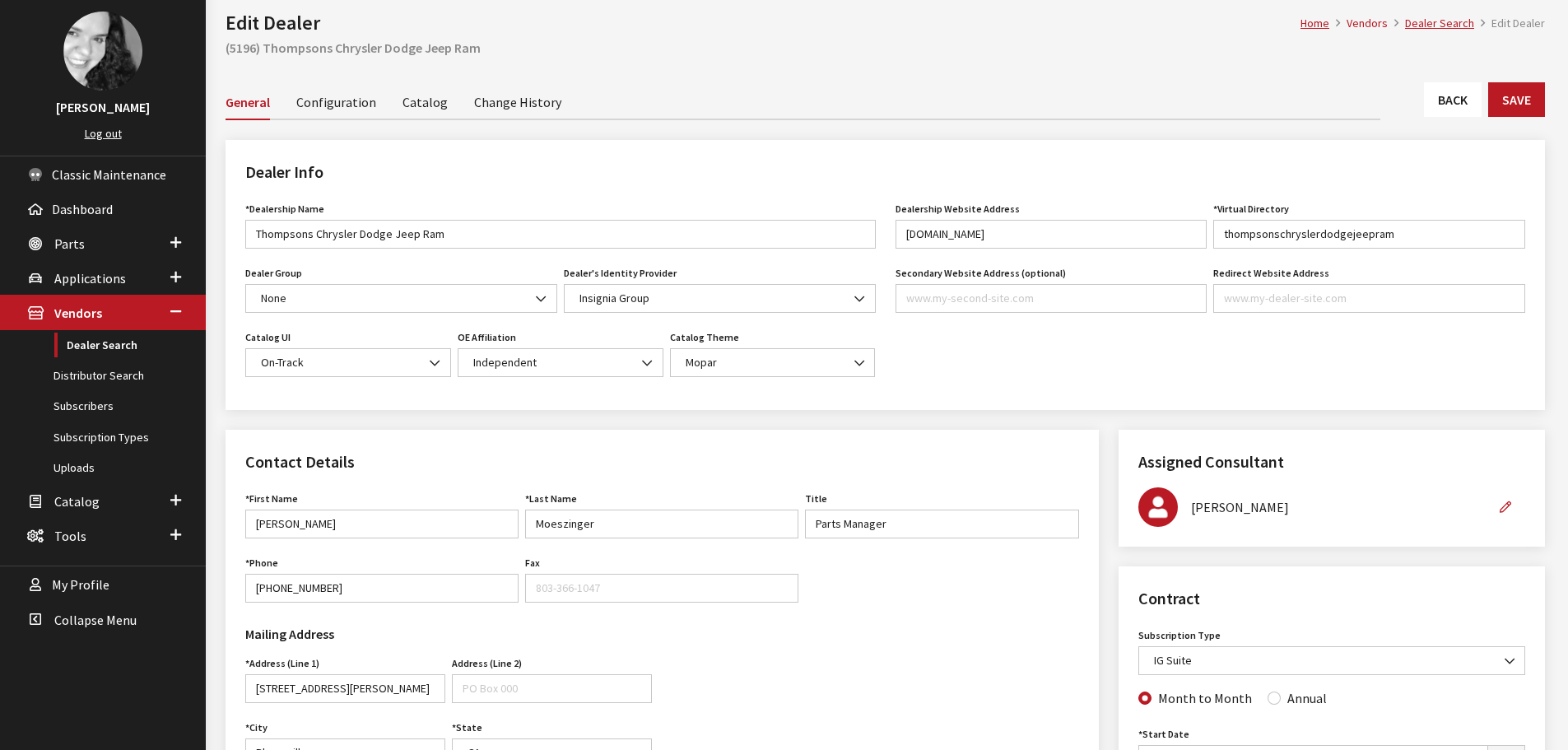
click at [1434, 107] on link "Back" at bounding box center [1453, 99] width 57 height 35
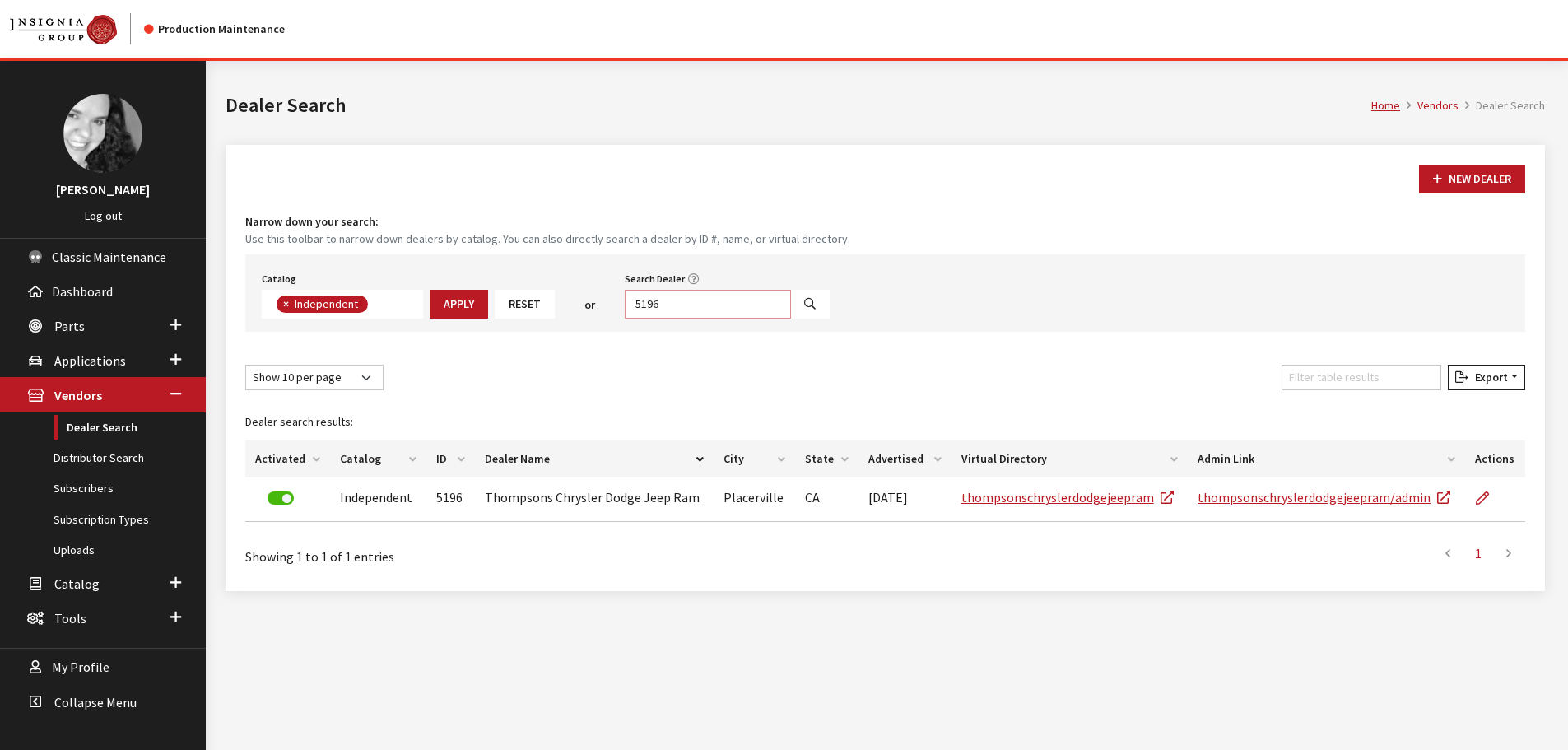
click at [661, 306] on input "5196" at bounding box center [708, 304] width 166 height 29
type input "5180"
select select
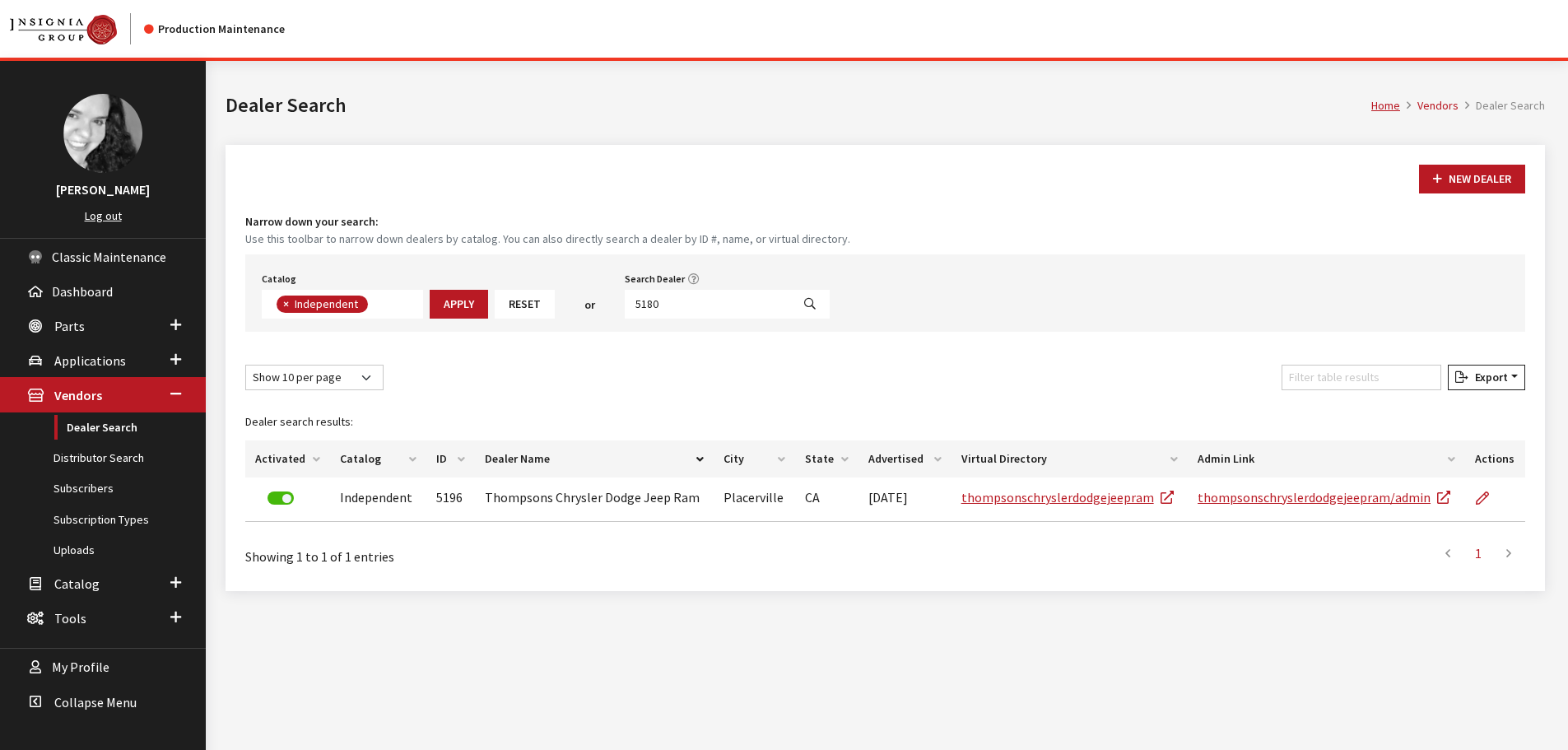
scroll to position [172, 0]
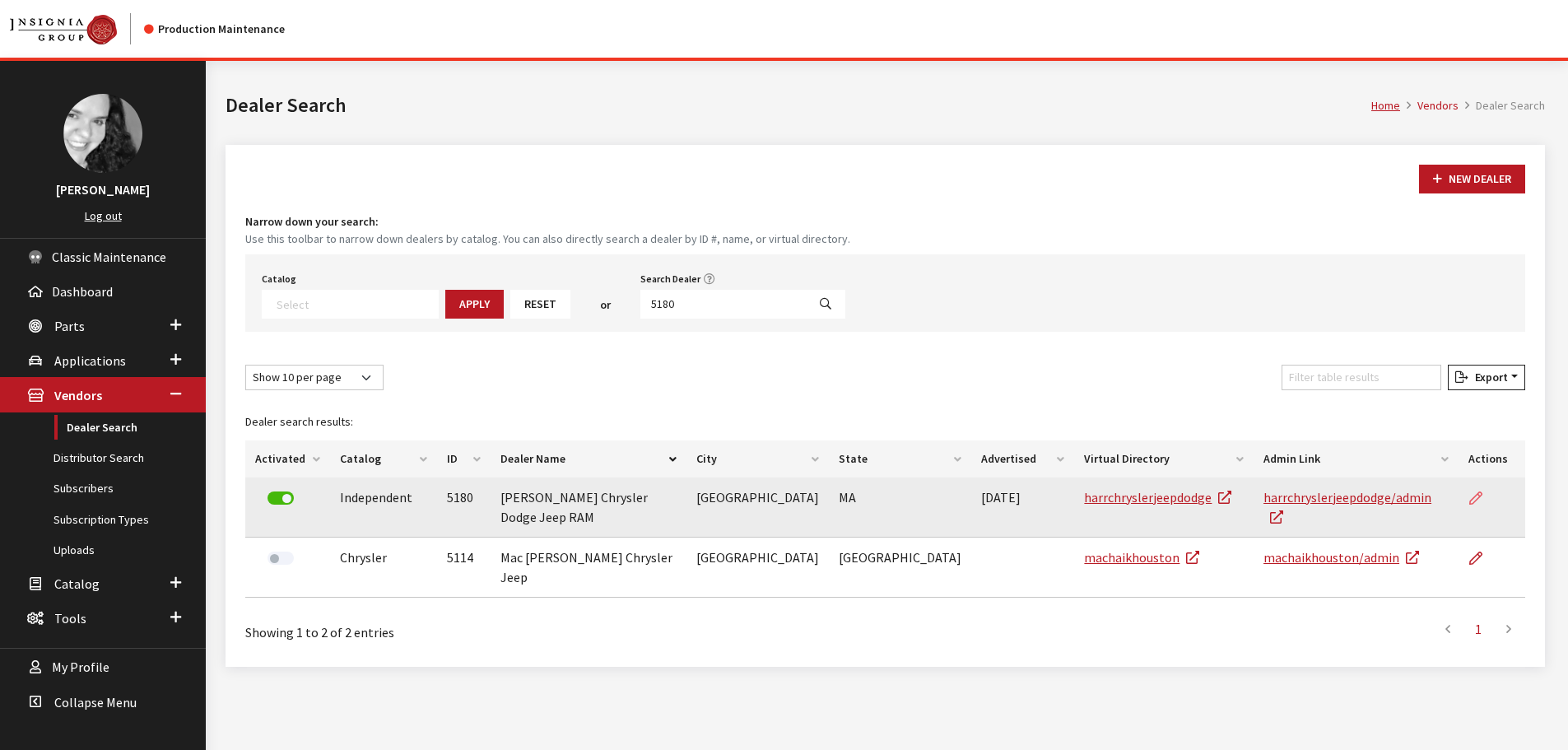
click at [1479, 502] on icon at bounding box center [1475, 498] width 13 height 13
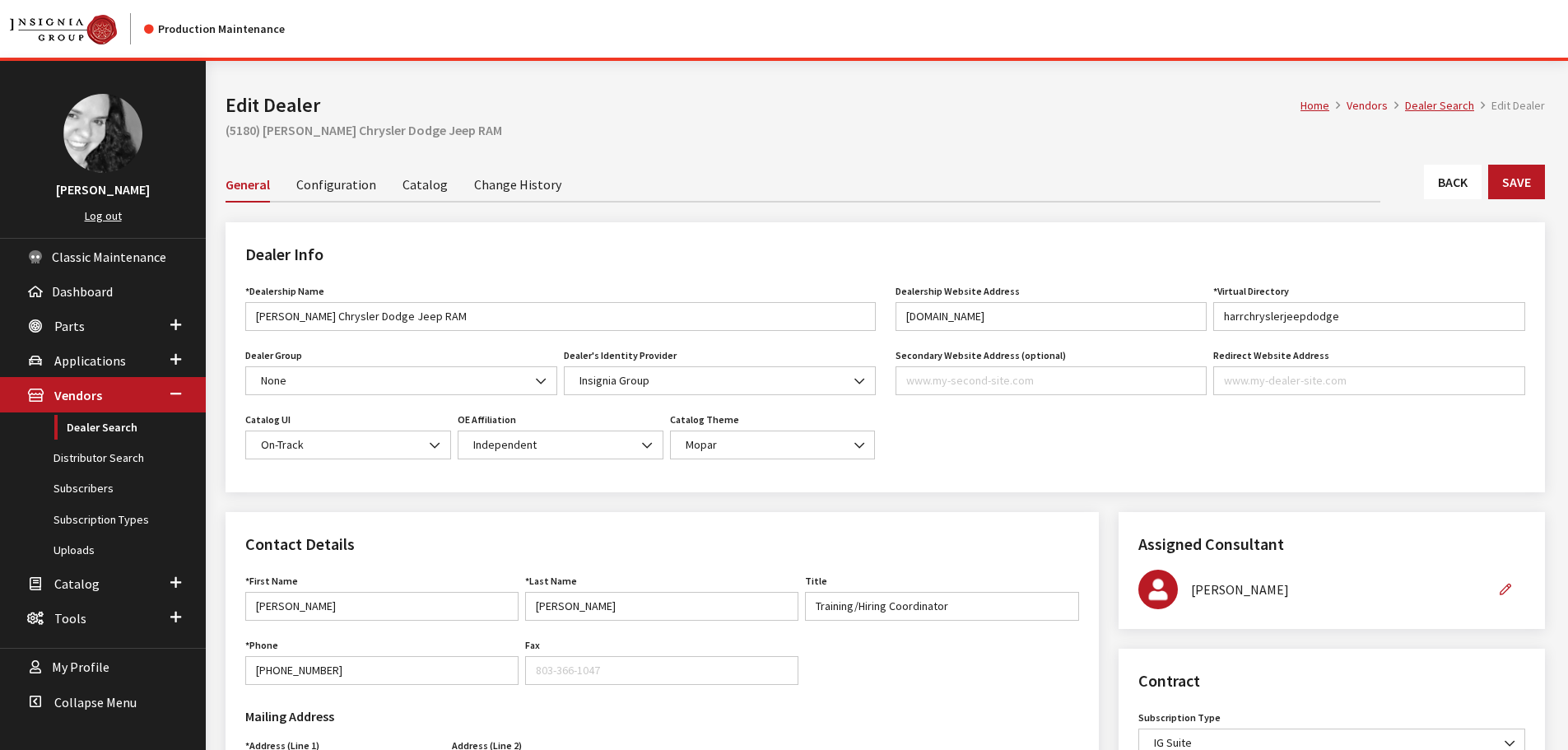
click at [1424, 187] on link "Back" at bounding box center [1453, 181] width 57 height 35
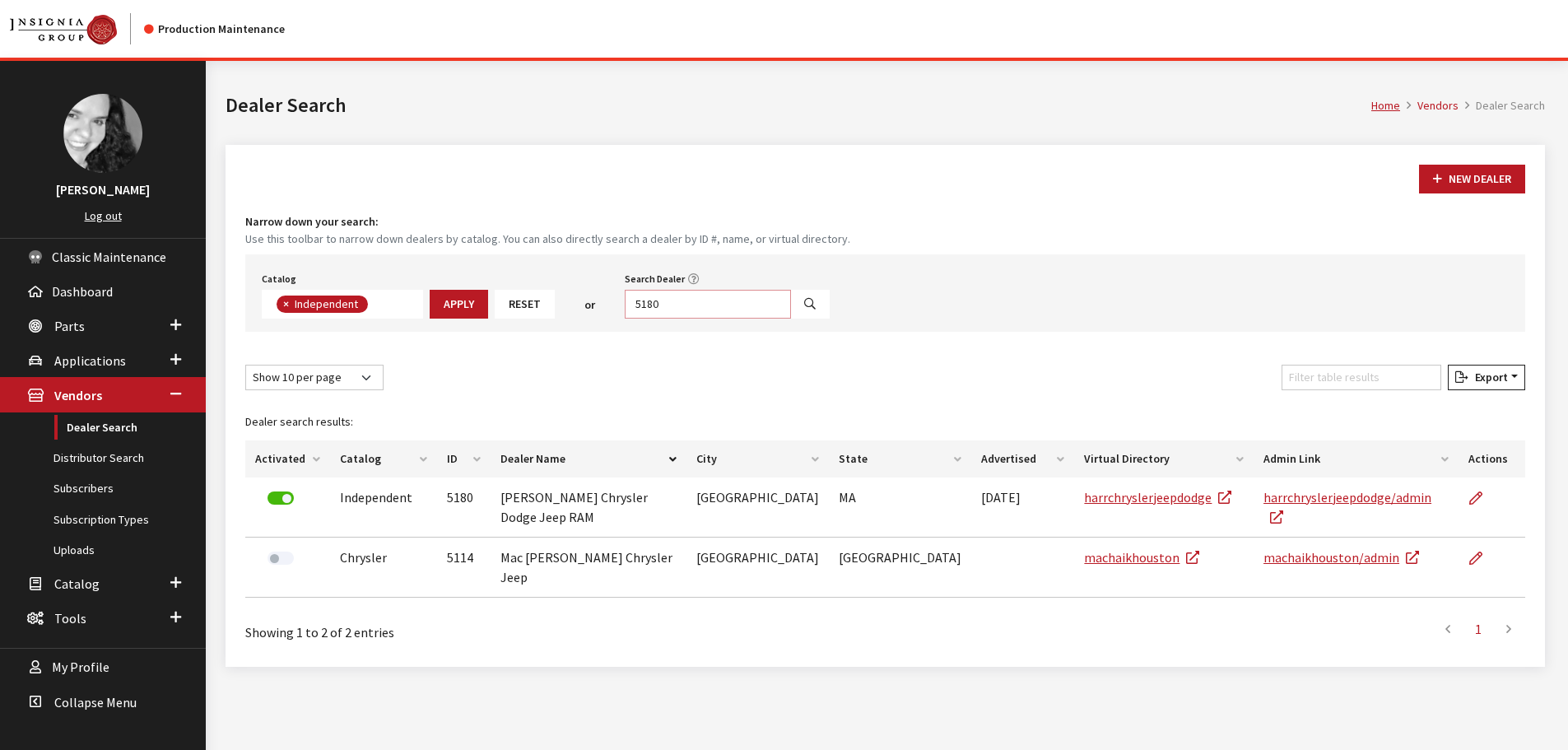
scroll to position [120, 0]
click at [761, 297] on input "5180" at bounding box center [708, 304] width 166 height 29
type input "5177"
select select
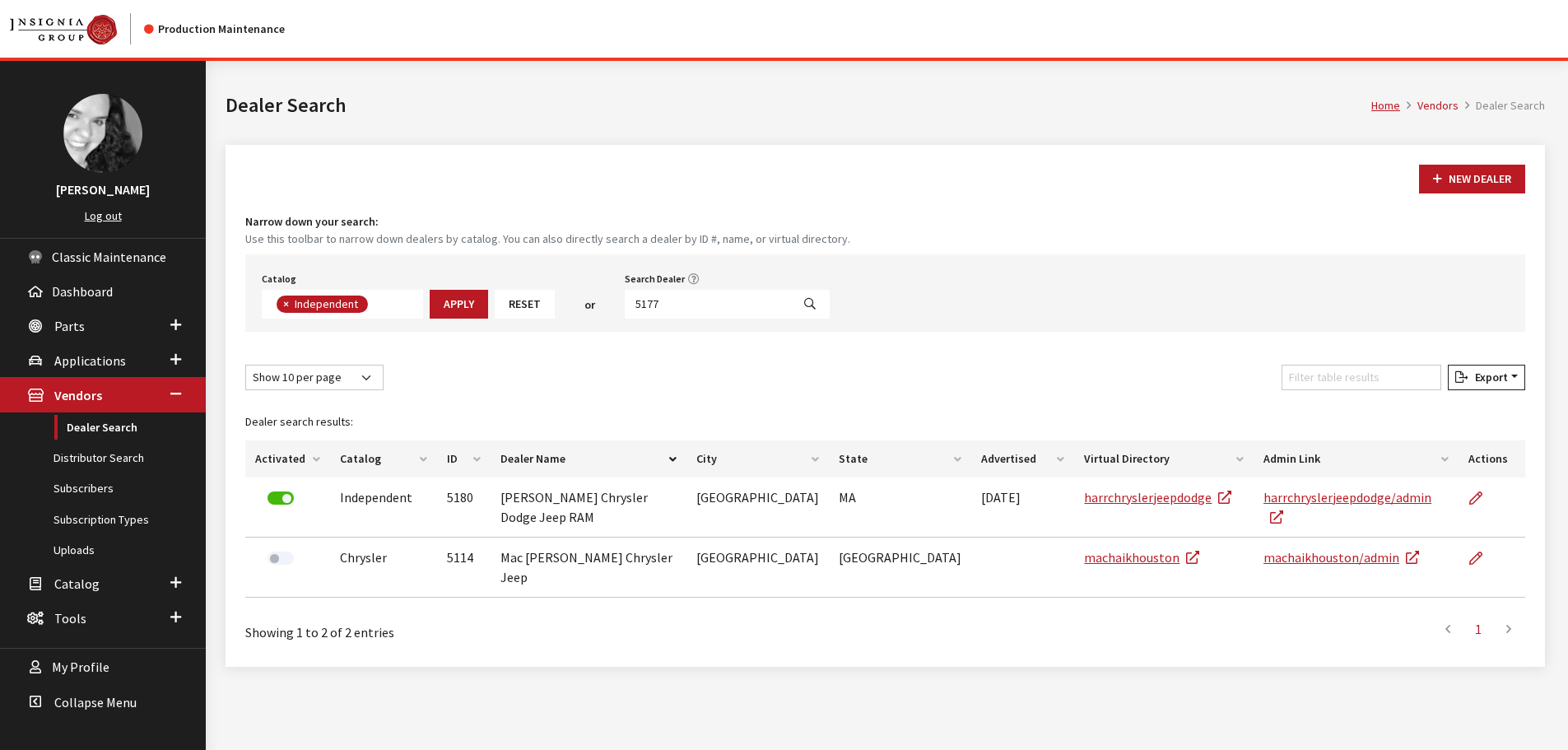
scroll to position [172, 0]
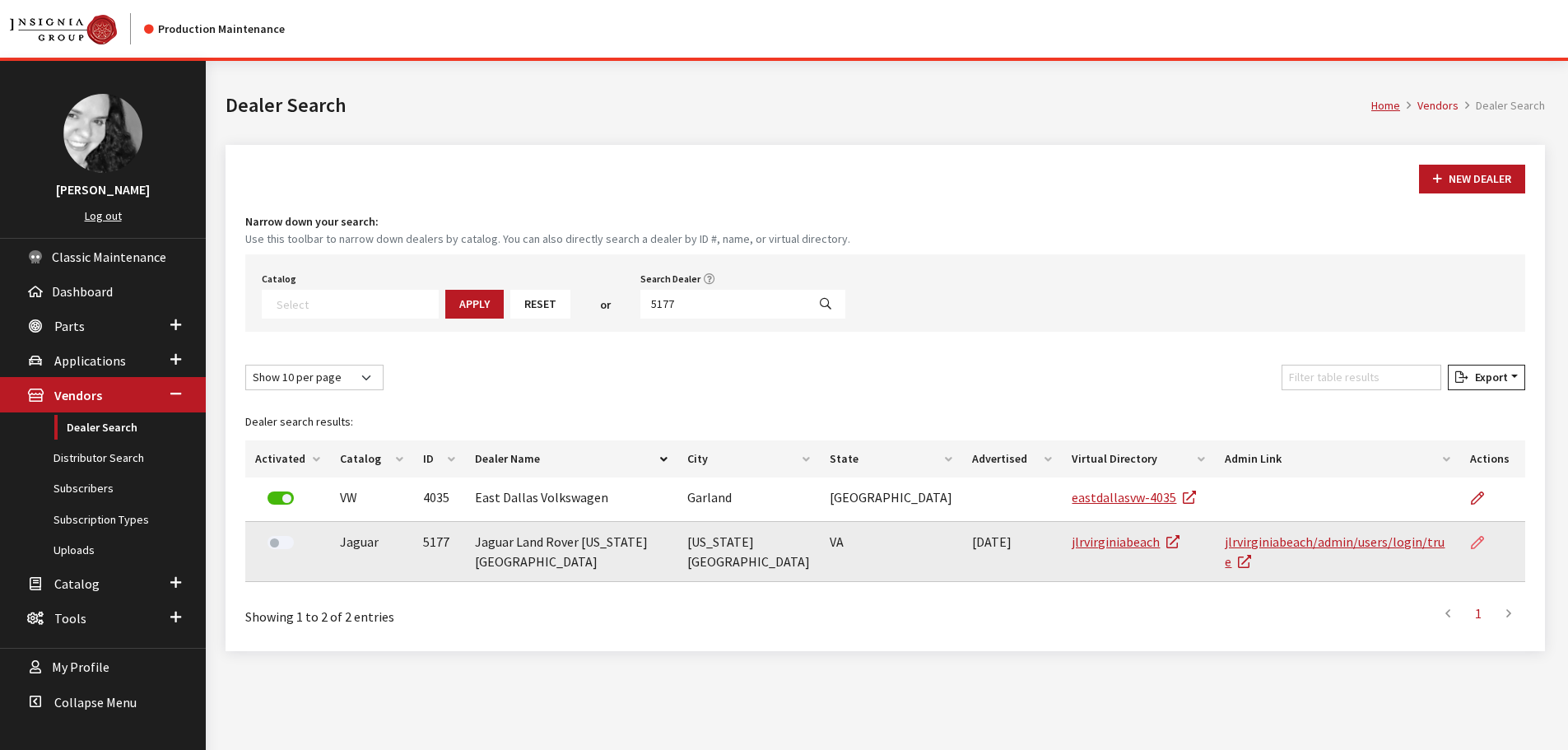
click at [1478, 542] on icon at bounding box center [1477, 543] width 13 height 13
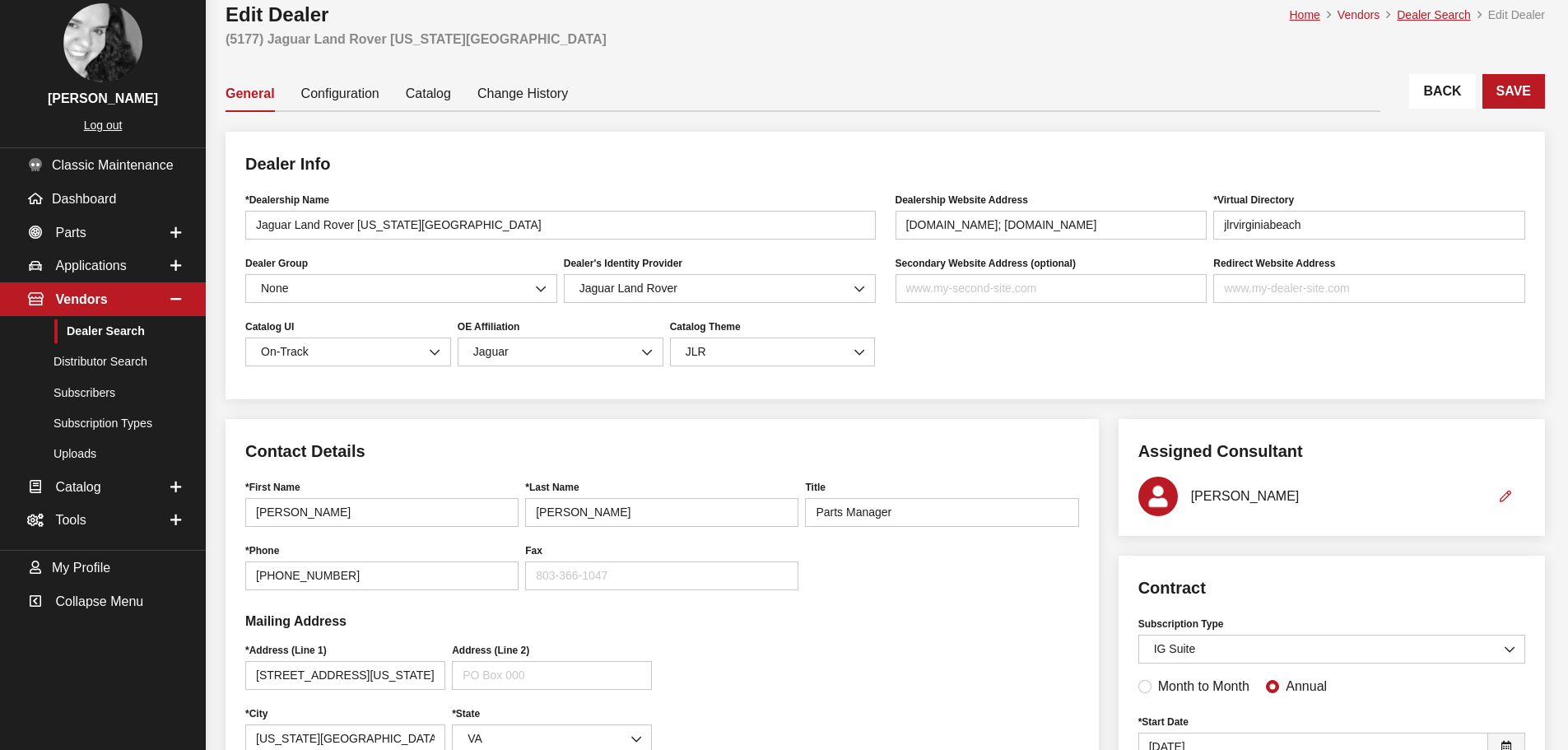
scroll to position [82, 0]
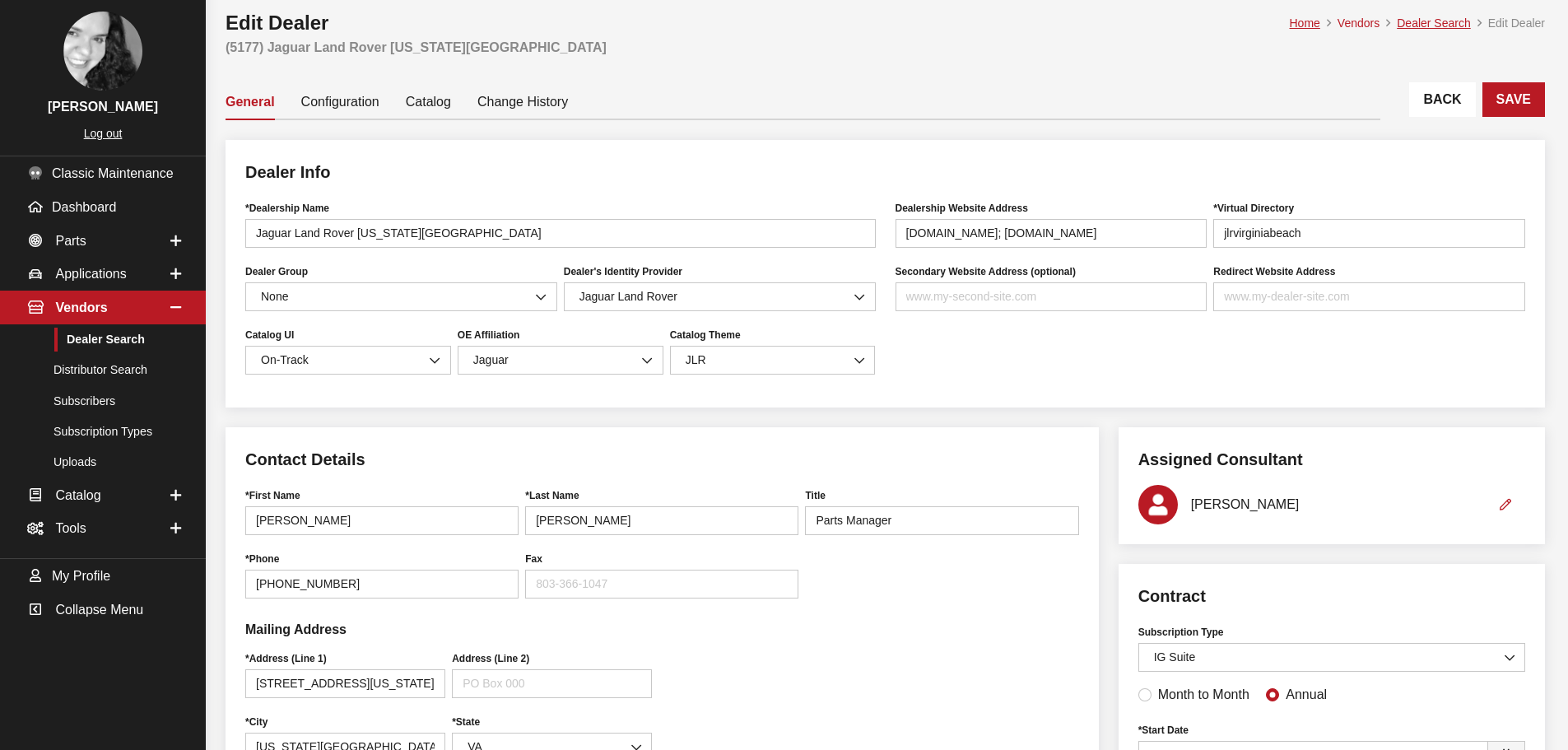
click at [1423, 113] on link "Back" at bounding box center [1442, 99] width 65 height 35
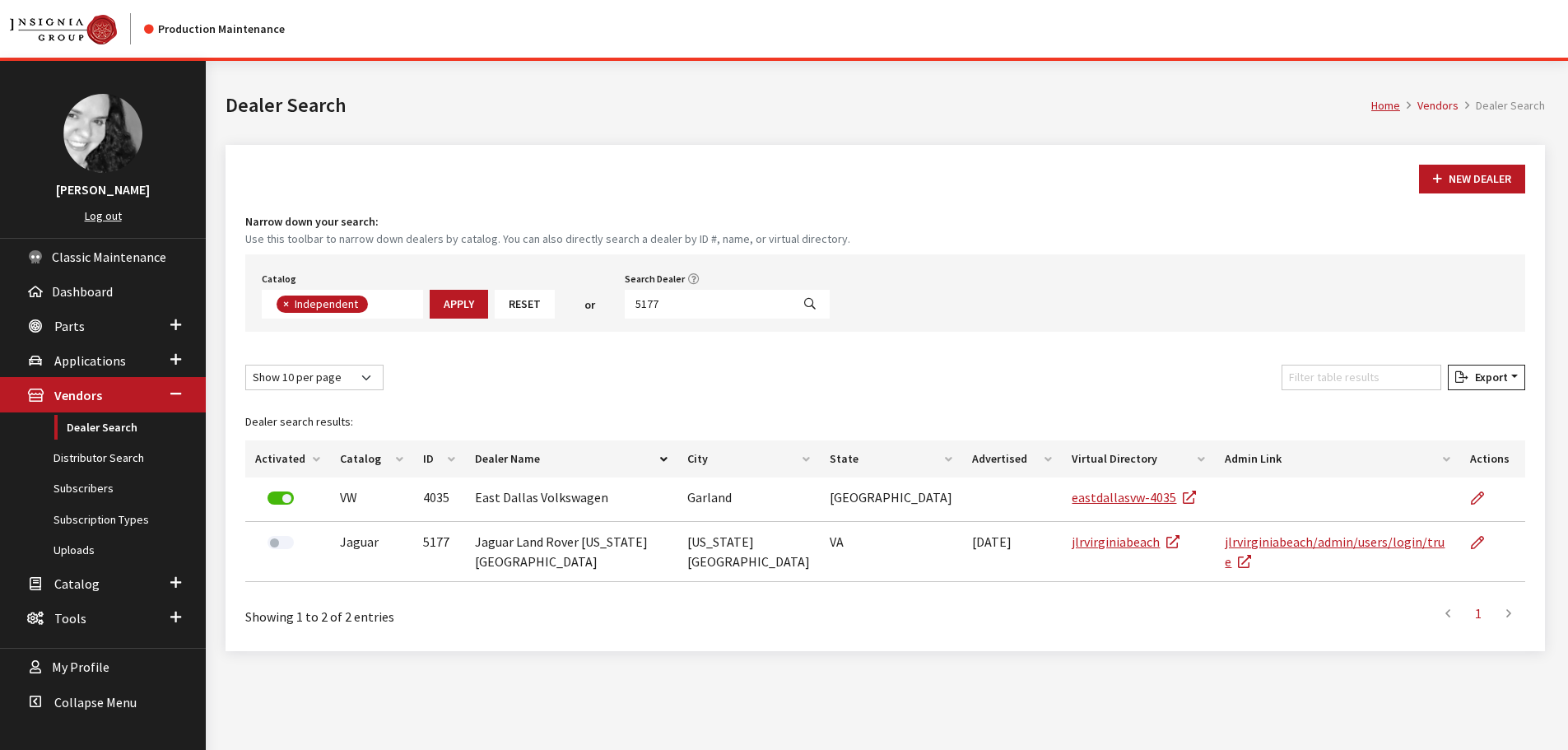
scroll to position [120, 0]
click at [667, 314] on input "5177" at bounding box center [708, 304] width 166 height 29
type input "5168"
select select
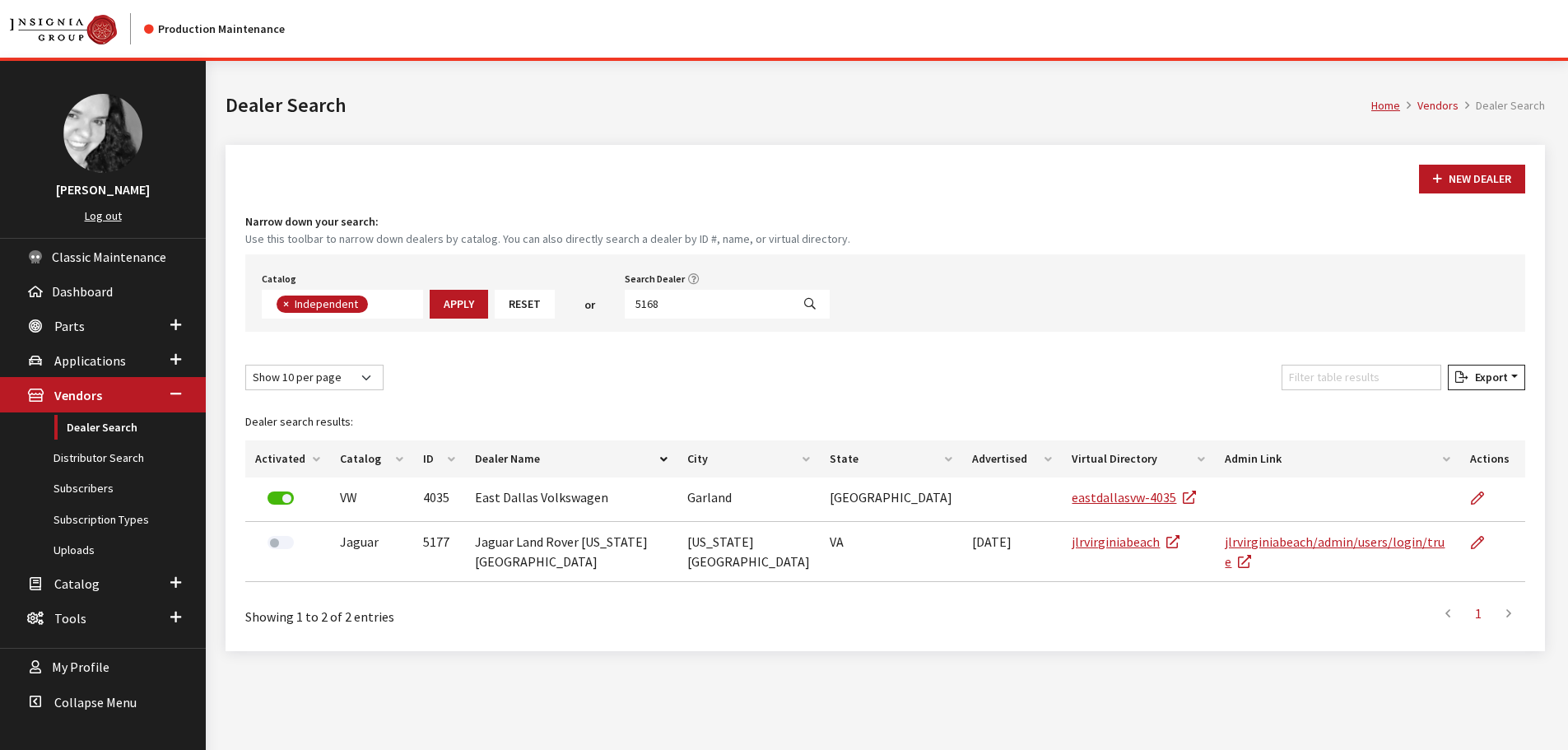
scroll to position [172, 0]
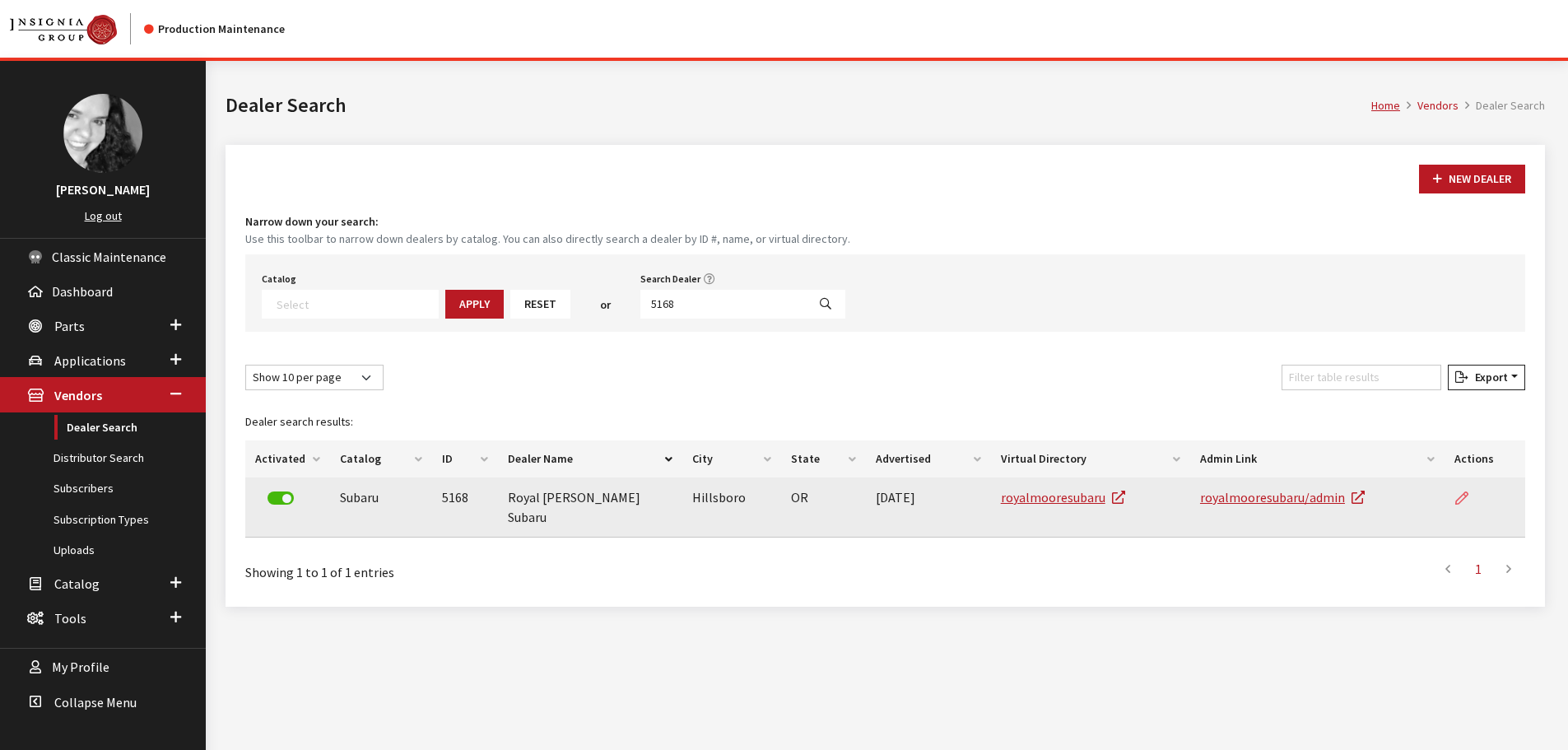
click at [1457, 504] on icon at bounding box center [1461, 498] width 13 height 13
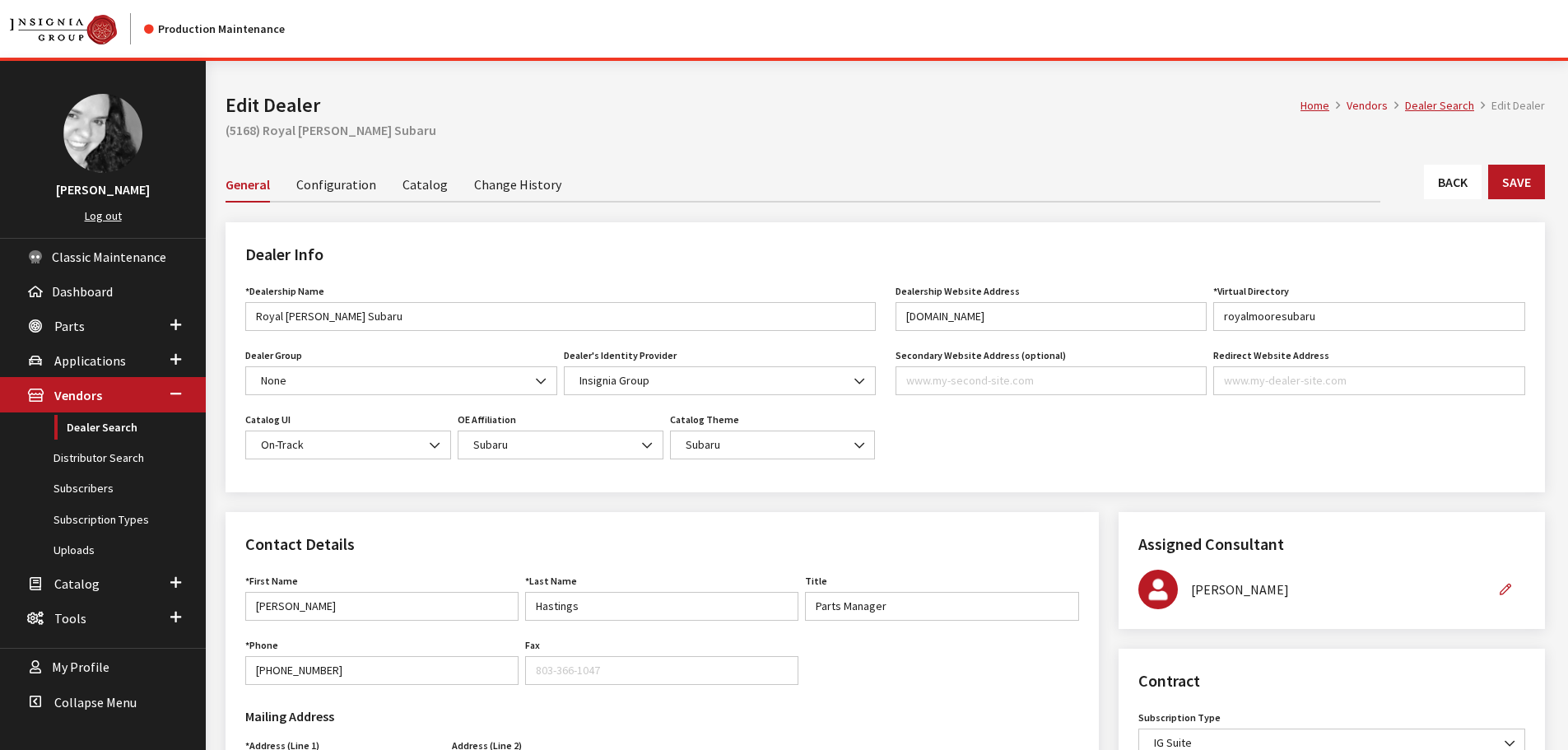
click at [1439, 186] on link "Back" at bounding box center [1453, 181] width 57 height 35
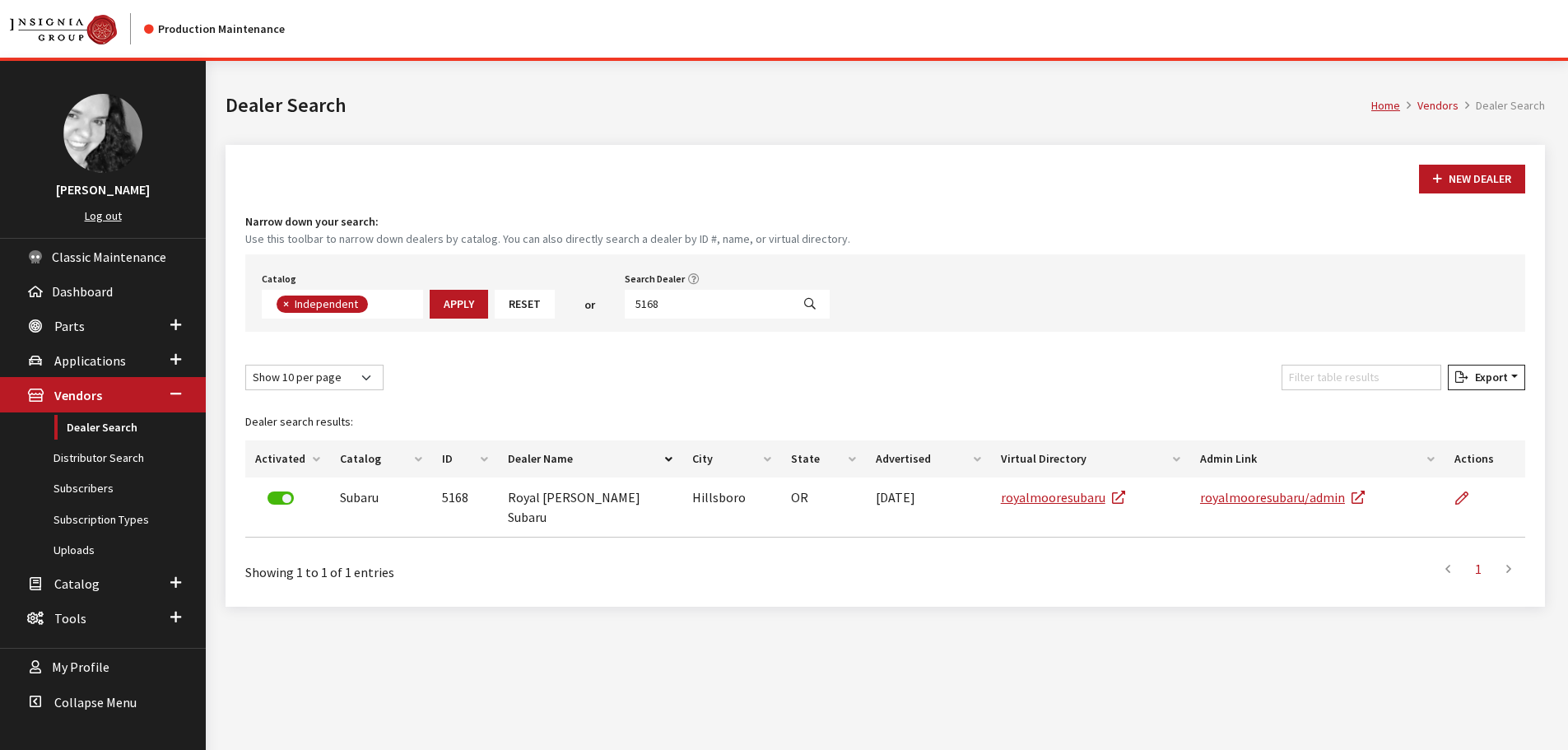
scroll to position [120, 0]
click at [660, 308] on input "5168" at bounding box center [708, 304] width 166 height 29
type input "5167"
select select
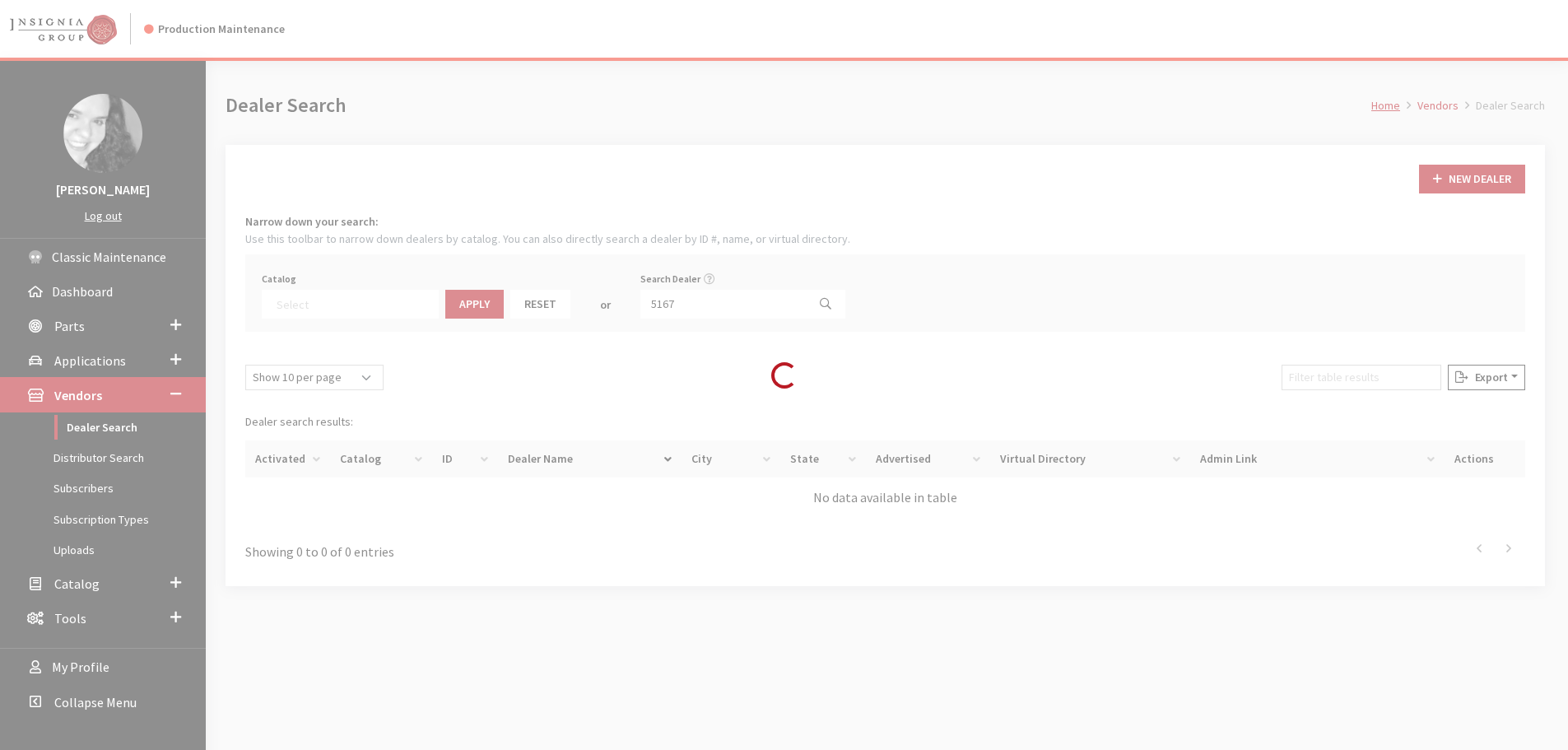
scroll to position [172, 0]
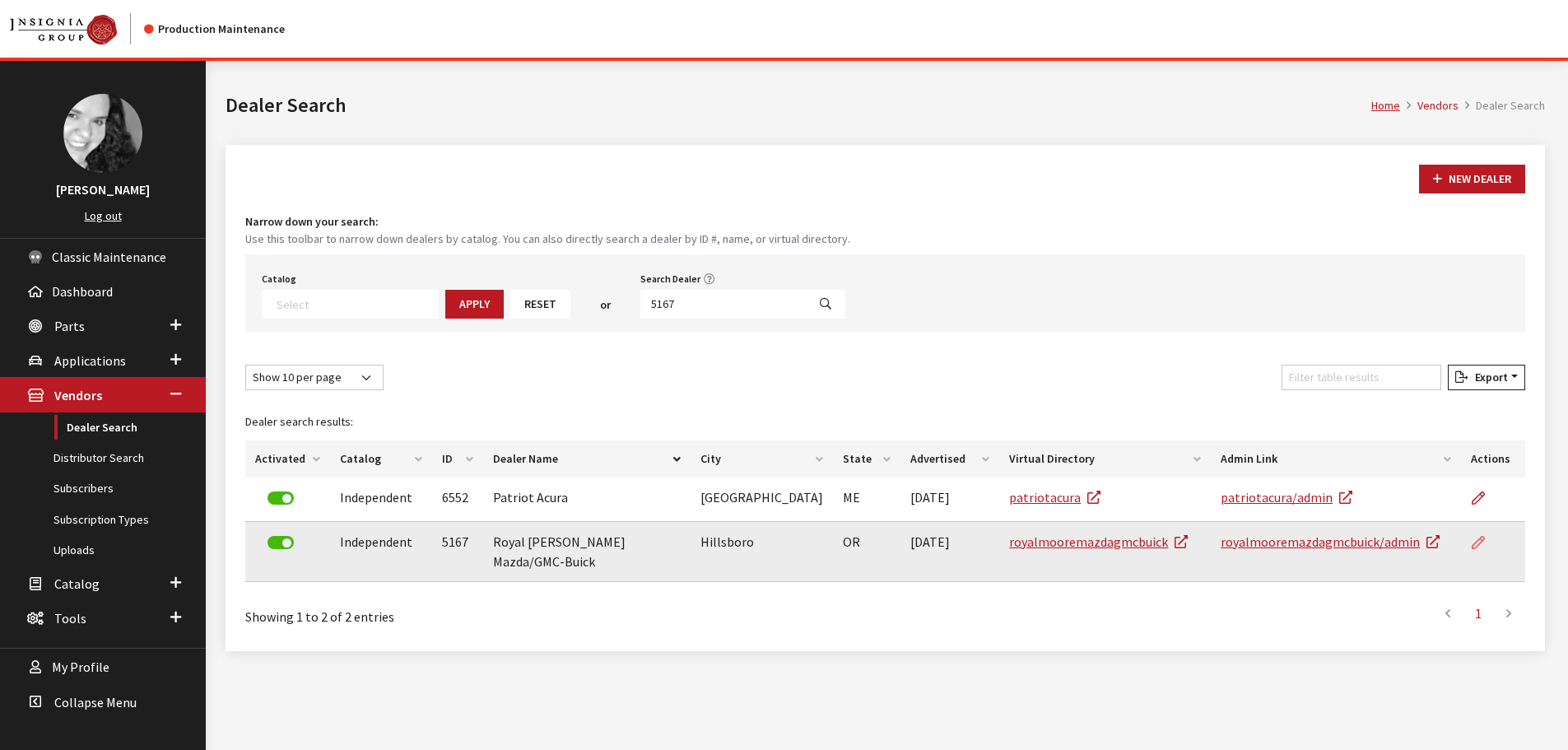
click at [1489, 544] on link at bounding box center [1485, 543] width 28 height 42
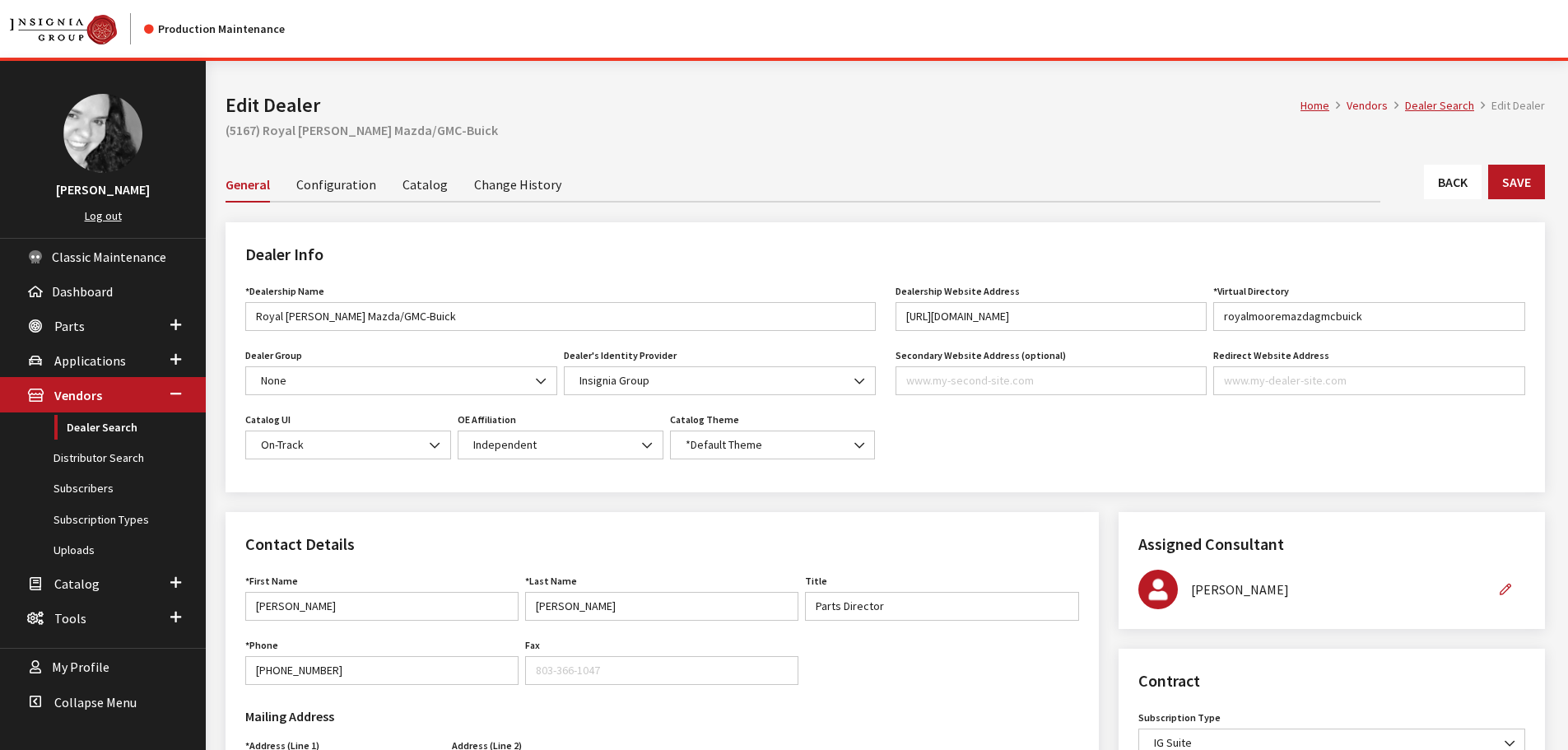
click at [1443, 182] on link "Back" at bounding box center [1453, 181] width 57 height 35
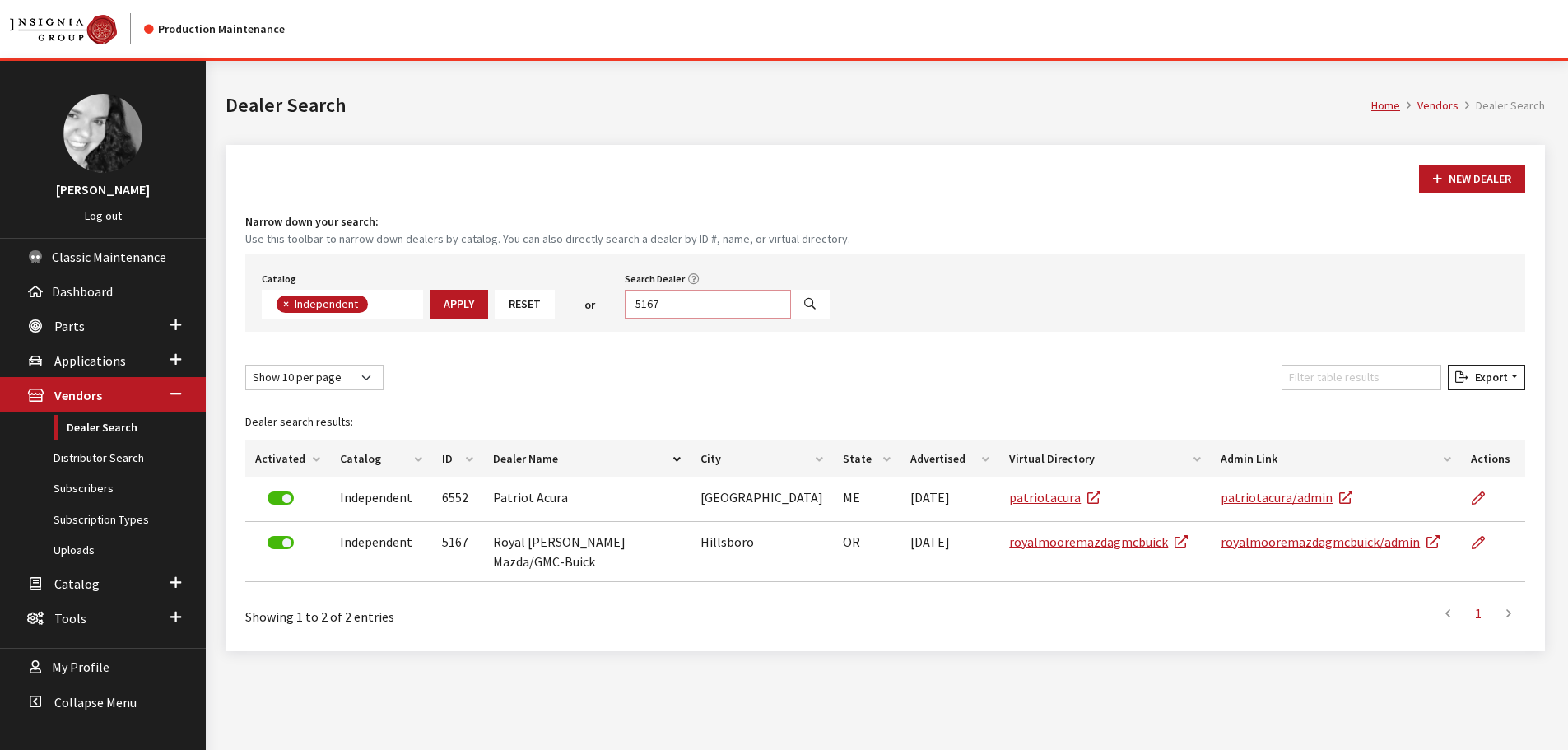
click at [716, 311] on input "5167" at bounding box center [708, 304] width 166 height 29
type input "3437"
select select
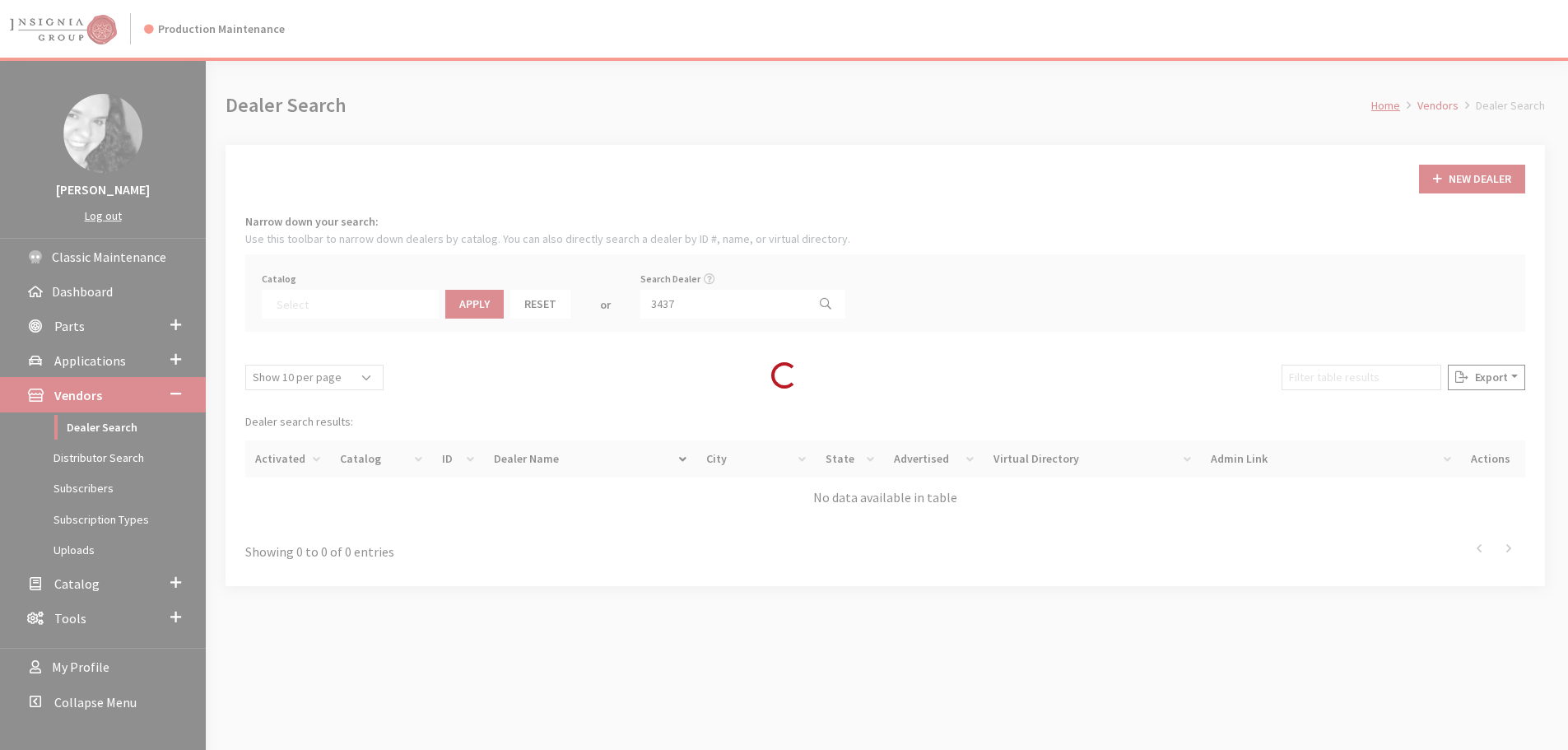
scroll to position [172, 0]
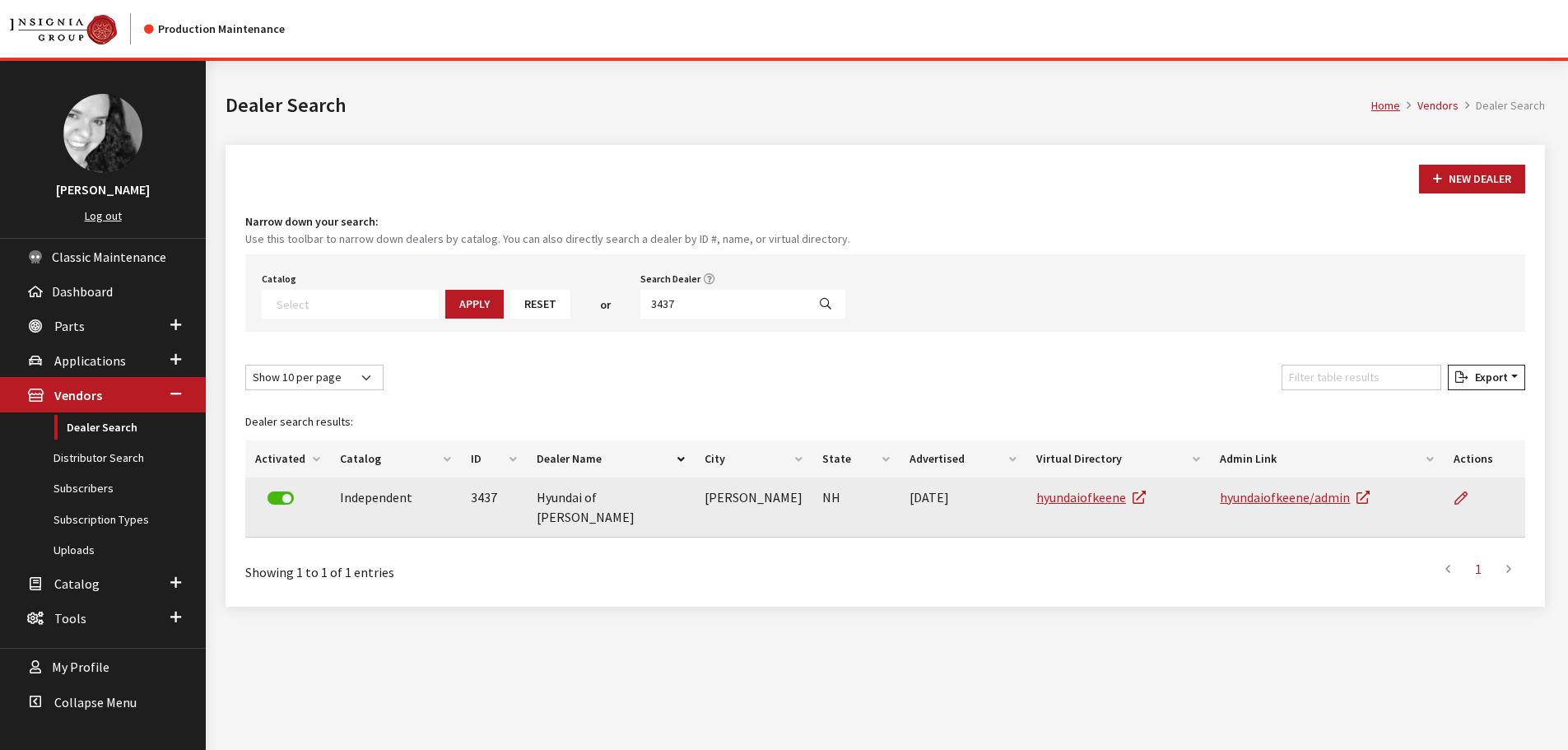
click at [1445, 498] on td at bounding box center [1485, 507] width 81 height 60
click at [1454, 498] on icon at bounding box center [1460, 498] width 13 height 13
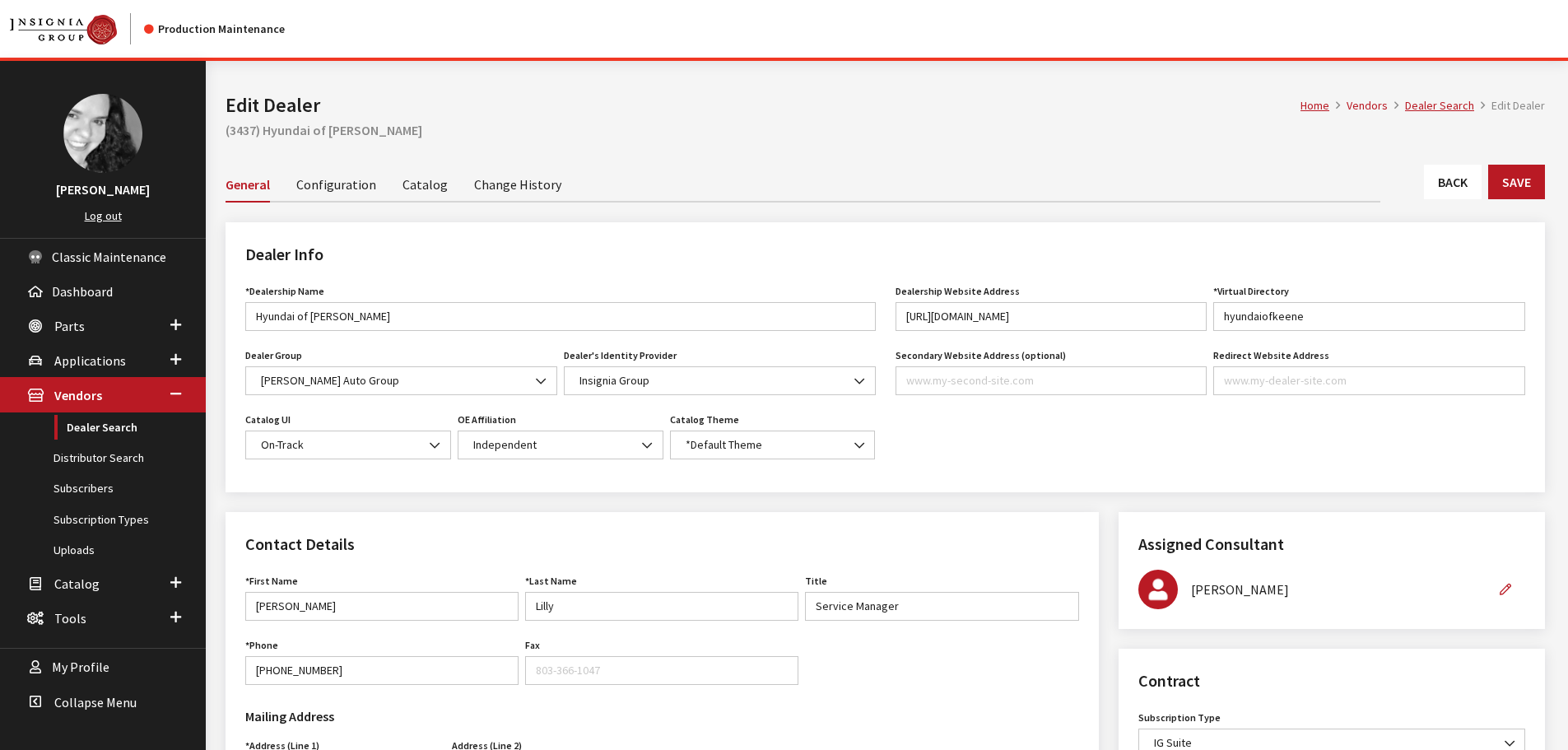
click at [1432, 169] on link "Back" at bounding box center [1453, 181] width 57 height 35
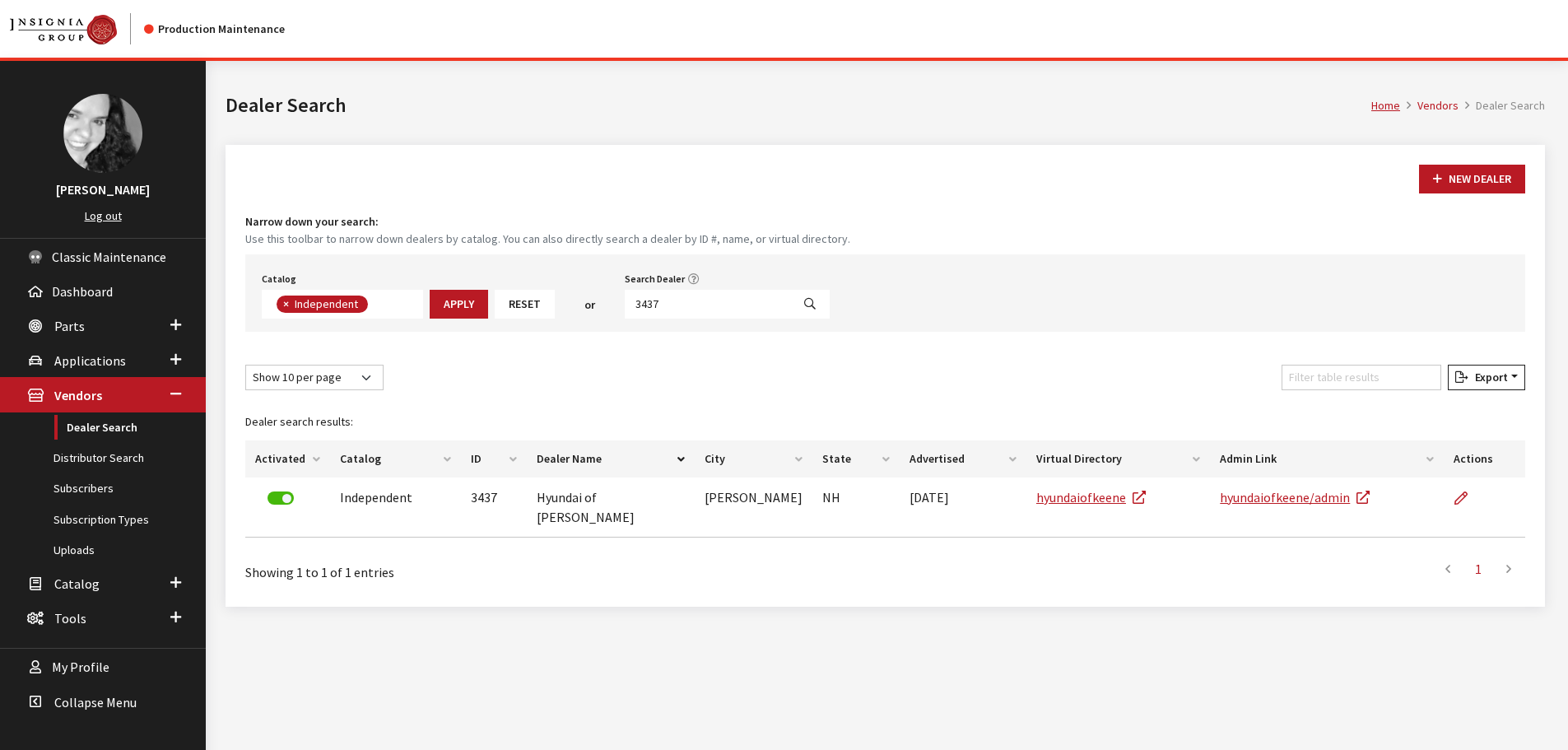
click at [728, 325] on div "Catalog Acura Alfa Romeo Audi Bentley BMW Chrysler DoubleTake Ford GM Honda Hyu…" at bounding box center [886, 293] width 1280 height 77
click at [718, 308] on input "3437" at bounding box center [708, 304] width 166 height 29
type input "3462"
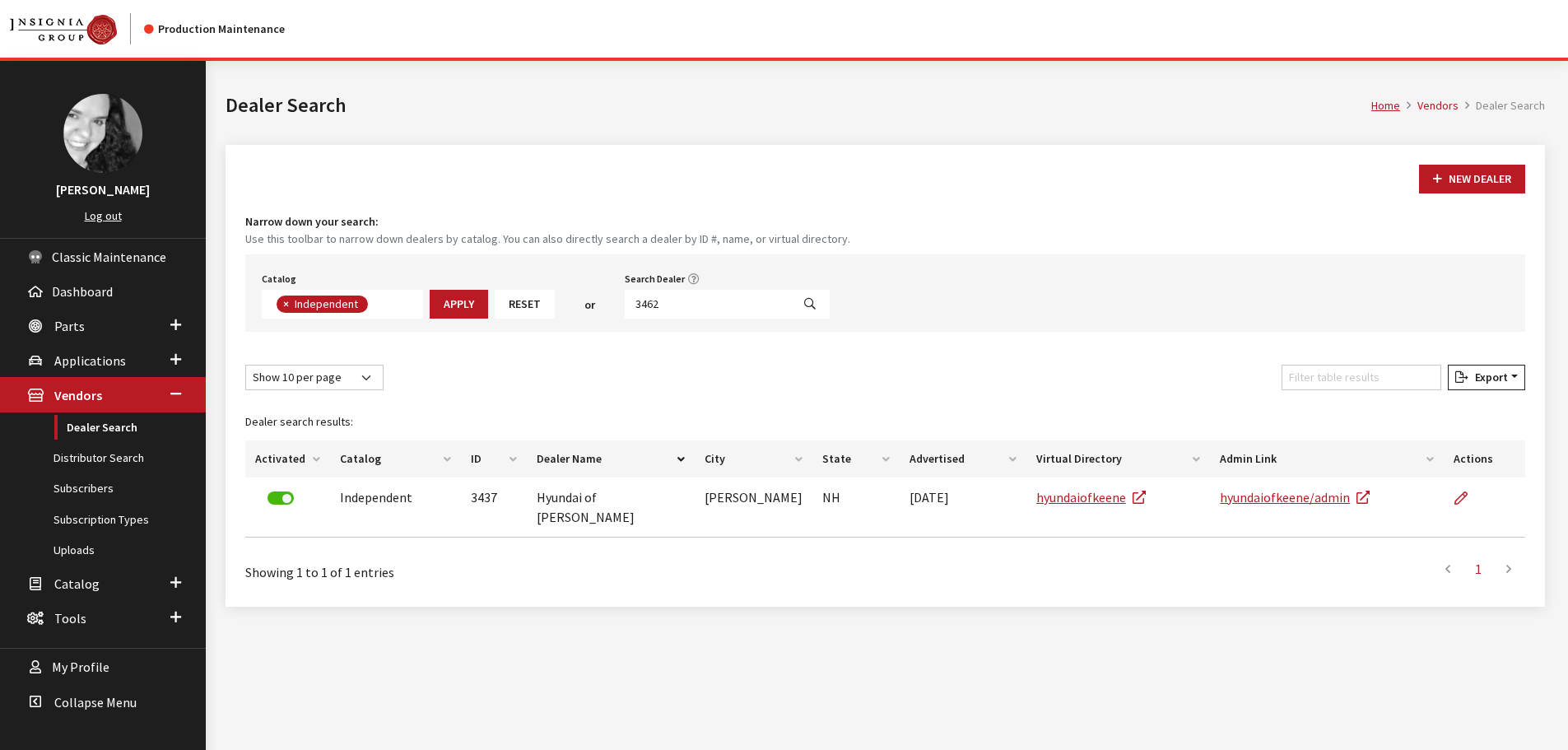
select select
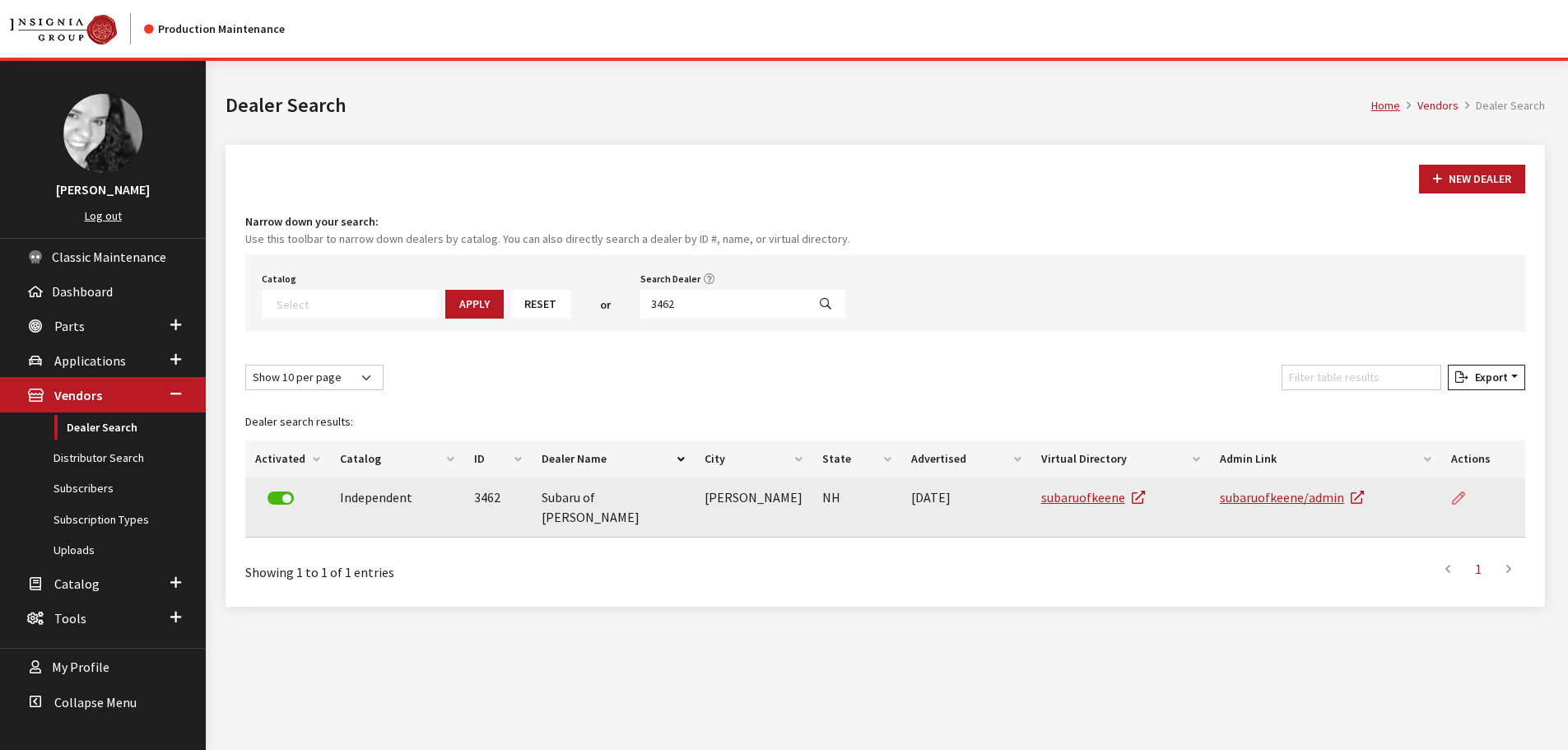
click at [1463, 506] on link at bounding box center [1465, 498] width 28 height 42
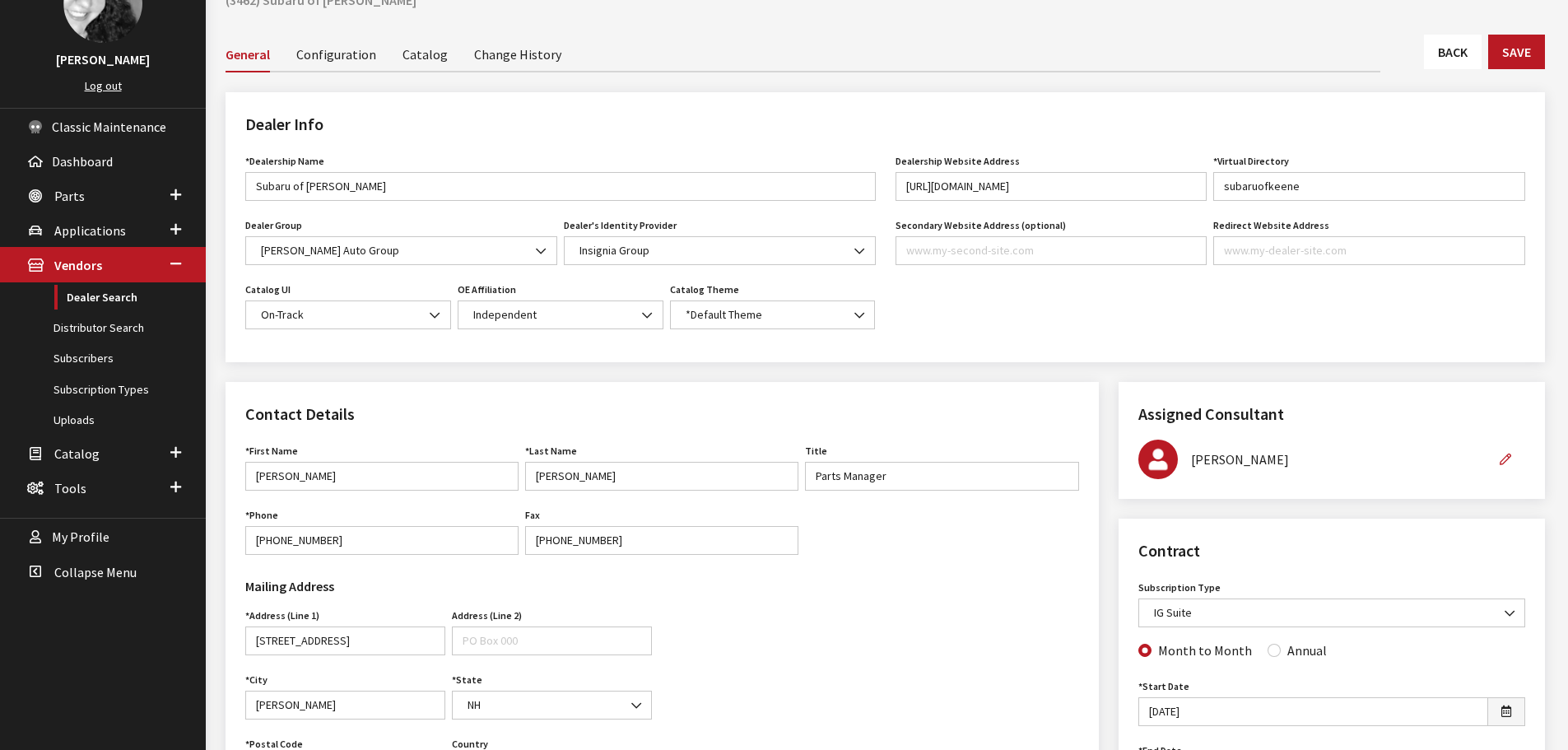
scroll to position [82, 0]
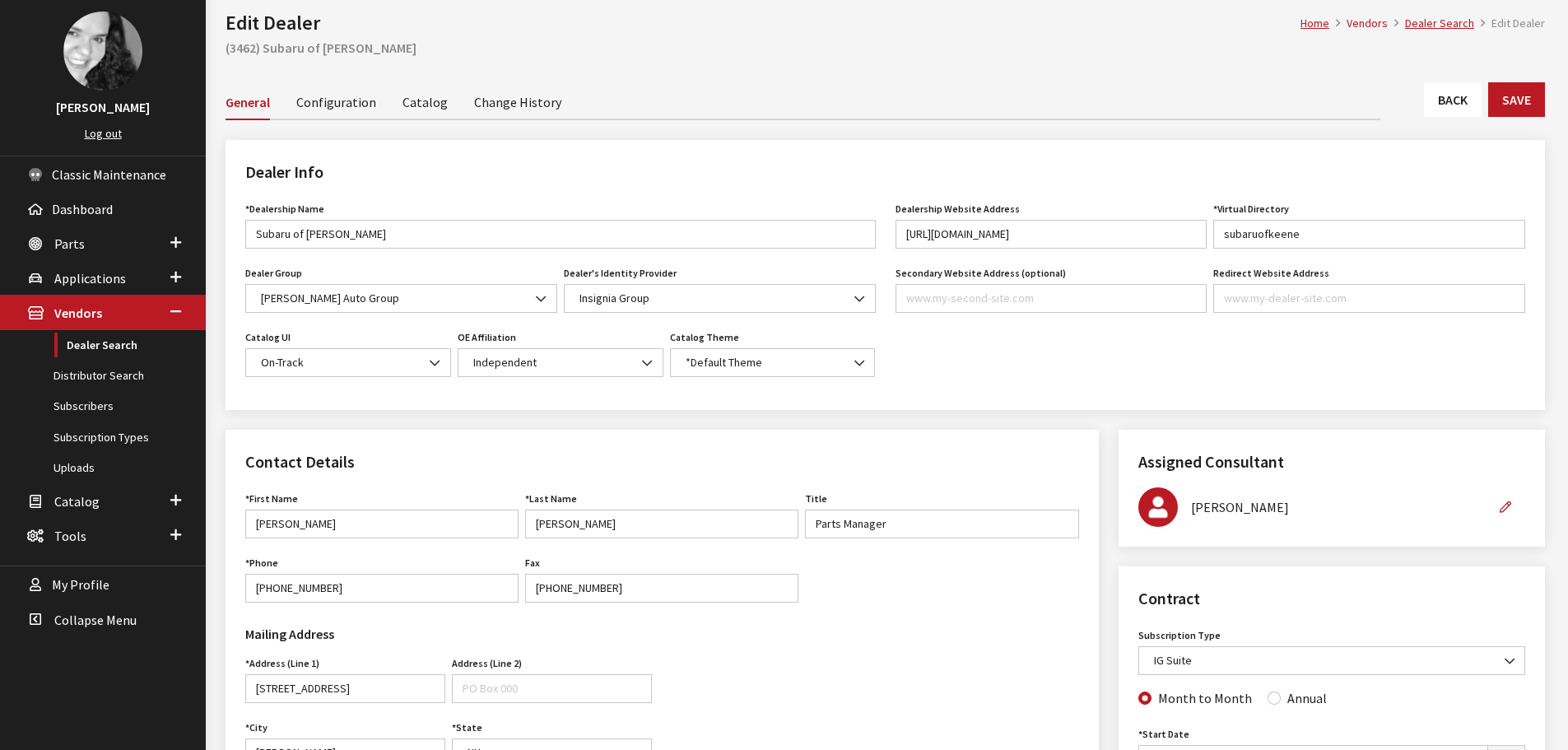
click at [1459, 106] on link "Back" at bounding box center [1453, 99] width 57 height 35
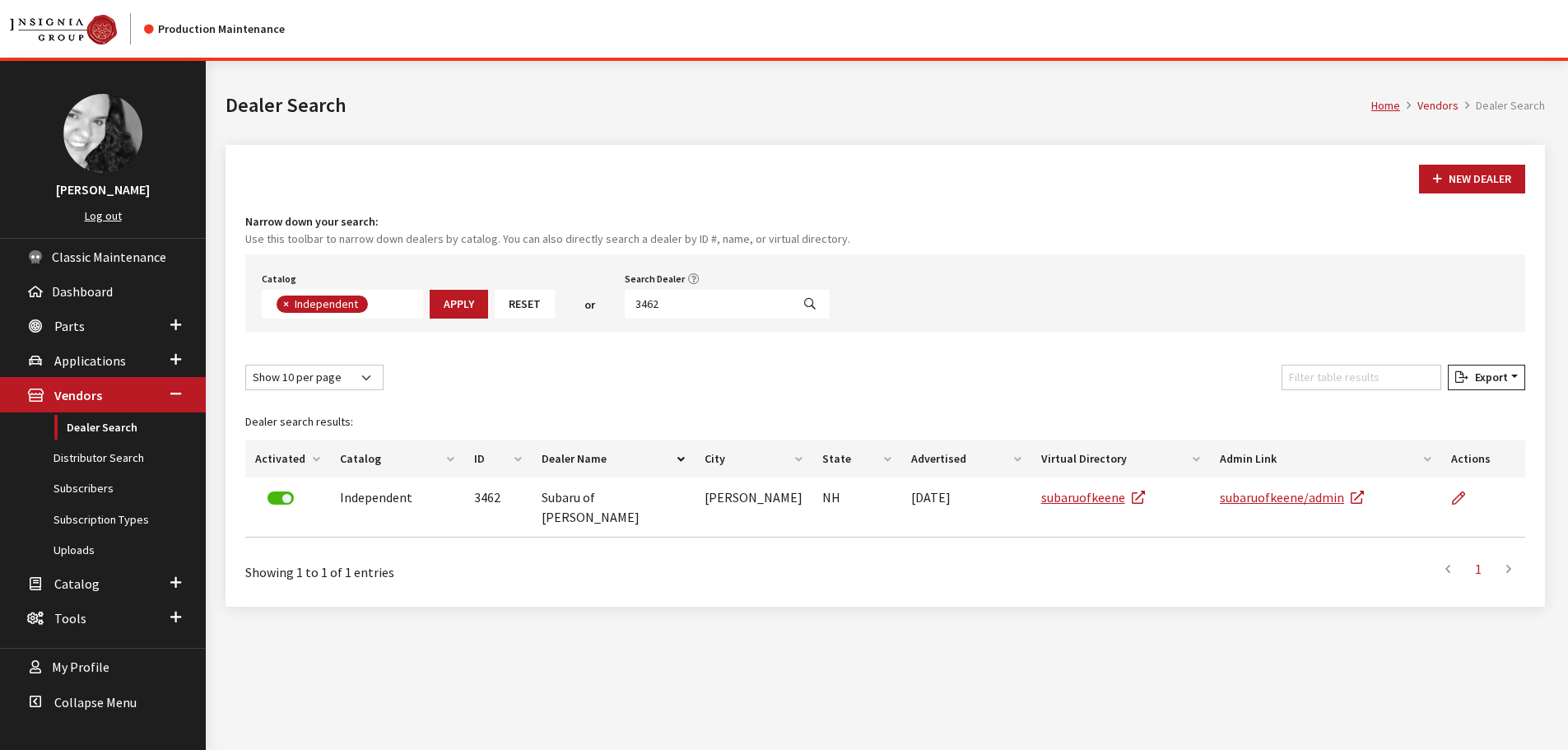
scroll to position [120, 0]
click at [669, 291] on input "3462" at bounding box center [708, 304] width 166 height 29
type input "5164"
select select
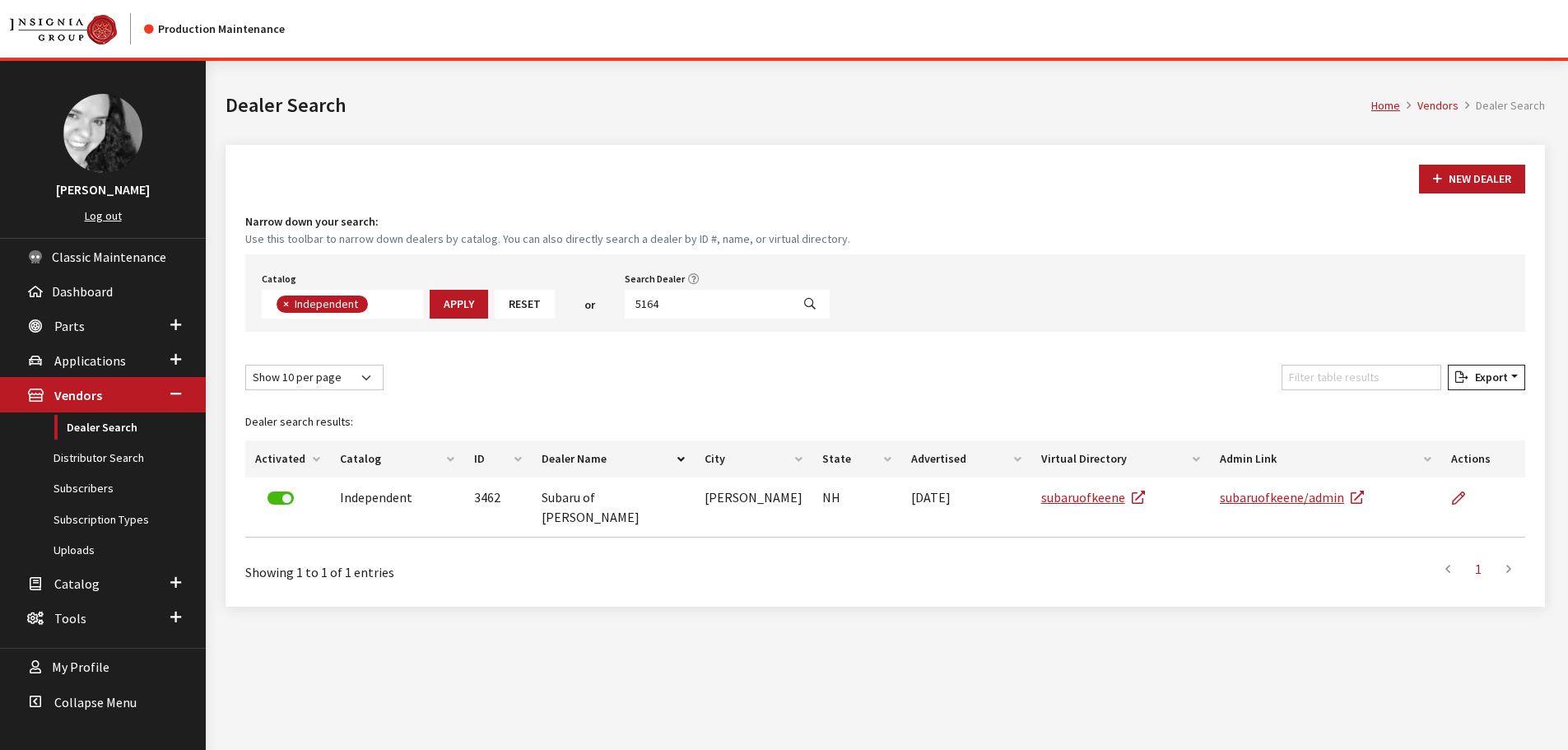
scroll to position [172, 0]
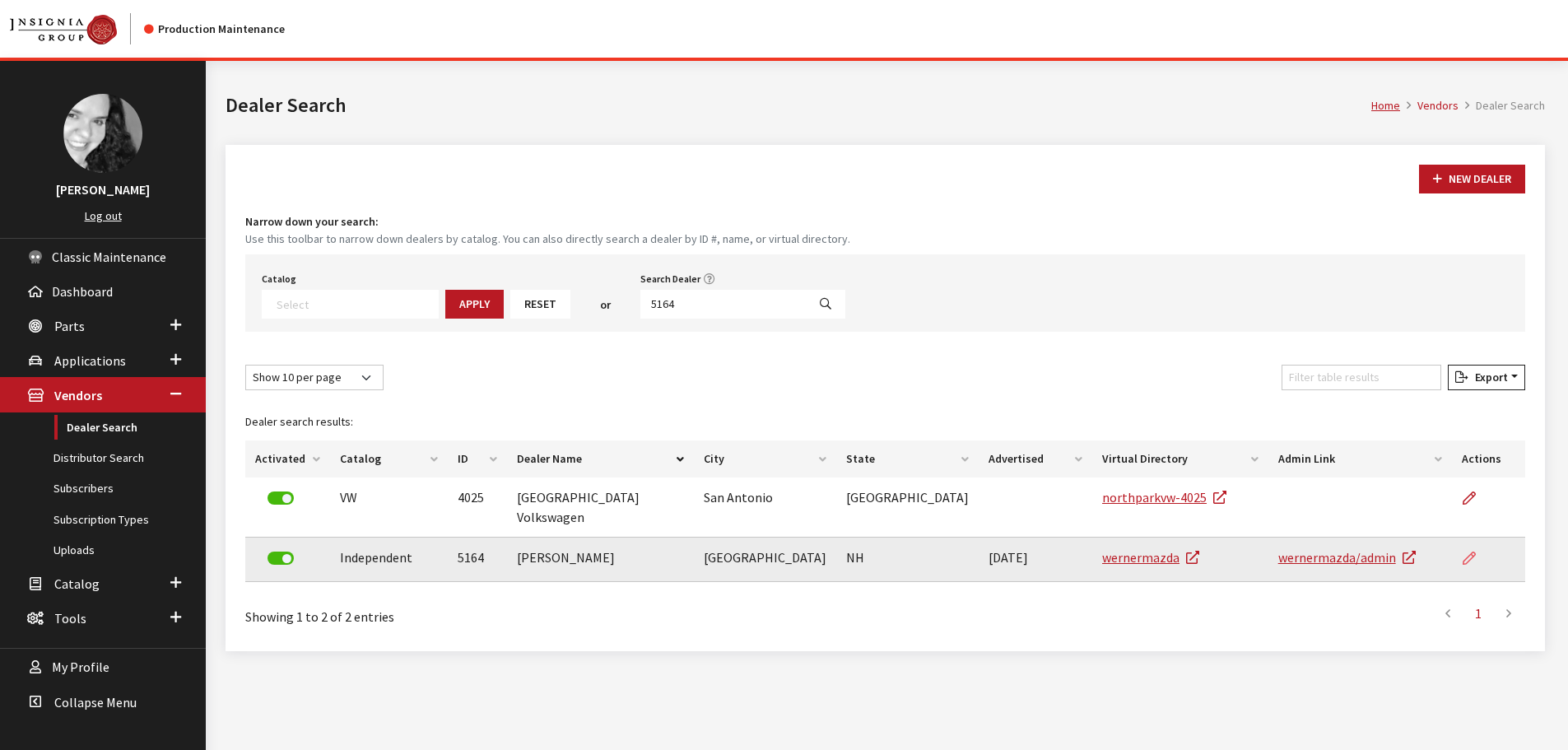
click at [1464, 553] on icon at bounding box center [1469, 559] width 13 height 13
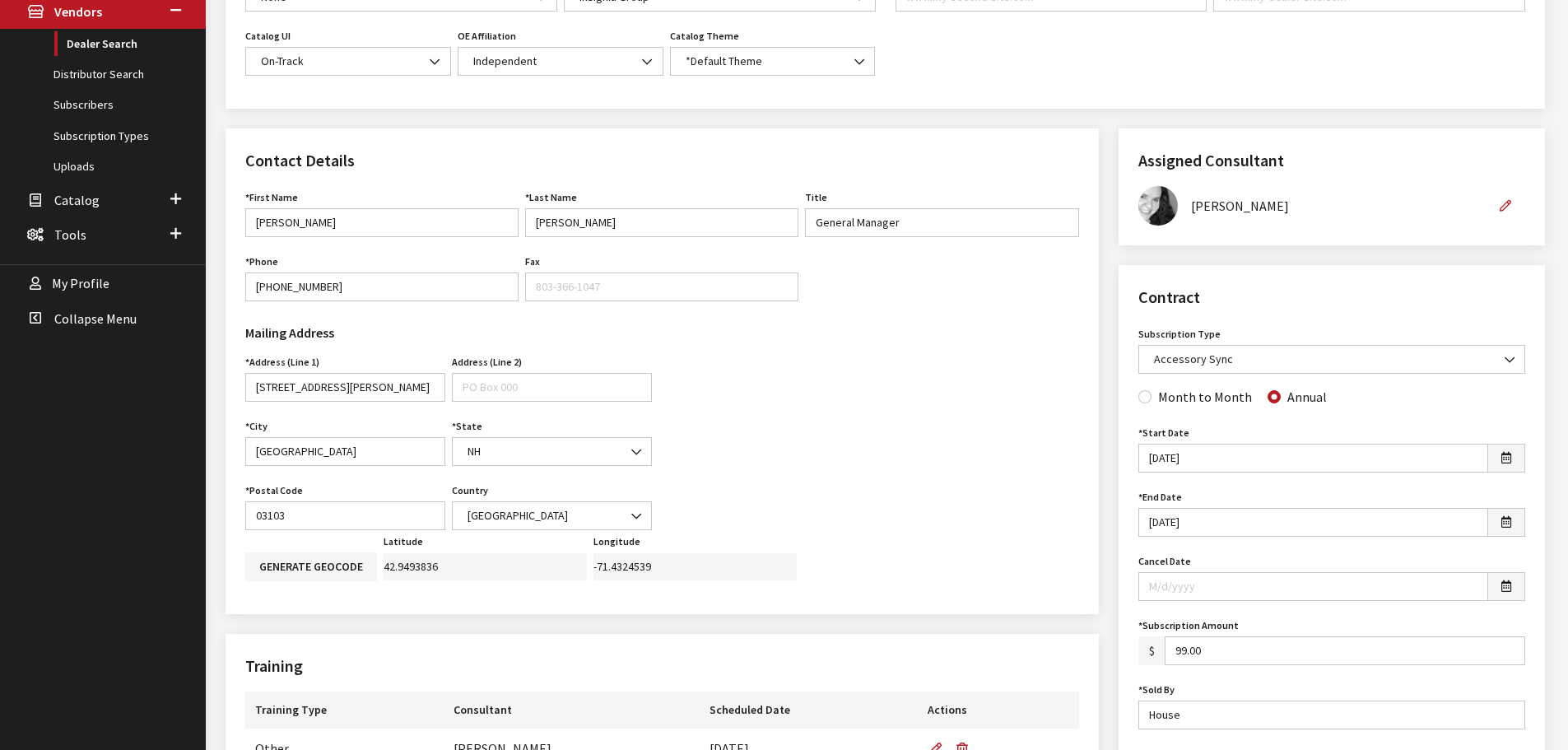
scroll to position [494, 0]
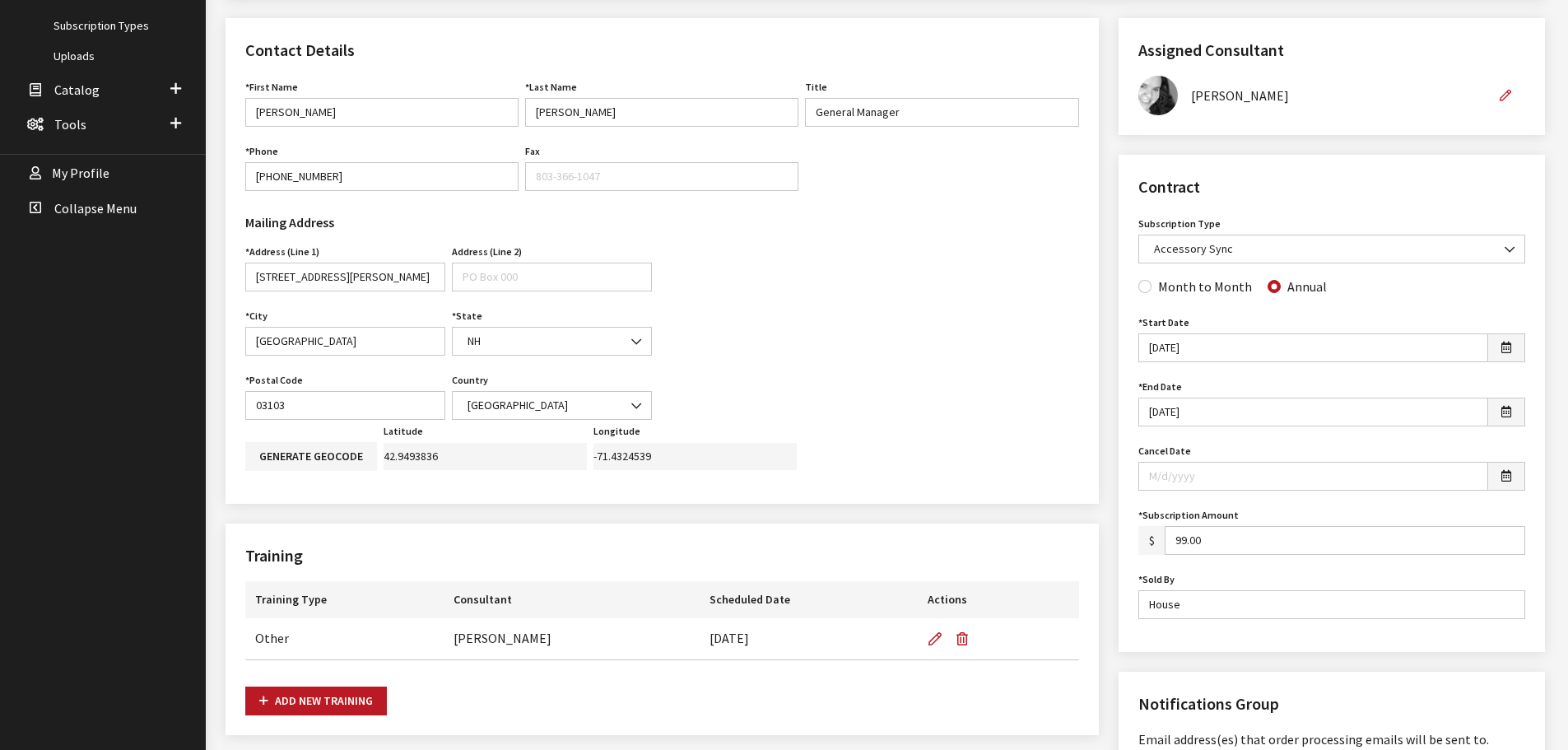
click at [1176, 540] on input "99.00" at bounding box center [1345, 540] width 361 height 29
type input "499.00"
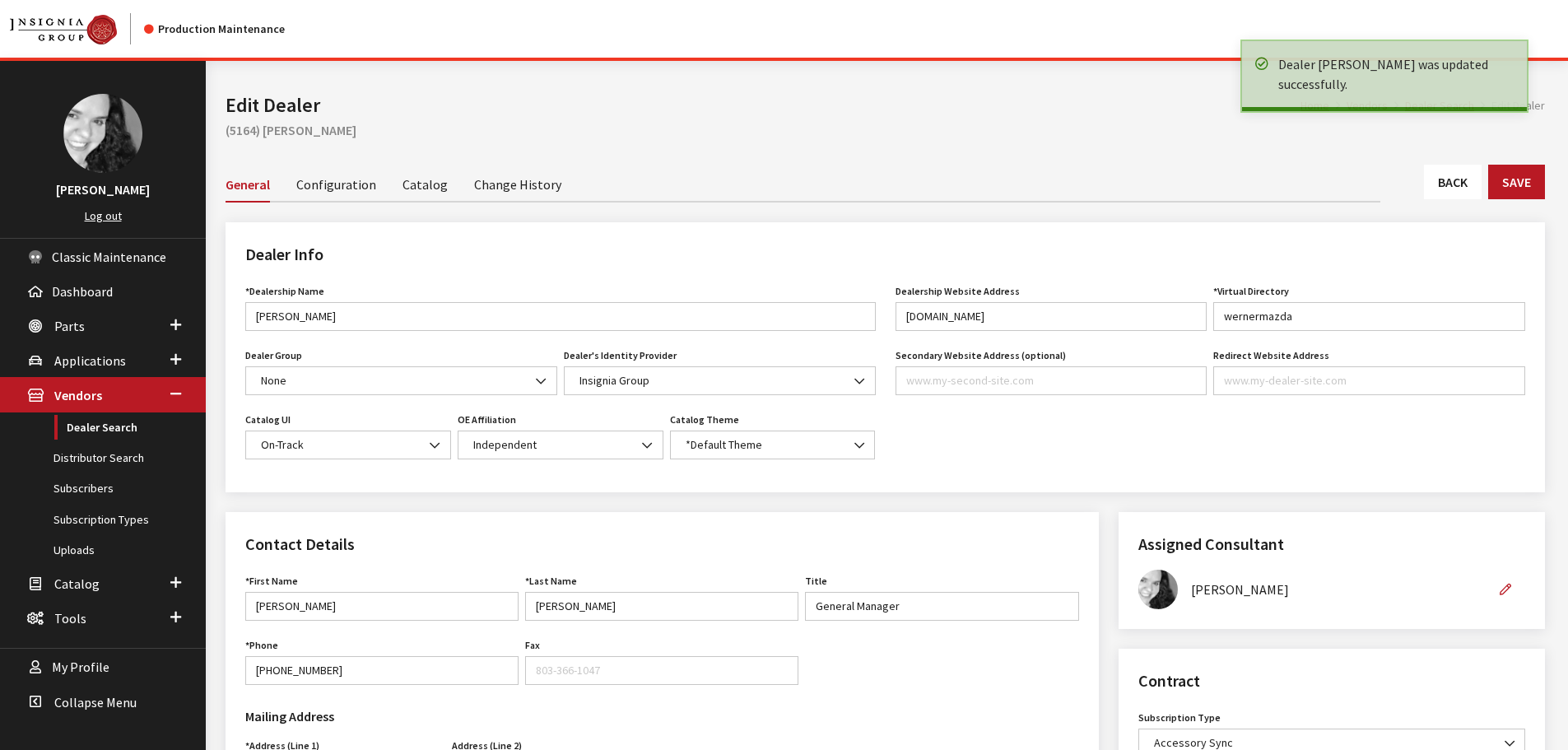
click at [1468, 192] on link "Back" at bounding box center [1453, 181] width 57 height 35
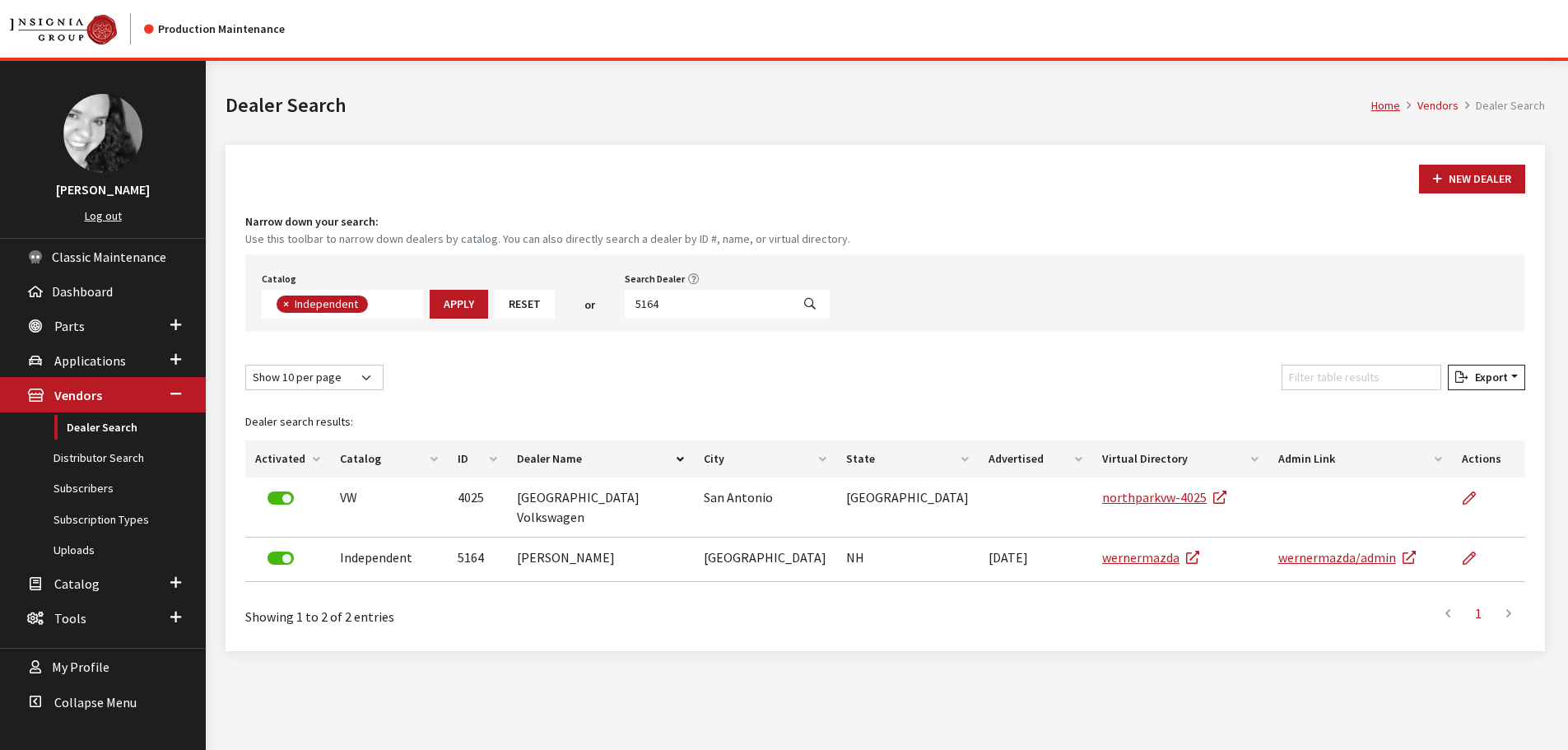
scroll to position [60, 0]
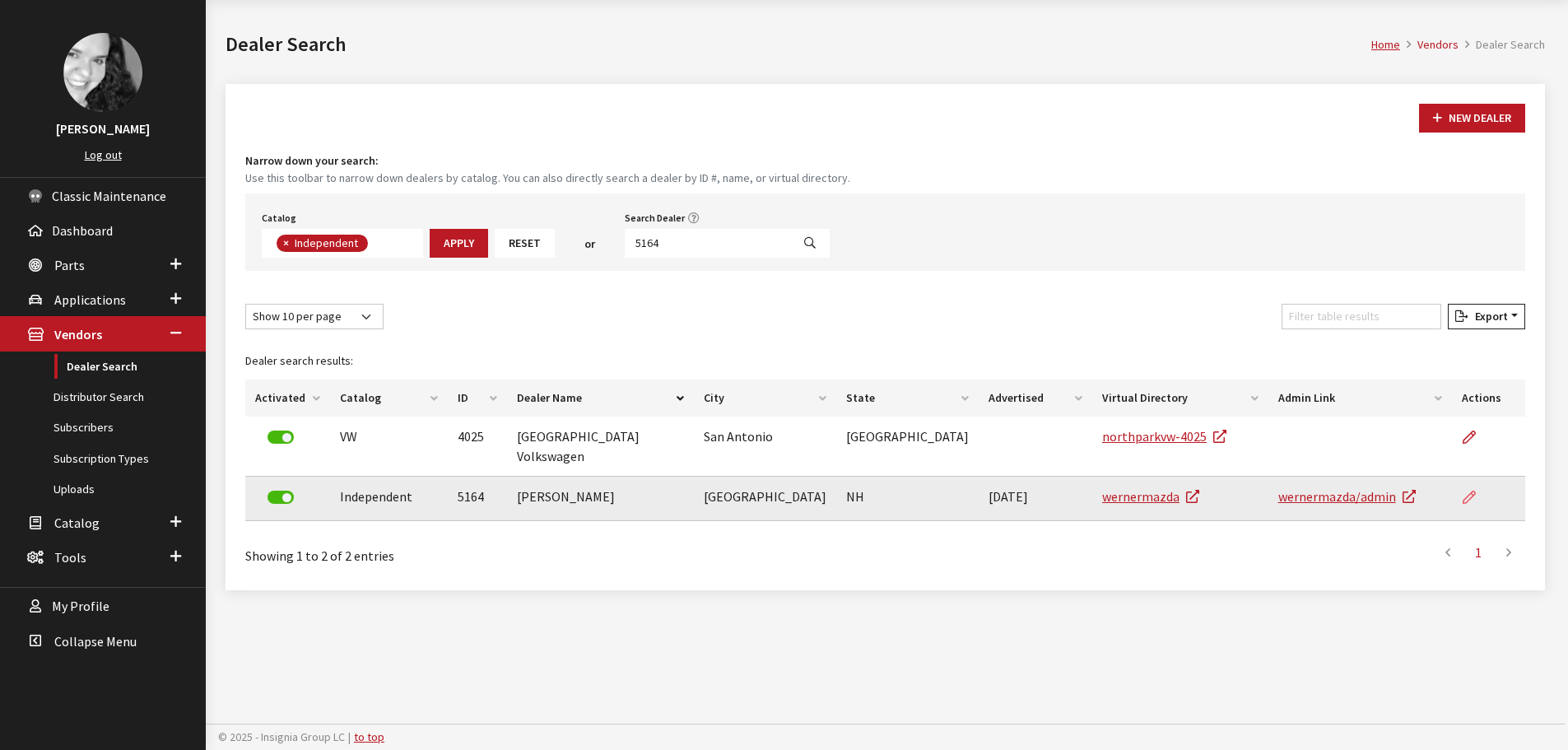
click at [1479, 477] on link at bounding box center [1476, 497] width 28 height 42
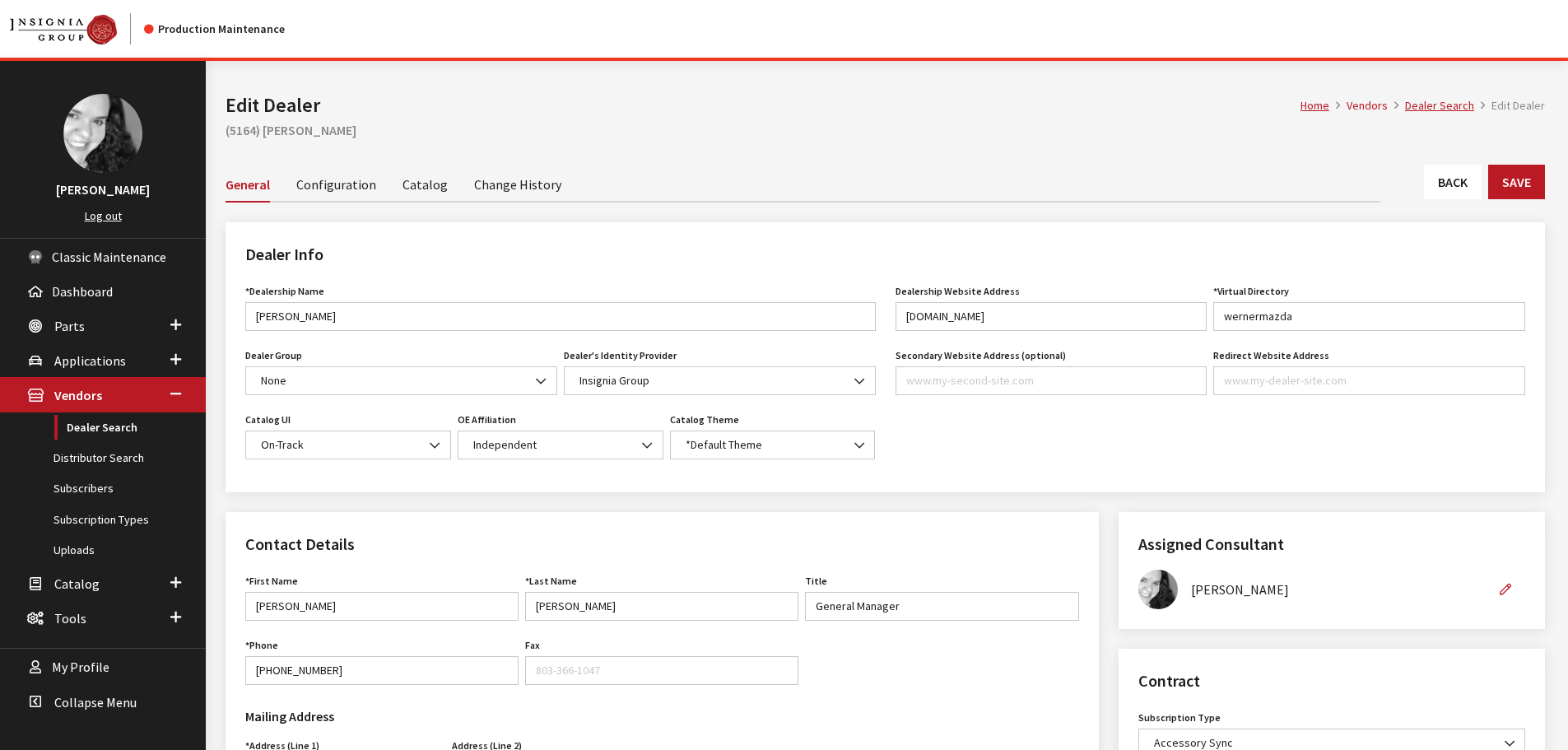
scroll to position [411, 0]
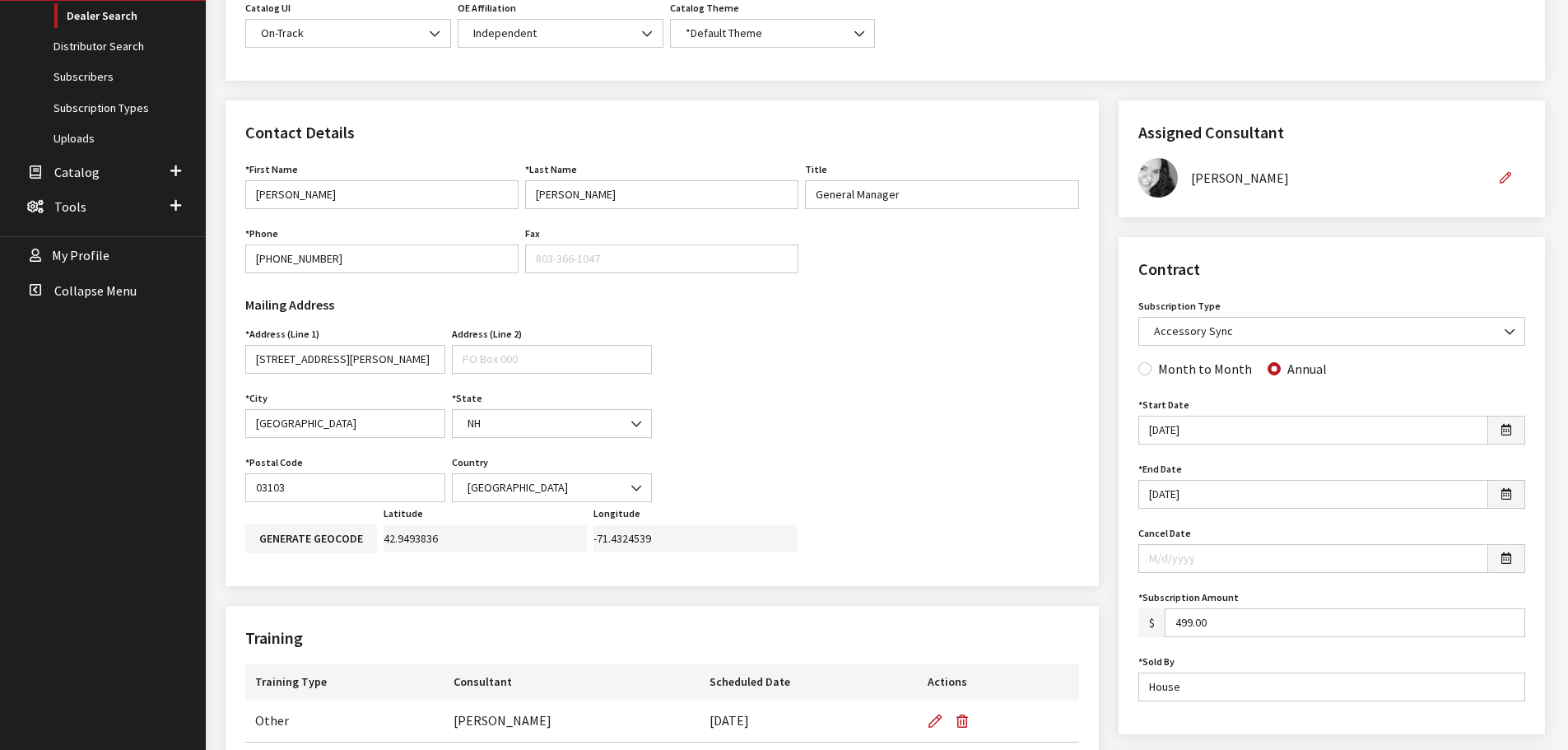
click at [1182, 620] on input "499.00" at bounding box center [1345, 622] width 361 height 29
type input "99.00"
click at [1212, 594] on label "Subscription Amount" at bounding box center [1188, 597] width 100 height 15
click at [1212, 608] on input "99.00" at bounding box center [1345, 622] width 361 height 29
click at [1221, 580] on div "Cancel Date" at bounding box center [1331, 554] width 393 height 64
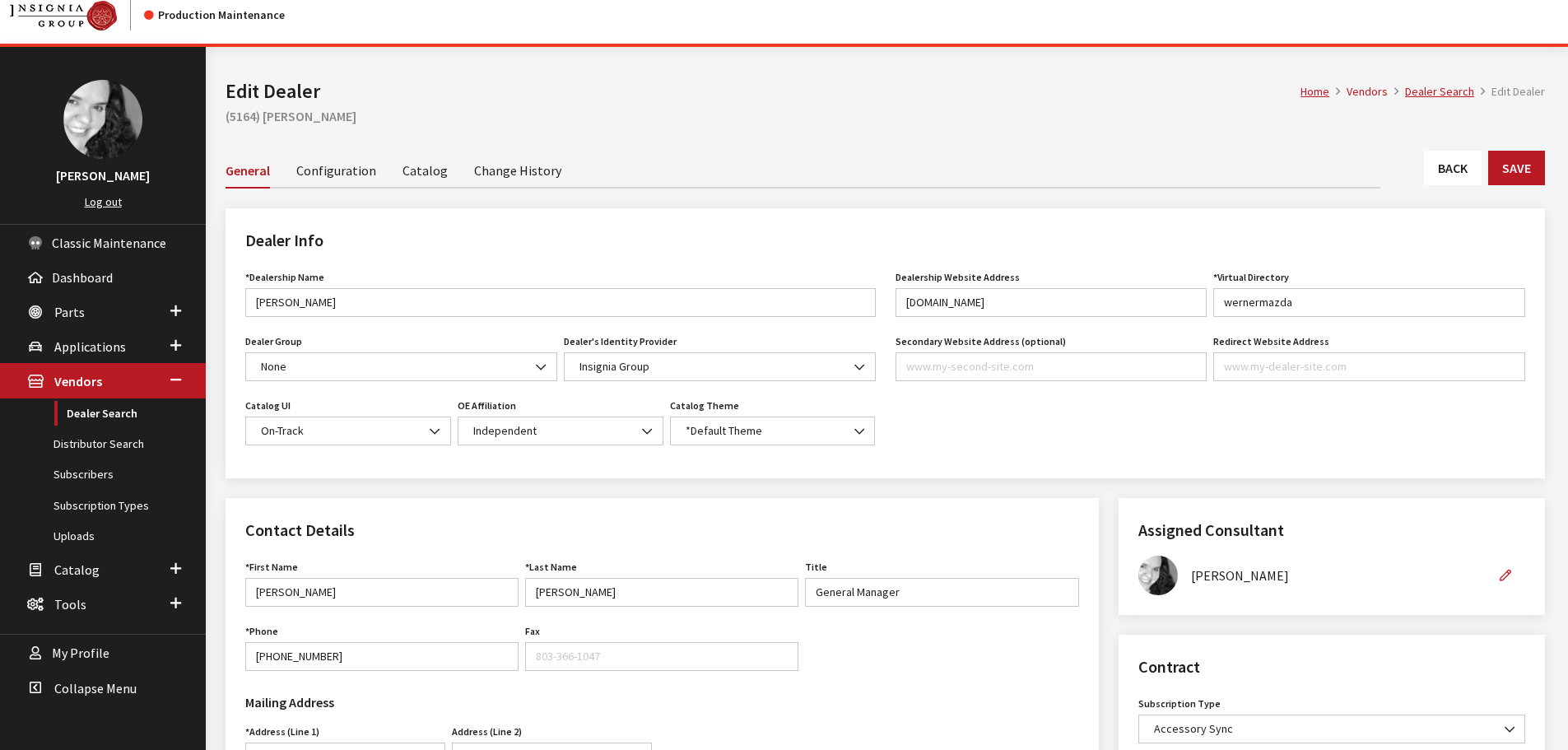
scroll to position [0, 0]
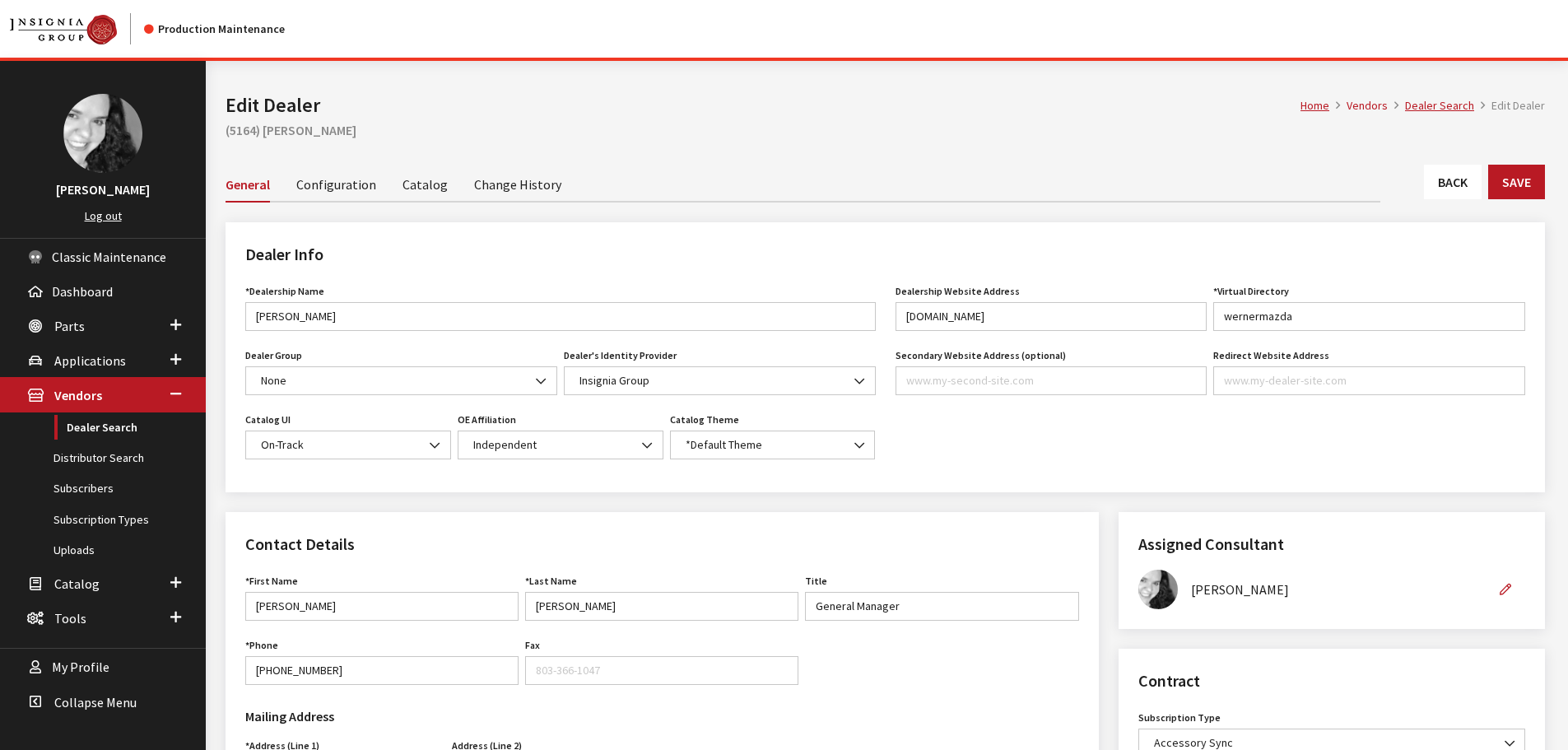
click at [1453, 184] on link "Back" at bounding box center [1453, 181] width 57 height 35
click at [1495, 182] on button "Save" at bounding box center [1516, 181] width 56 height 35
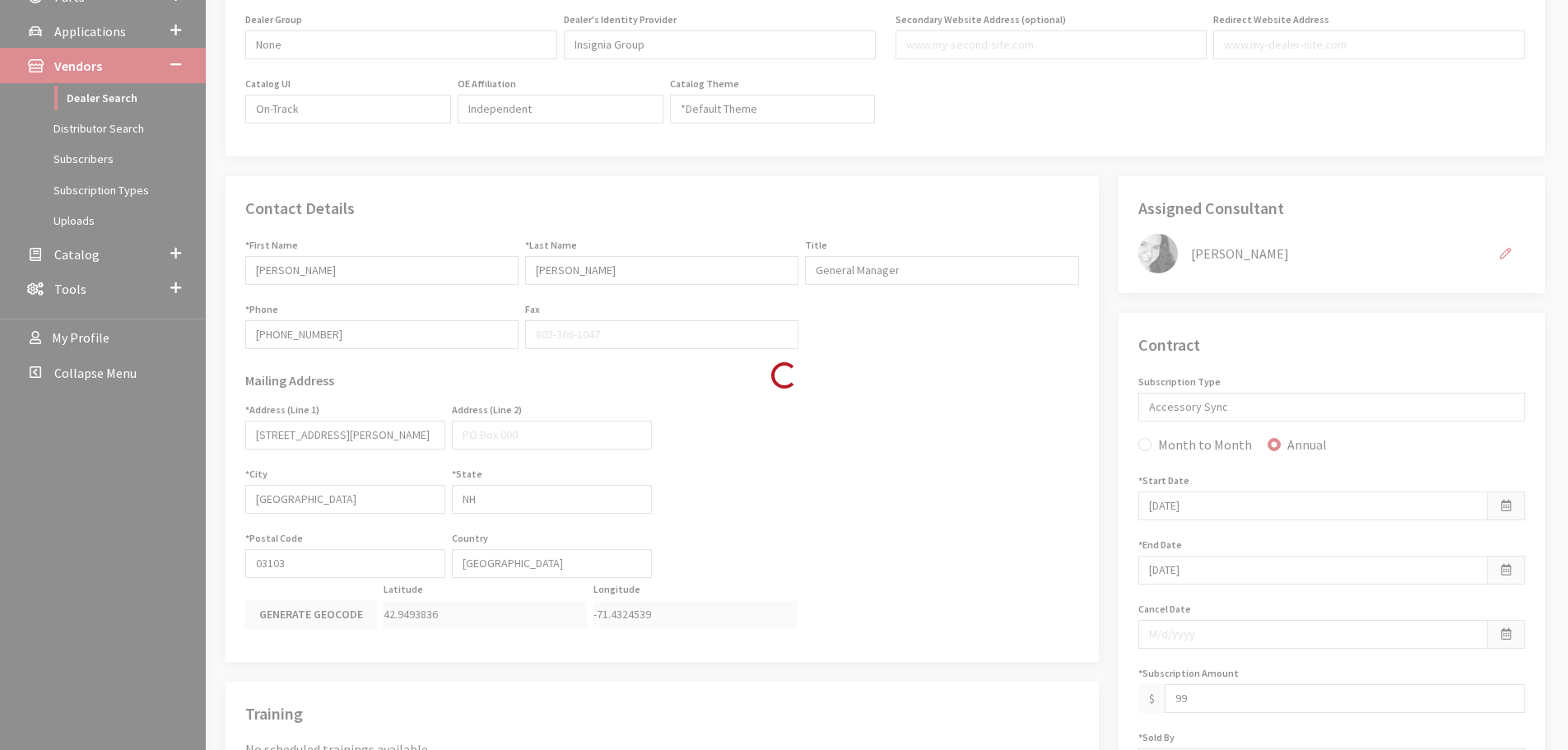
type input "99.00"
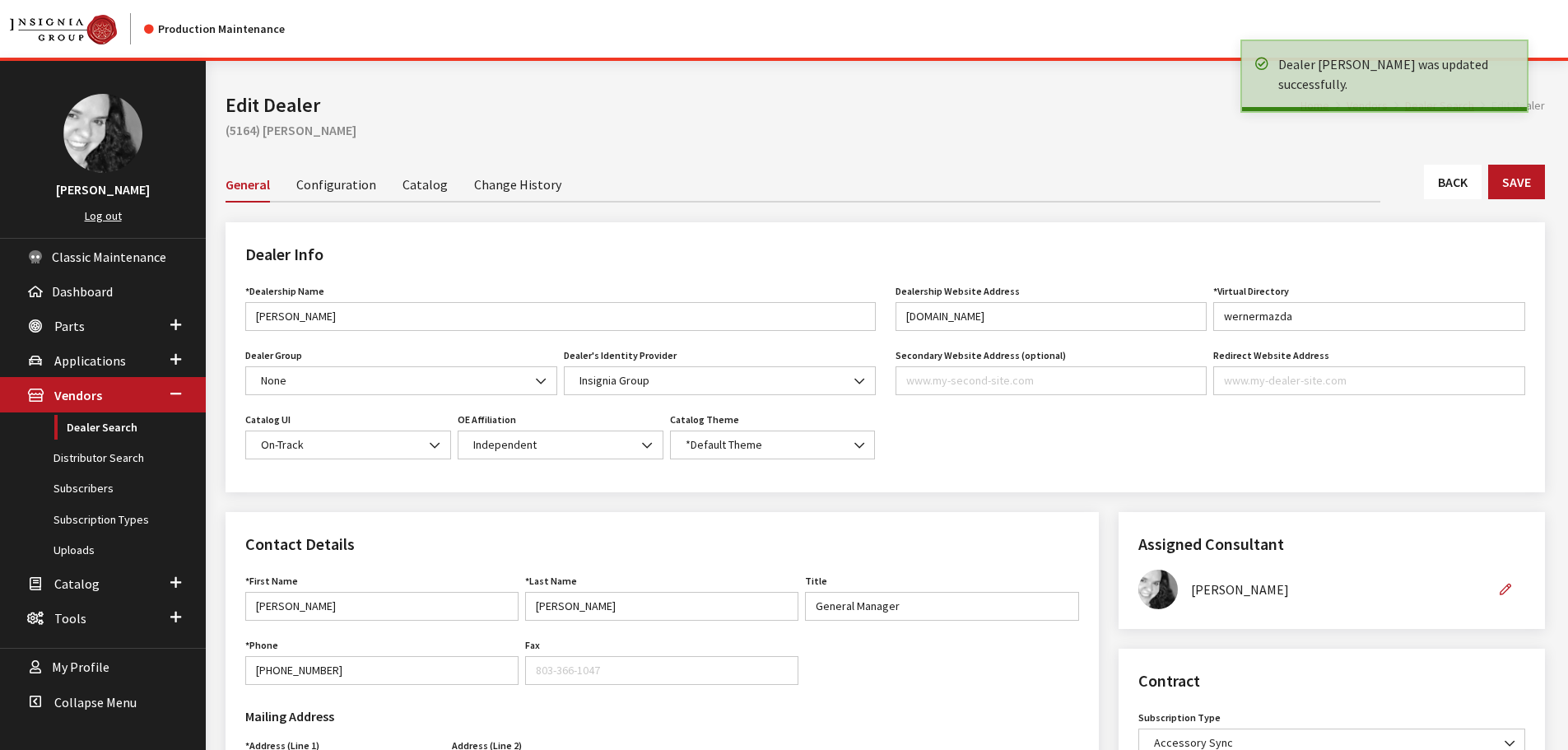
click at [1434, 176] on link "Back" at bounding box center [1453, 181] width 57 height 35
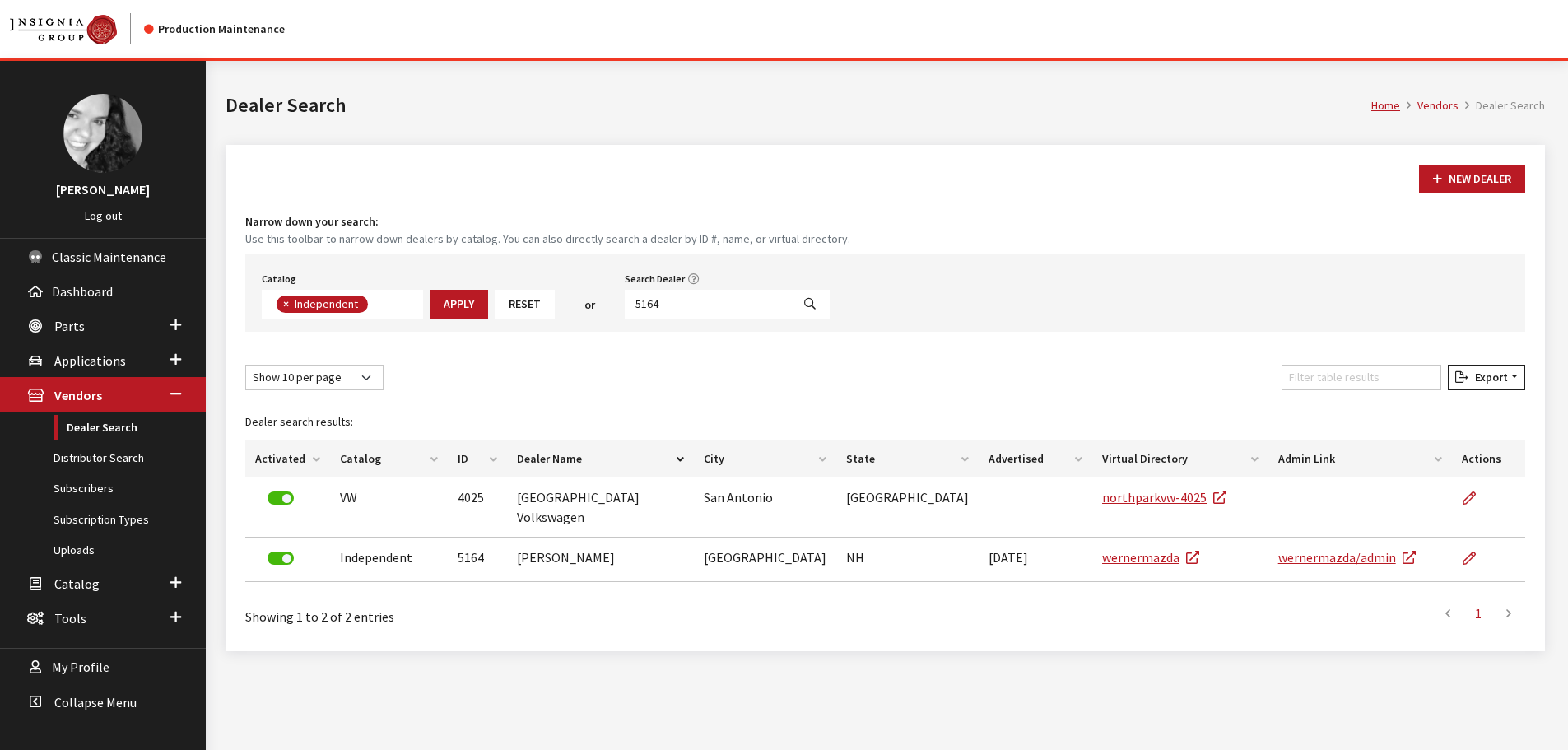
scroll to position [120, 0]
click at [670, 297] on input "5164" at bounding box center [708, 304] width 166 height 29
type input "5161"
select select
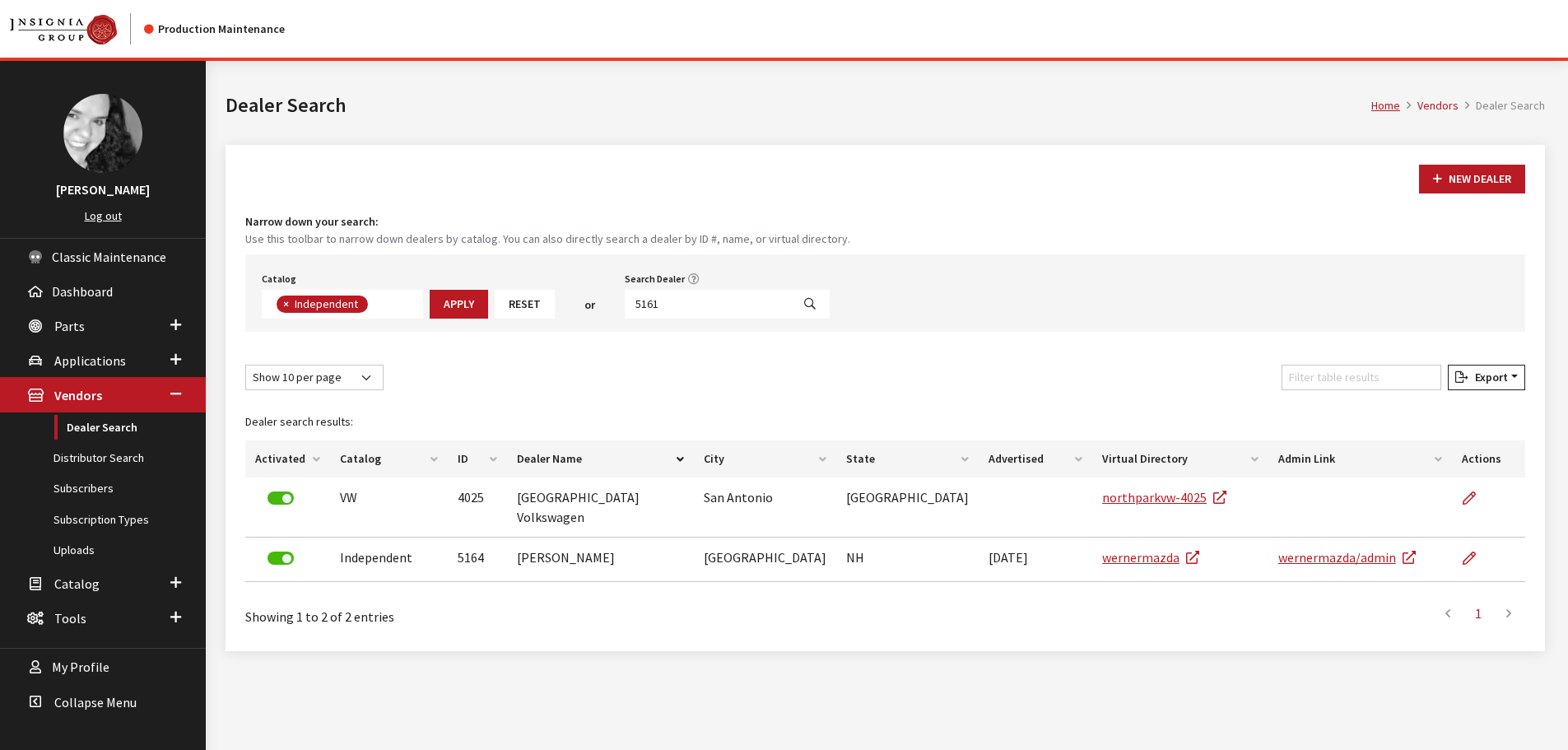
scroll to position [172, 0]
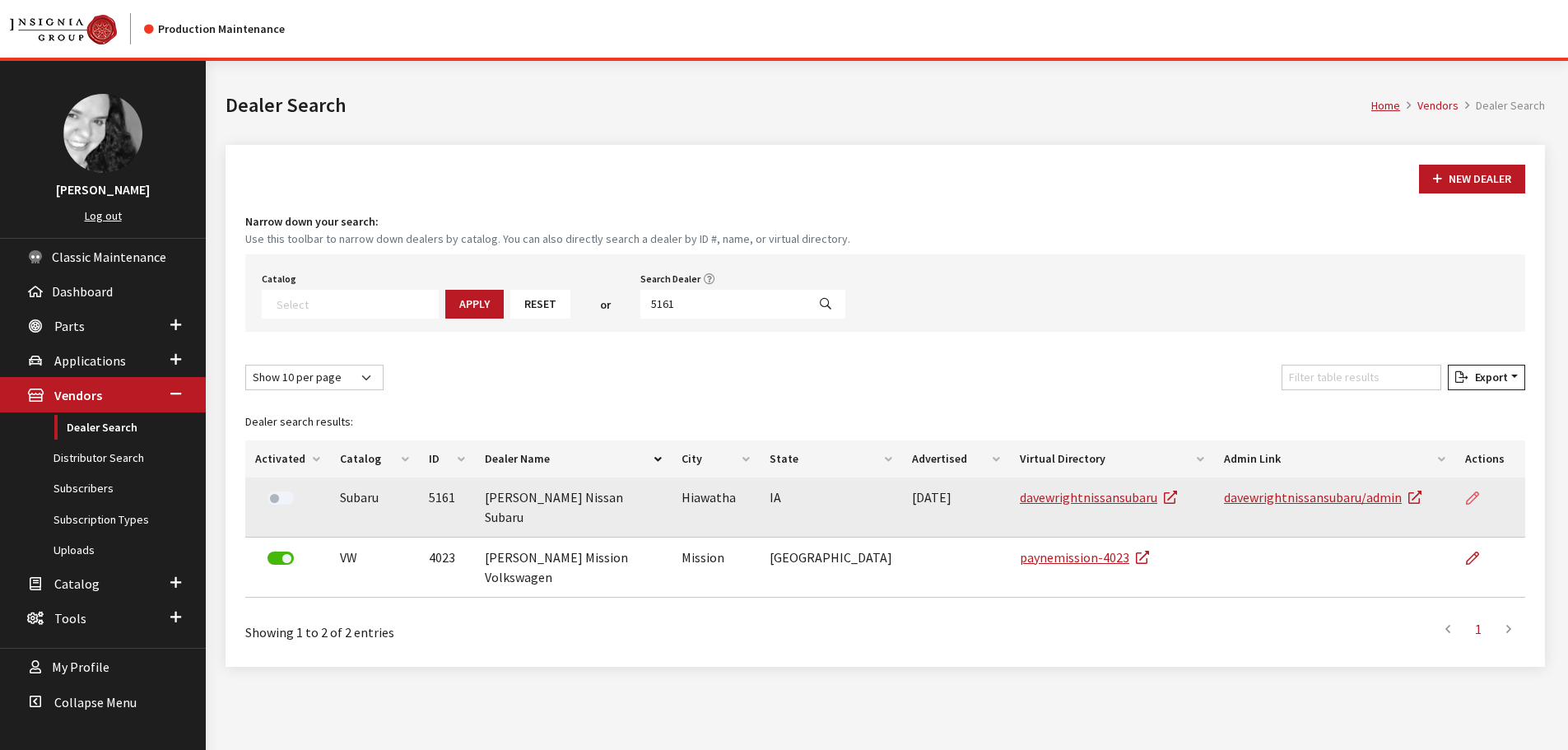
click at [1466, 506] on link at bounding box center [1479, 498] width 28 height 42
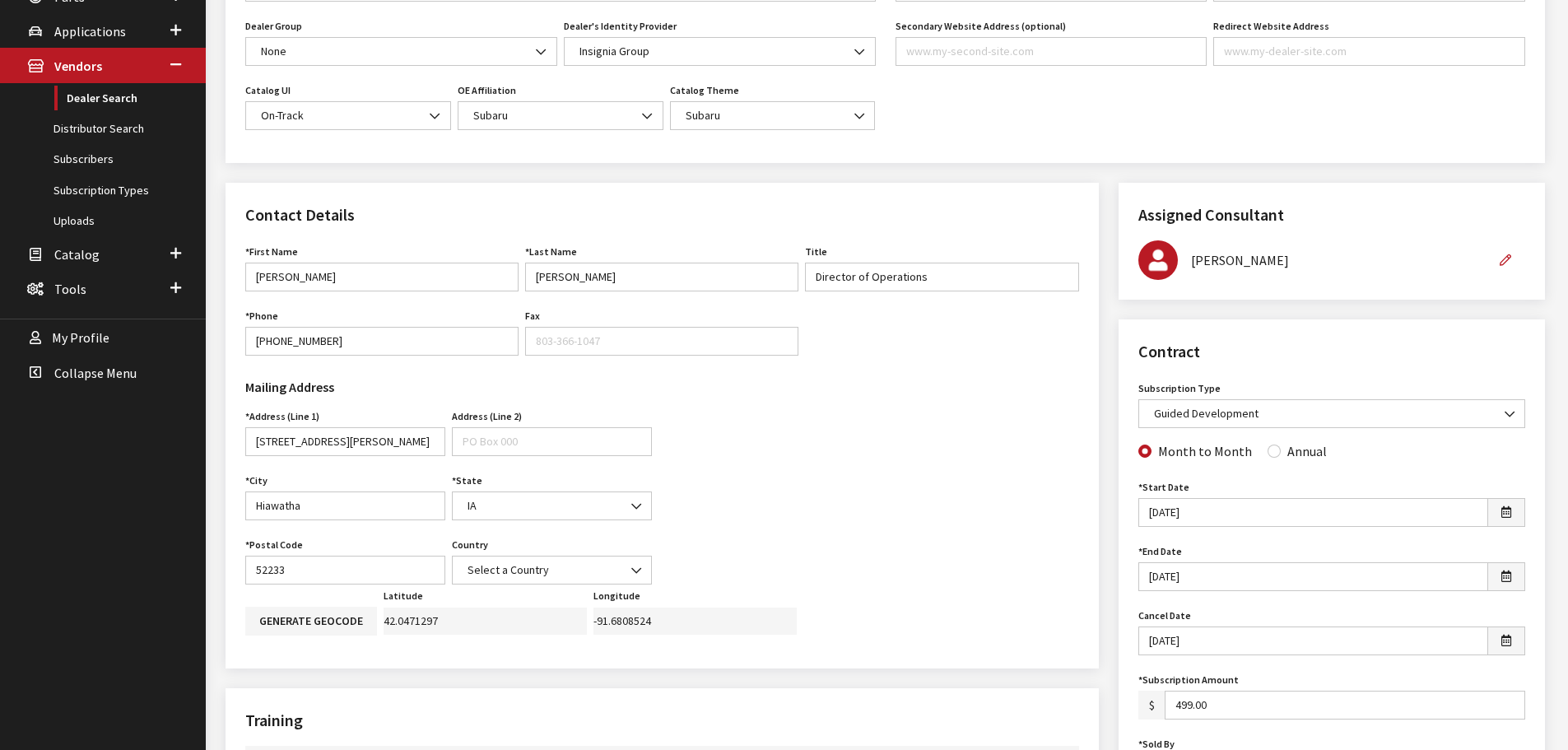
scroll to position [82, 0]
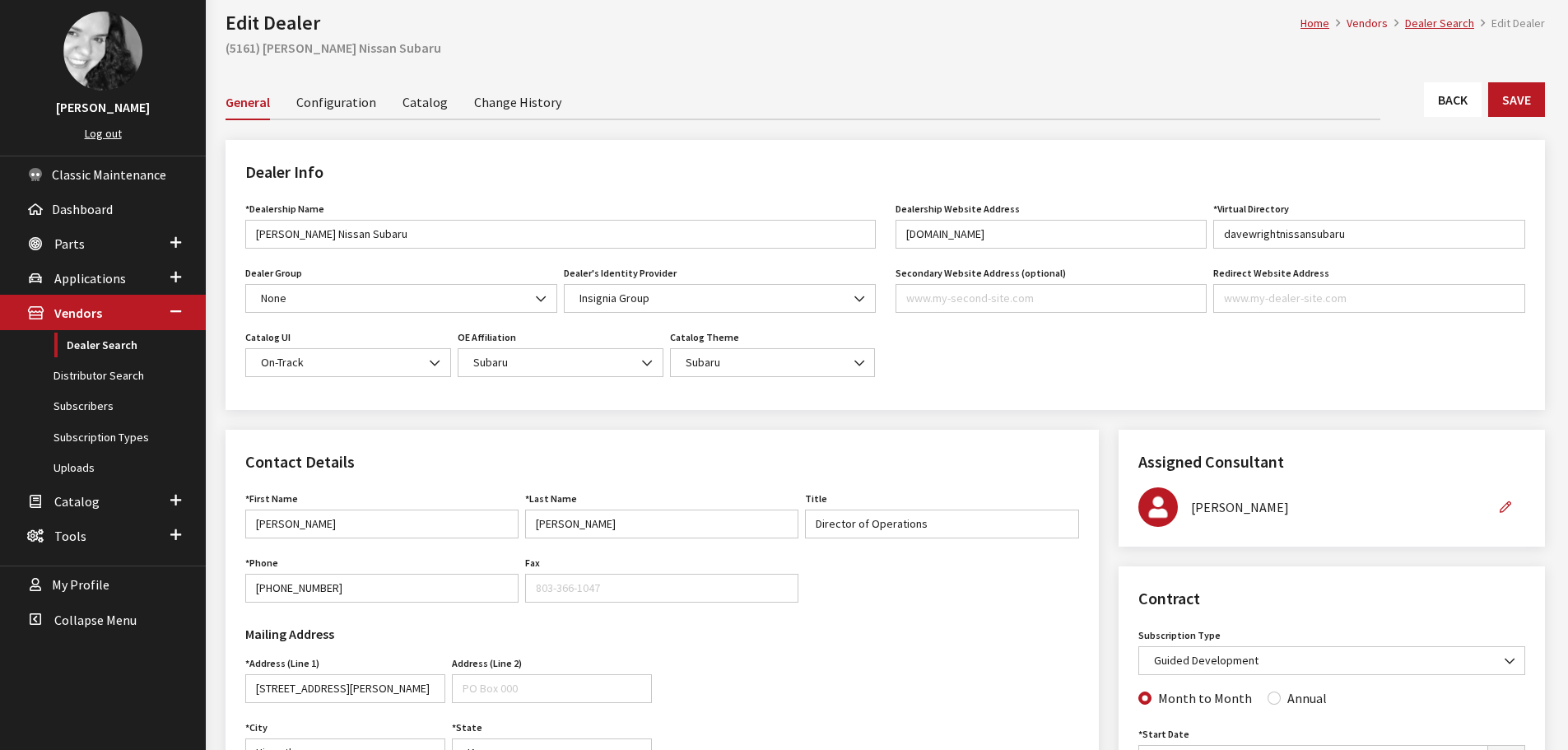
click at [1447, 102] on link "Back" at bounding box center [1453, 99] width 57 height 35
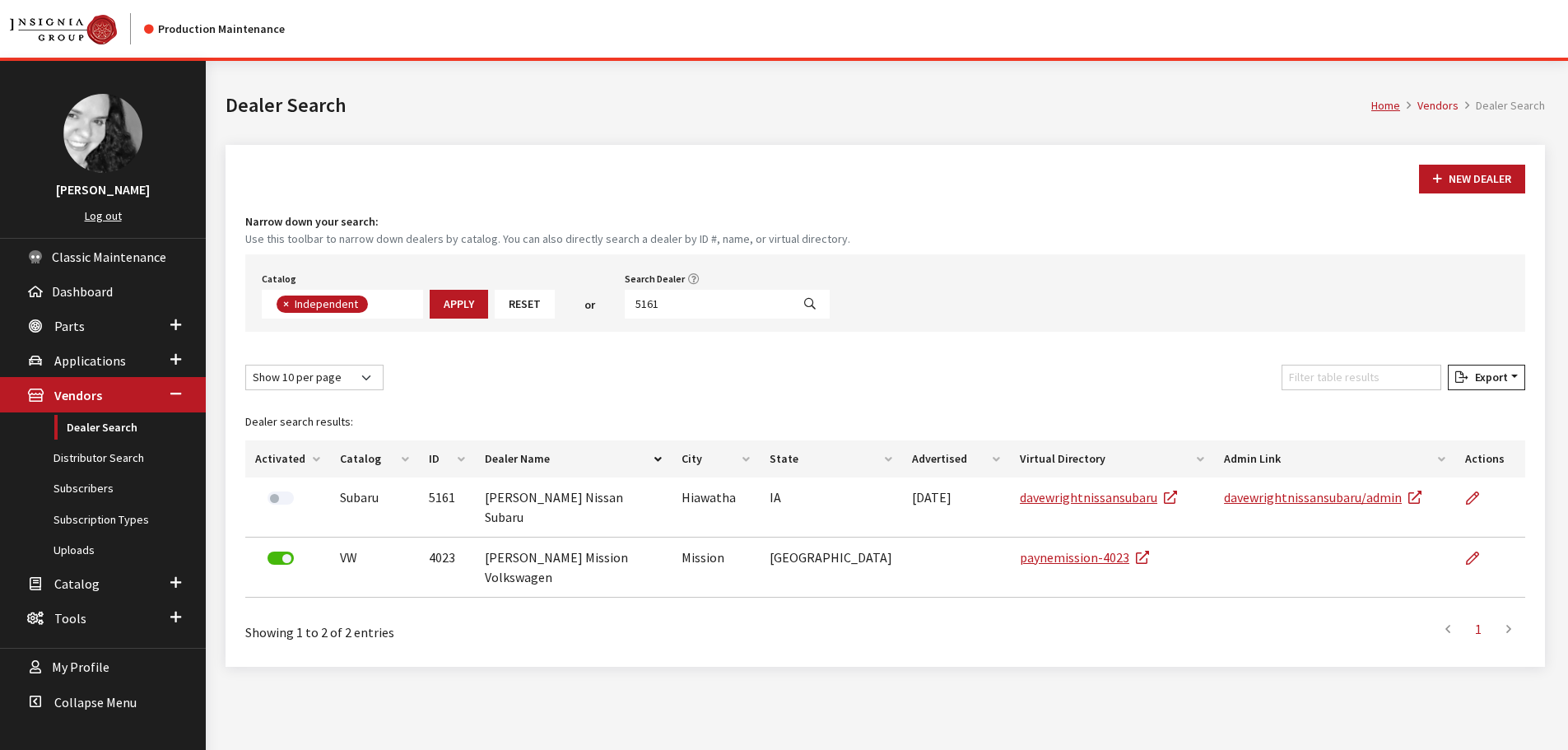
scroll to position [120, 0]
click at [685, 309] on input "5161" at bounding box center [708, 304] width 166 height 29
click at [686, 309] on input "5161" at bounding box center [708, 304] width 166 height 29
type input "5157"
select select
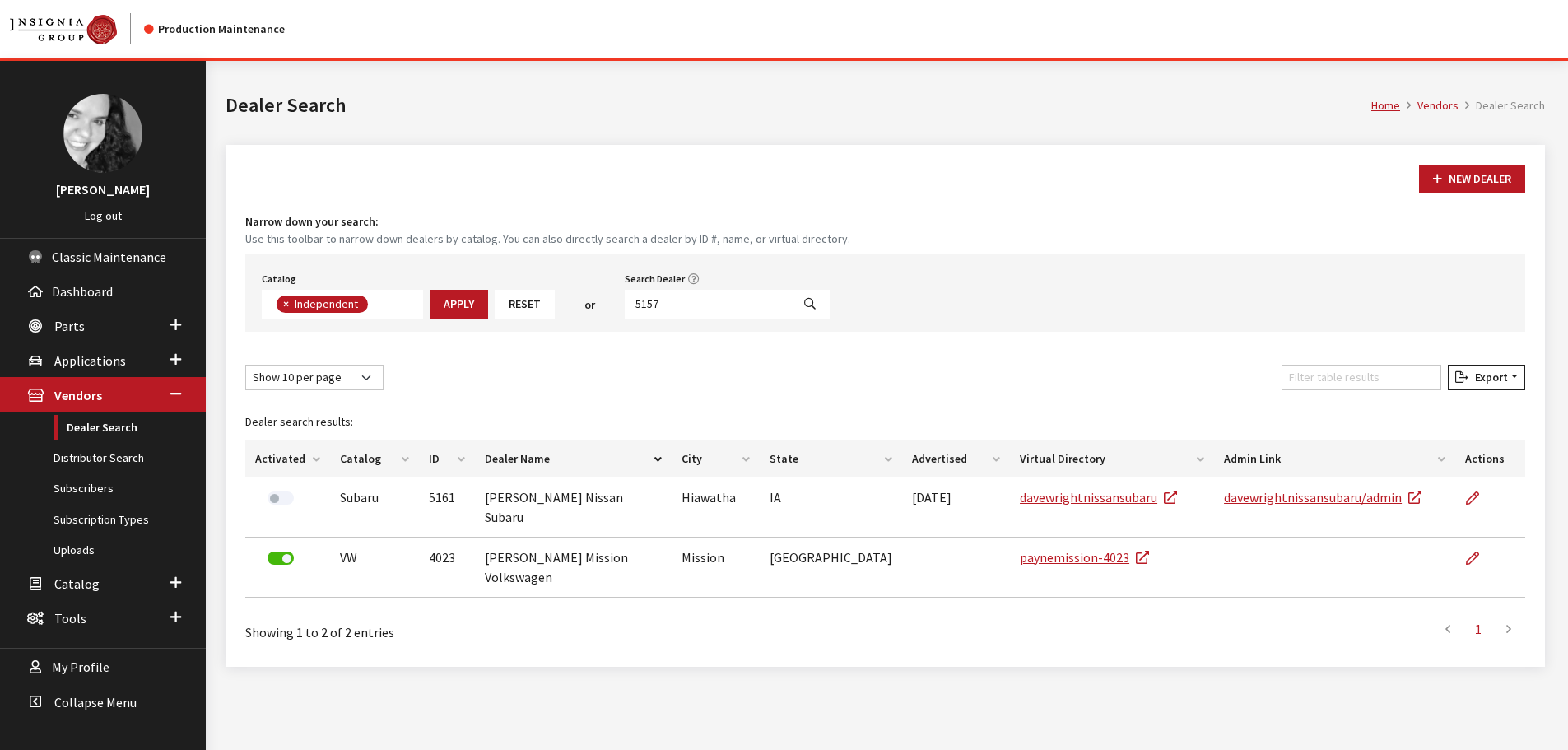
scroll to position [172, 0]
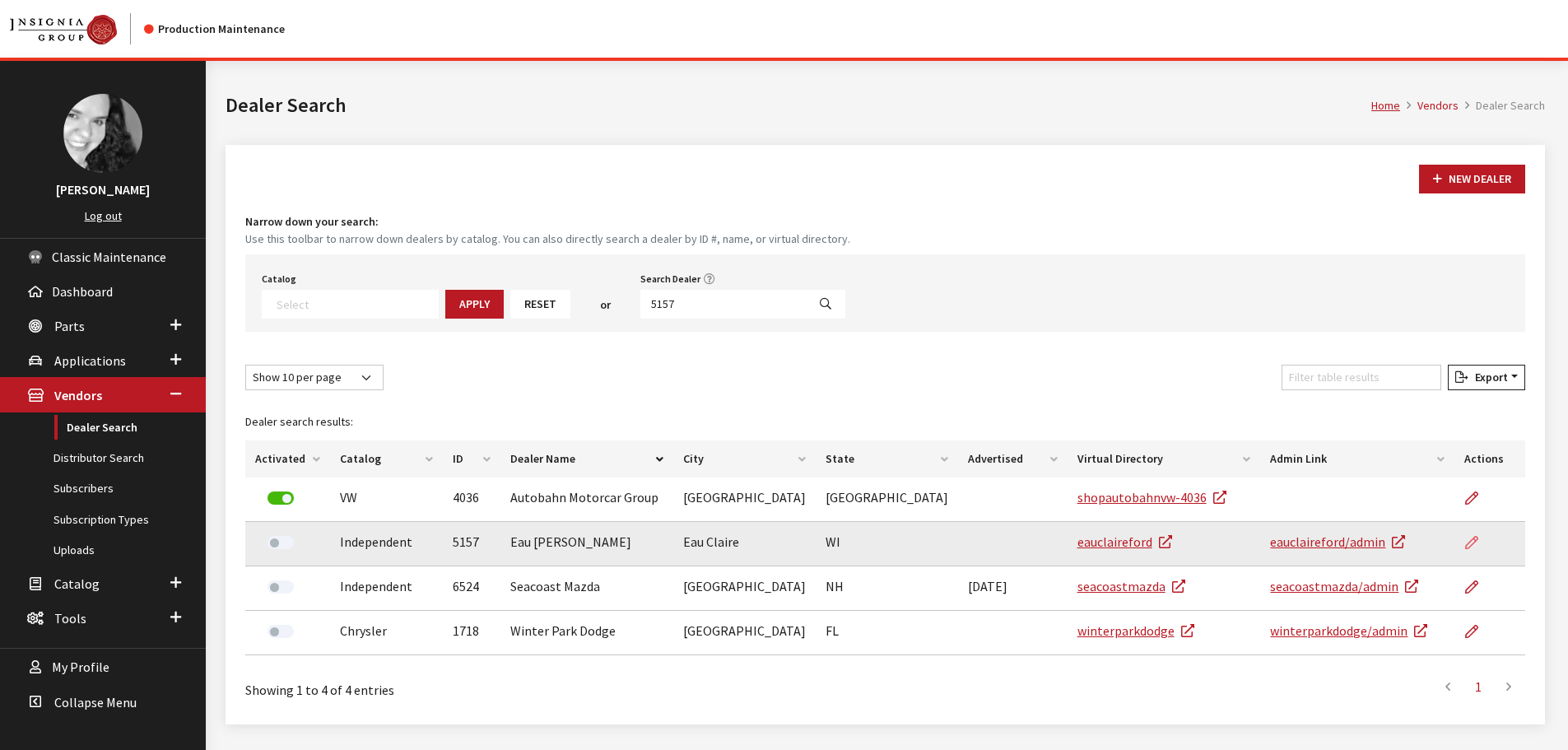
click at [1469, 539] on icon at bounding box center [1471, 543] width 13 height 13
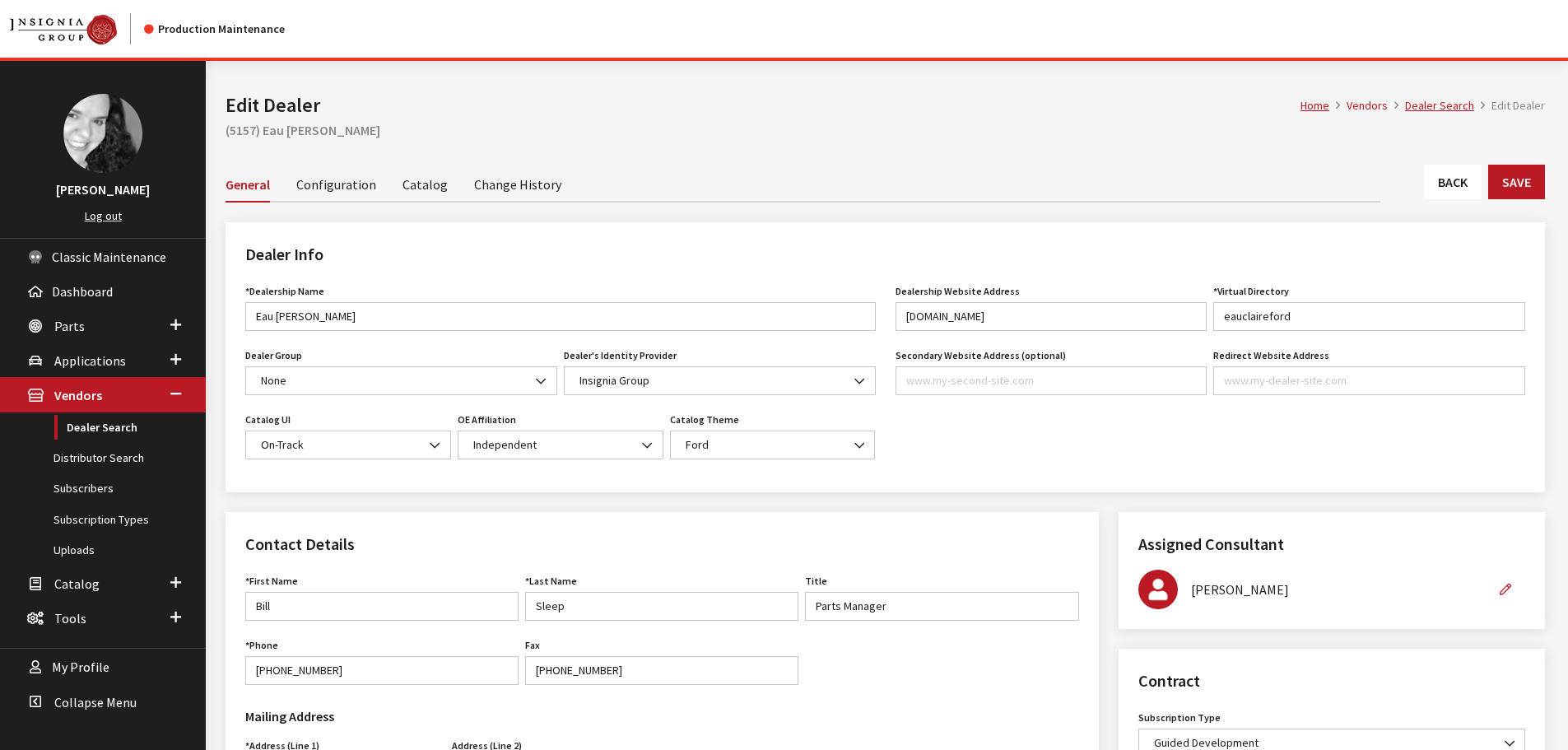
click at [1438, 164] on link "Back" at bounding box center [1453, 181] width 57 height 35
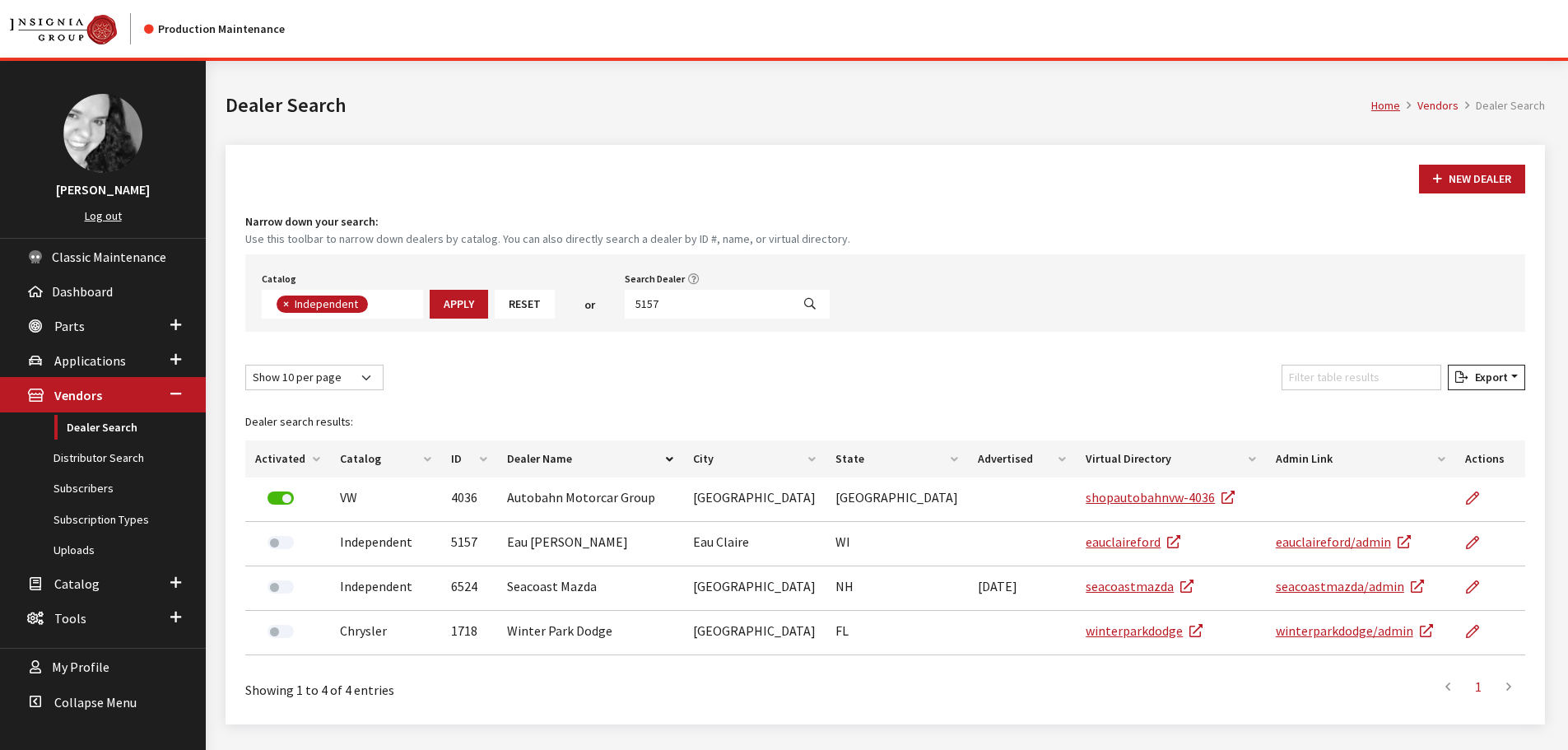
scroll to position [120, 0]
